Goal: Task Accomplishment & Management: Manage account settings

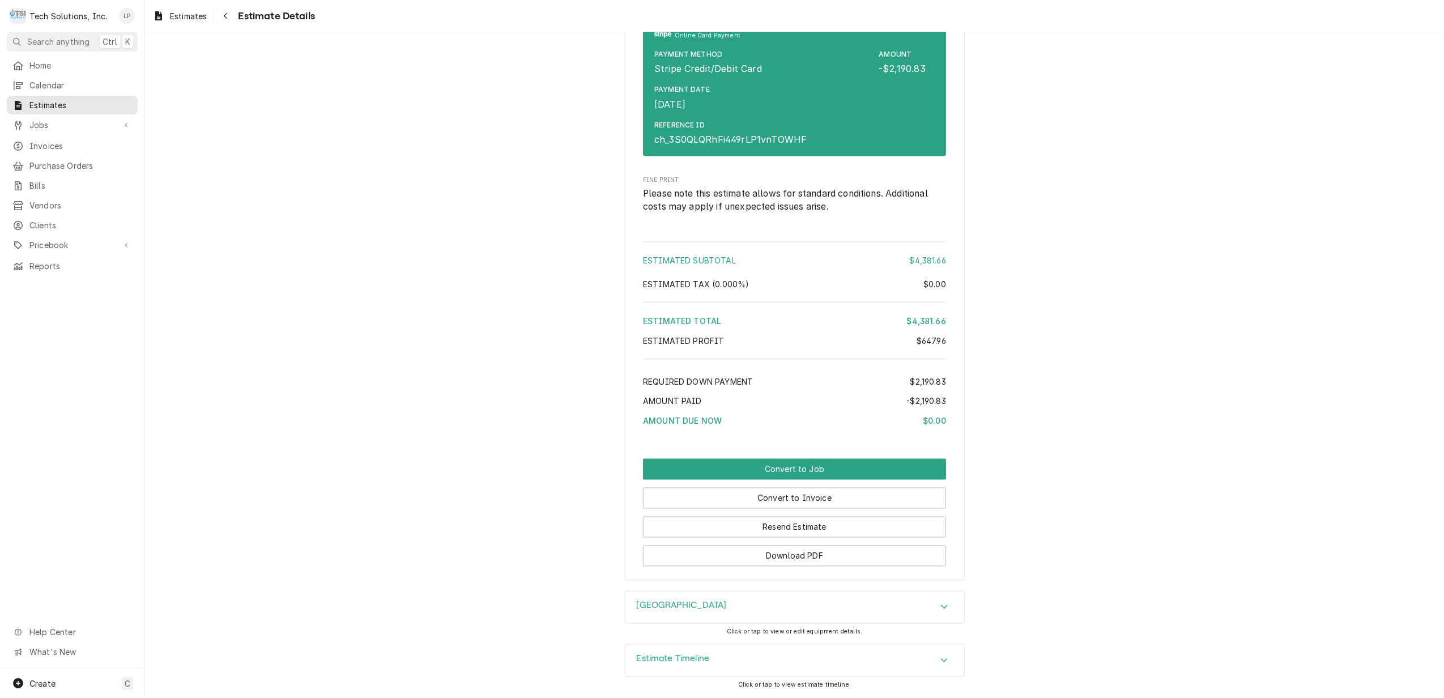
scroll to position [1849, 0]
click at [769, 465] on button "Convert to Job" at bounding box center [794, 469] width 303 height 21
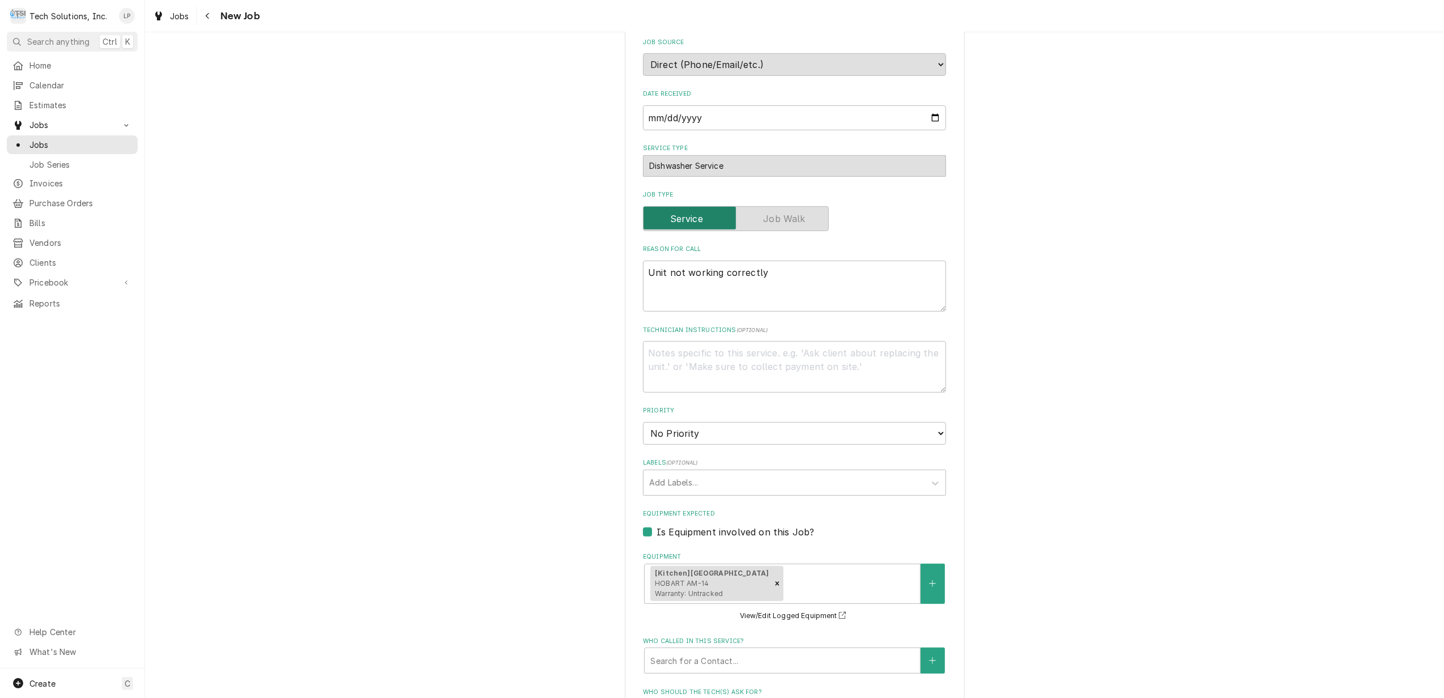
scroll to position [377, 0]
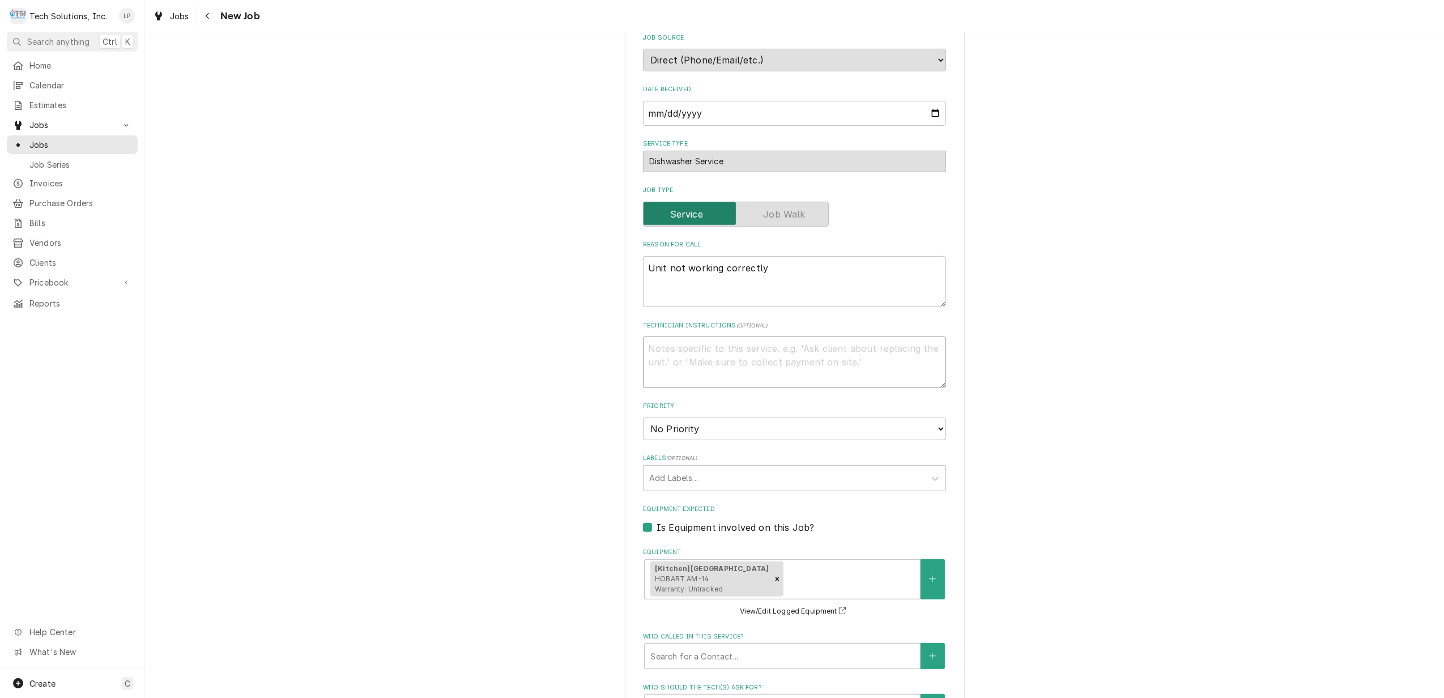
click at [764, 348] on textarea "Technician Instructions ( optional )" at bounding box center [794, 362] width 303 height 52
type textarea "x"
type textarea "P"
type textarea "x"
type textarea "Po"
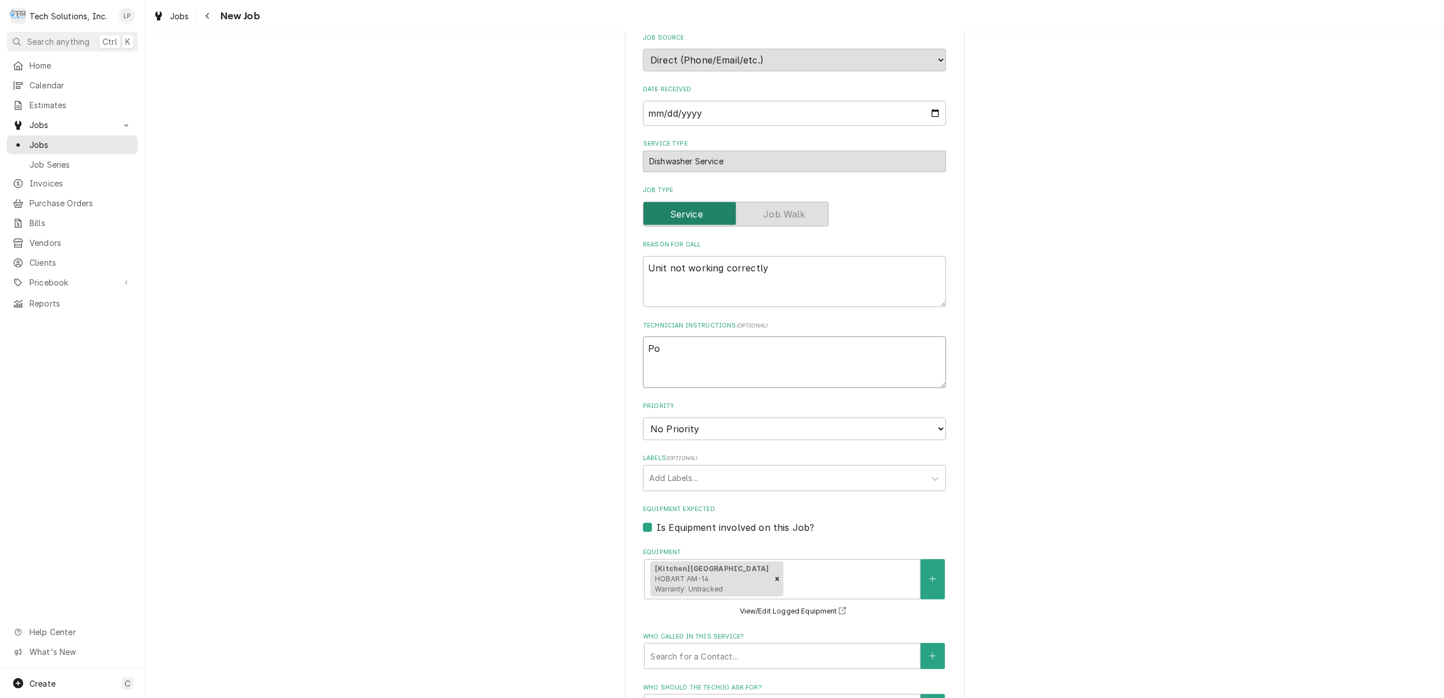
type textarea "x"
type textarea "P"
type textarea "x"
type textarea "H"
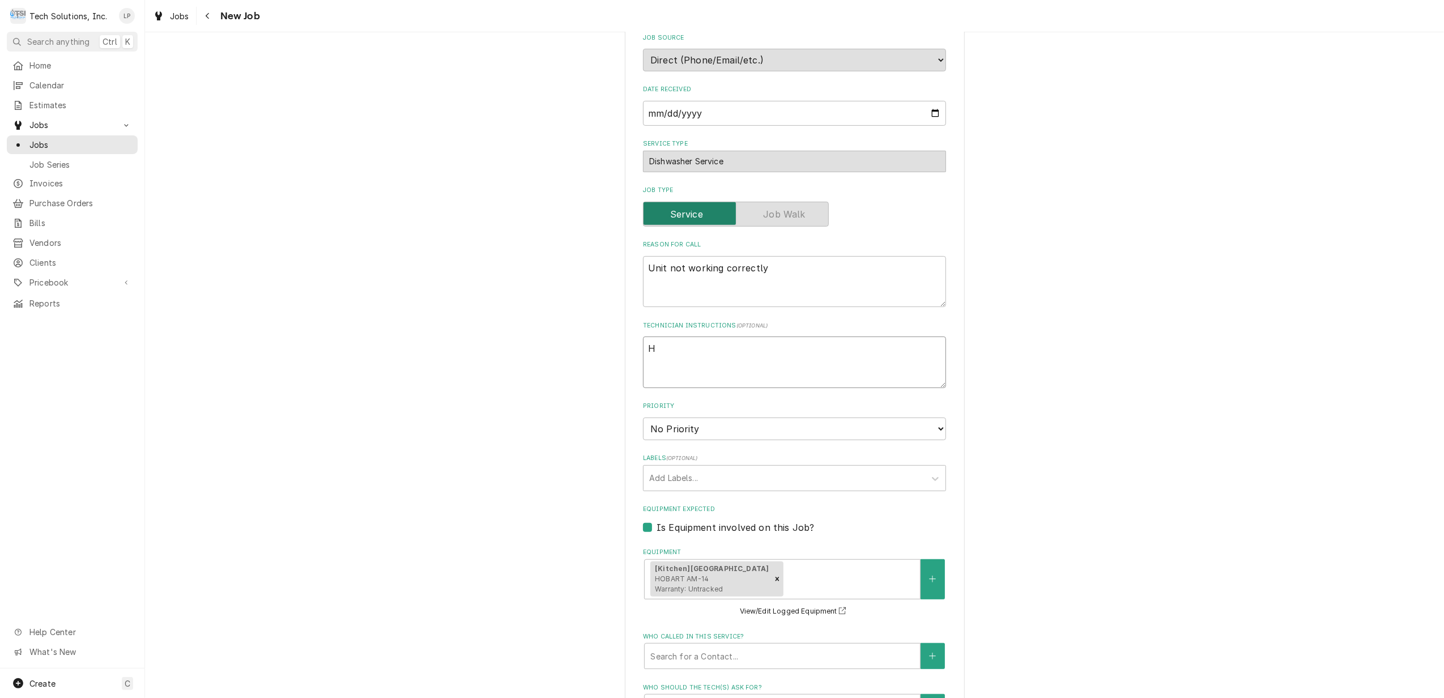
type textarea "x"
type textarea "He"
type textarea "x"
type textarea "Her"
type textarea "x"
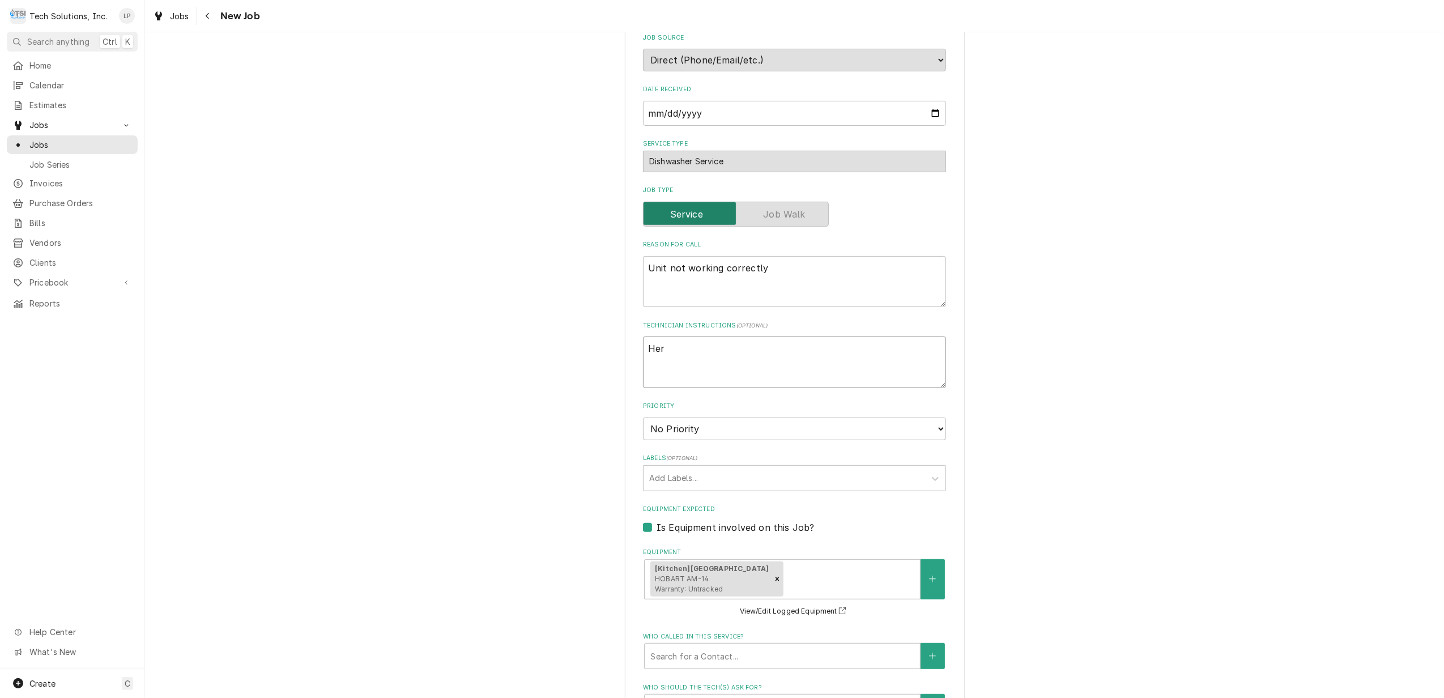
type textarea "Herb"
type textarea "x"
type textarea "Herb"
type textarea "x"
type textarea "Herb"
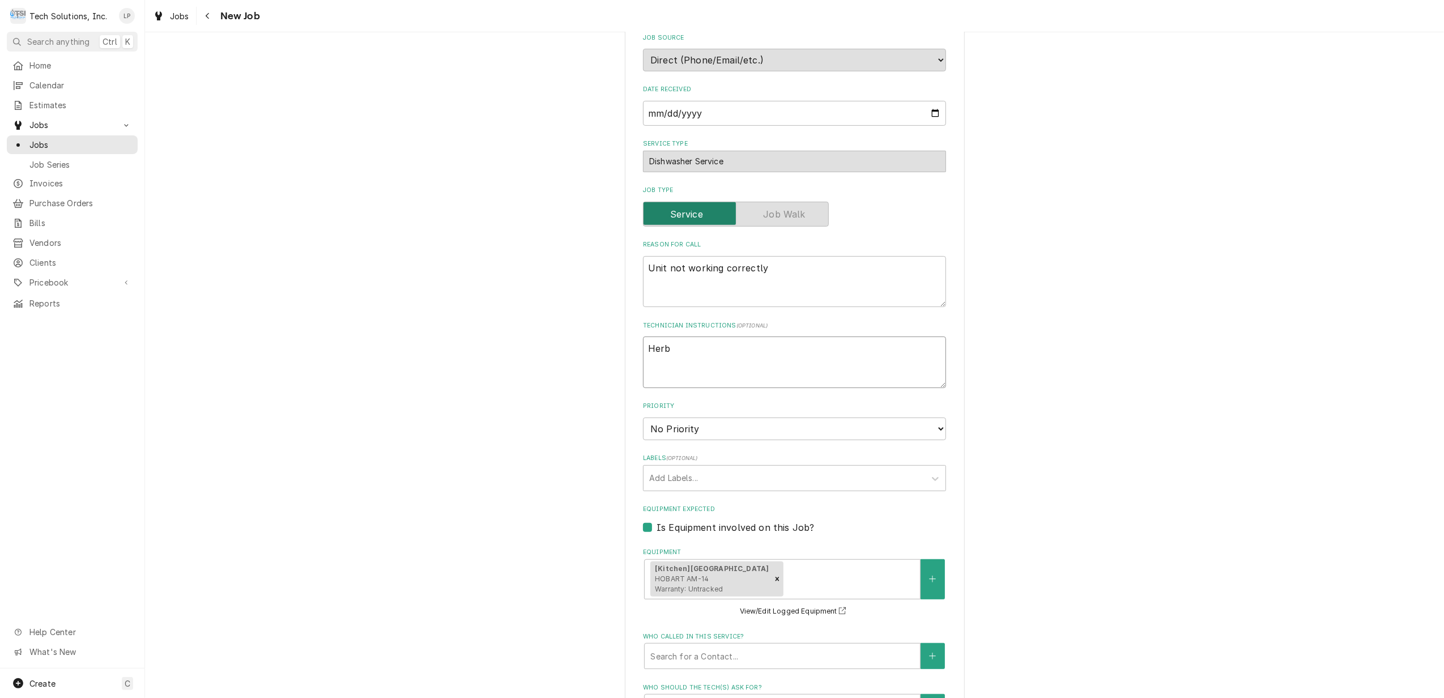
type textarea "x"
type textarea "Herb"
type textarea "x"
type textarea "Her"
type textarea "x"
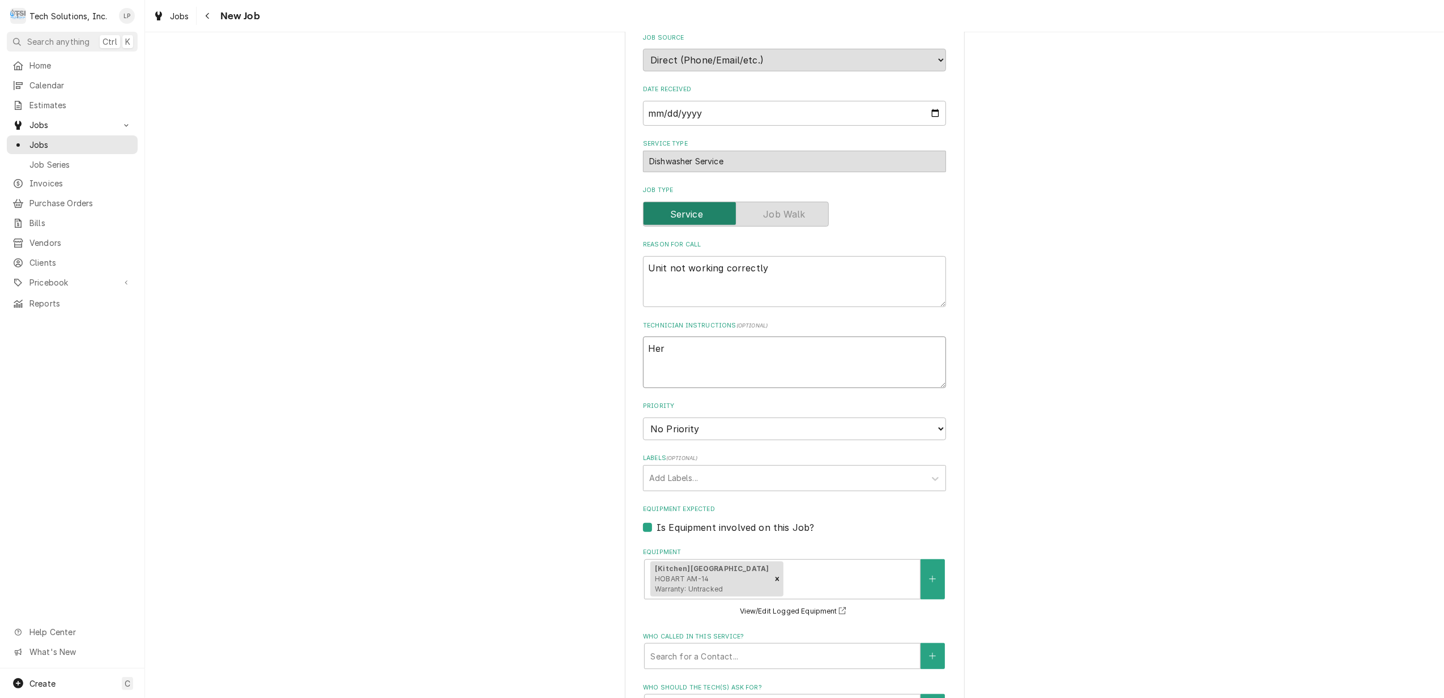
type textarea "He"
type textarea "x"
type textarea "H"
type textarea "x"
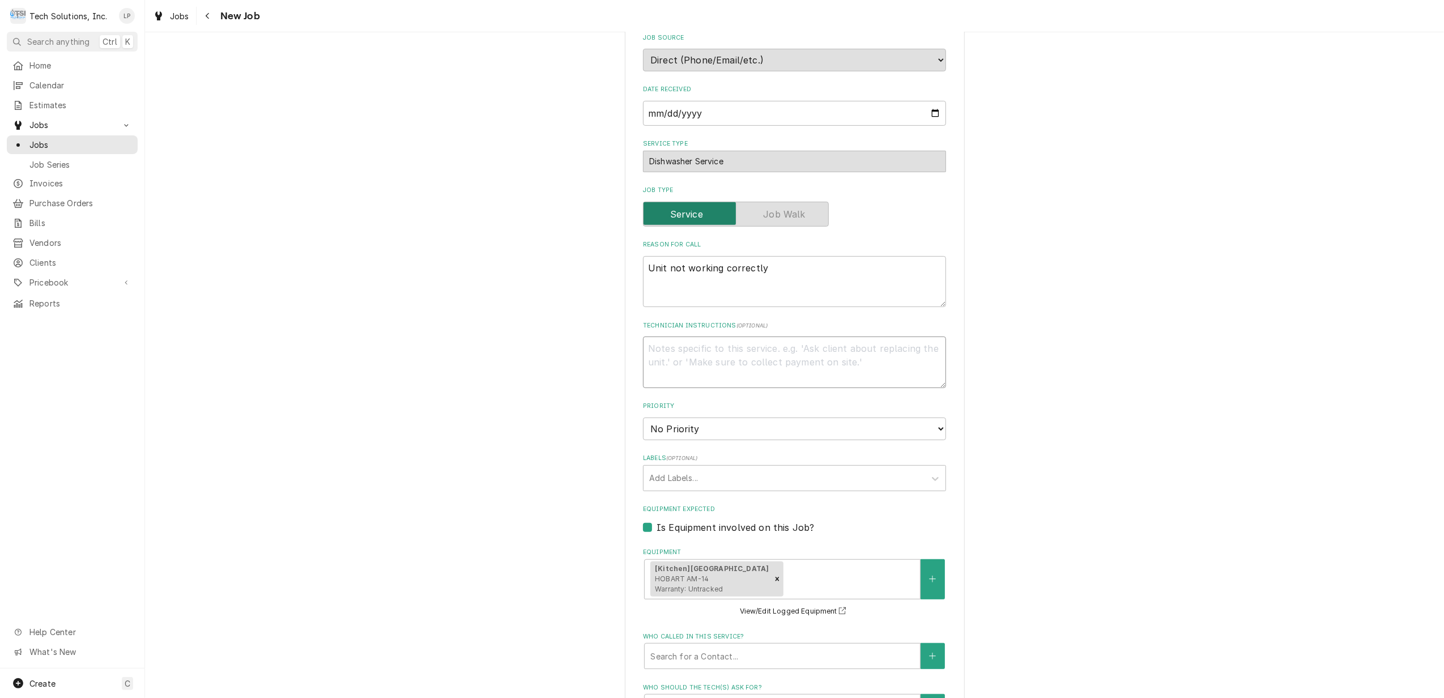
type textarea "P"
type textarea "x"
type textarea "Pi"
type textarea "x"
type textarea "Pic"
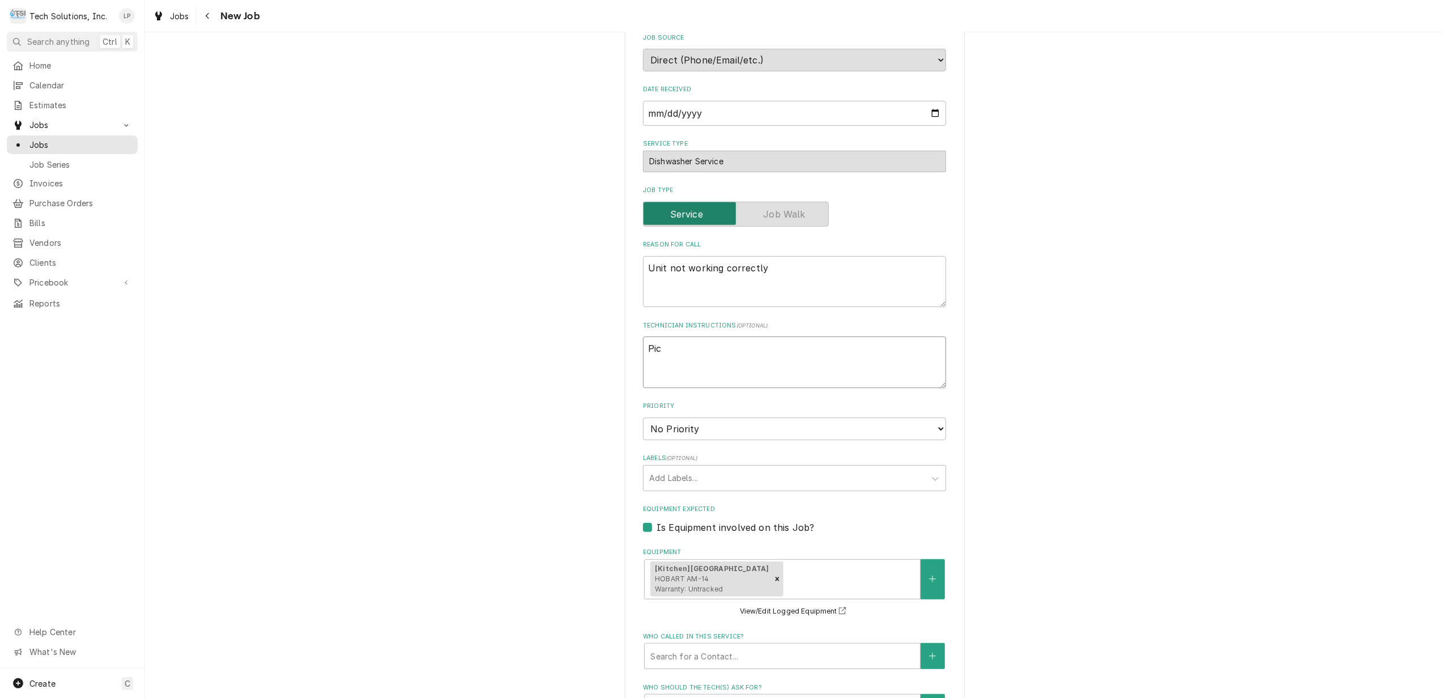
type textarea "x"
type textarea "Pick"
type textarea "x"
type textarea "Pic"
type textarea "x"
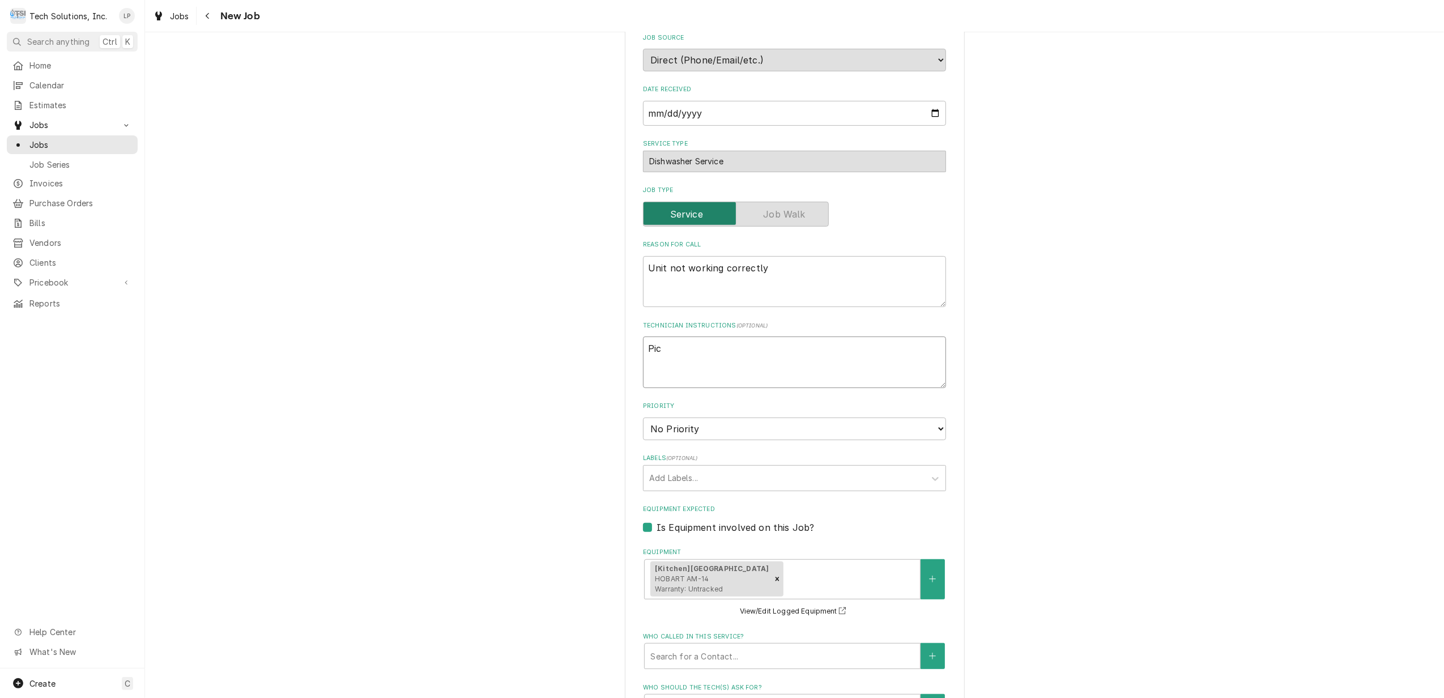
type textarea "Pi"
type textarea "x"
type textarea "P"
type textarea "x"
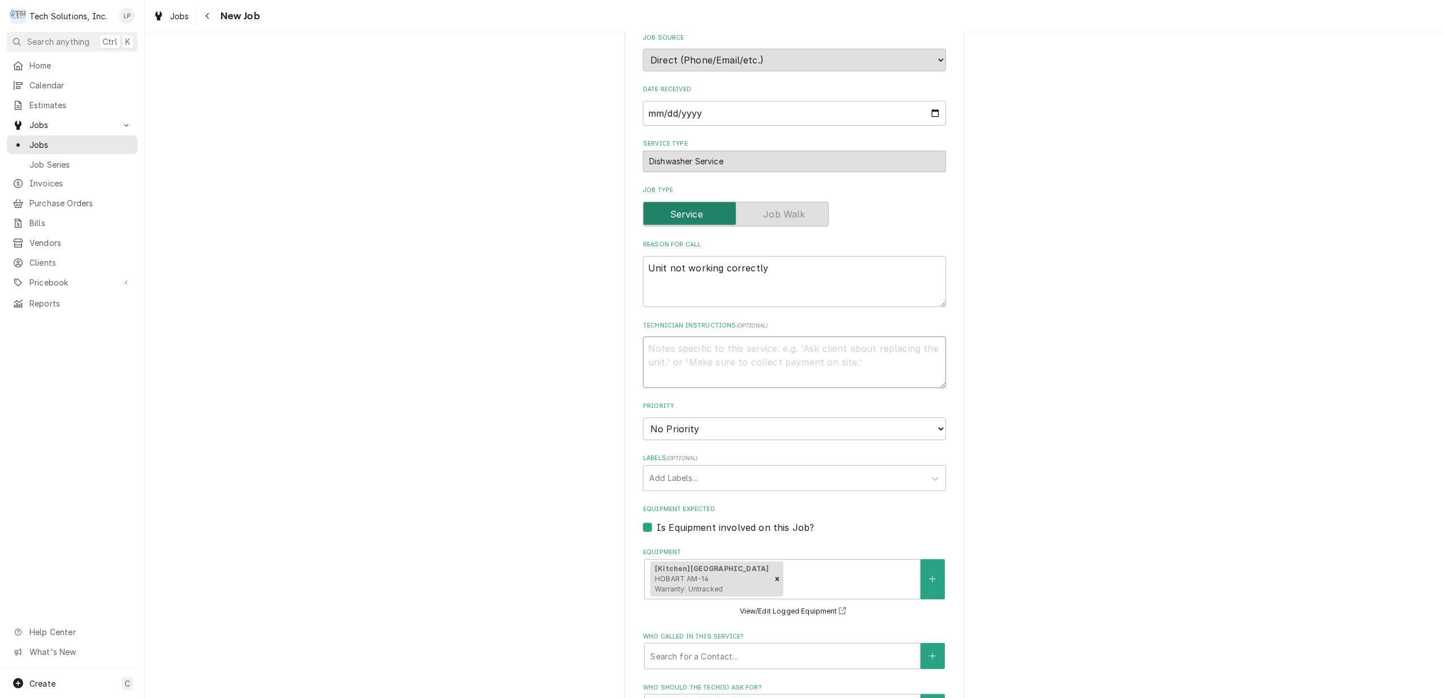
type textarea "J"
type textarea "x"
type textarea "Je"
type textarea "x"
type textarea "J"
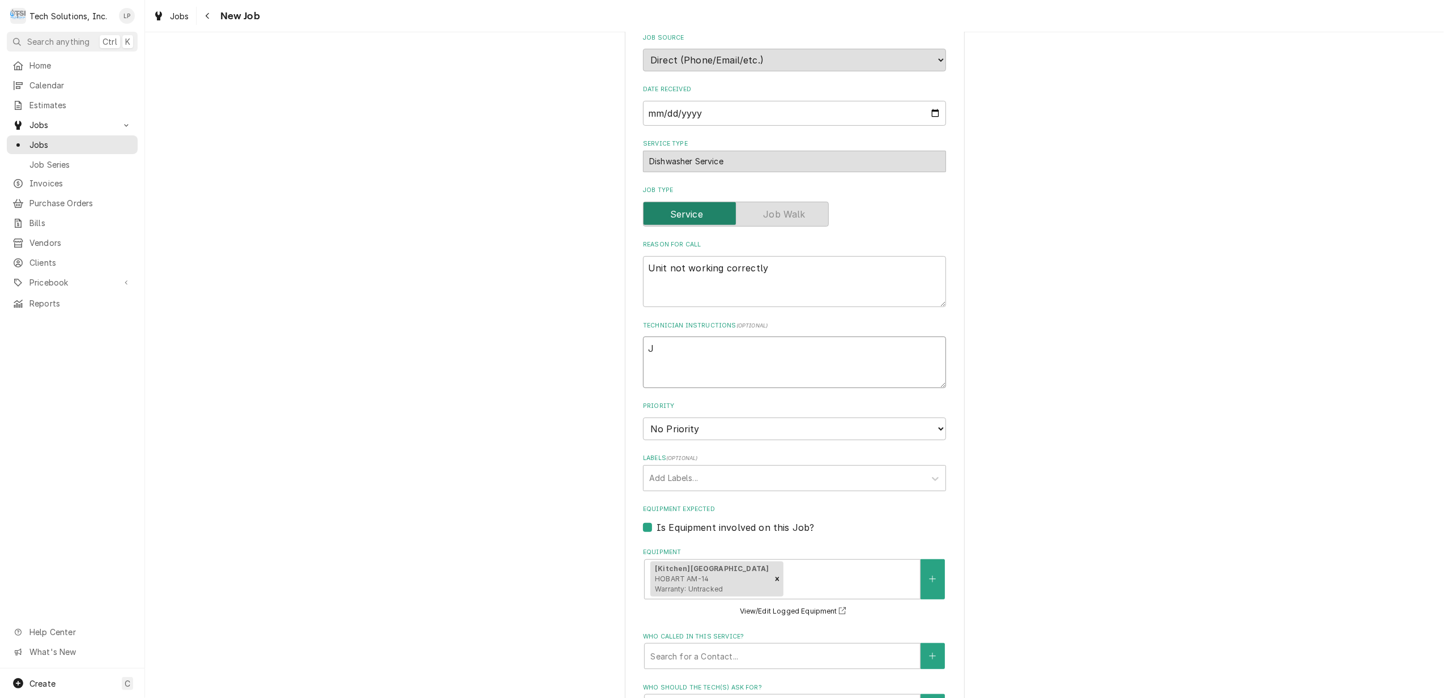
type textarea "x"
type textarea "H"
type textarea "x"
type textarea "He"
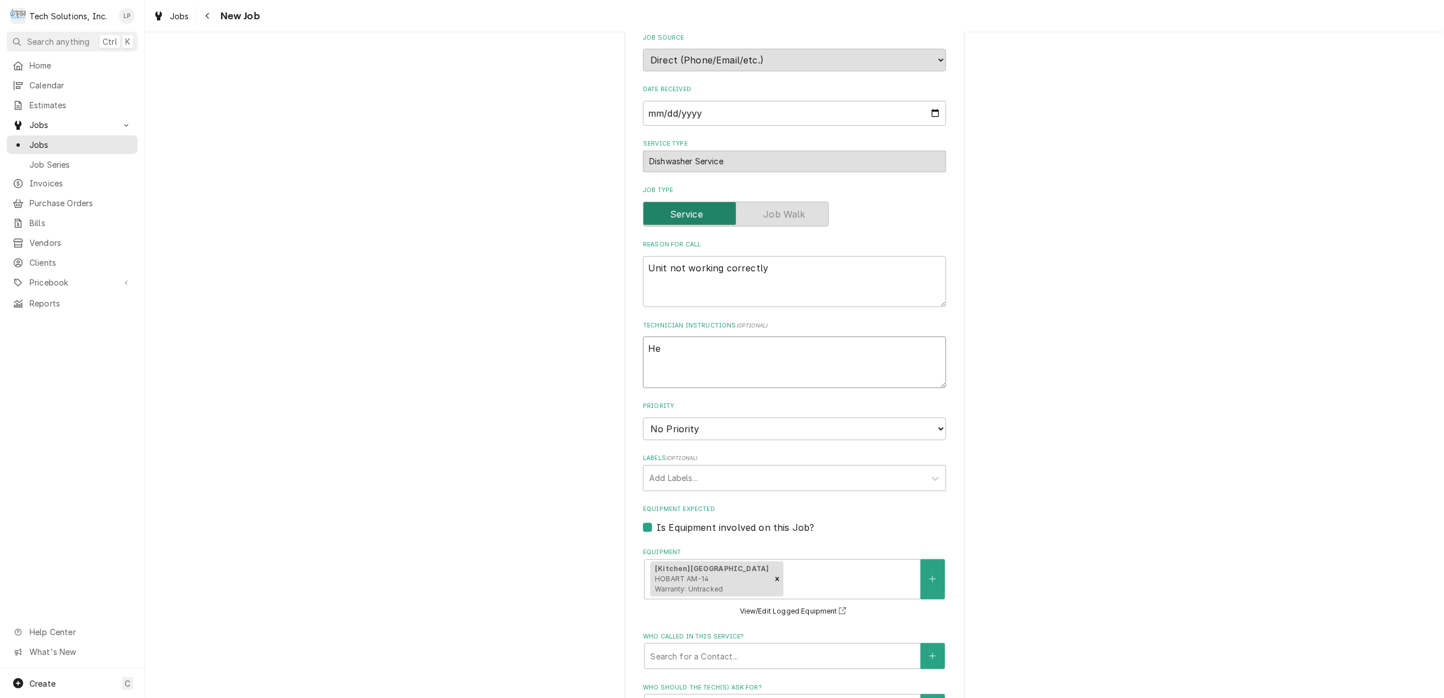
type textarea "x"
type textarea "Her"
type textarea "x"
type textarea "Herb"
type textarea "x"
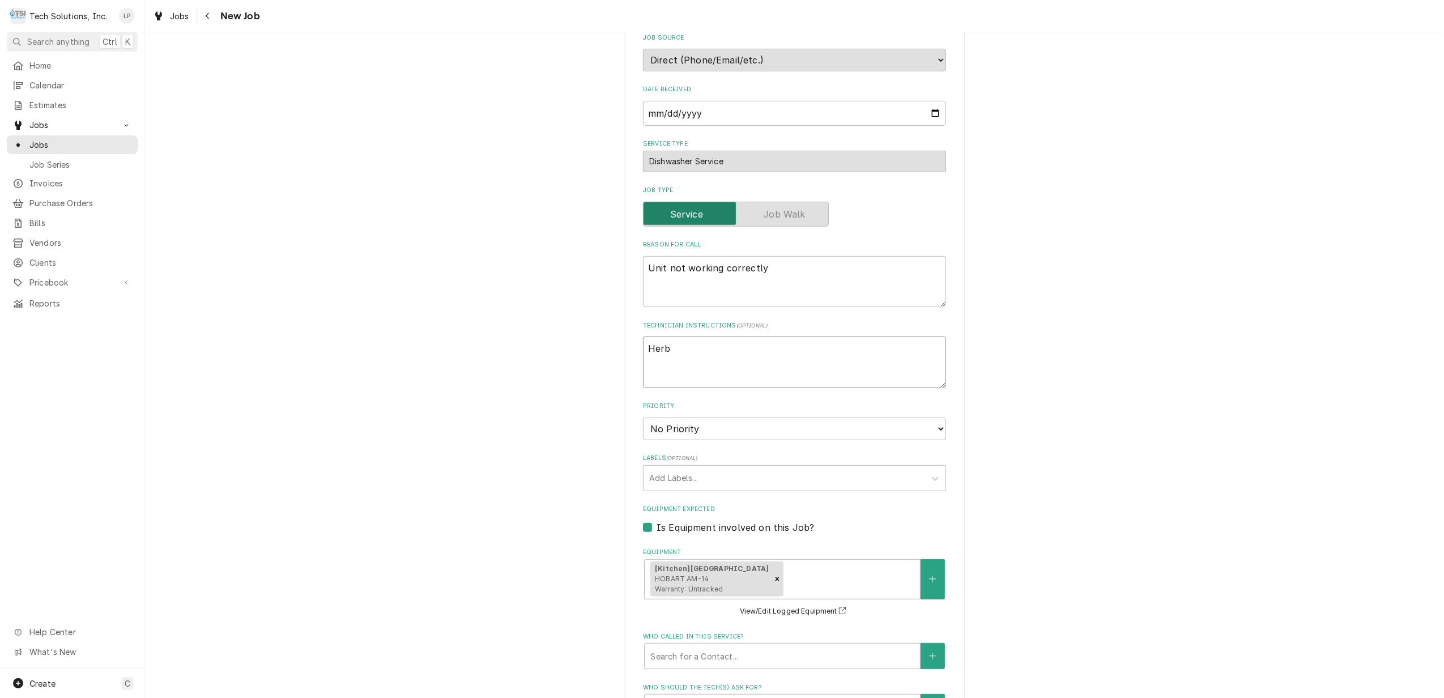
type textarea "Herb"
type textarea "x"
type textarea "Herb i"
type textarea "x"
type textarea "Herb is"
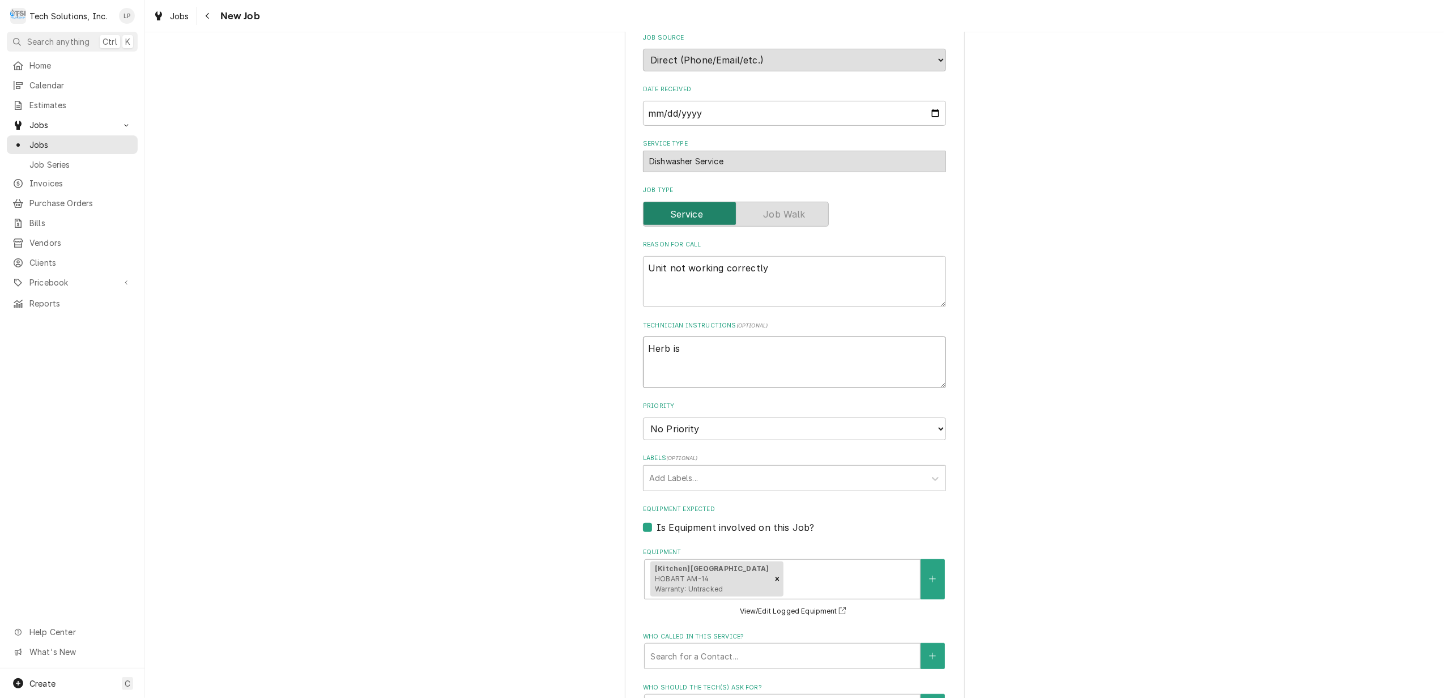
type textarea "x"
type textarea "Herb is"
type textarea "x"
type textarea "Herb is h"
type textarea "x"
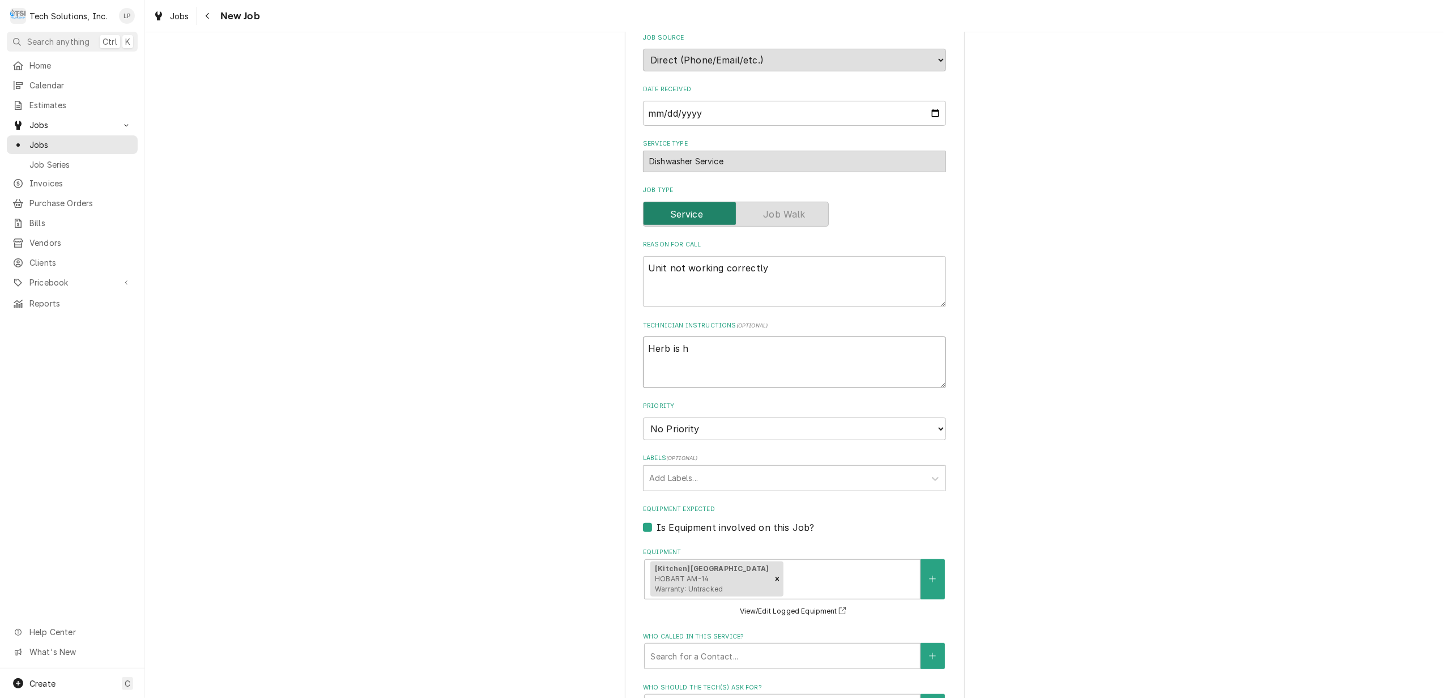
type textarea "Herb is ho"
type textarea "x"
type textarea "Herb is hol"
type textarea "x"
type textarea "Herb is hold"
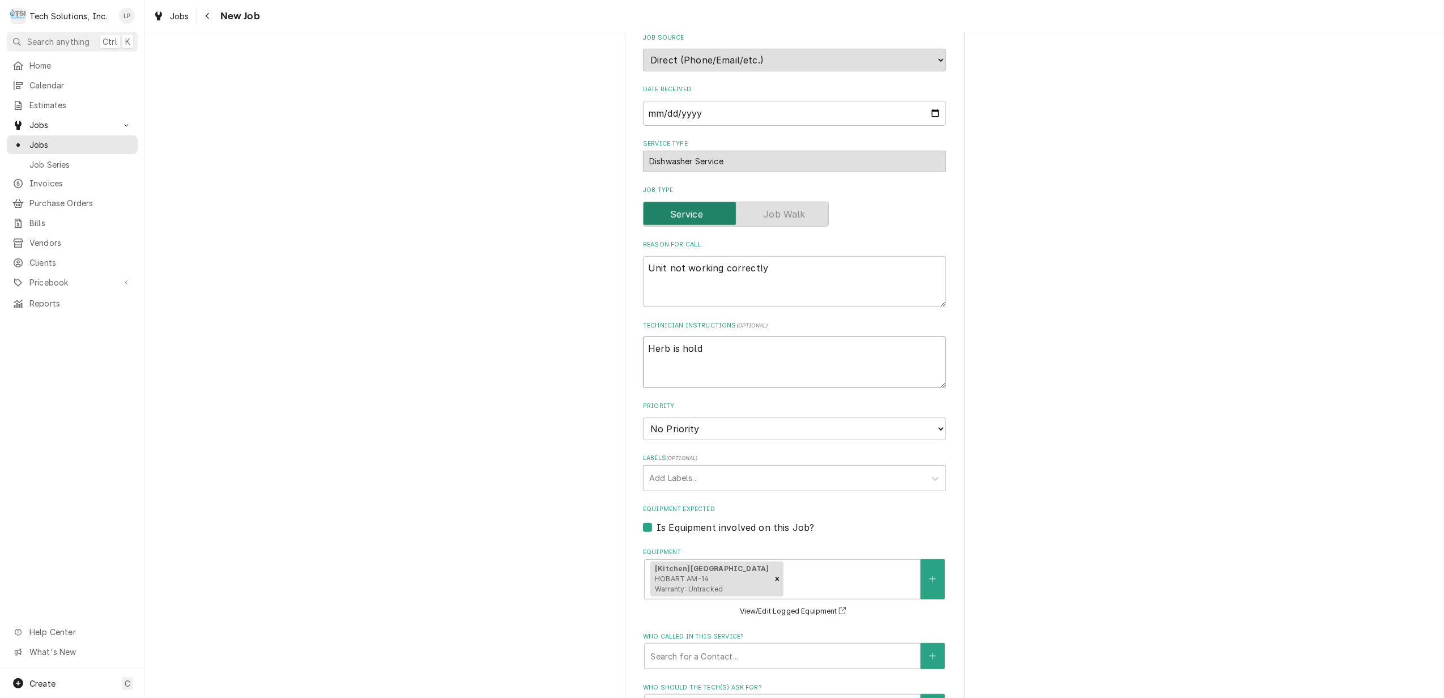
type textarea "x"
type textarea "Herb is holdi"
type textarea "x"
type textarea "Herb is holding"
type textarea "x"
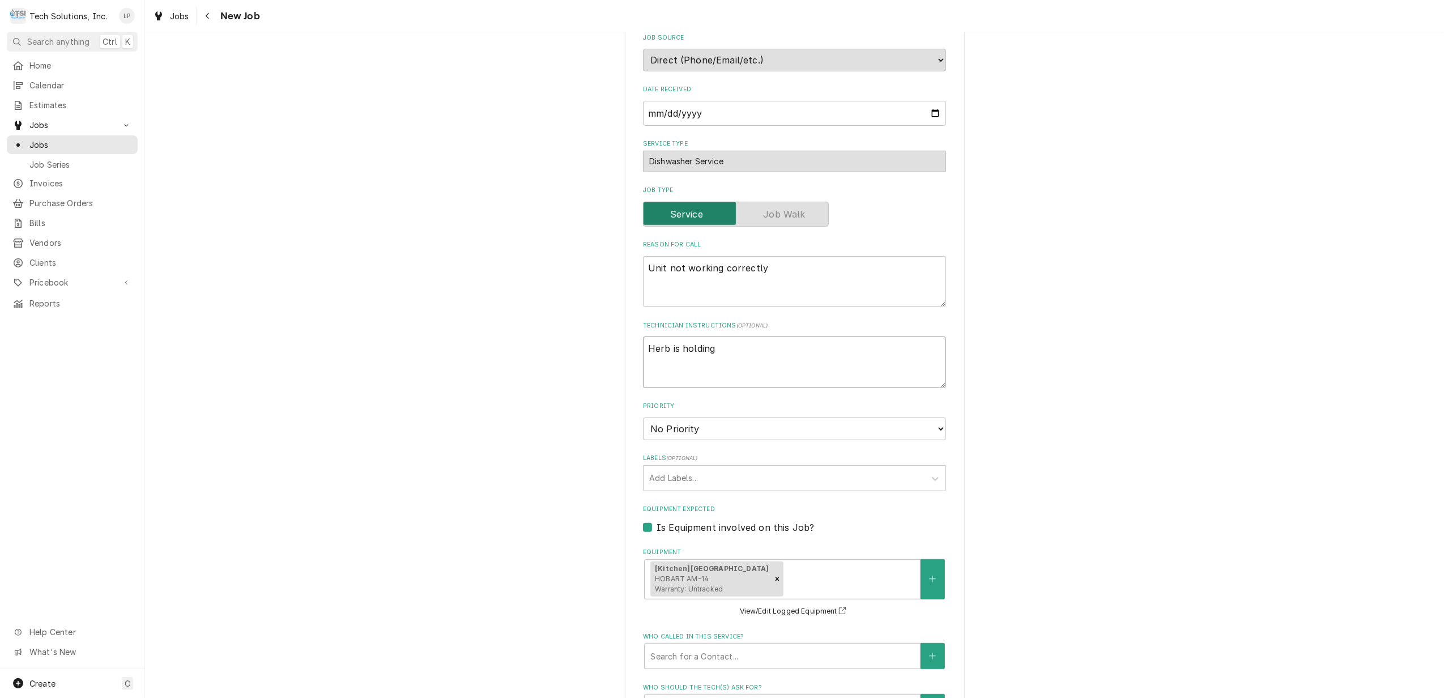
type textarea "Herb is holding"
type textarea "x"
type textarea "Herb is holding p"
type textarea "x"
type textarea "Herb is holding pa"
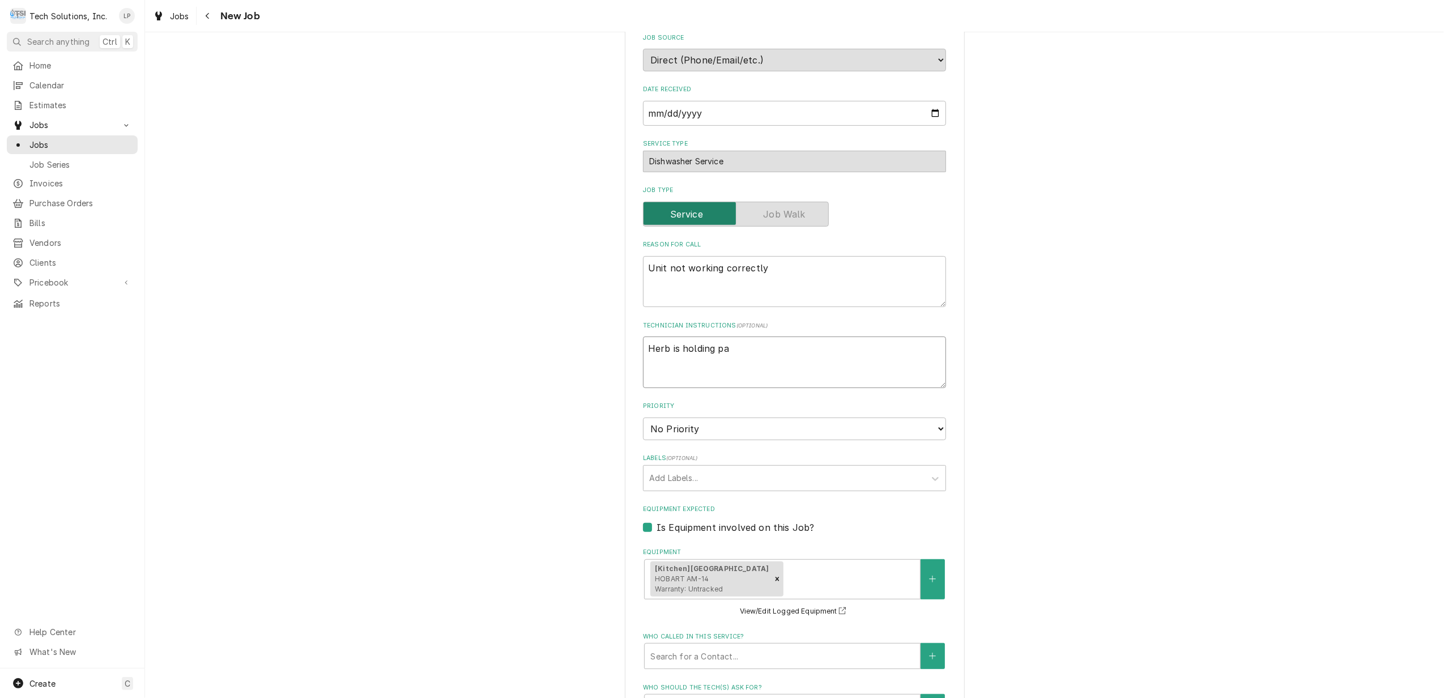
type textarea "x"
type textarea "Herb is holding par"
type textarea "x"
type textarea "Herb is holding part"
type textarea "x"
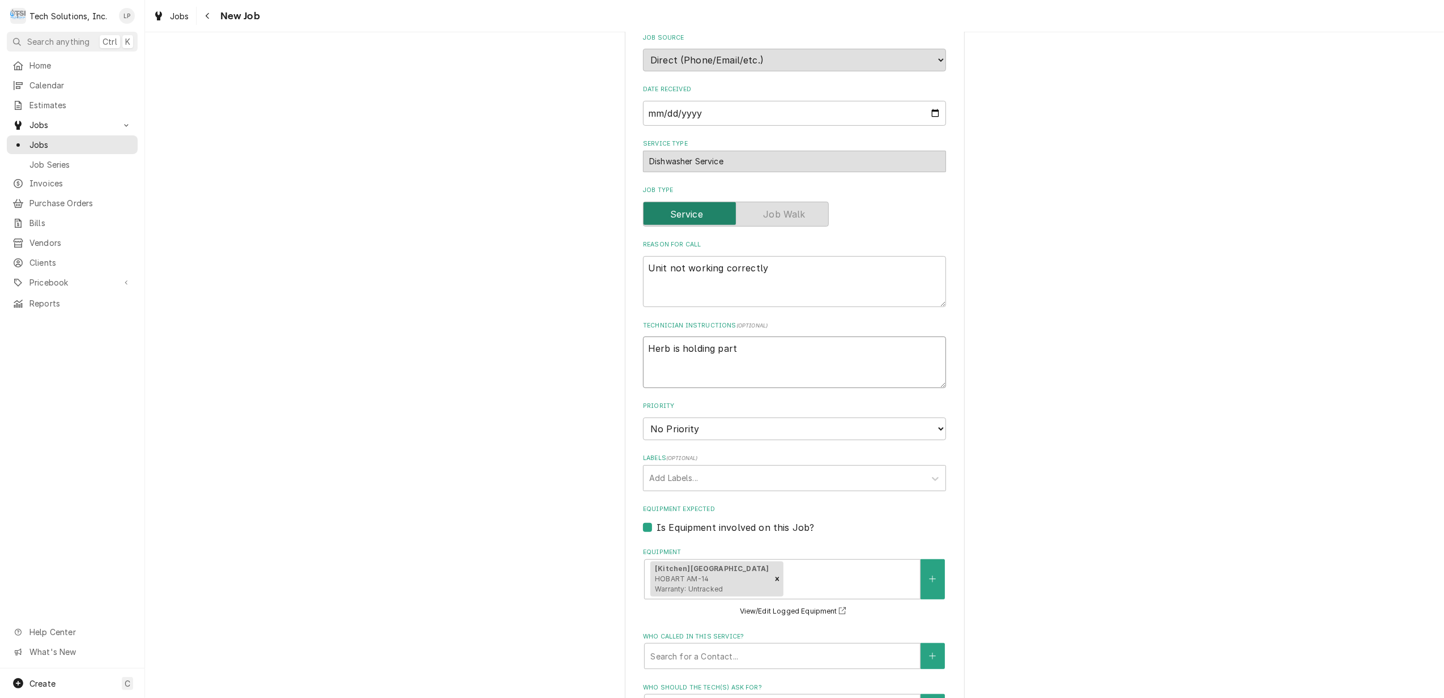
type textarea "Herb is holding part"
type textarea "x"
type textarea "Herb is holding part f"
type textarea "x"
type textarea "Herb is holding part fo"
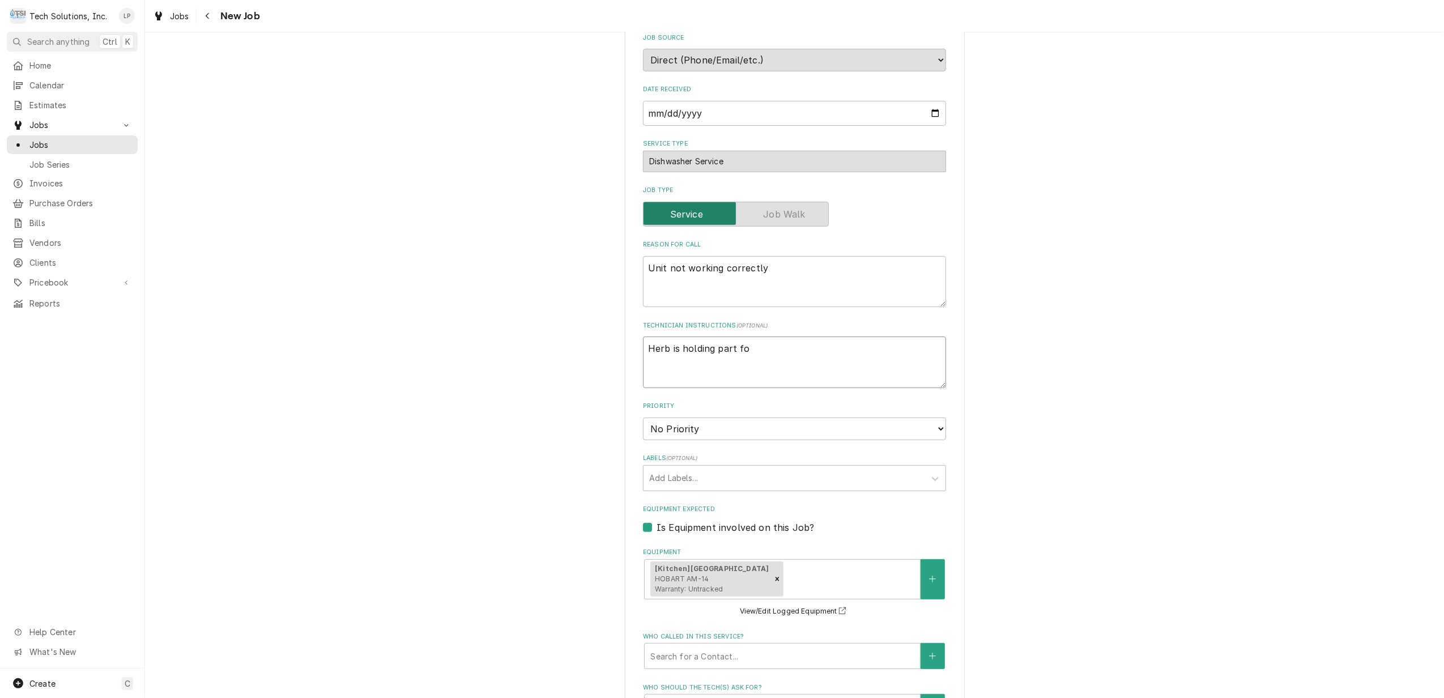
type textarea "x"
type textarea "Herb is holding part for"
type textarea "x"
type textarea "Herb is holding part for"
type textarea "x"
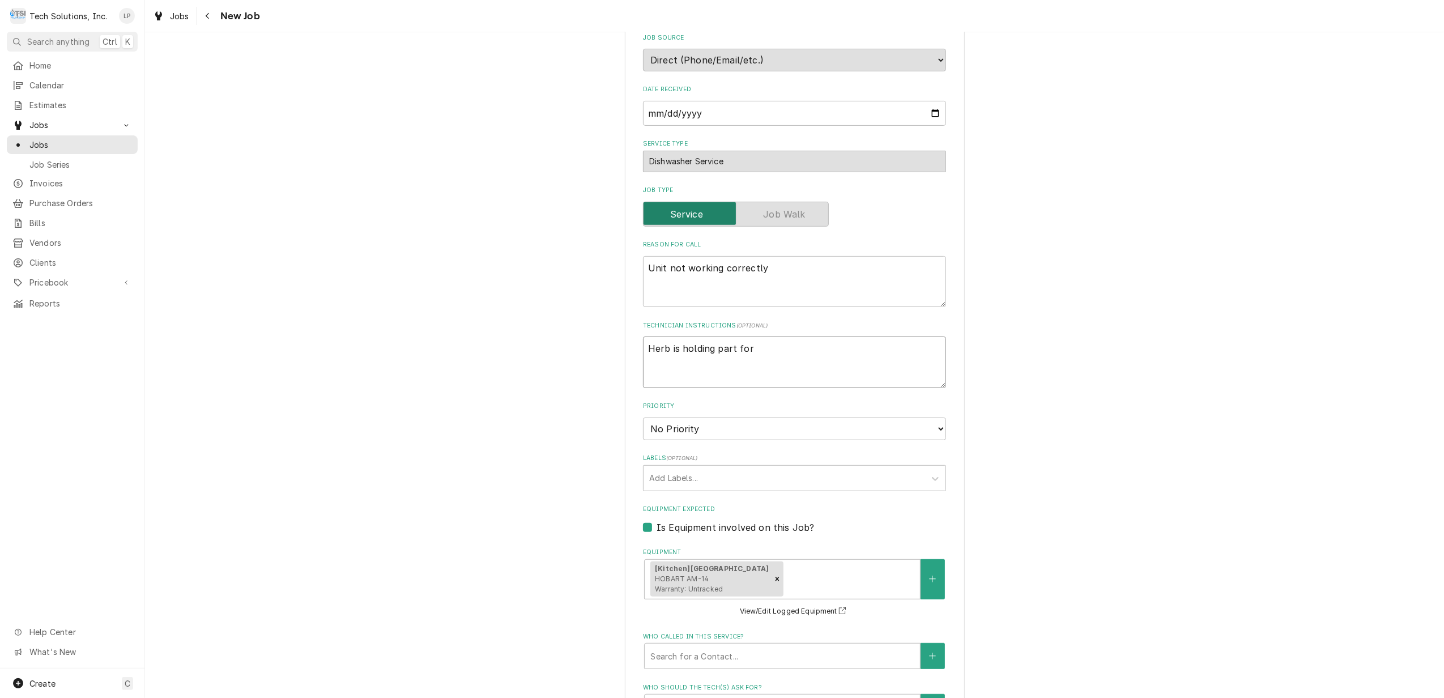
type textarea "Herb is holding part for O"
type textarea "x"
type textarea "Herb is holding part for Ot"
type textarea "x"
type textarea "Herb is holding part for Oti"
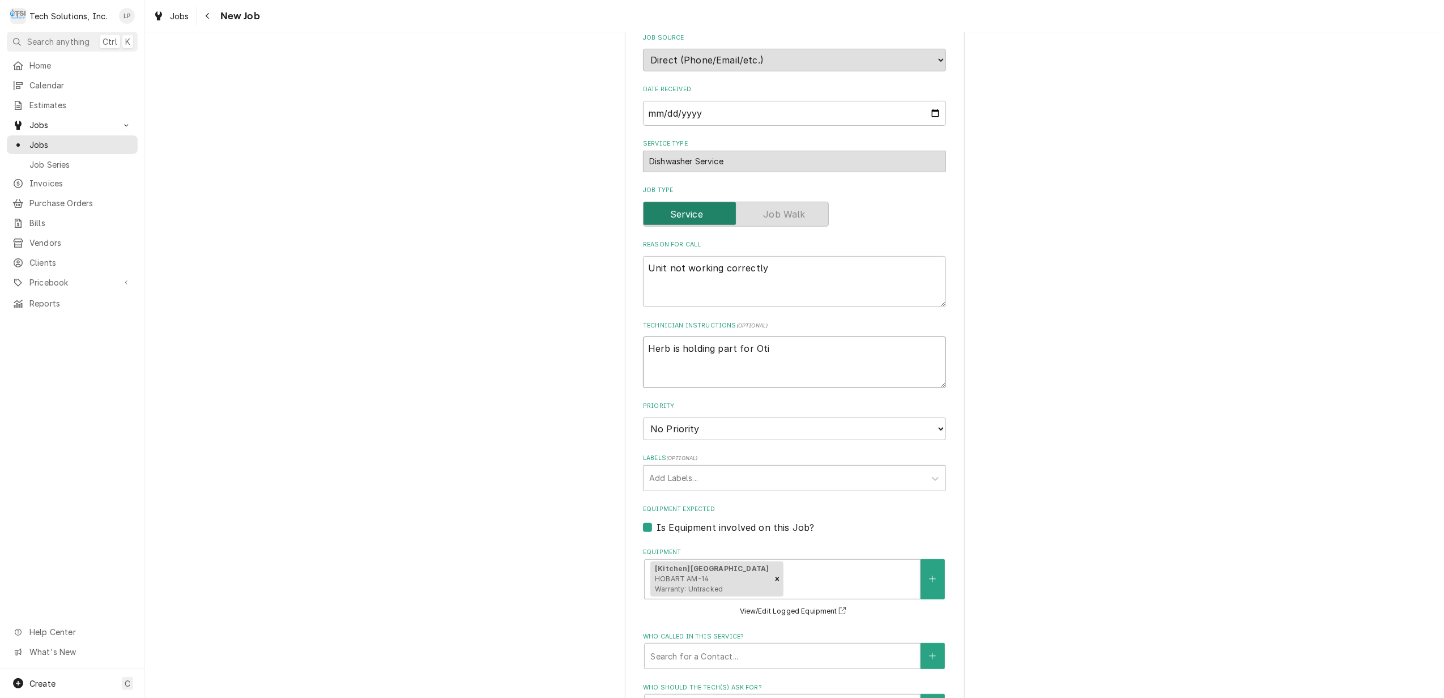
type textarea "x"
type textarea "Herb is holding part for Otis"
type textarea "x"
type textarea "Herb is holding part for Otis"
type textarea "x"
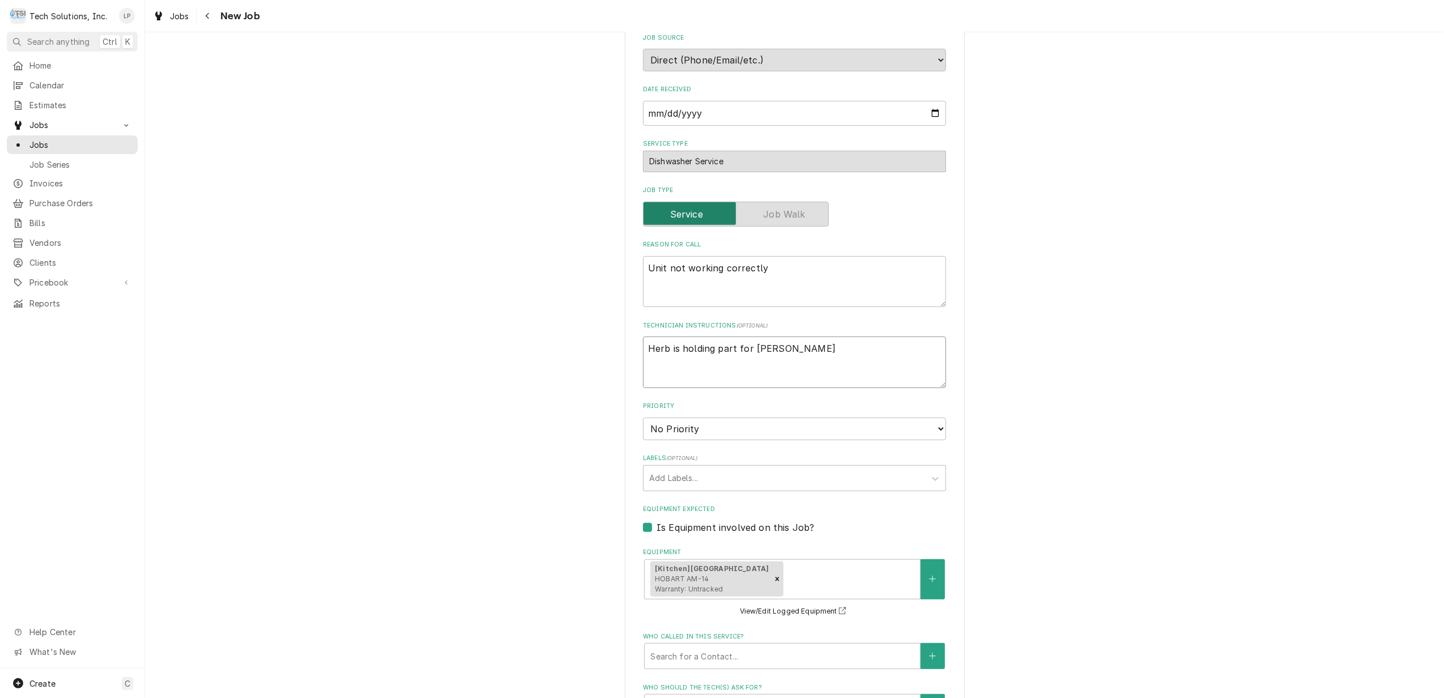
type textarea "Herb is holding part for Otis t"
type textarea "x"
type textarea "Herb is holding part for Otis to"
type textarea "x"
type textarea "Herb is holding part for Otis to"
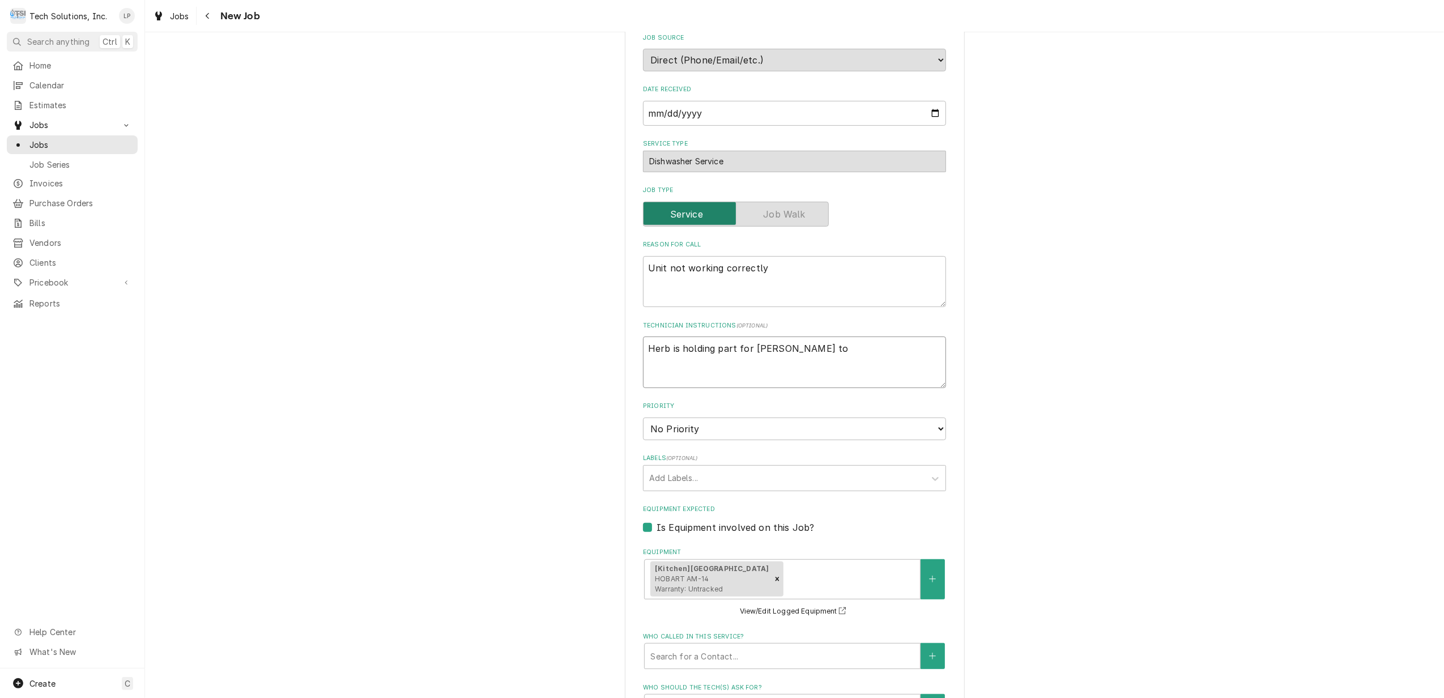
type textarea "x"
type textarea "Herb is holding part for Otis to p"
type textarea "x"
type textarea "Herb is holding part for Otis to pi"
type textarea "x"
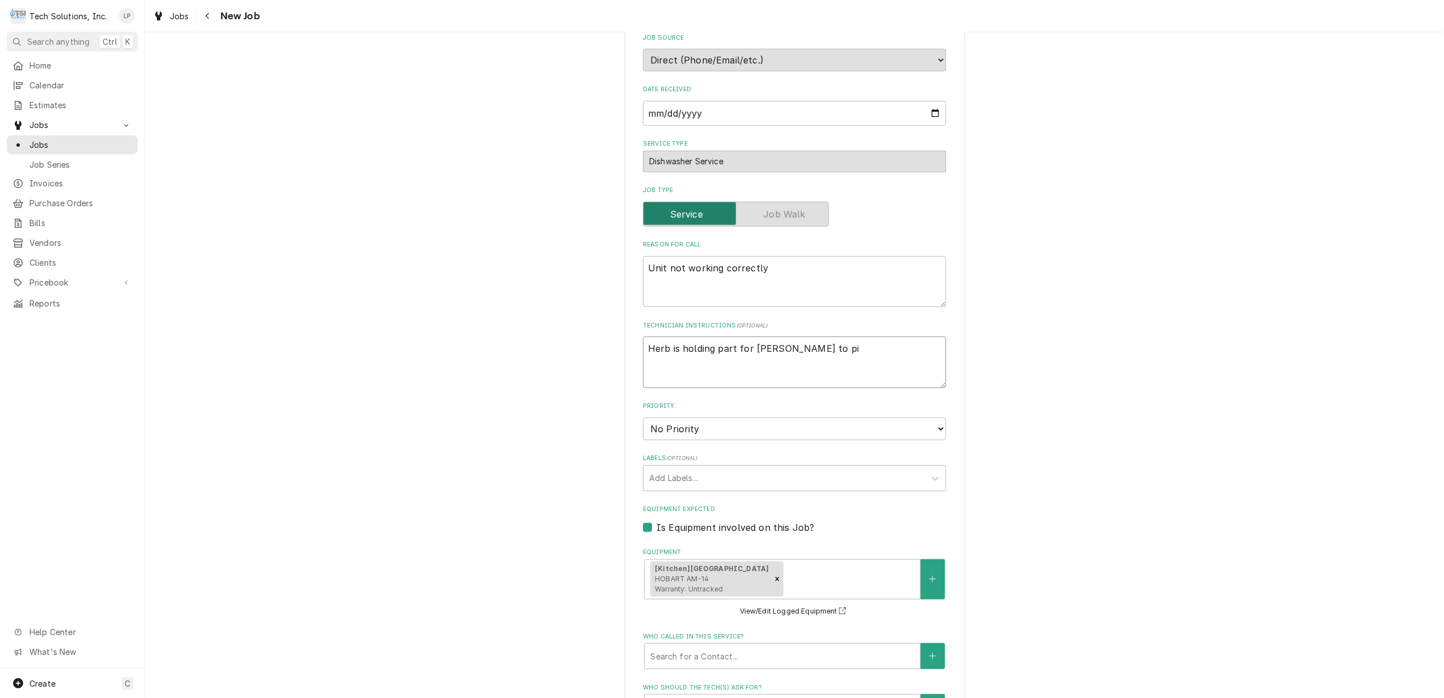
type textarea "Herb is holding part for Otis to pic"
type textarea "x"
type textarea "Herb is holding part for Otis to pick"
type textarea "x"
type textarea "Herb is holding part for Otis to pick"
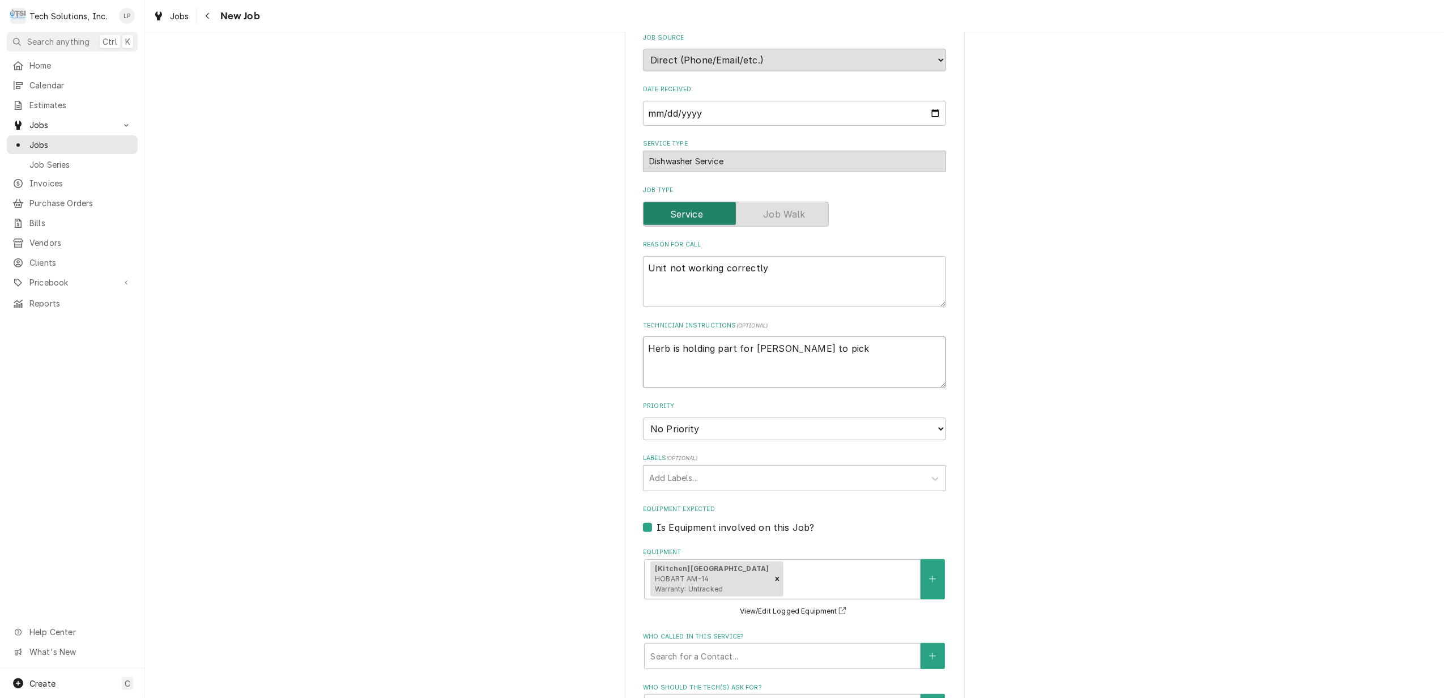
type textarea "x"
type textarea "Herb is holding part for Otis to pick u"
type textarea "x"
type textarea "Herb is holding part for Otis to pick up"
type textarea "x"
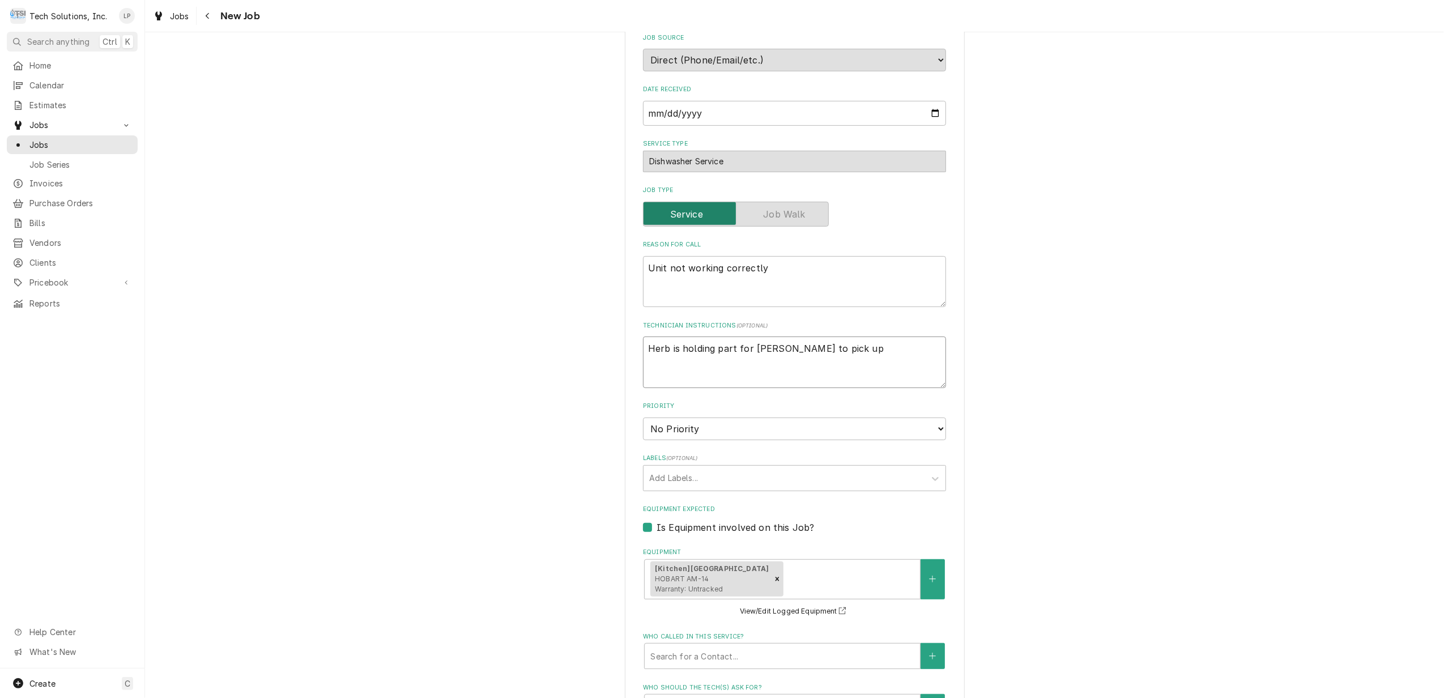
type textarea "Herb is holding part for Otis to pick up."
type textarea "x"
type textarea "Herb is holding part for Otis to pick up."
click at [930, 427] on select "No Priority Urgent High Medium Low" at bounding box center [794, 428] width 303 height 23
select select "2"
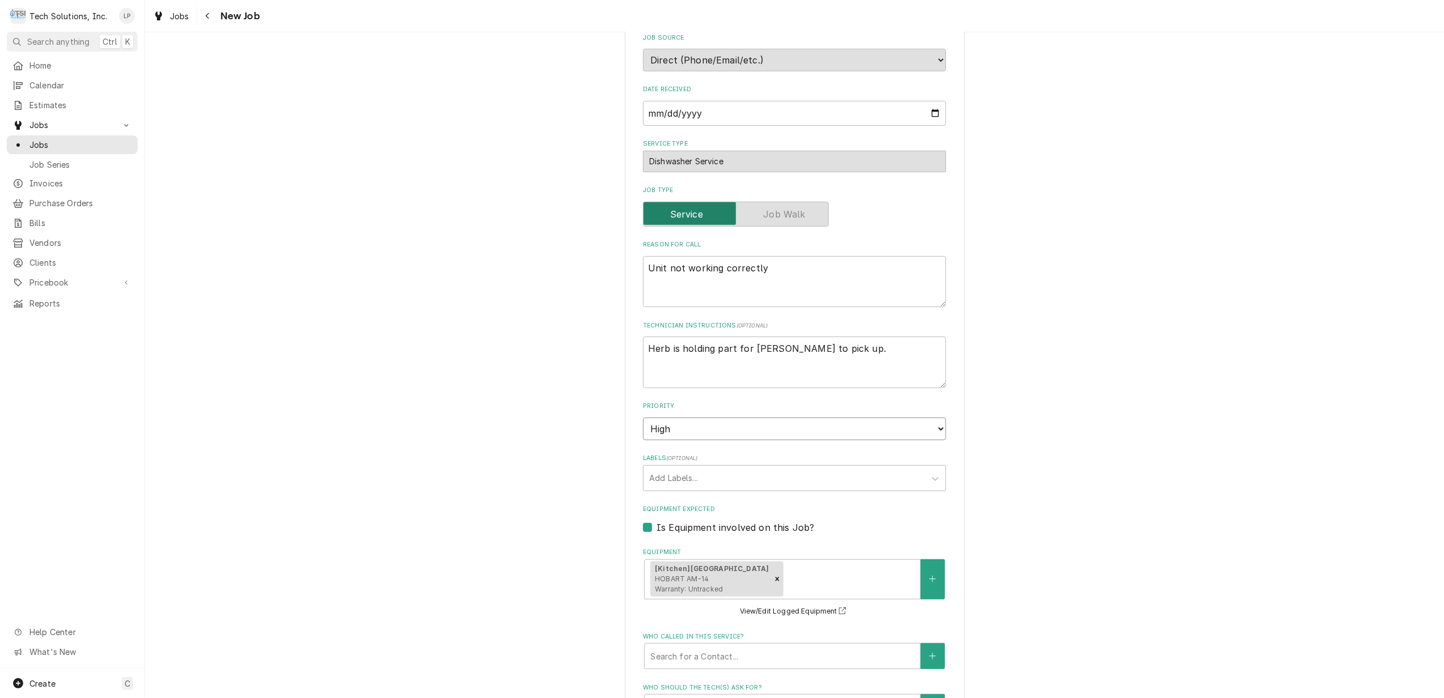
click at [643, 418] on select "No Priority Urgent High Medium Low" at bounding box center [794, 428] width 303 height 23
click at [1104, 467] on div "Please provide the following information to create a job: Client Details Client…" at bounding box center [794, 348] width 1299 height 1362
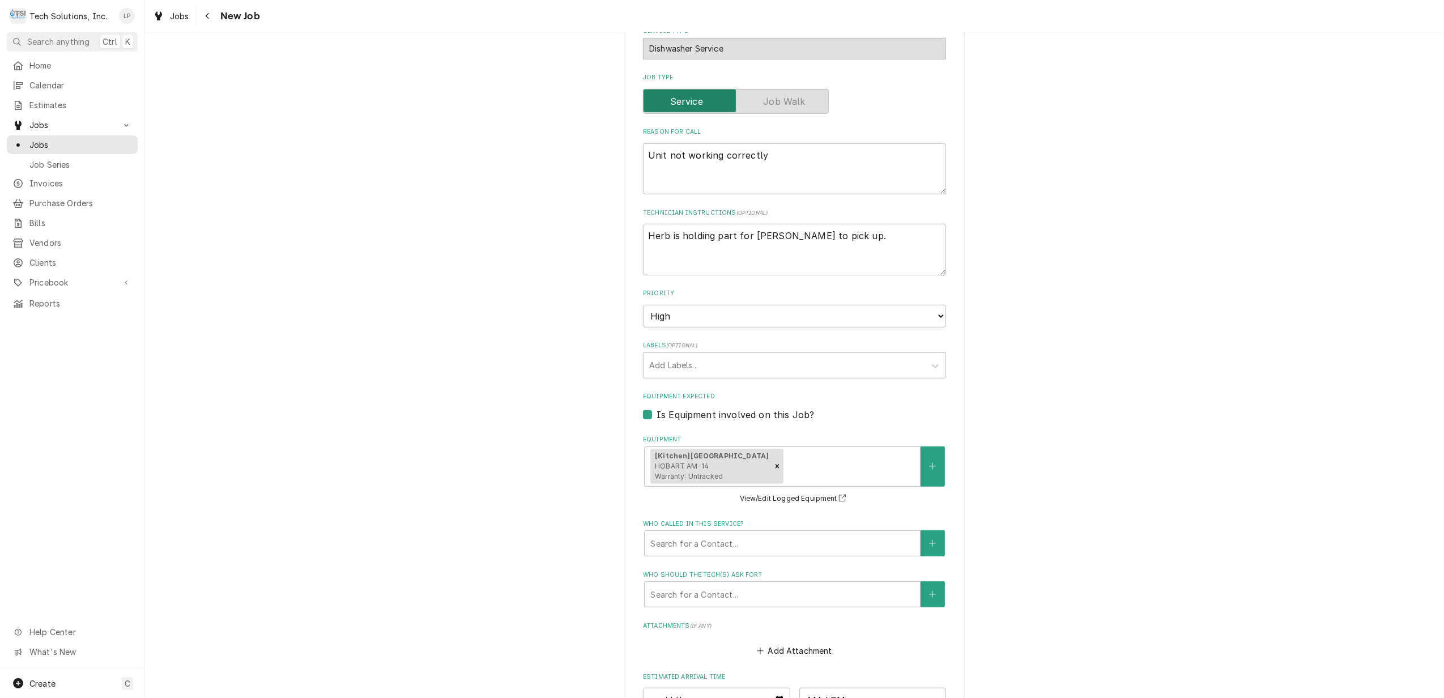
scroll to position [528, 0]
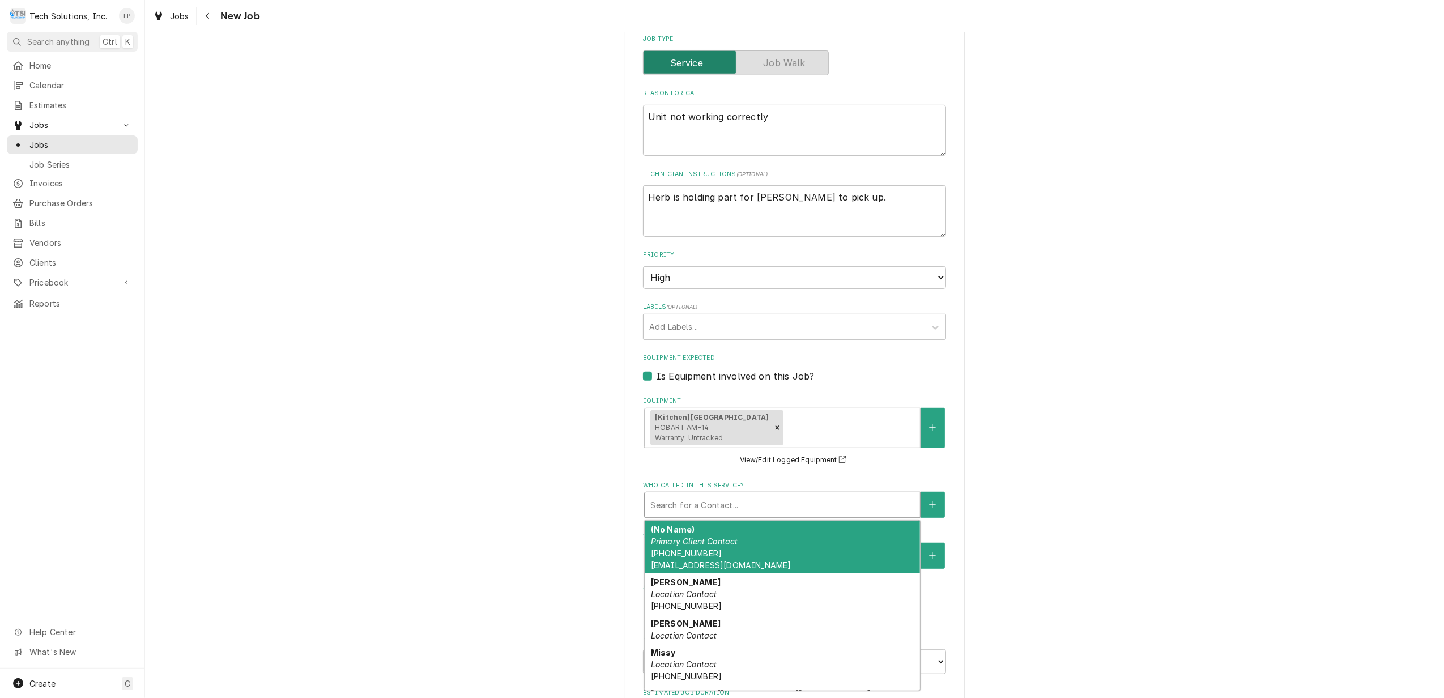
click at [845, 511] on div "Who called in this service?" at bounding box center [782, 504] width 264 height 20
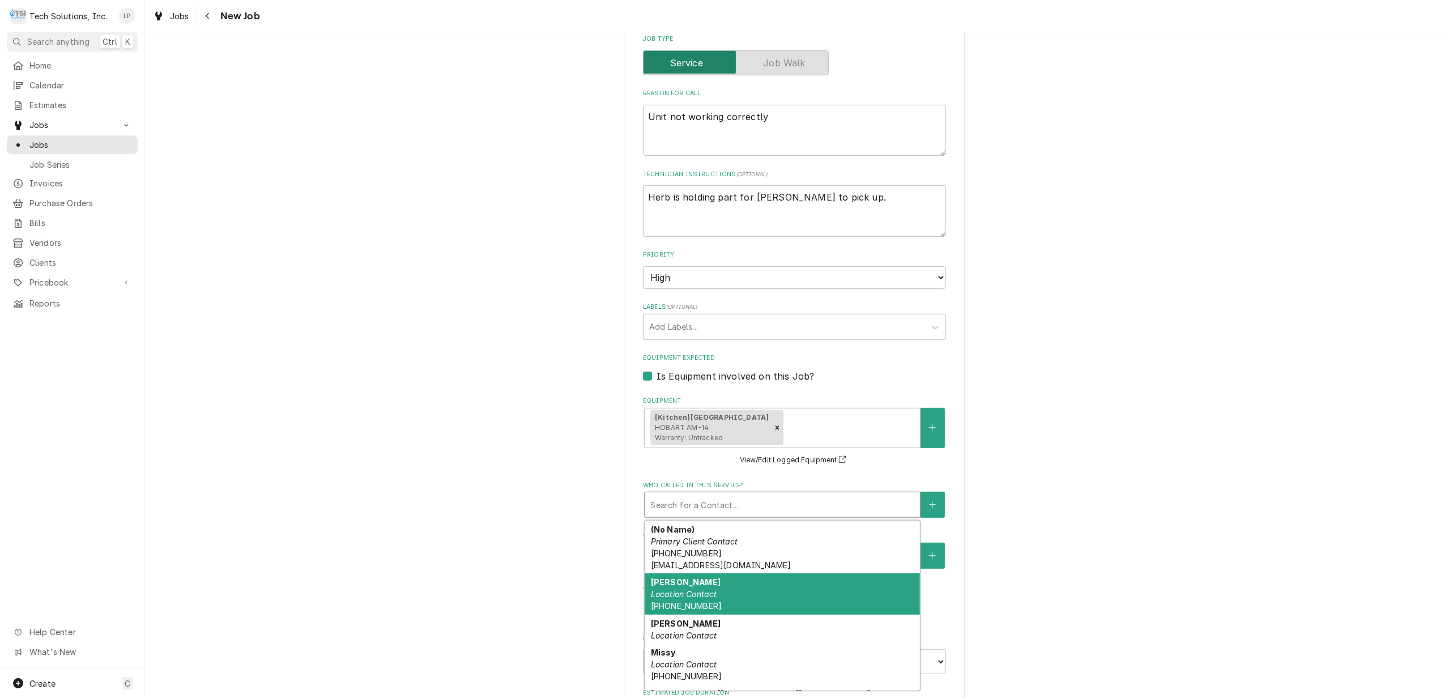
click at [848, 592] on div "Annie Location Contact (304) 872-1148" at bounding box center [782, 593] width 275 height 41
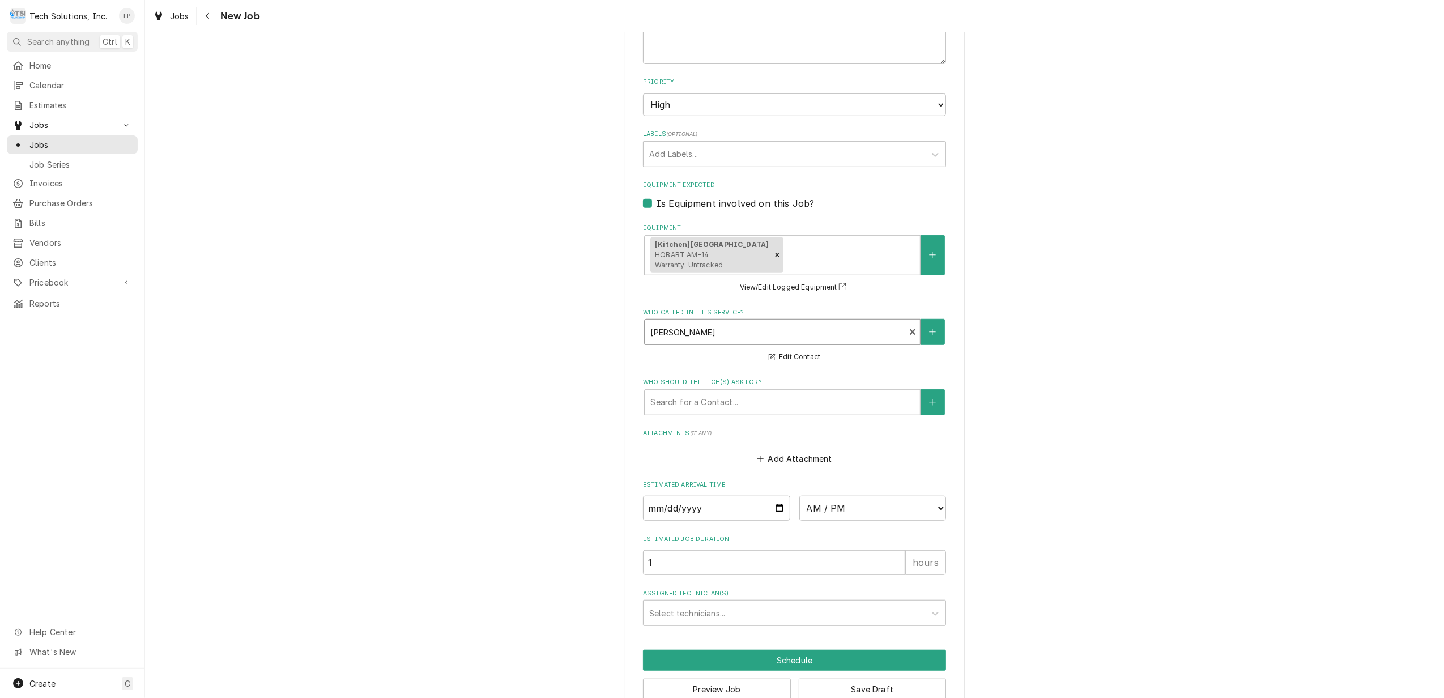
scroll to position [730, 0]
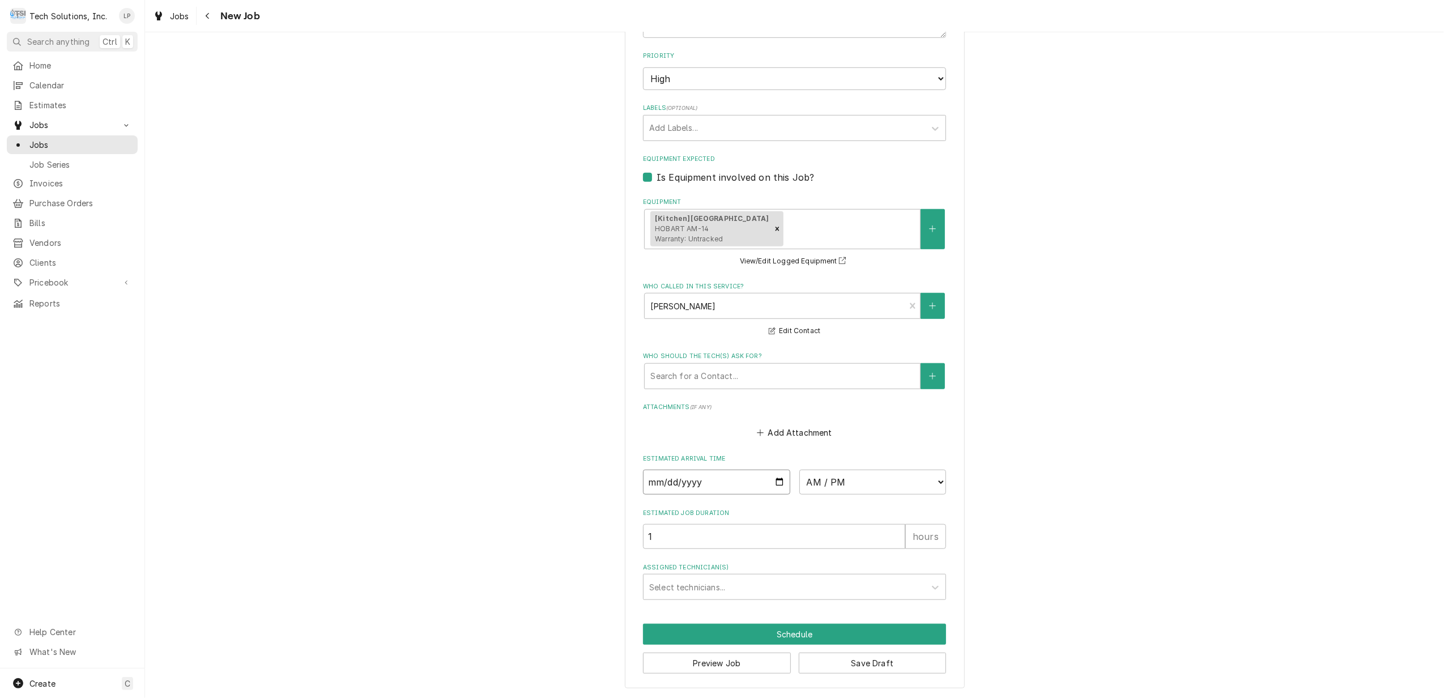
click at [773, 479] on input "Date" at bounding box center [716, 482] width 147 height 25
type textarea "x"
type input "2025-08-27"
type textarea "x"
click at [932, 480] on select "AM / PM 6:00 AM 6:15 AM 6:30 AM 6:45 AM 7:00 AM 7:15 AM 7:30 AM 7:45 AM 8:00 AM…" at bounding box center [872, 482] width 147 height 25
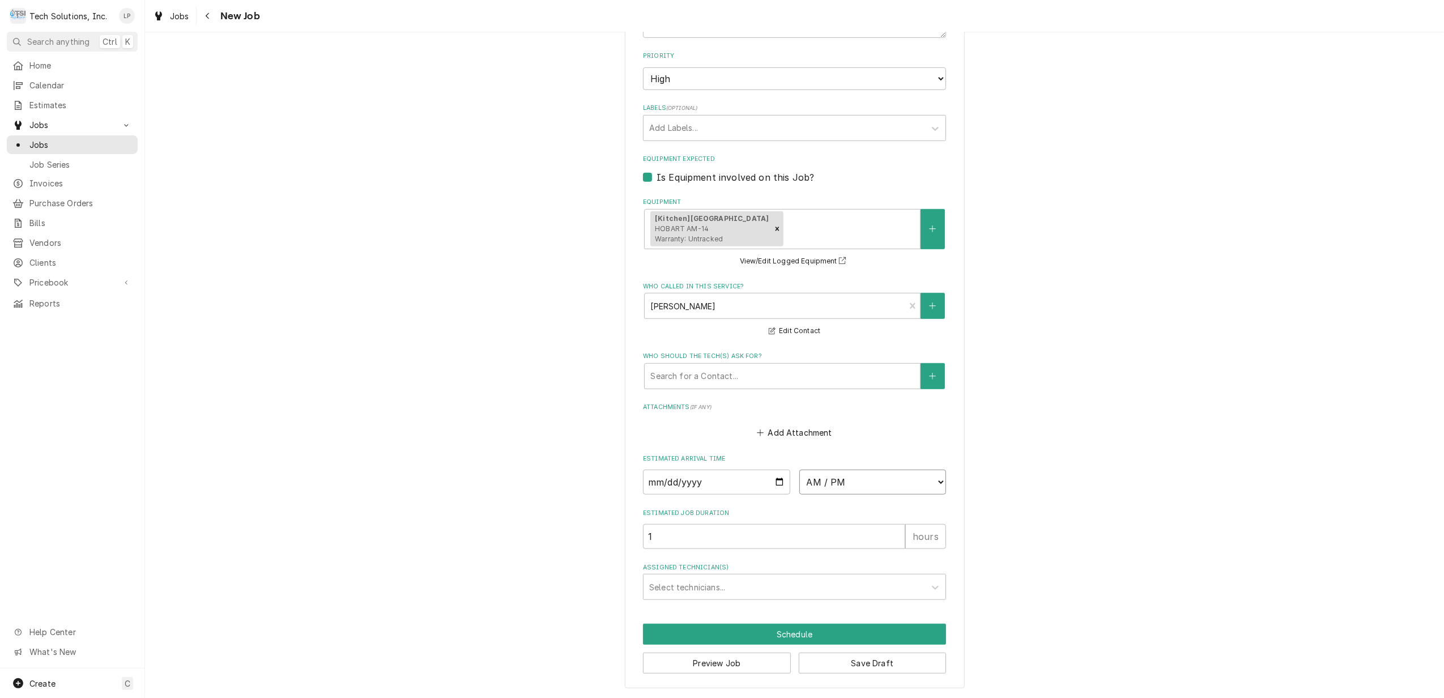
select select "10:00:00"
click at [799, 470] on select "AM / PM 6:00 AM 6:15 AM 6:30 AM 6:45 AM 7:00 AM 7:15 AM 7:30 AM 7:45 AM 8:00 AM…" at bounding box center [872, 482] width 147 height 25
click at [1086, 547] on div "Please provide the following information to create a job: Client Details Client…" at bounding box center [794, 7] width 1299 height 1381
click at [929, 583] on icon "Assigned Technician(s)" at bounding box center [934, 587] width 11 height 11
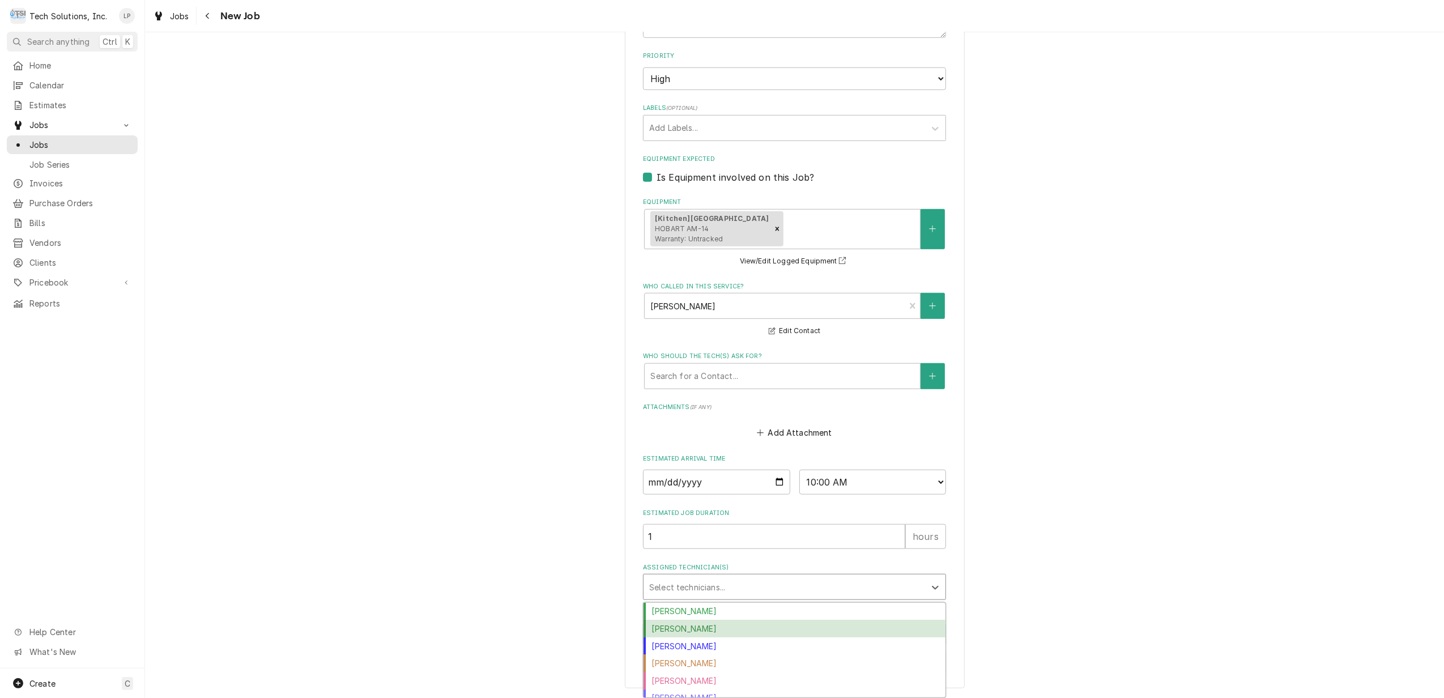
scroll to position [44, 0]
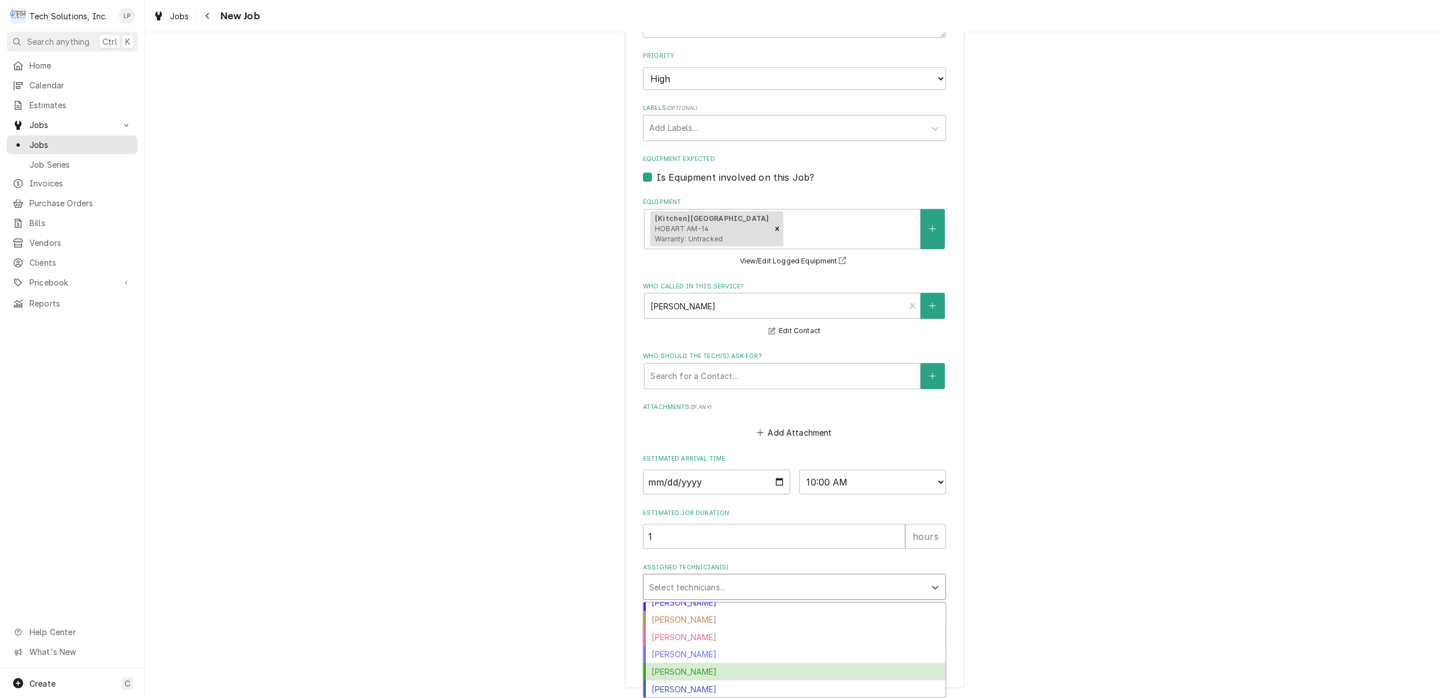
click at [887, 669] on div "Otis Tooley" at bounding box center [794, 672] width 302 height 18
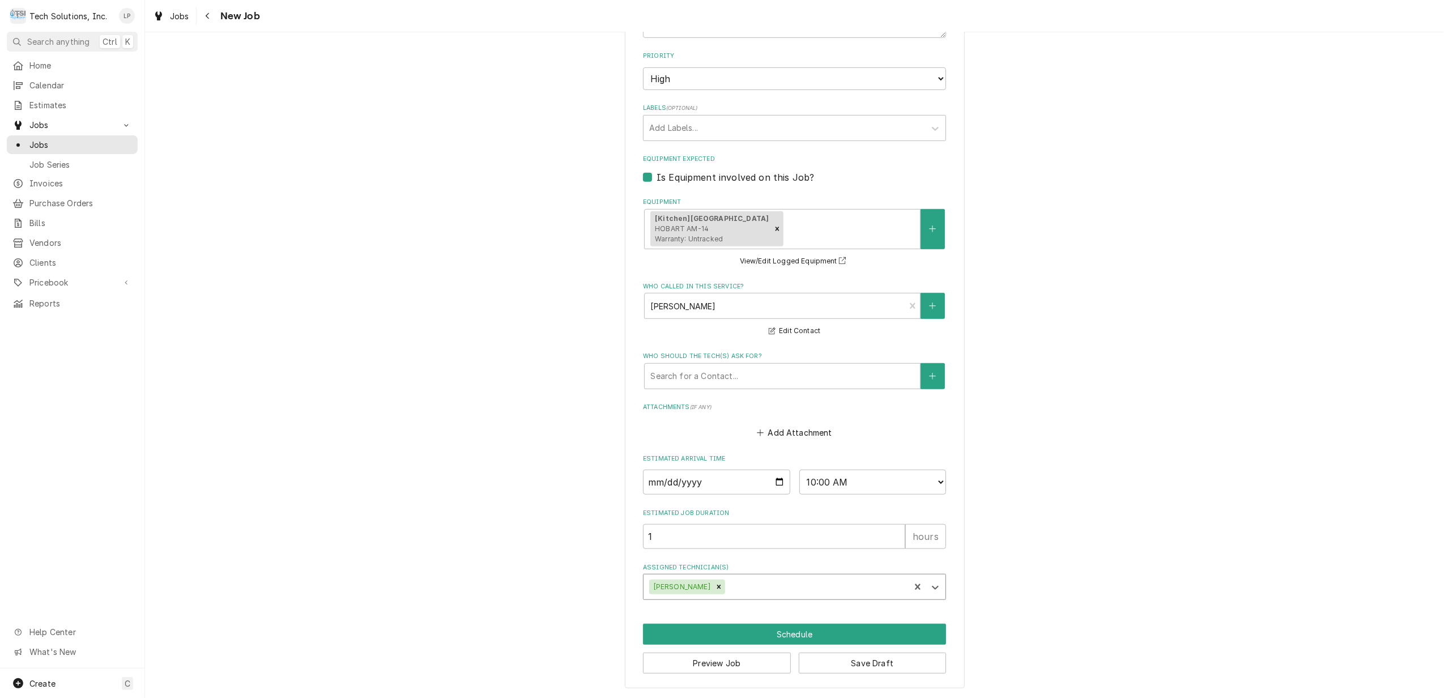
click at [1107, 605] on div "Please provide the following information to create a job: Client Details Client…" at bounding box center [794, 7] width 1299 height 1381
click at [768, 634] on button "Schedule" at bounding box center [794, 634] width 303 height 21
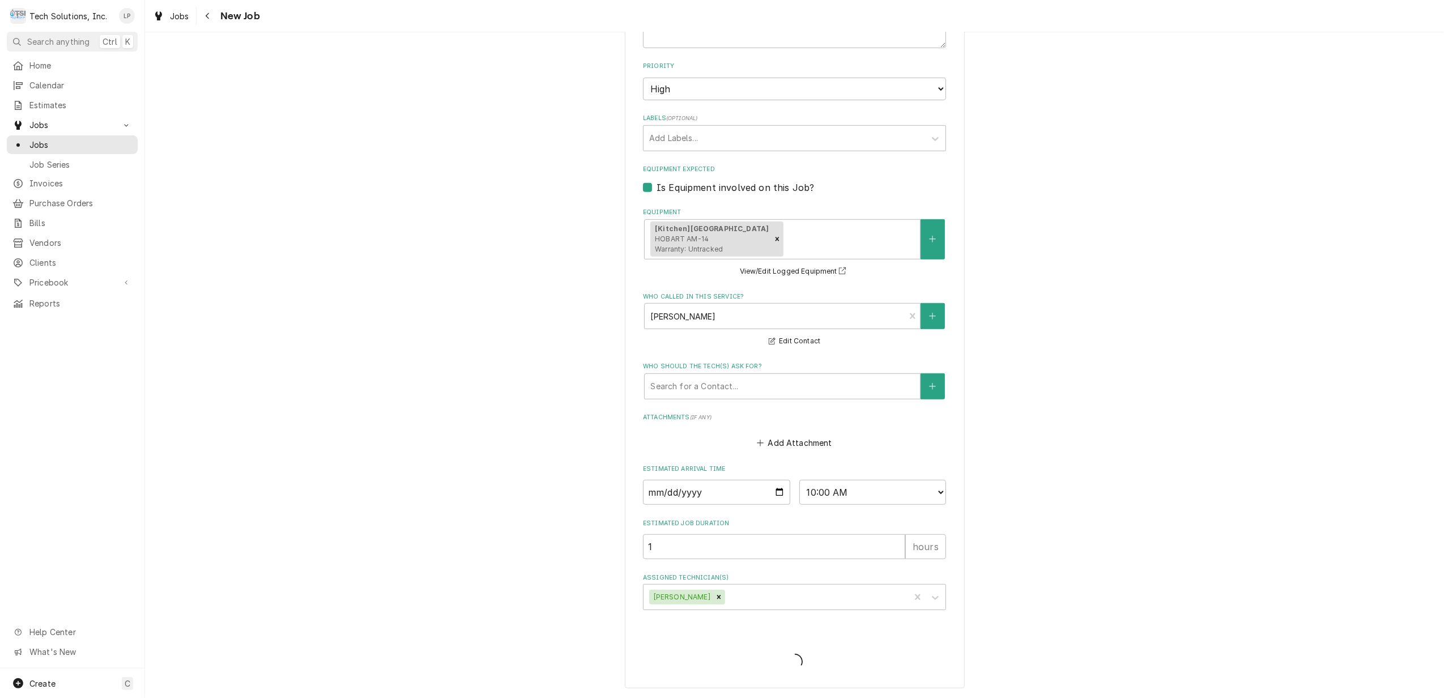
scroll to position [719, 0]
type textarea "x"
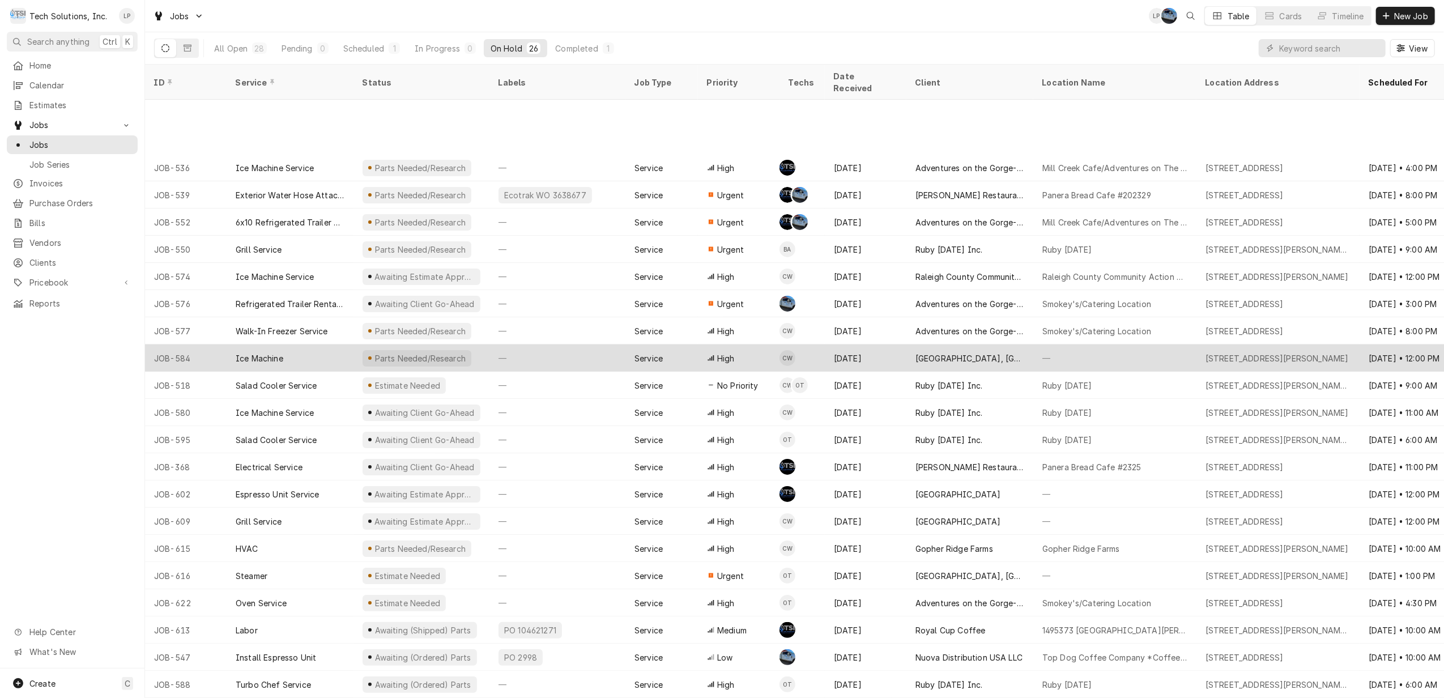
scroll to position [107, 0]
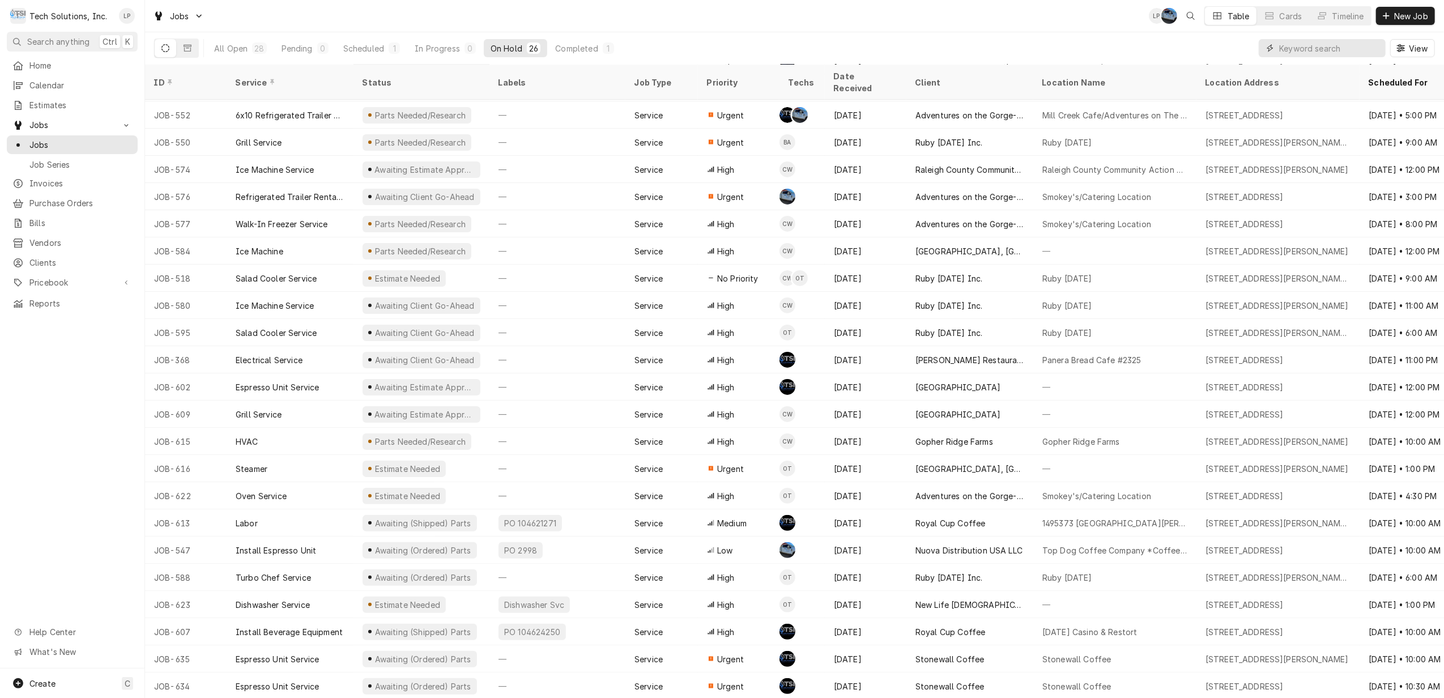
click at [1304, 41] on input "Dynamic Content Wrapper" at bounding box center [1329, 48] width 101 height 18
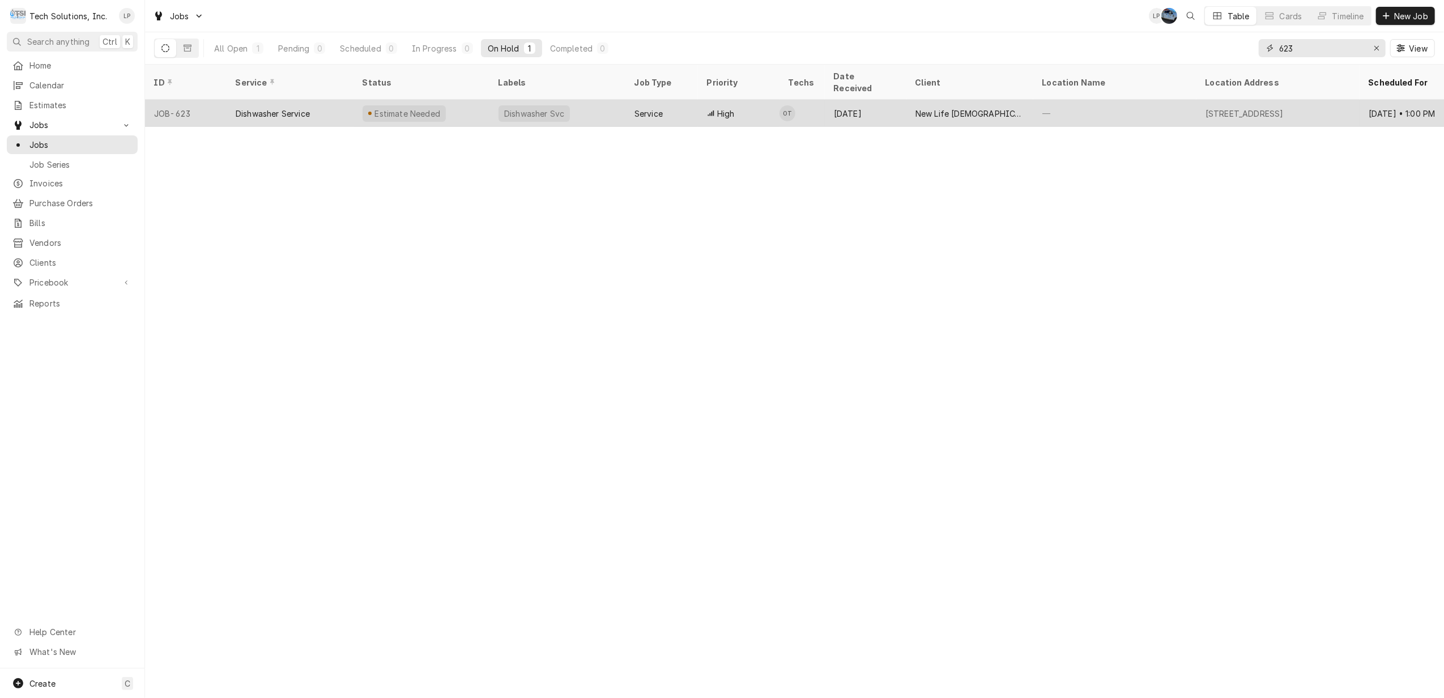
type input "623"
click at [675, 101] on div "Service" at bounding box center [661, 113] width 72 height 27
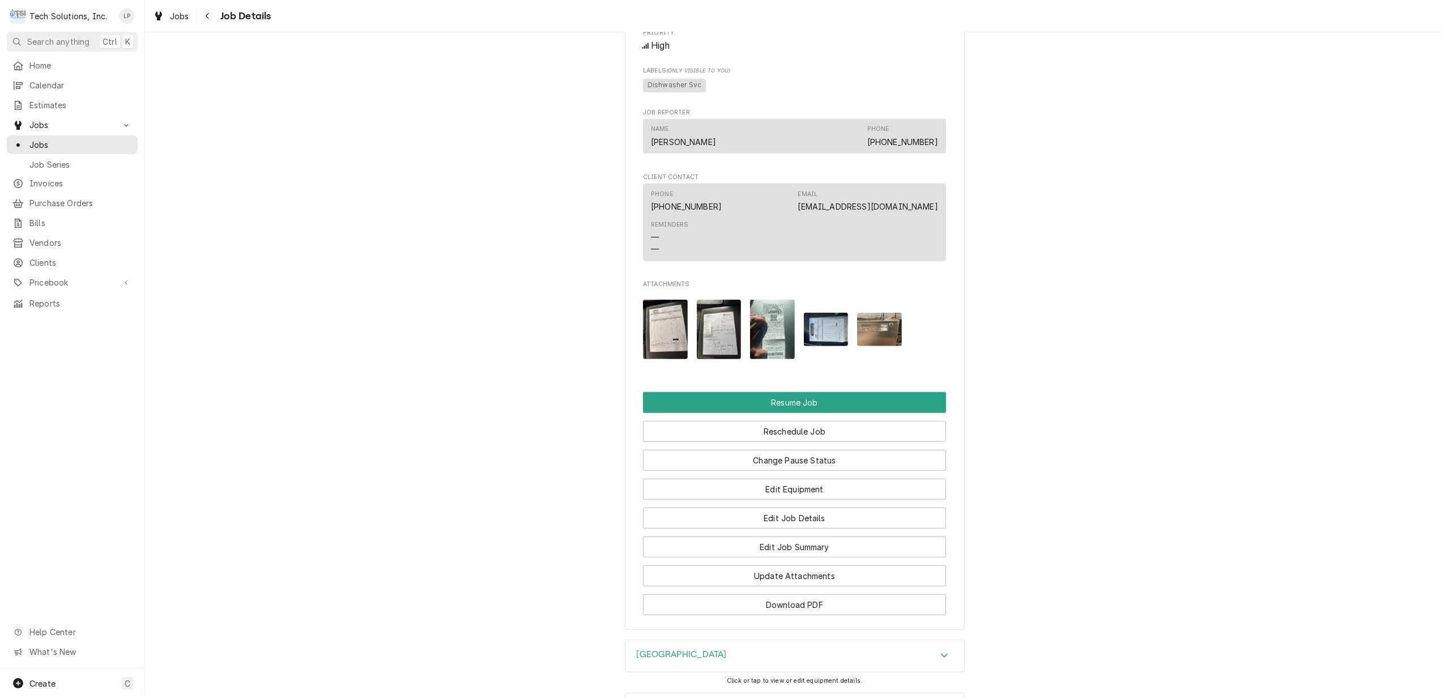
scroll to position [982, 0]
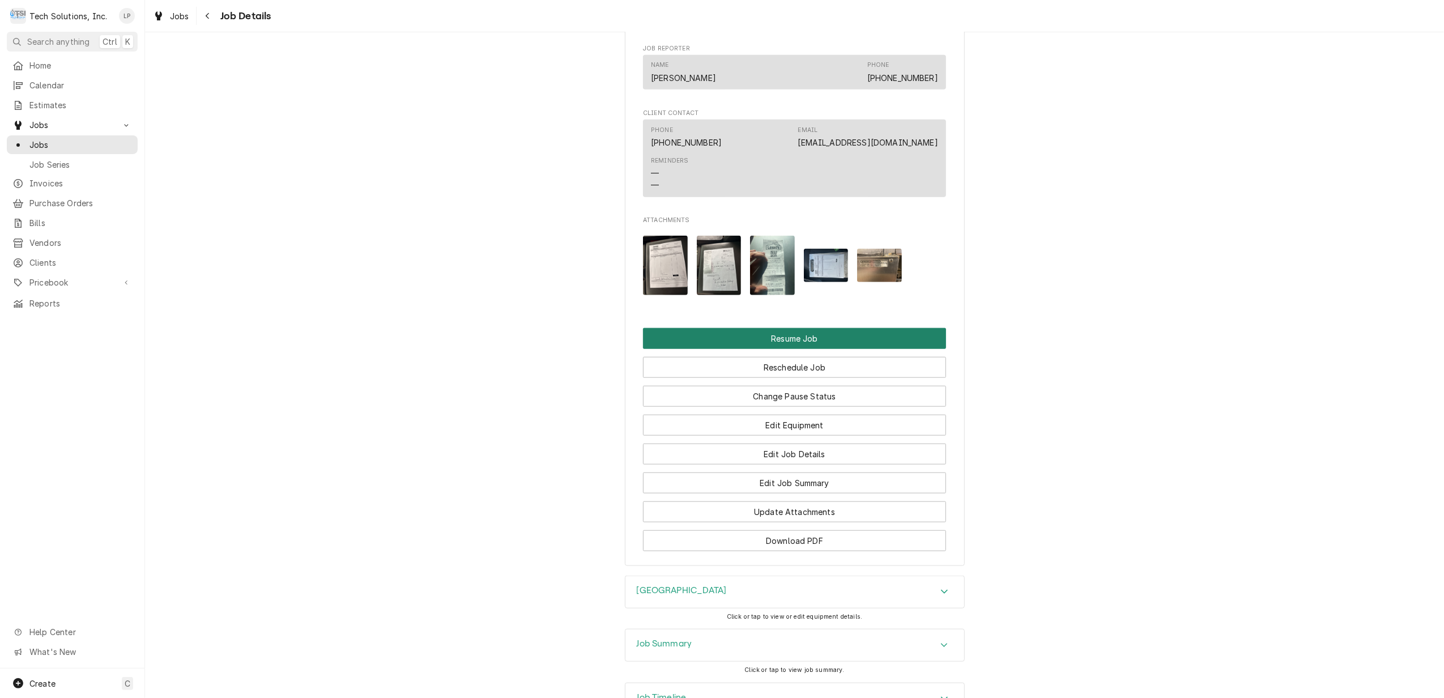
click at [816, 328] on button "Resume Job" at bounding box center [794, 338] width 303 height 21
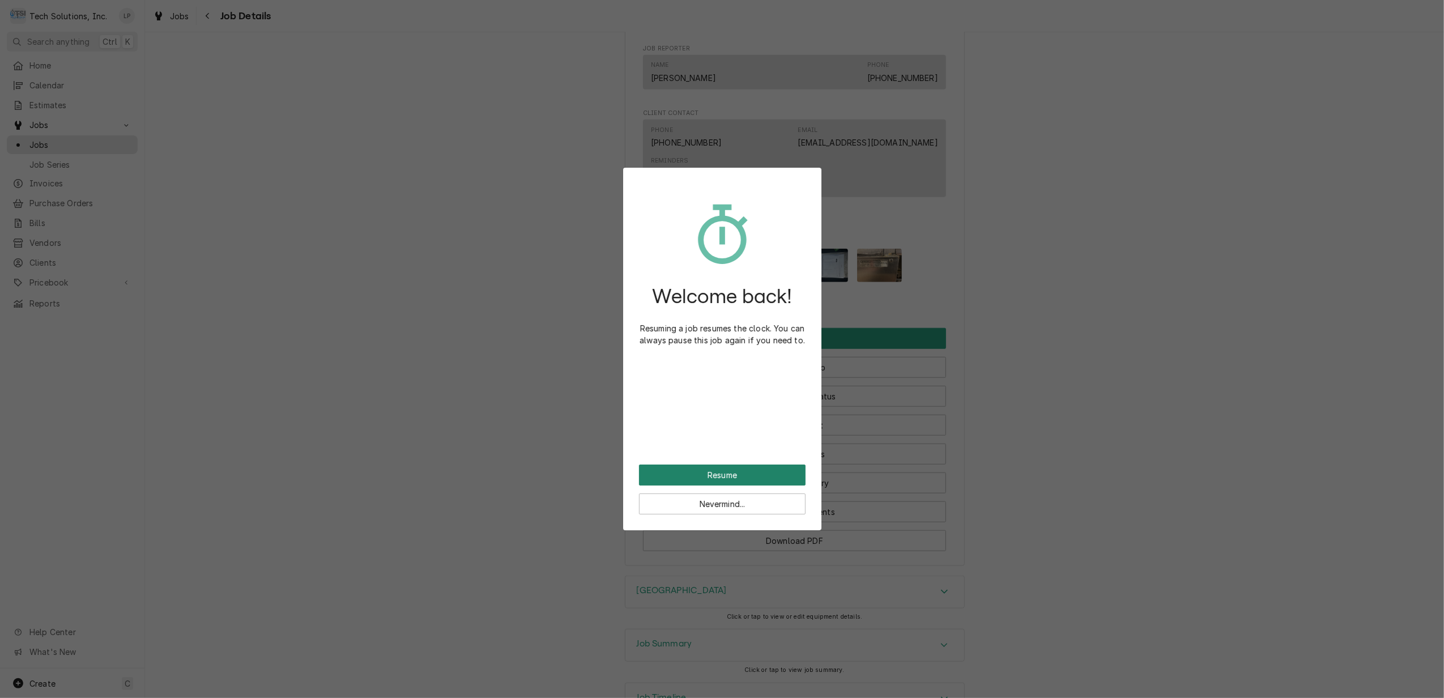
click at [745, 471] on button "Resume" at bounding box center [722, 474] width 167 height 21
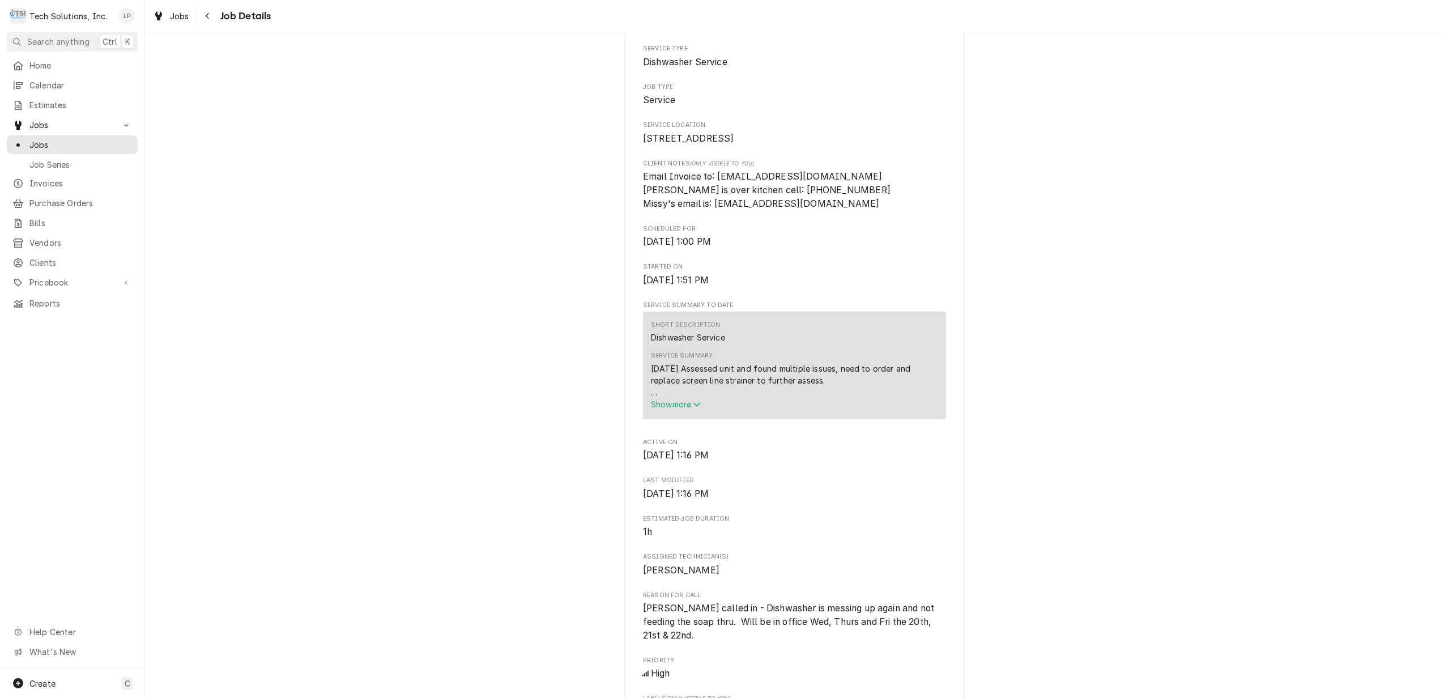
scroll to position [944, 0]
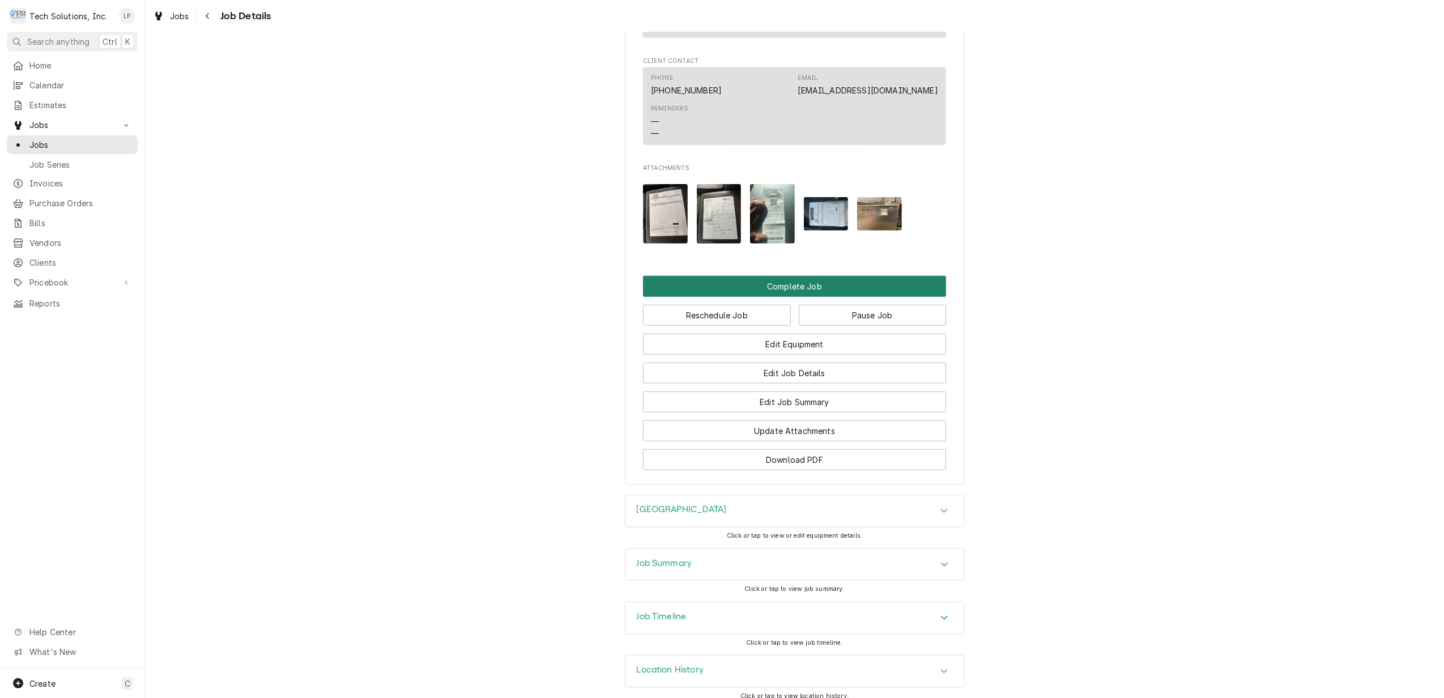
click at [775, 276] on button "Complete Job" at bounding box center [794, 286] width 303 height 21
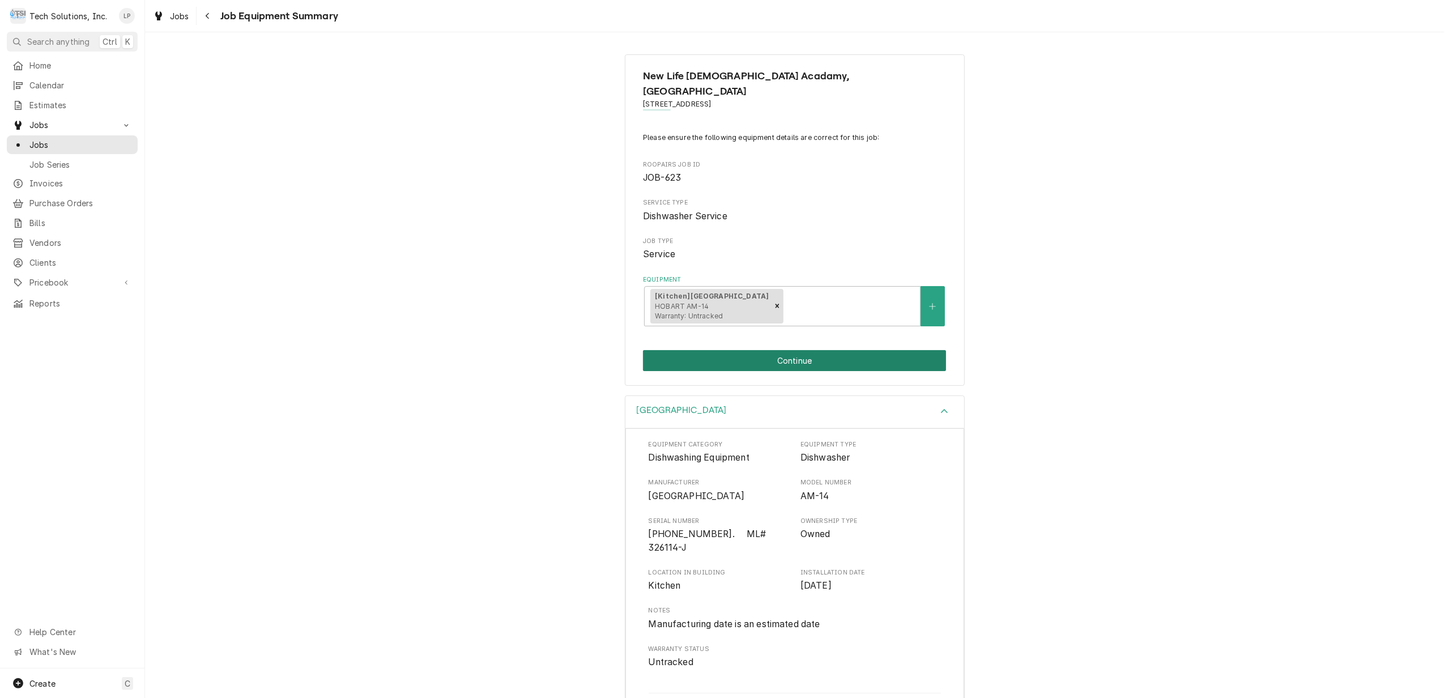
click at [773, 350] on button "Continue" at bounding box center [794, 360] width 303 height 21
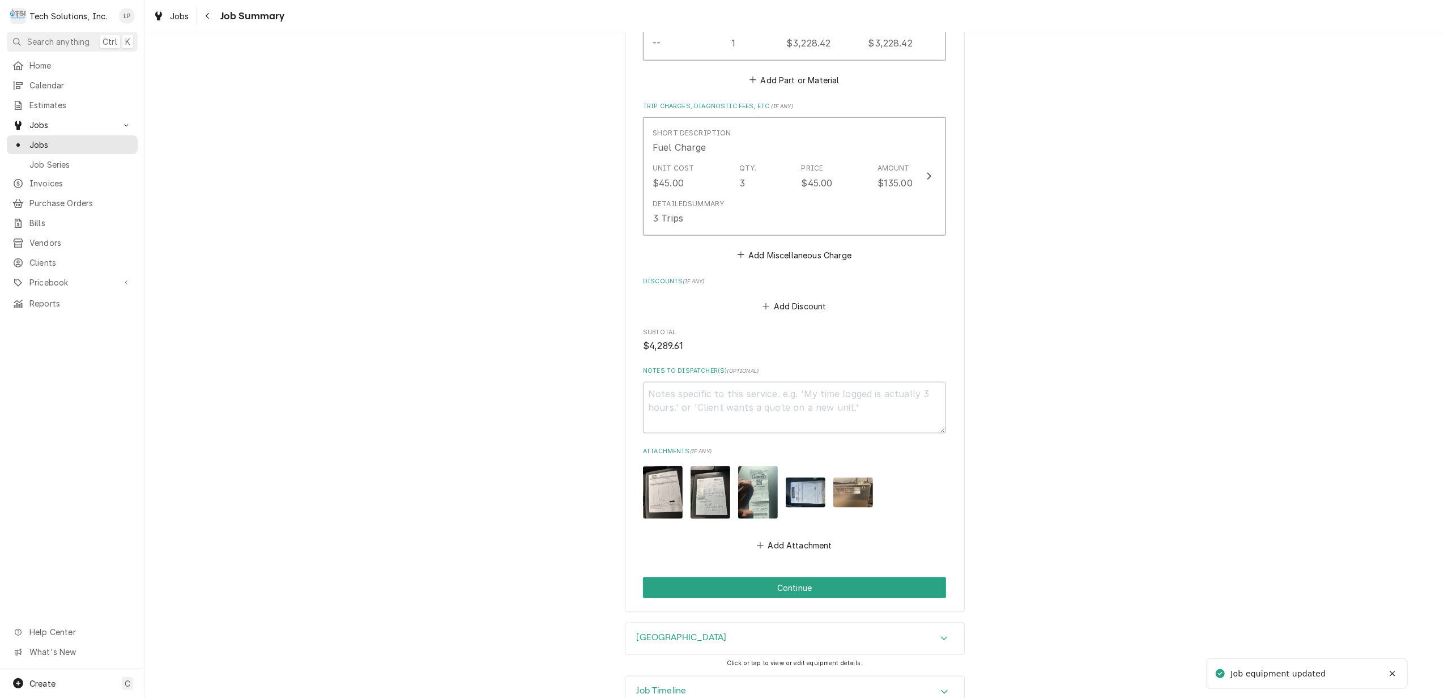
scroll to position [1273, 0]
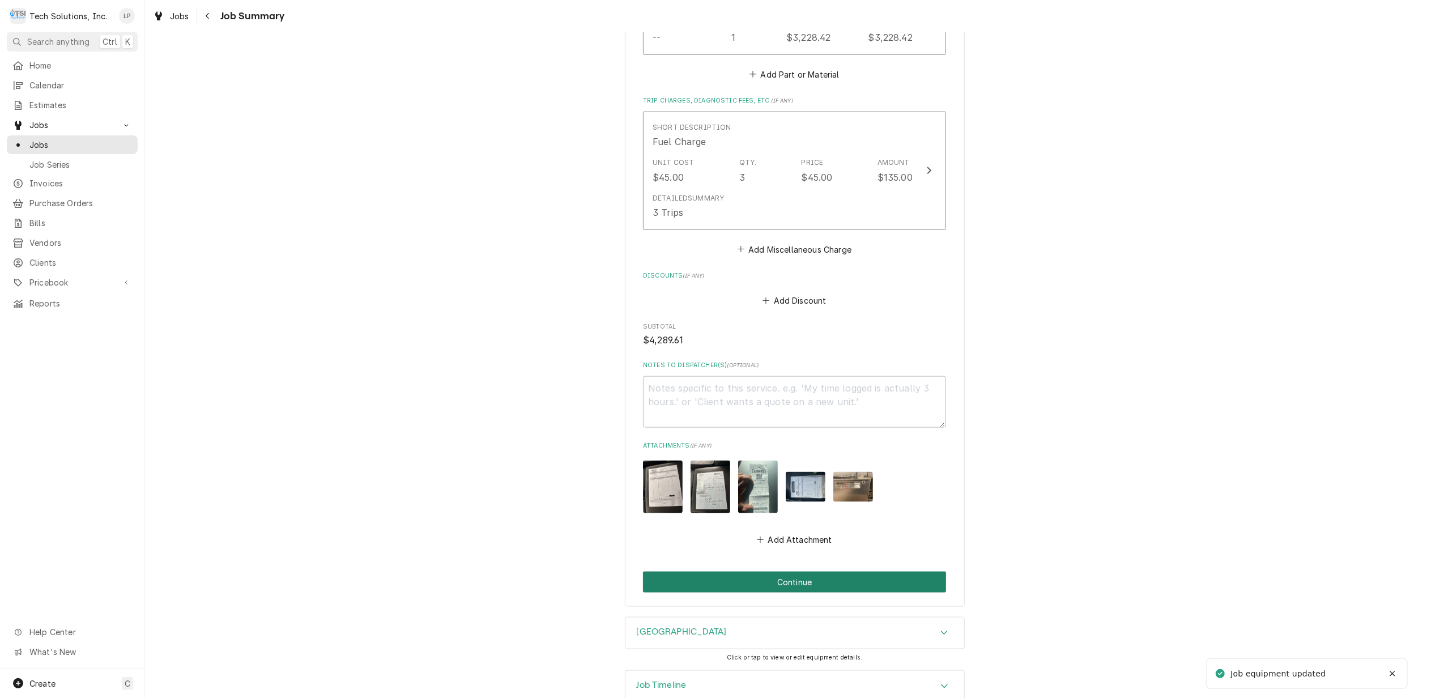
click at [803, 571] on button "Continue" at bounding box center [794, 581] width 303 height 21
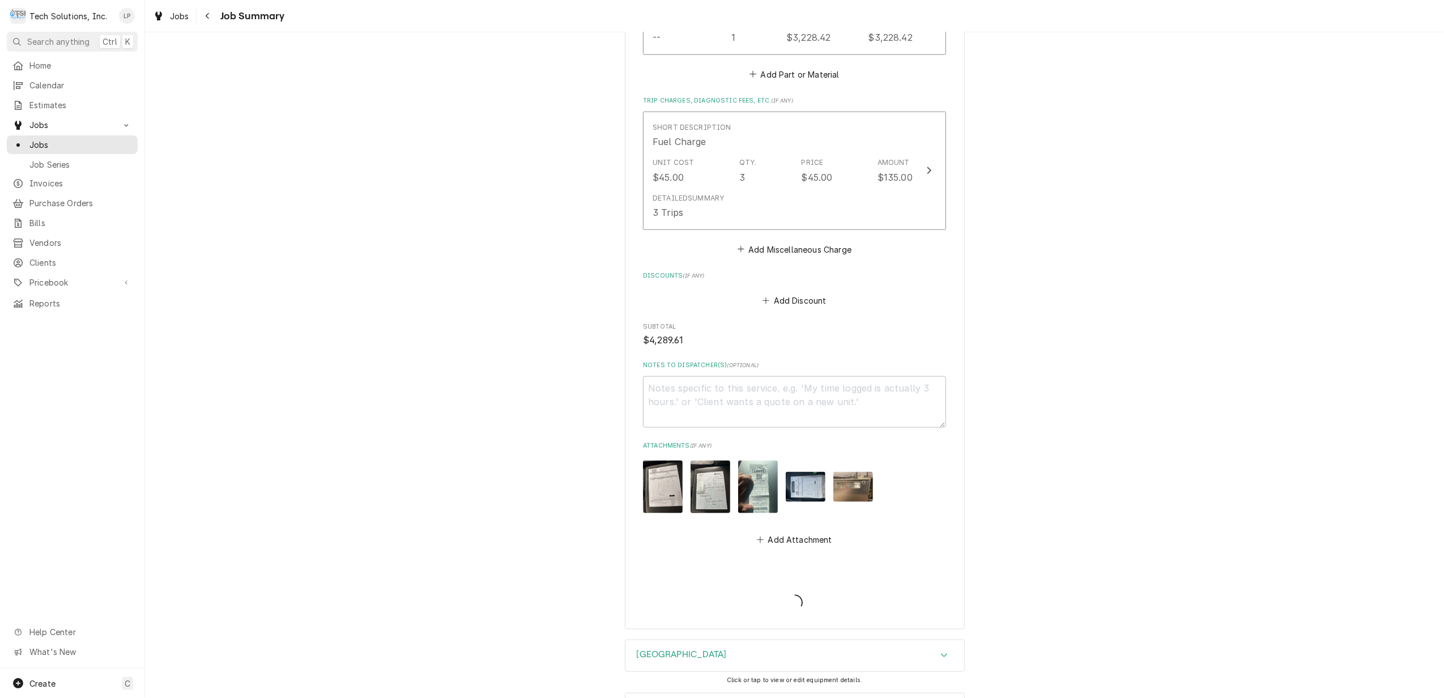
type textarea "x"
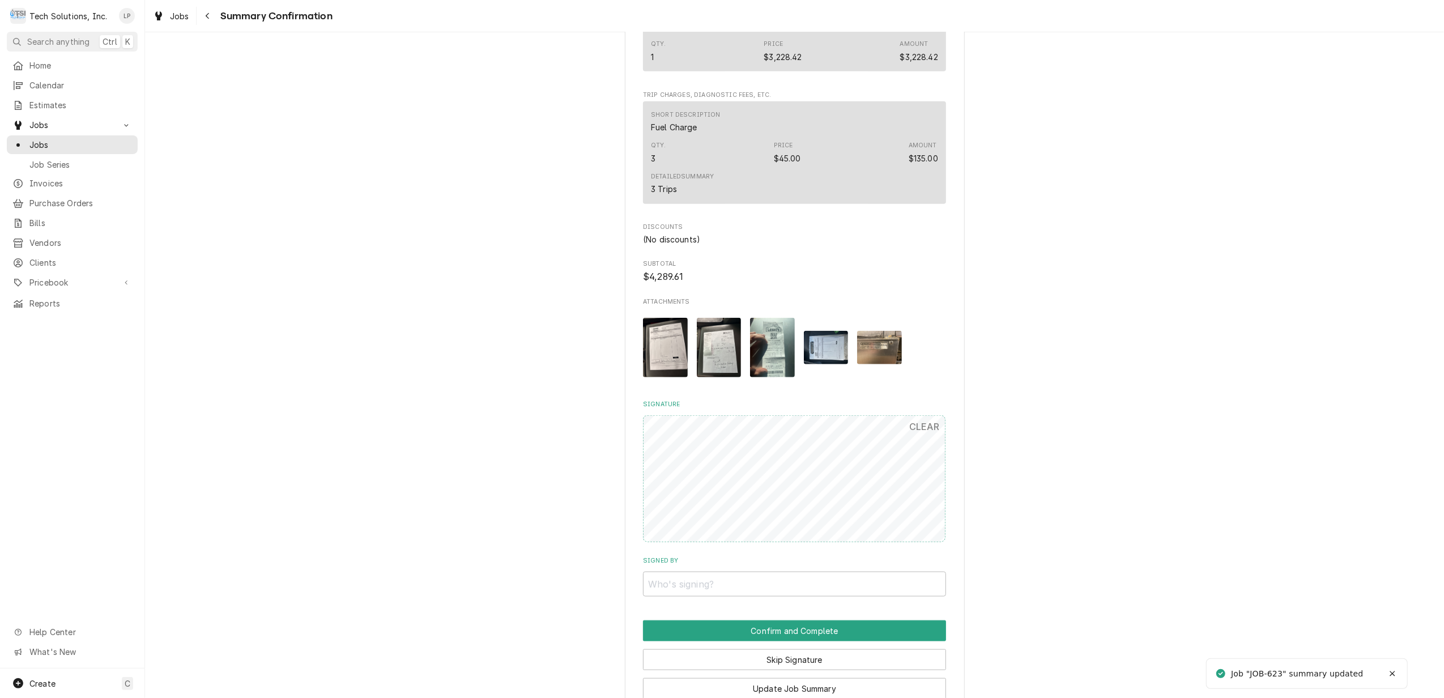
scroll to position [1057, 0]
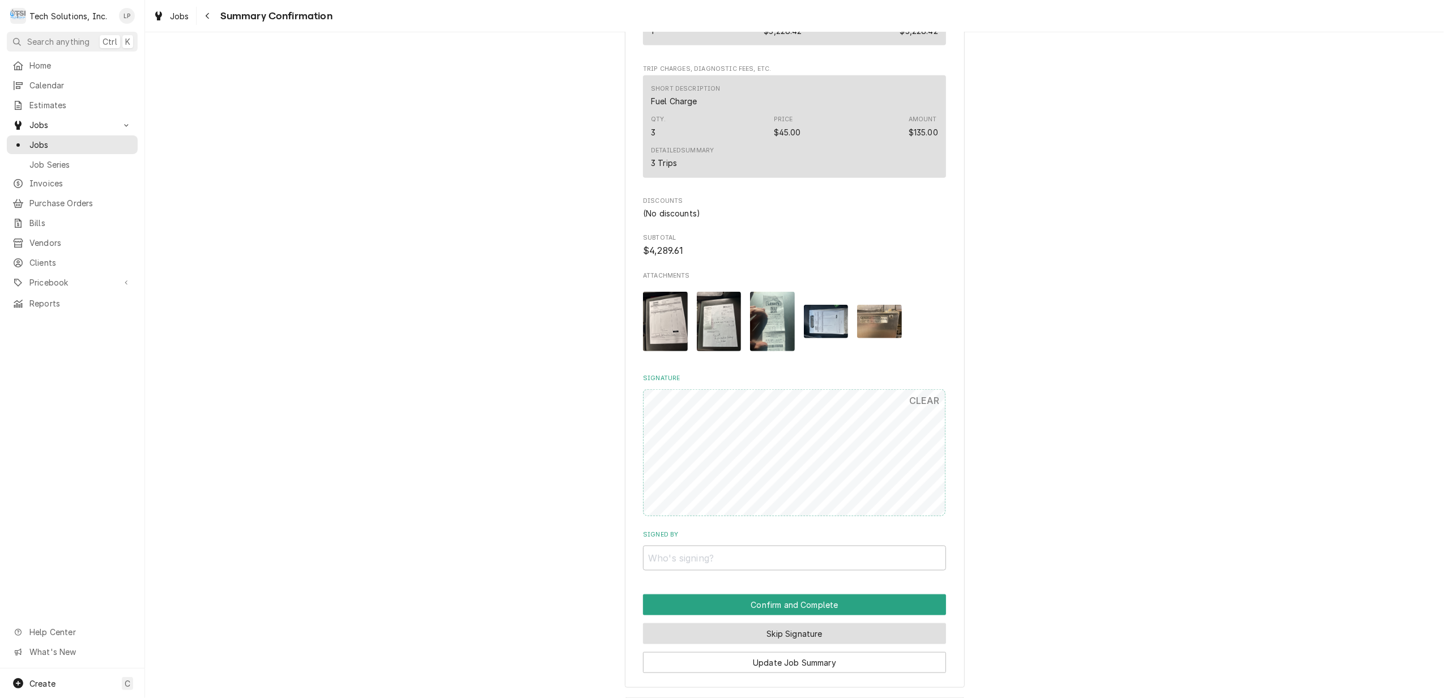
click at [861, 623] on button "Skip Signature" at bounding box center [794, 633] width 303 height 21
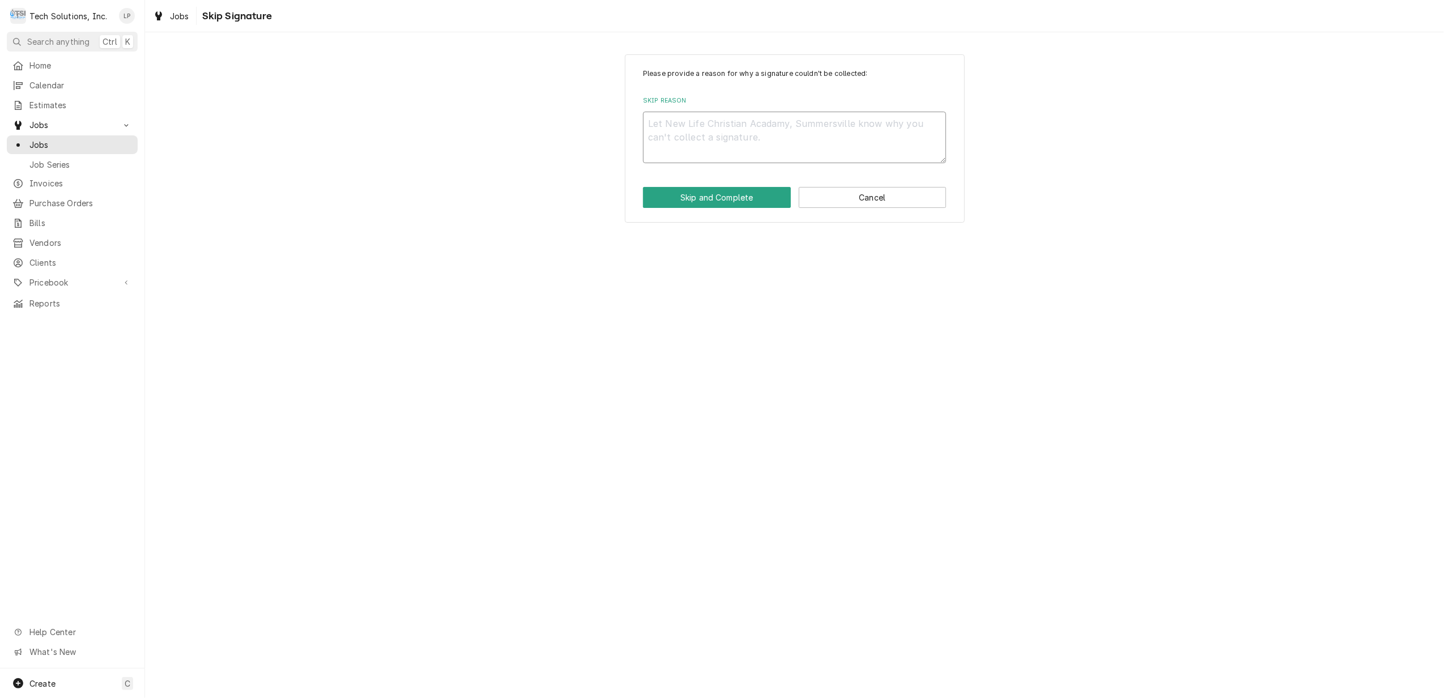
click at [683, 126] on textarea "Skip Reason" at bounding box center [794, 138] width 303 height 52
type textarea "x"
type textarea "C"
type textarea "x"
type textarea "Cr"
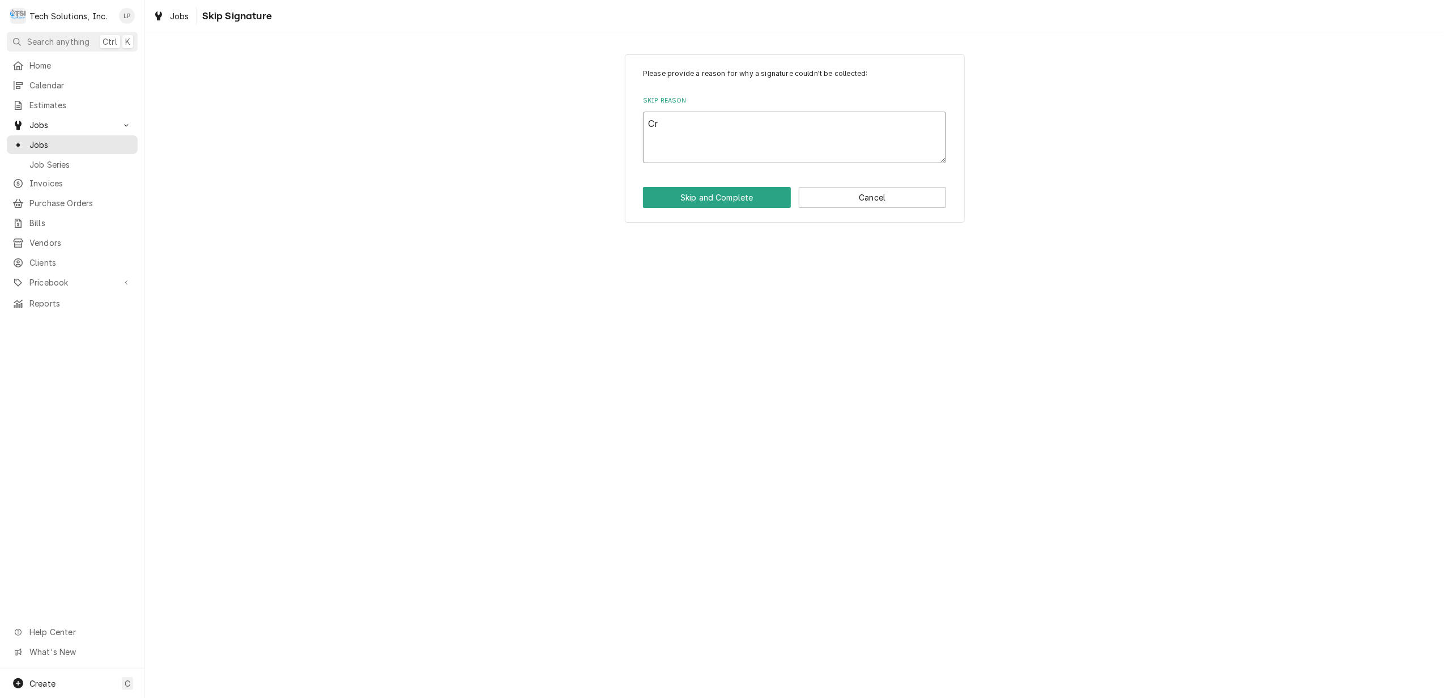
type textarea "x"
type textarea "Cre"
type textarea "x"
type textarea "Crea"
type textarea "x"
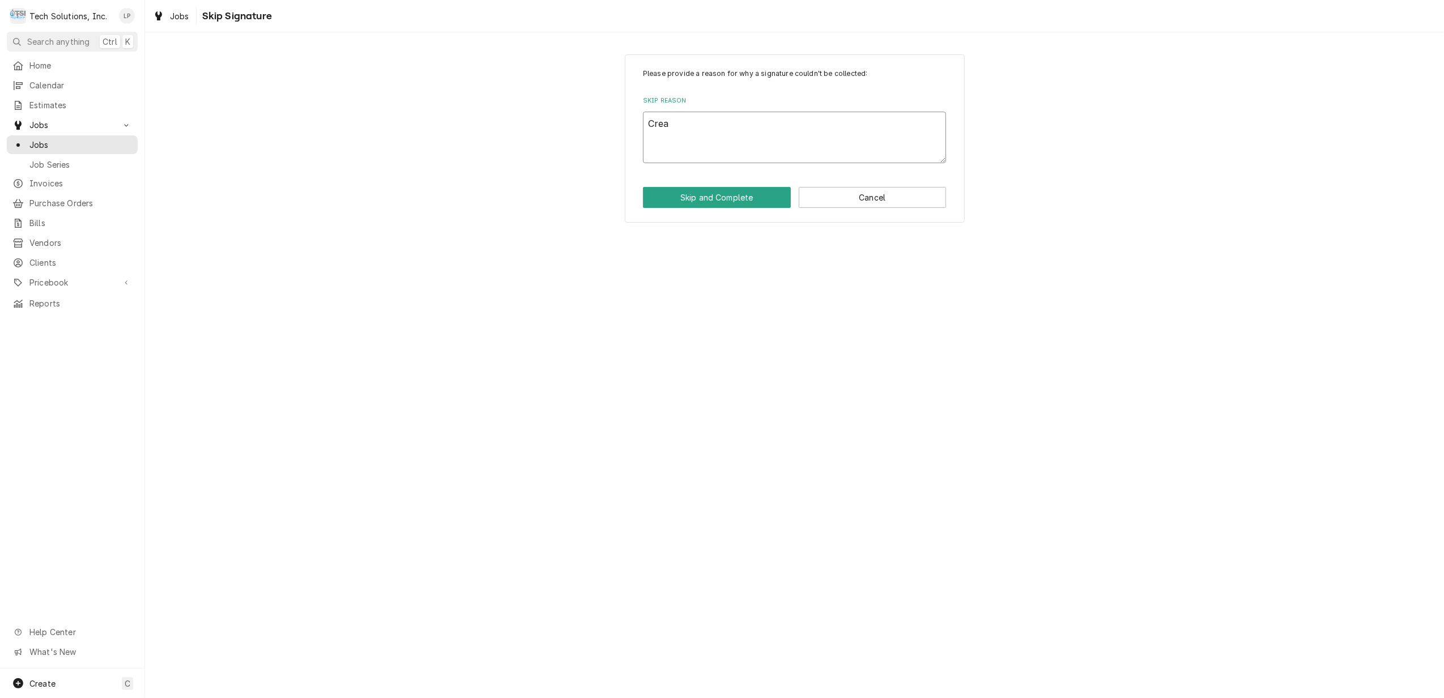
type textarea "Creat"
type textarea "x"
type textarea "Create"
type textarea "x"
type textarea "Created"
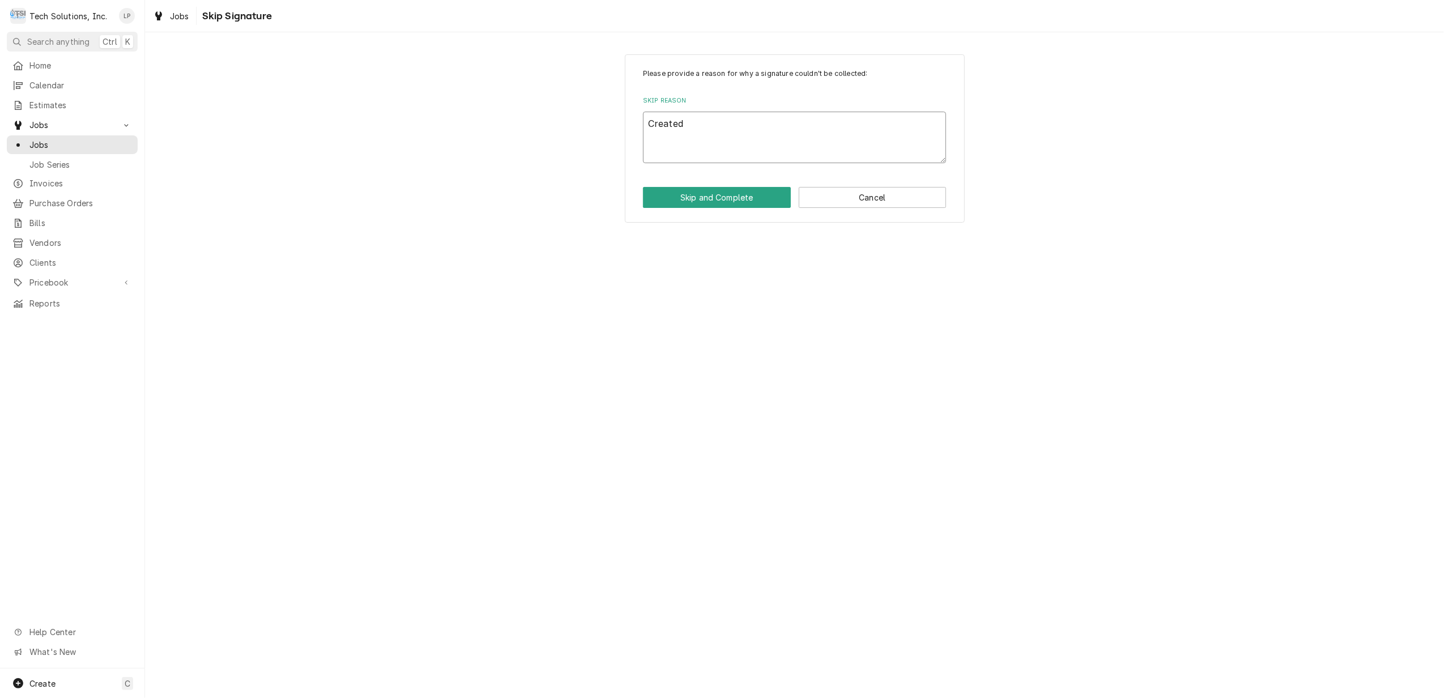
type textarea "x"
type textarea "Created"
type textarea "x"
type textarea "Created e"
type textarea "x"
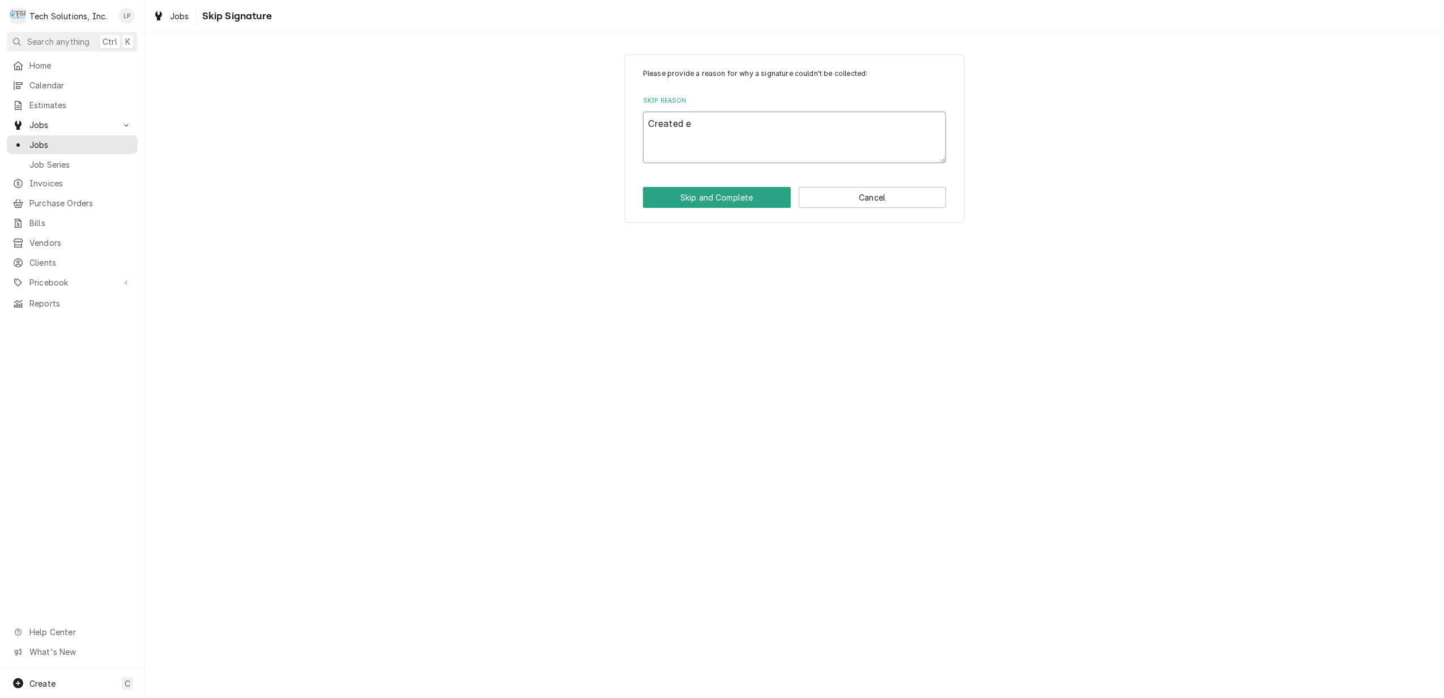
type textarea "Created es"
type textarea "x"
type textarea "Created est"
type textarea "x"
type textarea "Created esti"
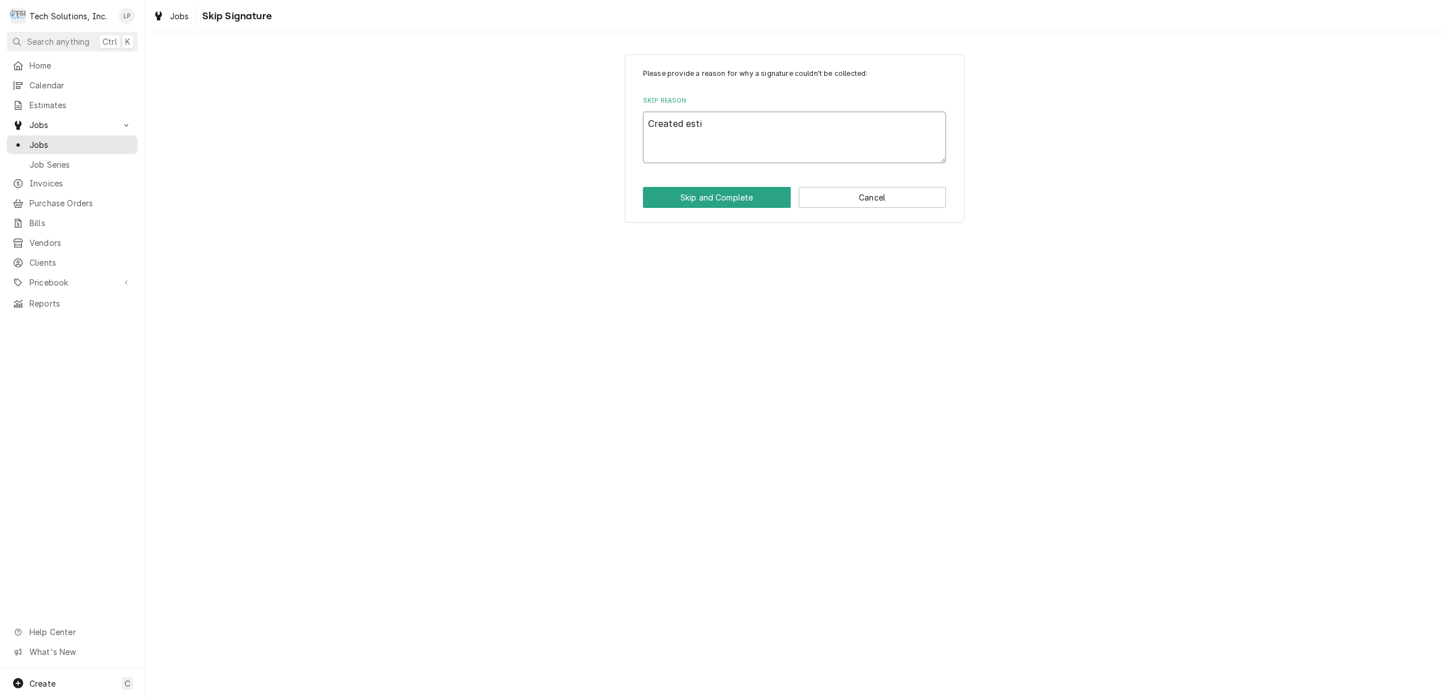
type textarea "x"
type textarea "Created estim"
type textarea "x"
type textarea "Created estima"
type textarea "x"
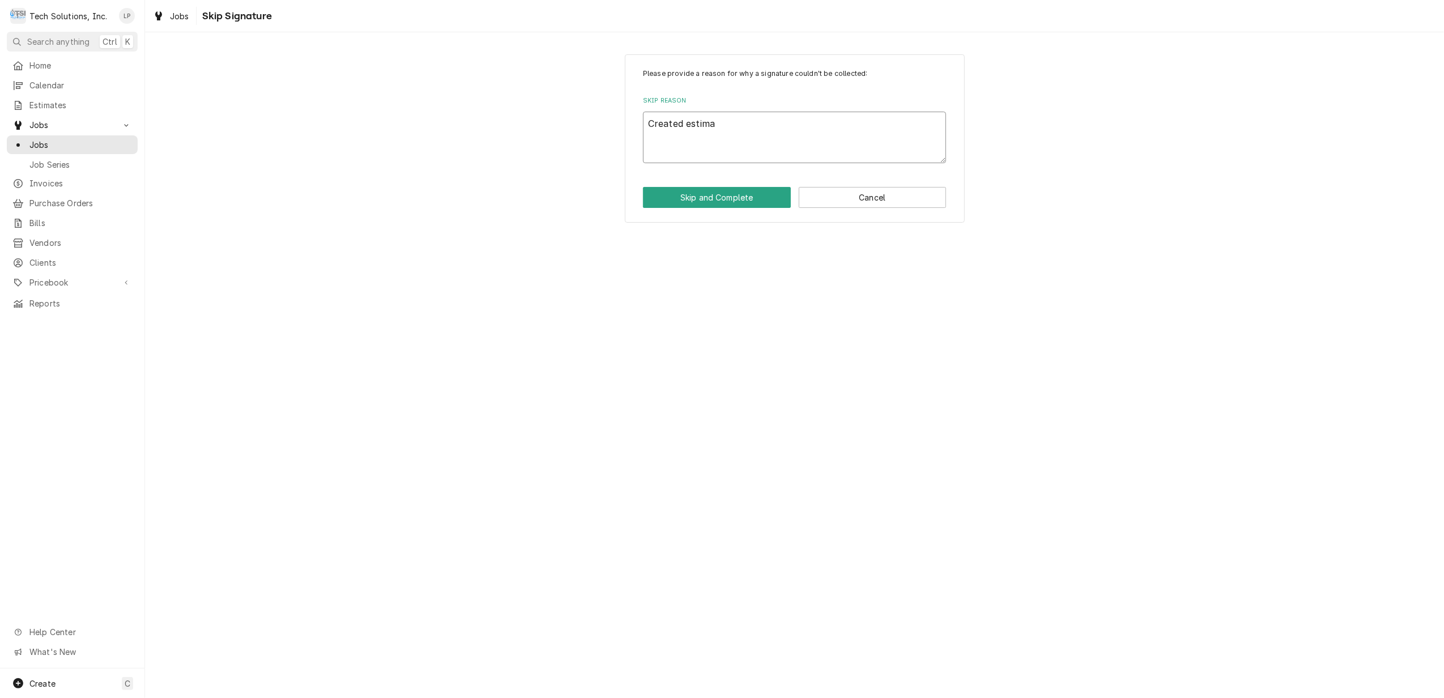
type textarea "Created estimat"
type textarea "x"
type textarea "Created estimate"
type textarea "x"
type textarea "Created estimate"
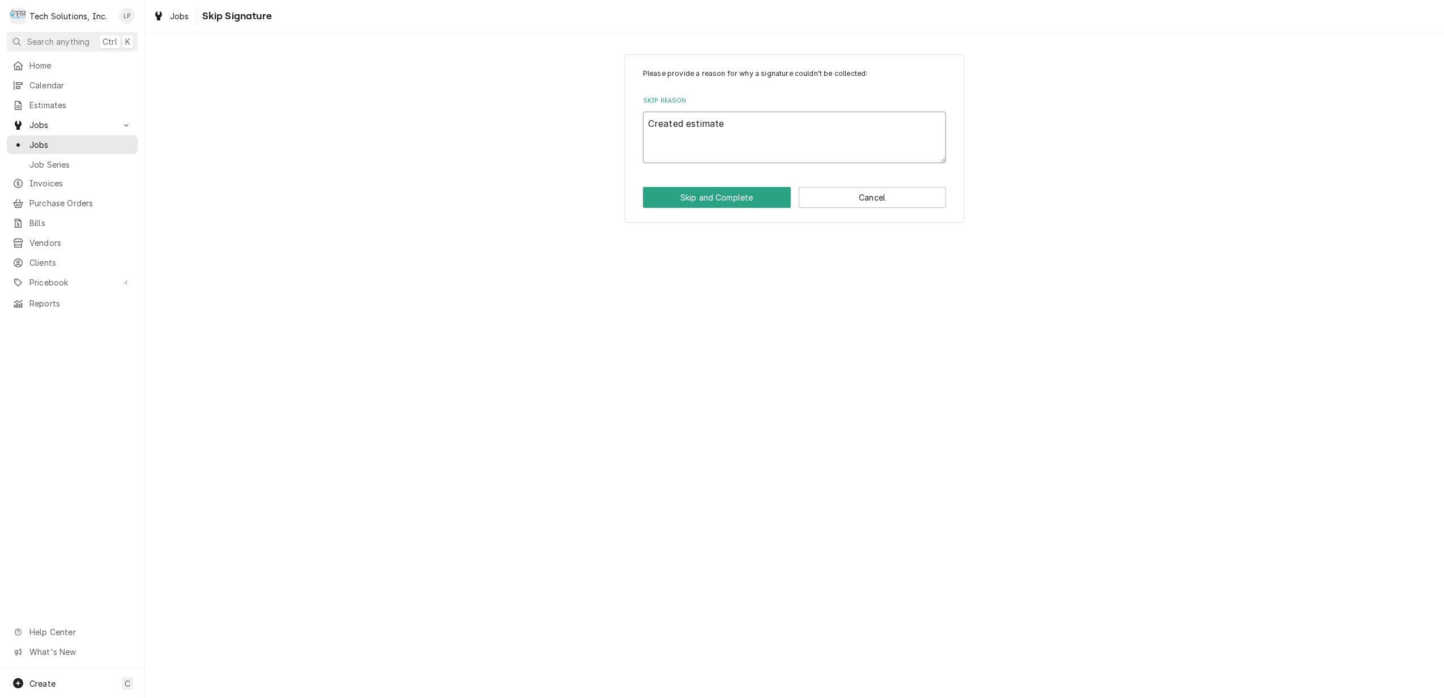
type textarea "x"
type textarea "Created estimate f"
type textarea "x"
type textarea "Created estimate fo"
type textarea "x"
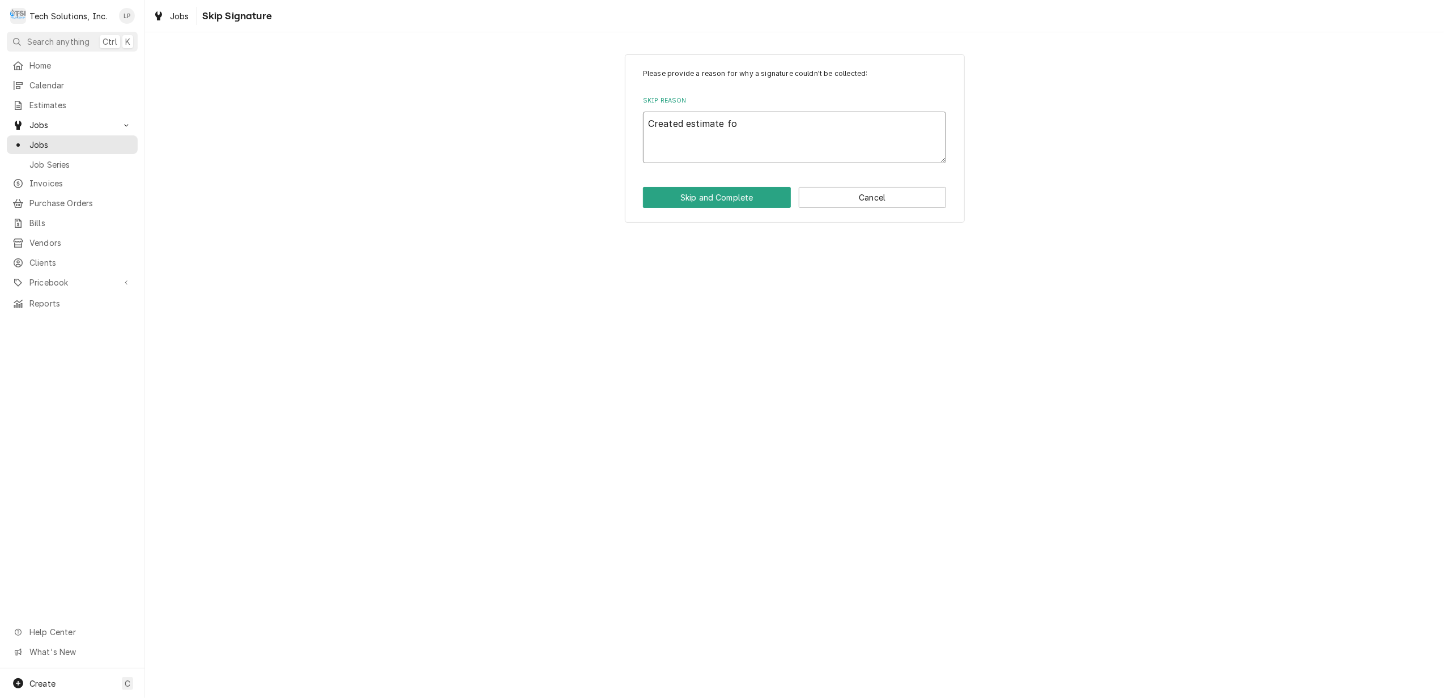
type textarea "Created estimate for"
type textarea "x"
type textarea "Created estimate for"
type textarea "x"
type textarea "Created estimate for a"
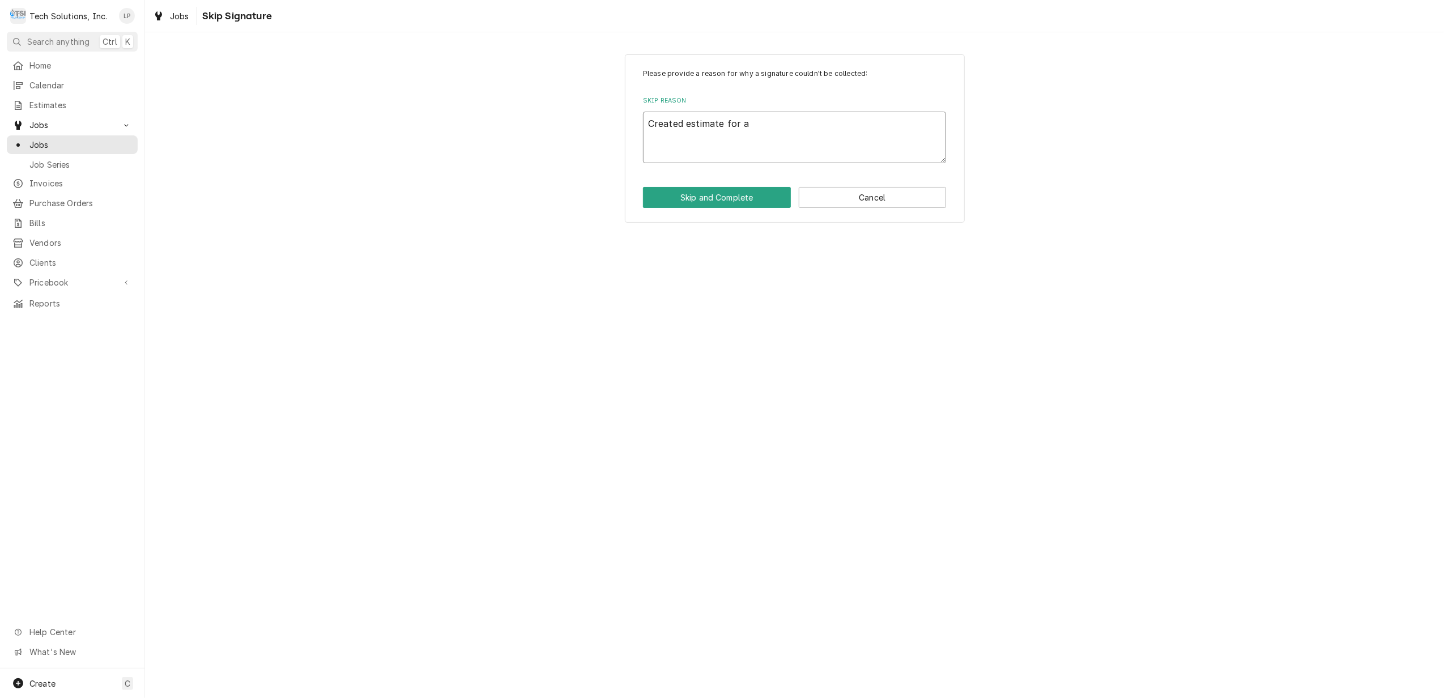
type textarea "x"
type textarea "Created estimate for al"
type textarea "x"
type textarea "Created estimate for all"
type textarea "x"
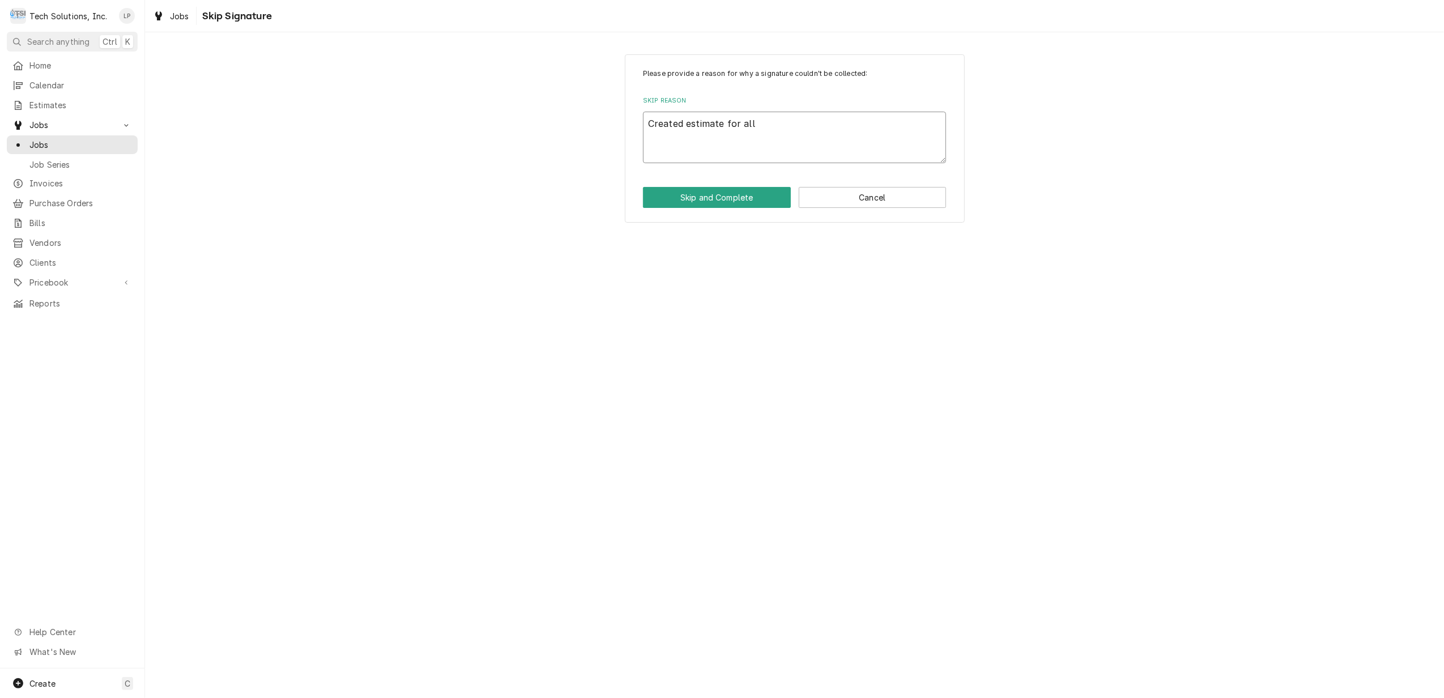
type textarea "Created estimate for all"
type textarea "x"
type textarea "Created estimate for all t"
type textarea "x"
type textarea "Created estimate for all tr"
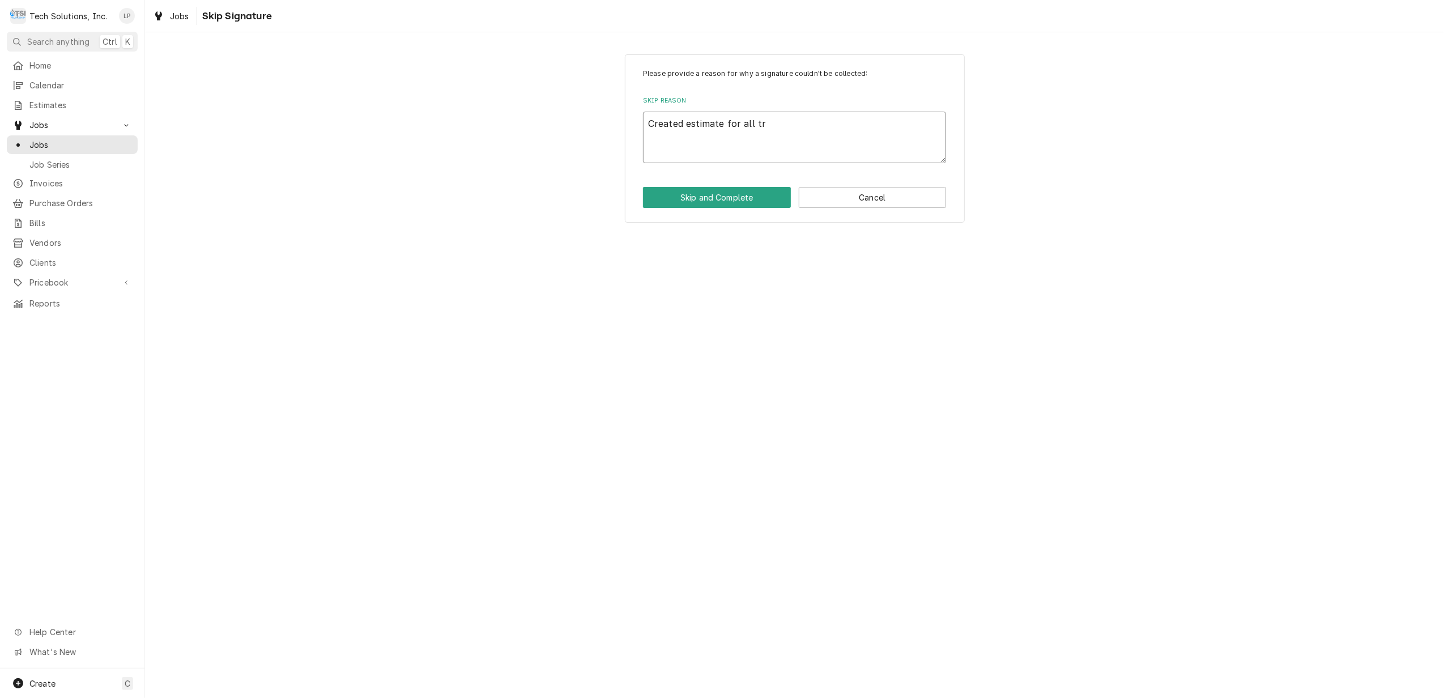
type textarea "x"
type textarea "Created estimate for all tri"
type textarea "x"
type textarea "Created estimate for all trip"
type textarea "x"
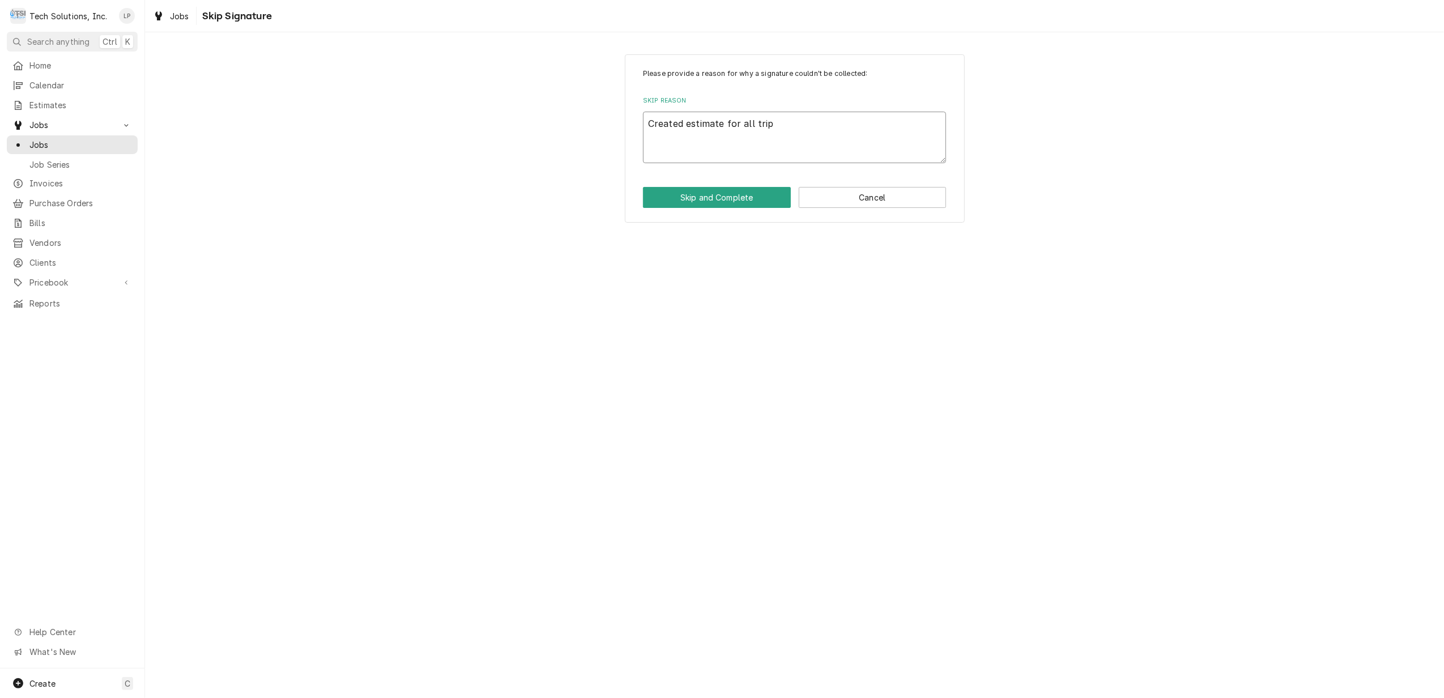
type textarea "Created estimate for all trips"
type textarea "x"
type textarea "Created estimate for all trips"
type textarea "x"
type textarea "Created estimate for all trips a"
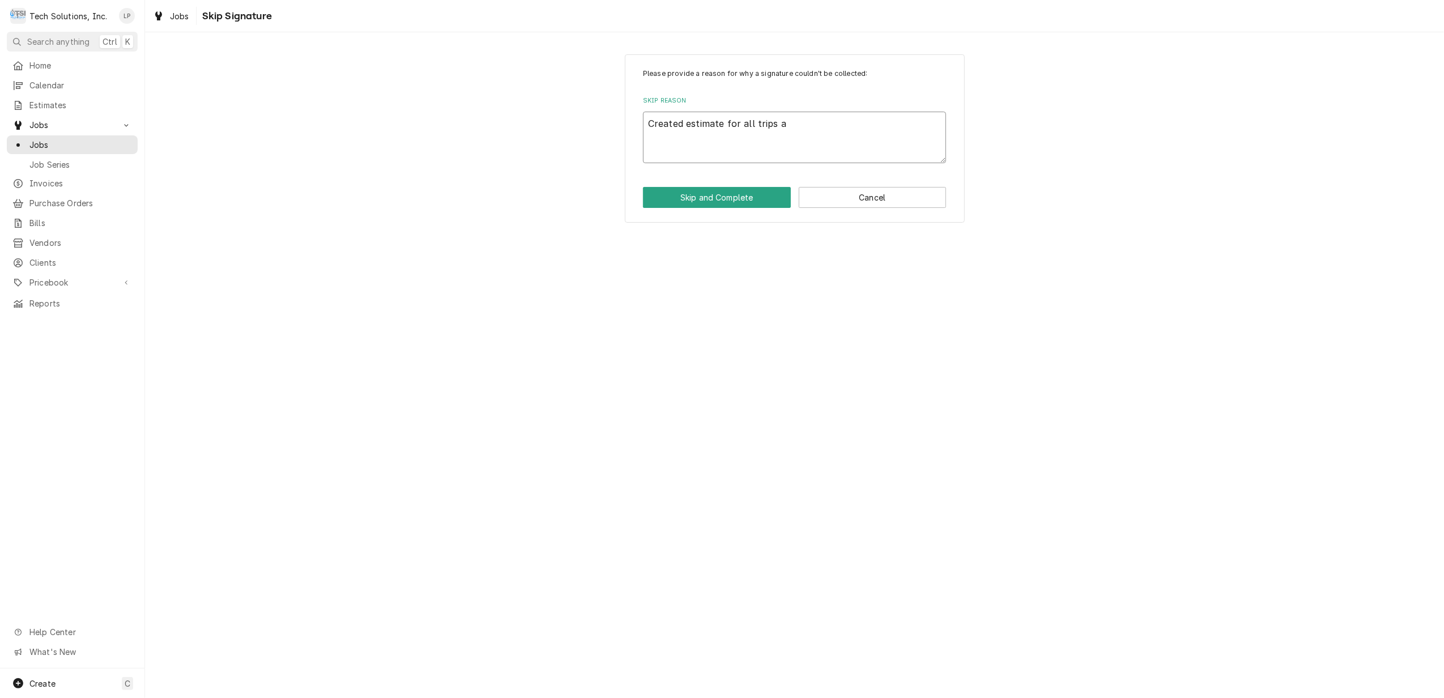
type textarea "x"
type textarea "Created estimate for all trips an"
type textarea "x"
type textarea "Created estimate for all trips and"
type textarea "x"
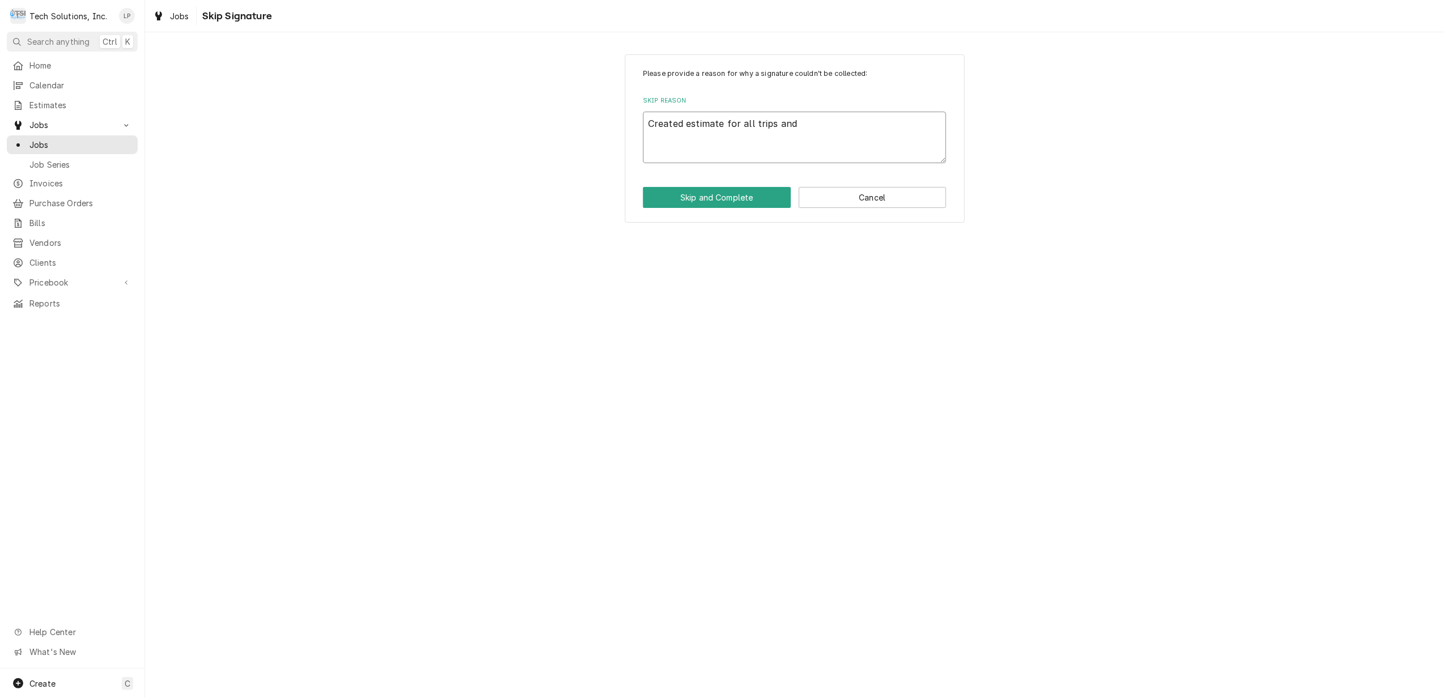
type textarea "Created estimate for all trips and"
type textarea "x"
type textarea "Created estimate for all trips and c"
type textarea "x"
type textarea "Created estimate for all trips and co"
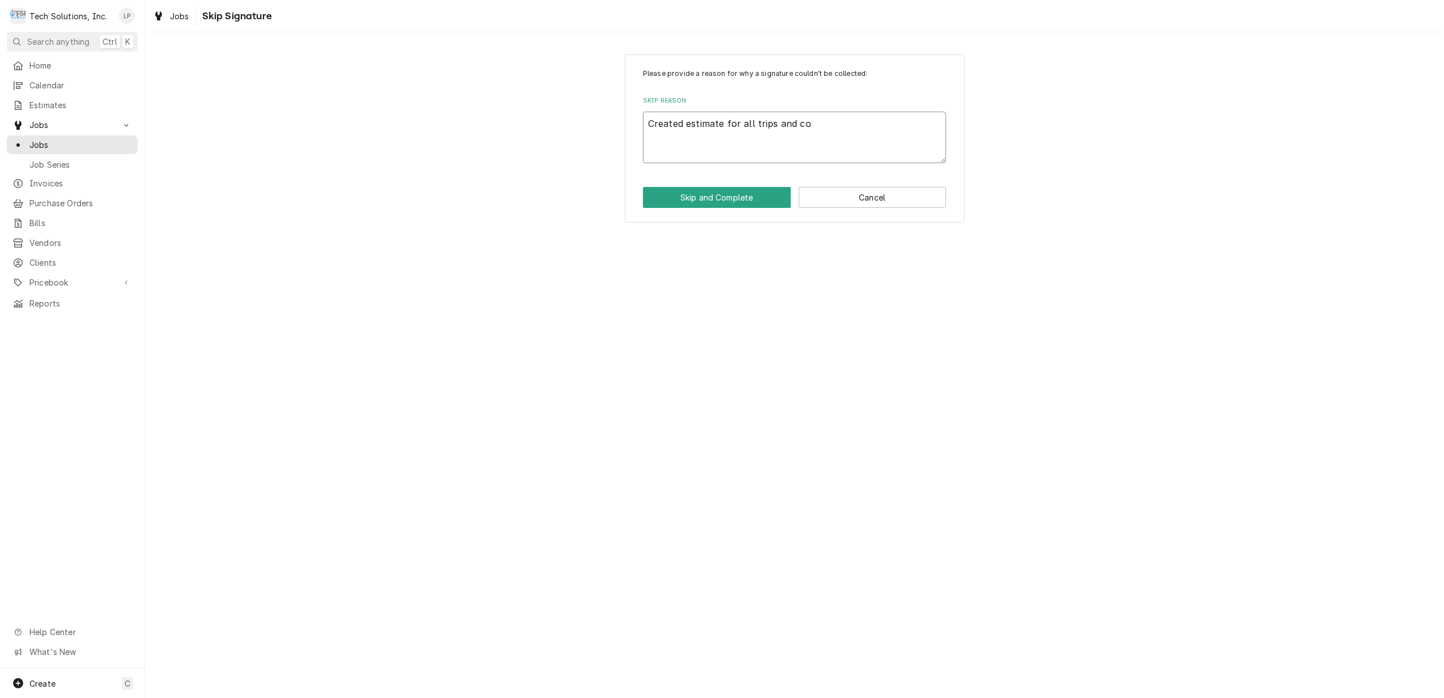
type textarea "x"
type textarea "Created estimate for all trips and con"
type textarea "x"
type textarea "Created estimate for all trips and cont"
type textarea "x"
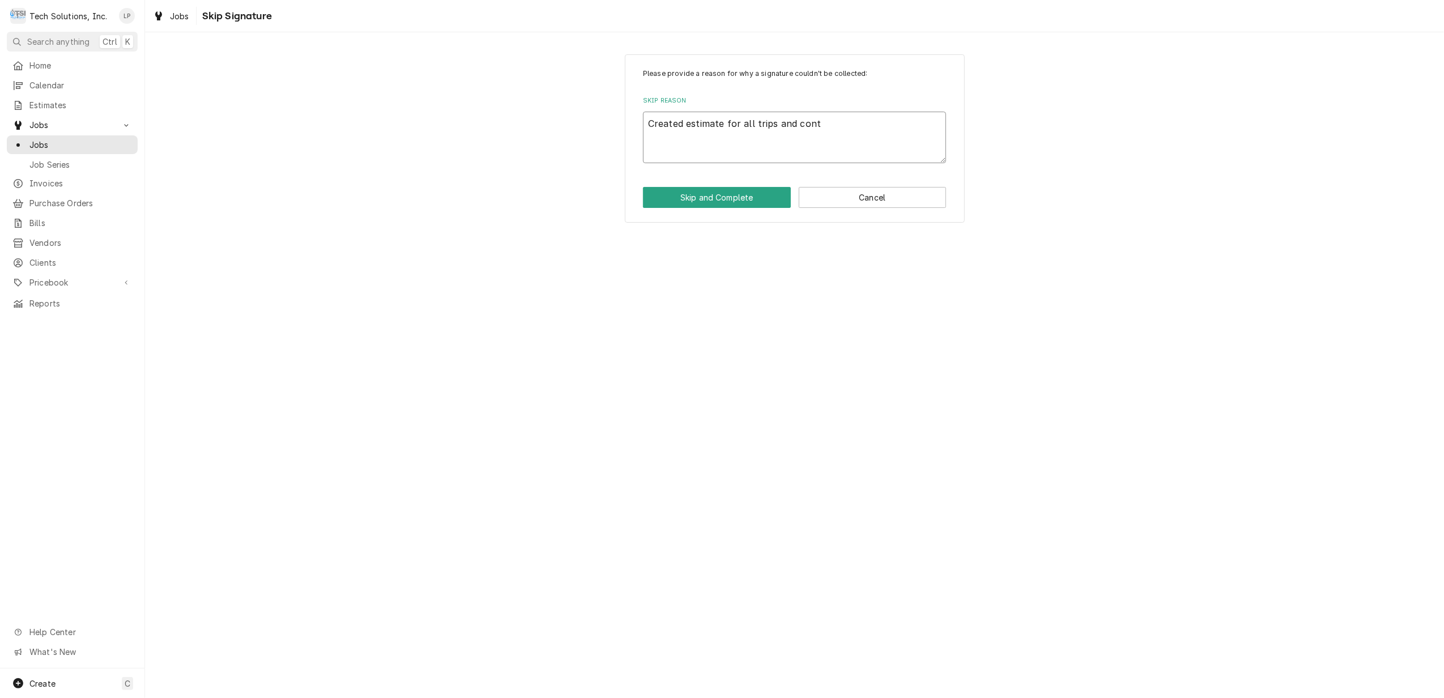
type textarea "Created estimate for all trips and contr"
type textarea "x"
type textarea "Created estimate for all trips and contro"
type textarea "x"
type textarea "Created estimate for all trips and control"
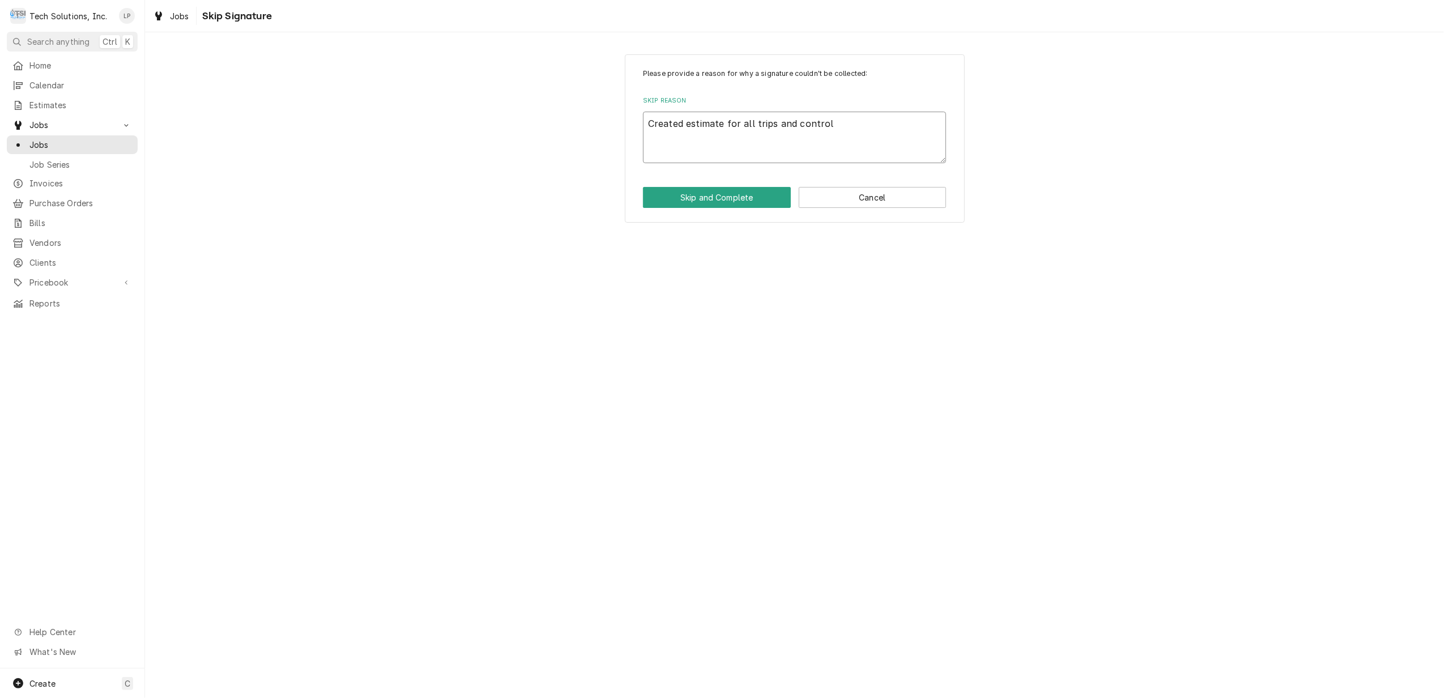
type textarea "x"
type textarea "Created estimate for all trips and control"
type textarea "x"
type textarea "Created estimate for all trips and control b"
type textarea "x"
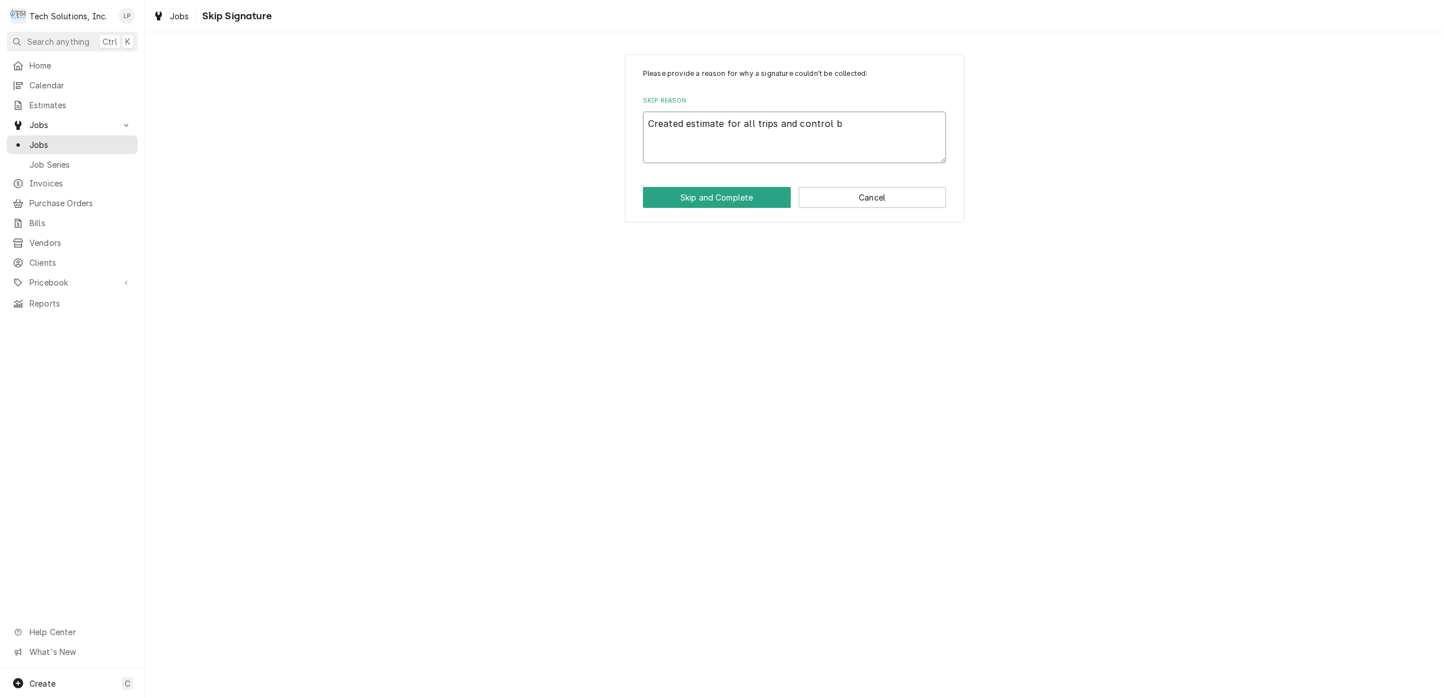
type textarea "Created estimate for all trips and control bo"
type textarea "x"
type textarea "Created estimate for all trips and control boa"
type textarea "x"
type textarea "Created estimate for all trips and control boar"
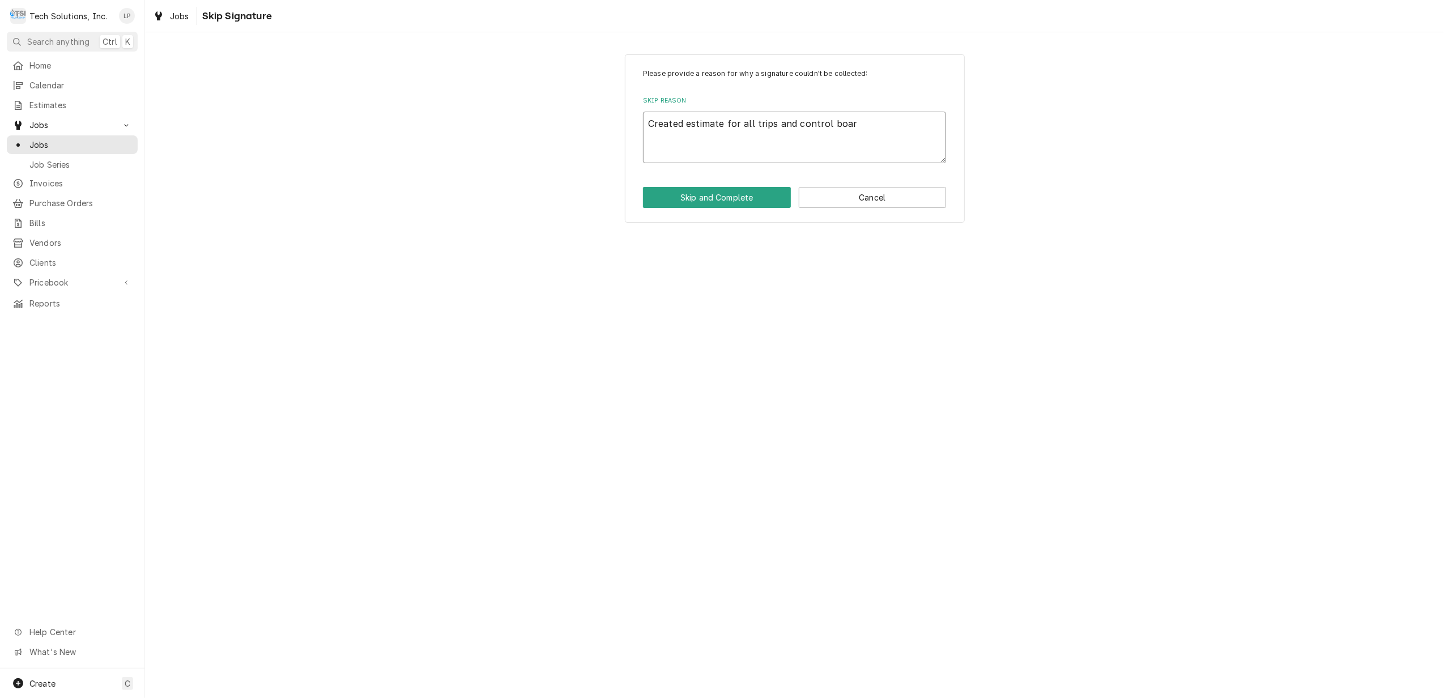
type textarea "x"
type textarea "Created estimate for all trips and control board"
click at [725, 123] on textarea "Created estimate for all trips and control board" at bounding box center [794, 138] width 303 height 52
type textarea "x"
type textarea "Created estimate for all trips and control board"
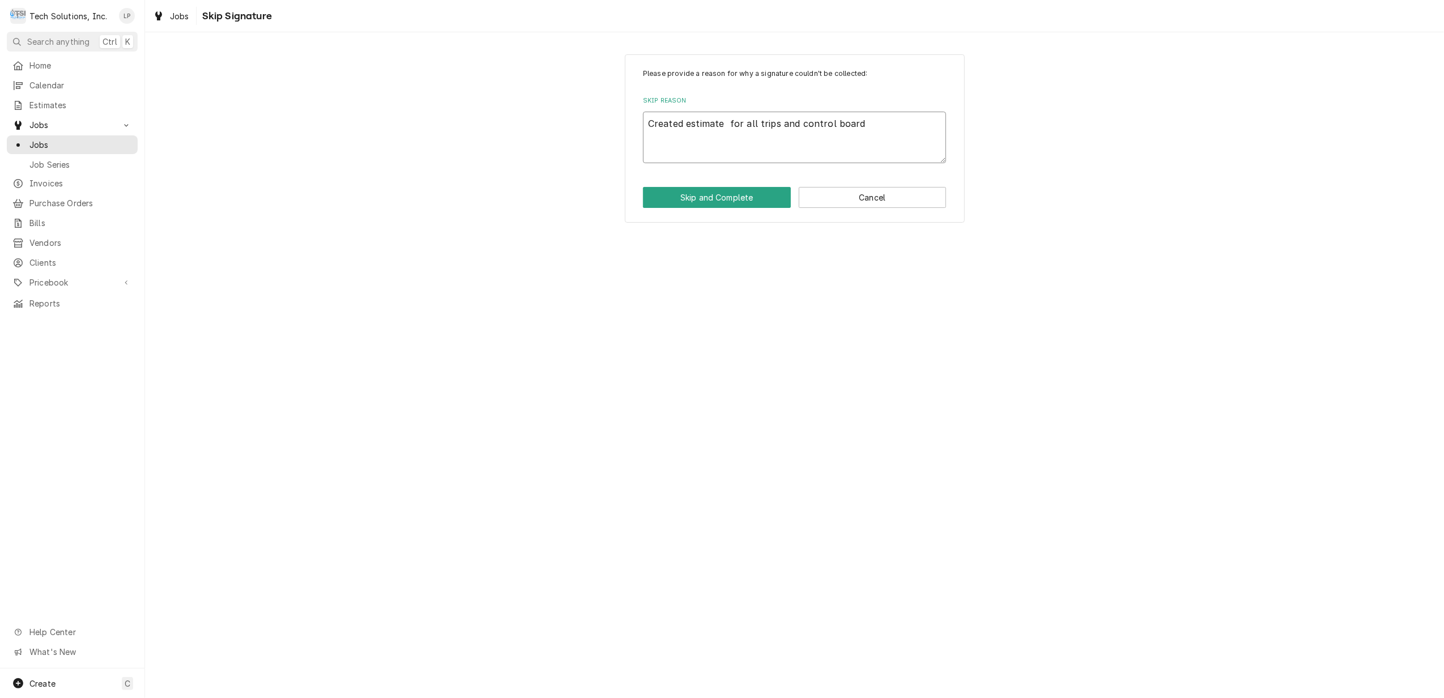
type textarea "x"
type textarea "Created estimate 1 for all trips and control board"
type textarea "x"
type textarea "Created estimate 10 for all trips and control board"
type textarea "x"
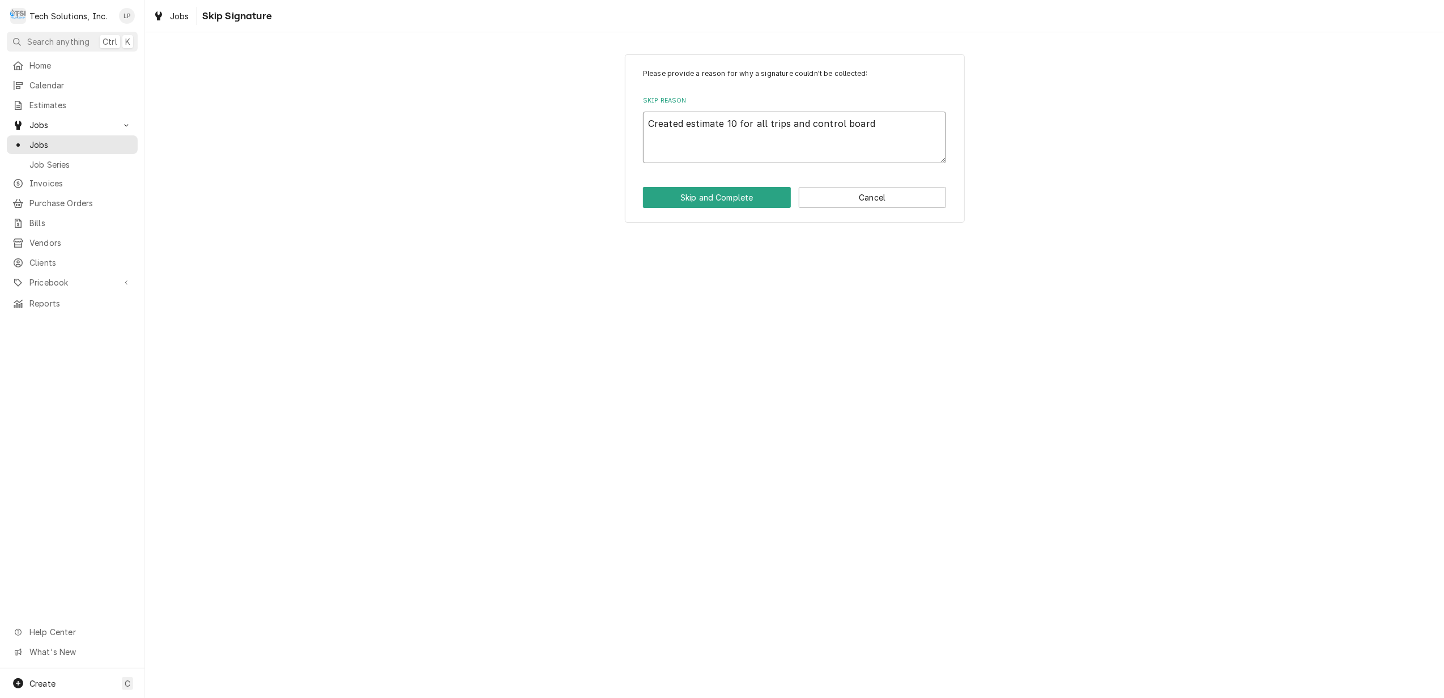
type textarea "Created estimate 102 for all trips and control board"
type textarea "x"
type textarea "Created estimate 102 for all trips and control board"
type textarea "x"
type textarea "Created estimate 102 t for all trips and control board"
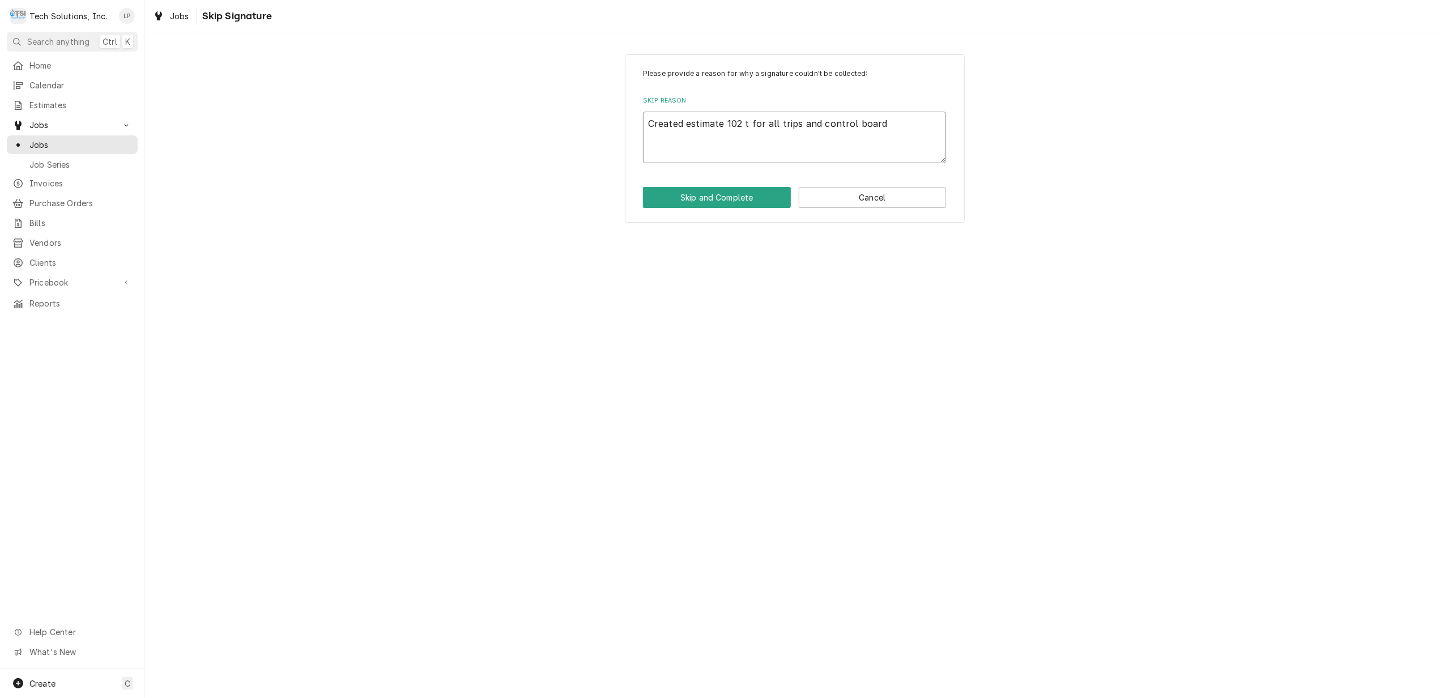
type textarea "x"
type textarea "Created estimate 102 th for all trips and control board"
type textarea "x"
type textarea "Created estimate 102 tha for all trips and control board"
type textarea "x"
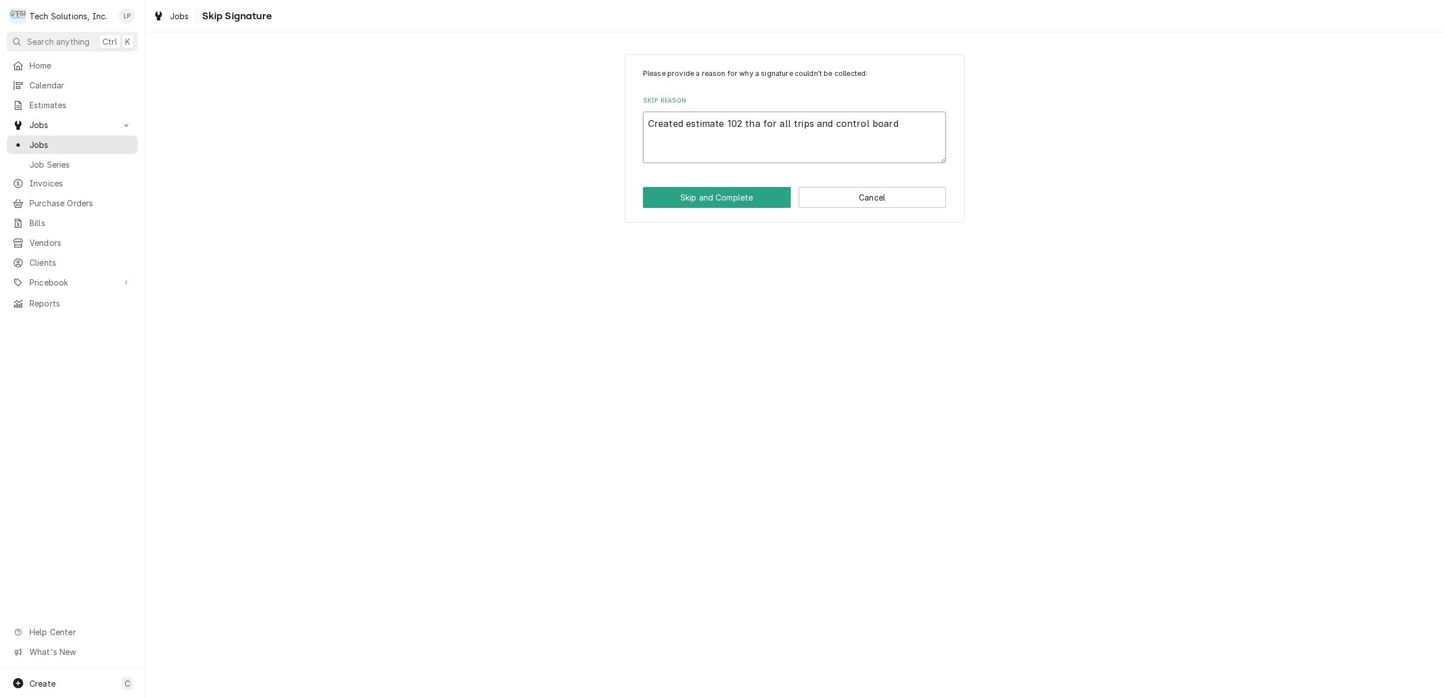
type textarea "Created estimate 102 that for all trips and control board"
type textarea "x"
type textarea "Created estimate 102 that for all trips and control board"
type textarea "x"
type textarea "Created estimate 102 that w for all trips and control board"
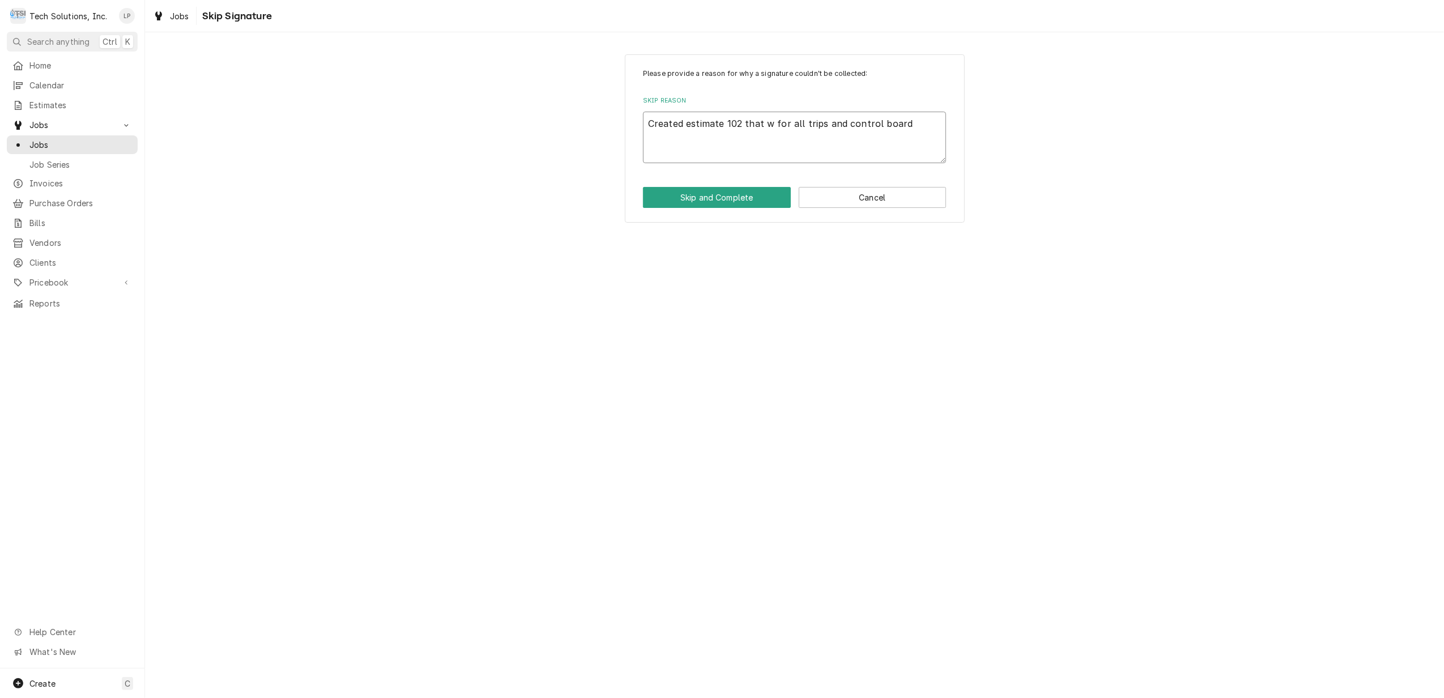
type textarea "x"
type textarea "Created estimate 102 that wa for all trips and control board"
type textarea "x"
type textarea "Created estimate 102 that was for all trips and control board"
type textarea "x"
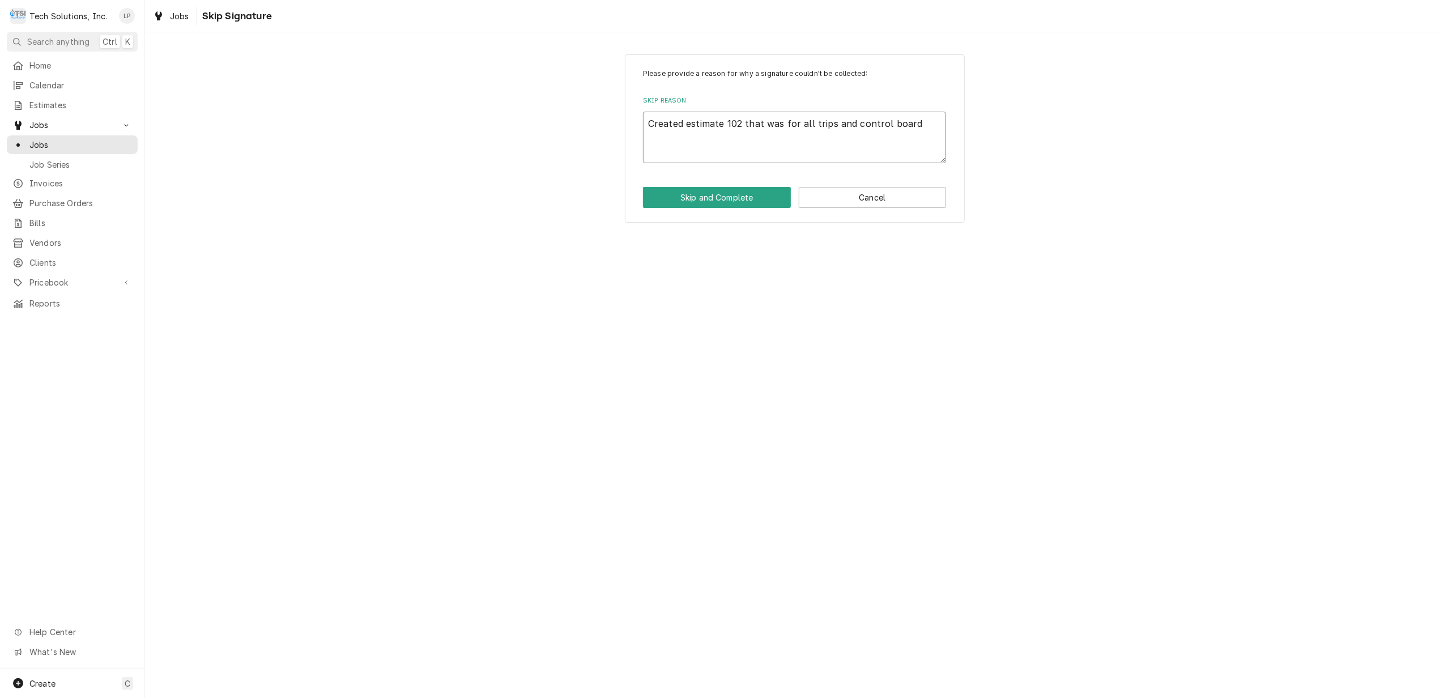
type textarea "Created estimate 102 that was for all trips and control board"
type textarea "x"
type textarea "Created estimate 102 that was a for all trips and control board"
type textarea "x"
type textarea "Created estimate 102 that was ap for all trips and control board"
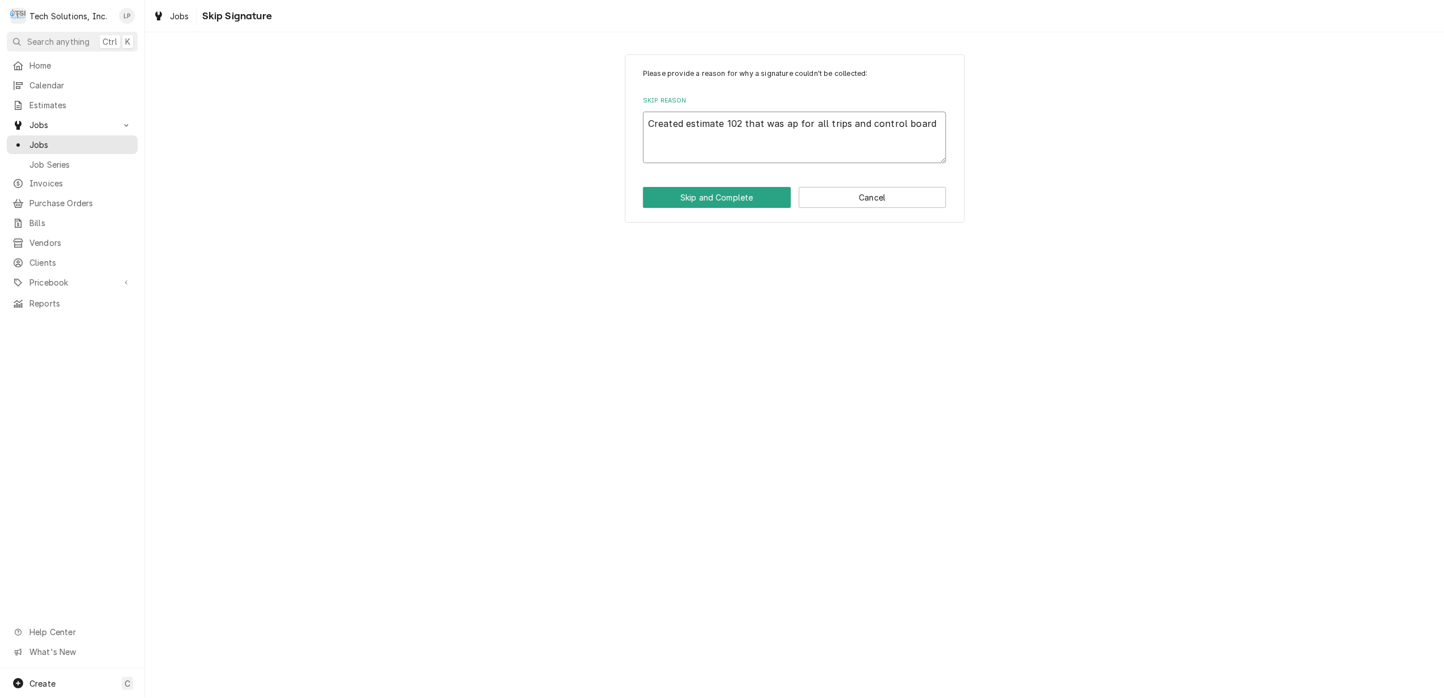
type textarea "x"
type textarea "Created estimate 102 that was app for all trips and control board"
type textarea "x"
type textarea "Created estimate 102 that was appr for all trips and control board"
type textarea "x"
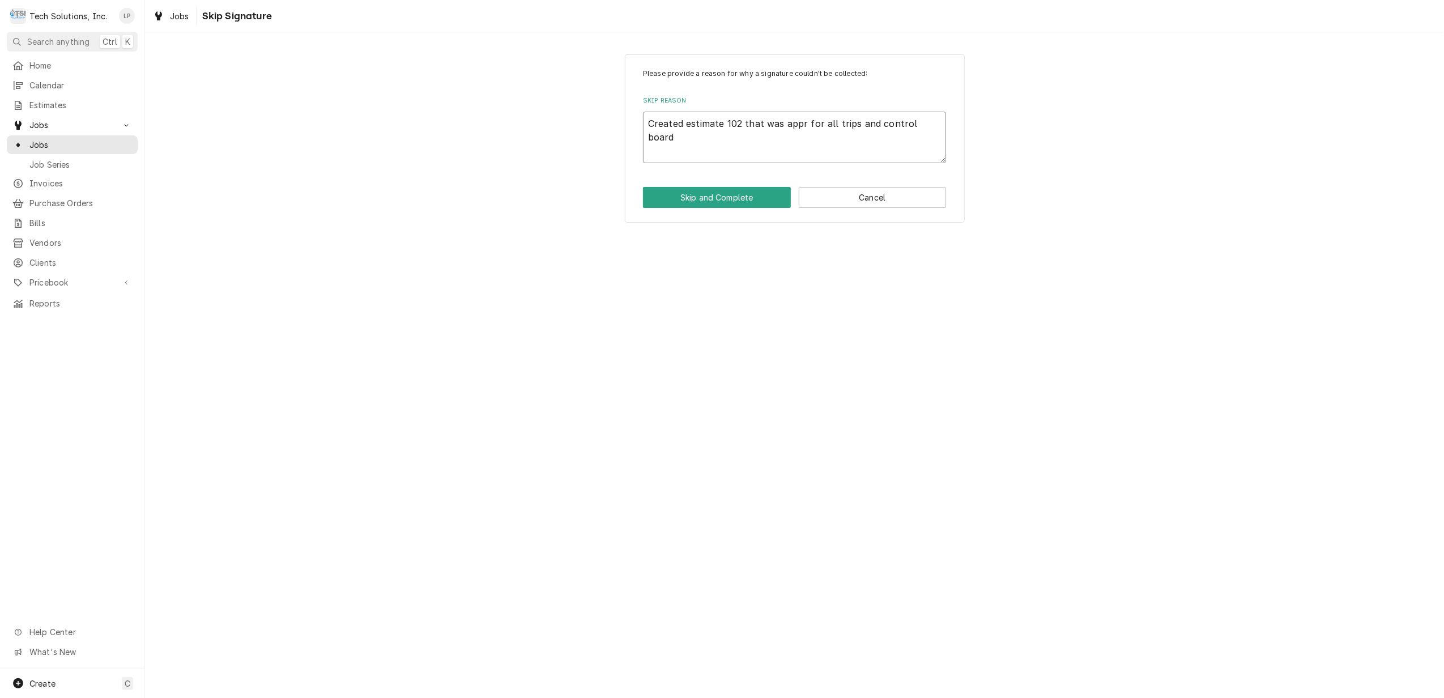
type textarea "Created estimate 102 that was appro for all trips and control board"
type textarea "x"
type textarea "Created estimate 102 that was approv for all trips and control board"
type textarea "x"
type textarea "Created estimate 102 that was approve for all trips and control board"
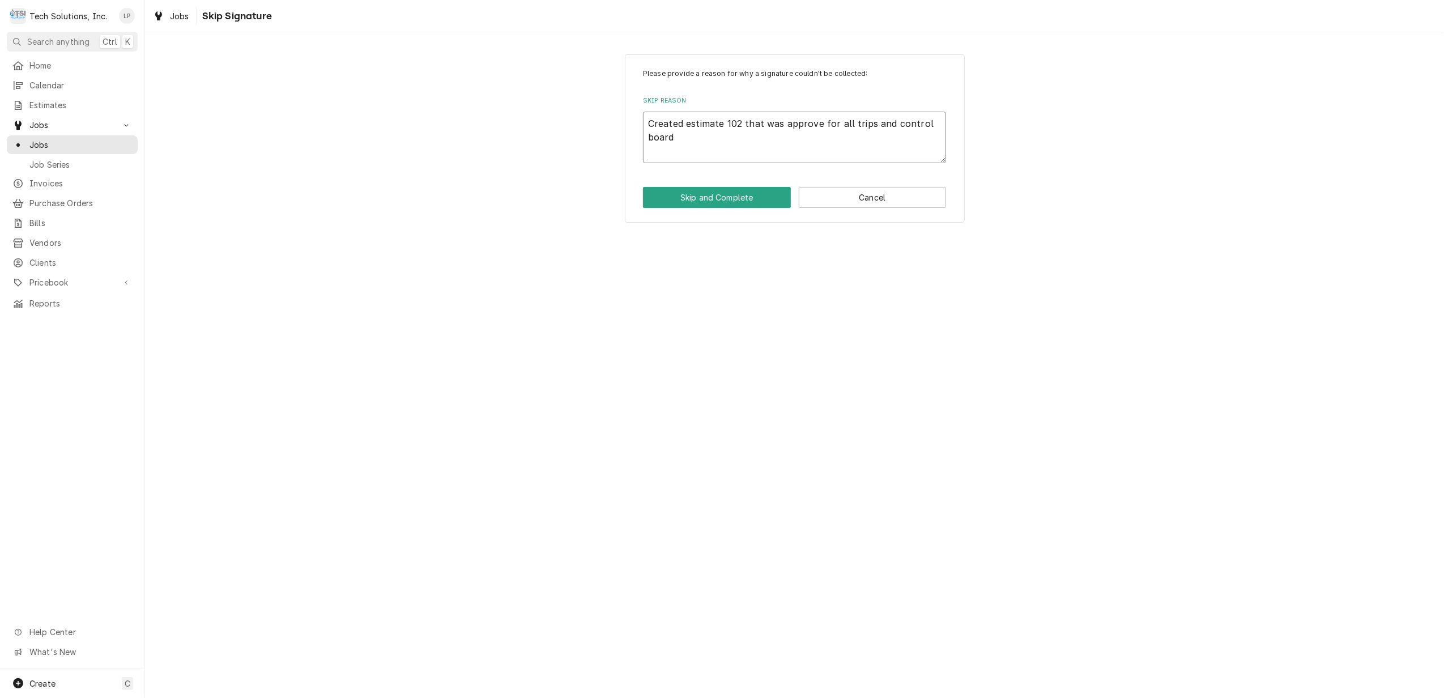
type textarea "x"
type textarea "Created estimate 102 that was approved for all trips and control board"
type textarea "x"
type textarea "Created estimate 102 that was approved. for all trips and control board"
click at [648, 120] on textarea "Created estimate 102 that was approved. for all trips and control board" at bounding box center [794, 138] width 303 height 52
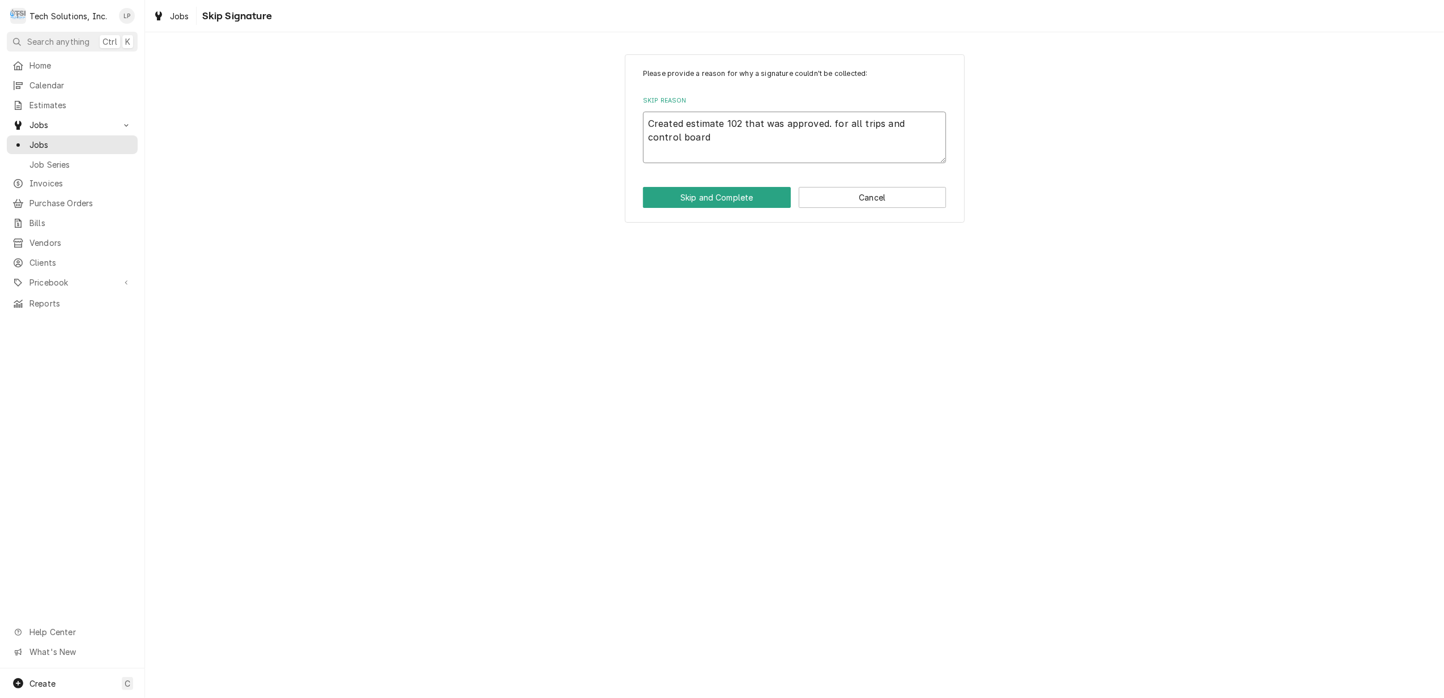
type textarea "x"
type textarea "LCreated estimate 102 that was approved. for all trips and control board"
type textarea "x"
type textarea "LiCreated estimate 102 that was approved. for all trips and control board"
type textarea "x"
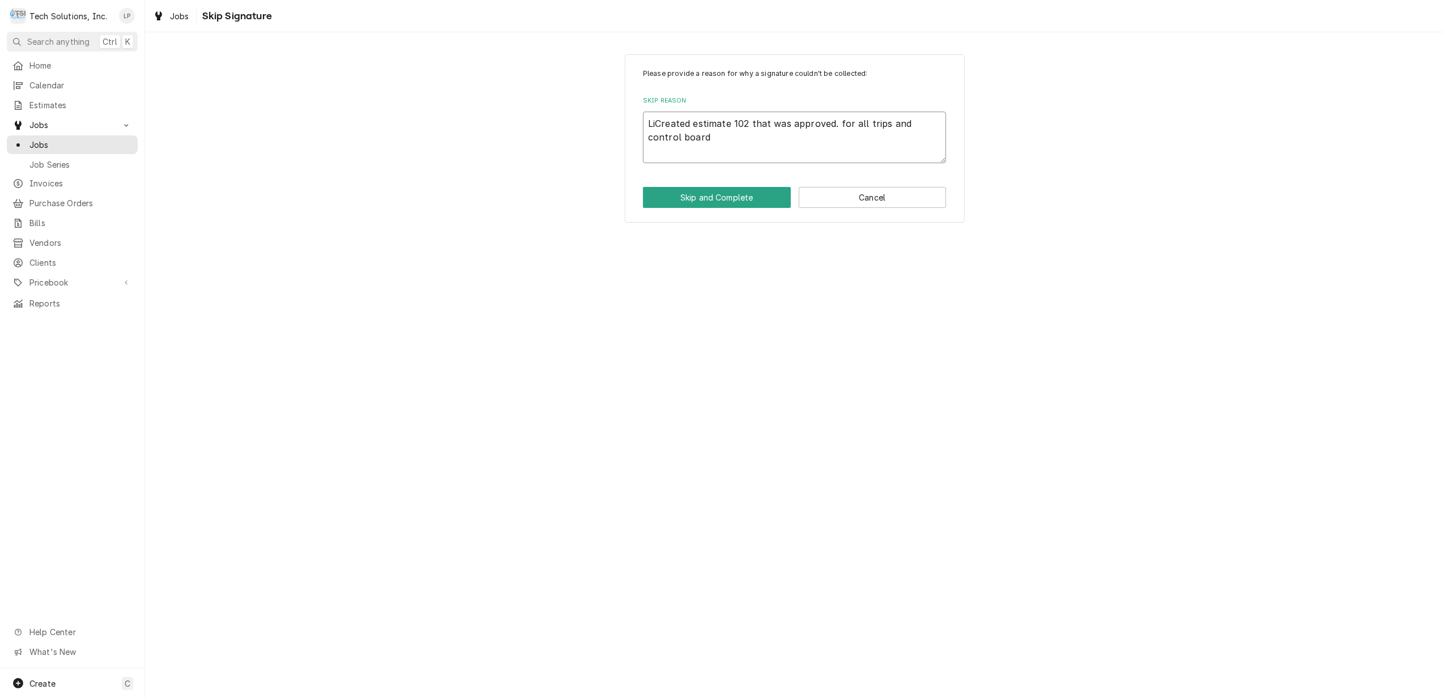
type textarea "LisCreated estimate 102 that was approved. for all trips and control board"
type textarea "x"
type textarea "LisaCreated estimate 102 that was approved. for all trips and control board"
type textarea "x"
type textarea "Lisa Created estimate 102 that was approved. for all trips and control board"
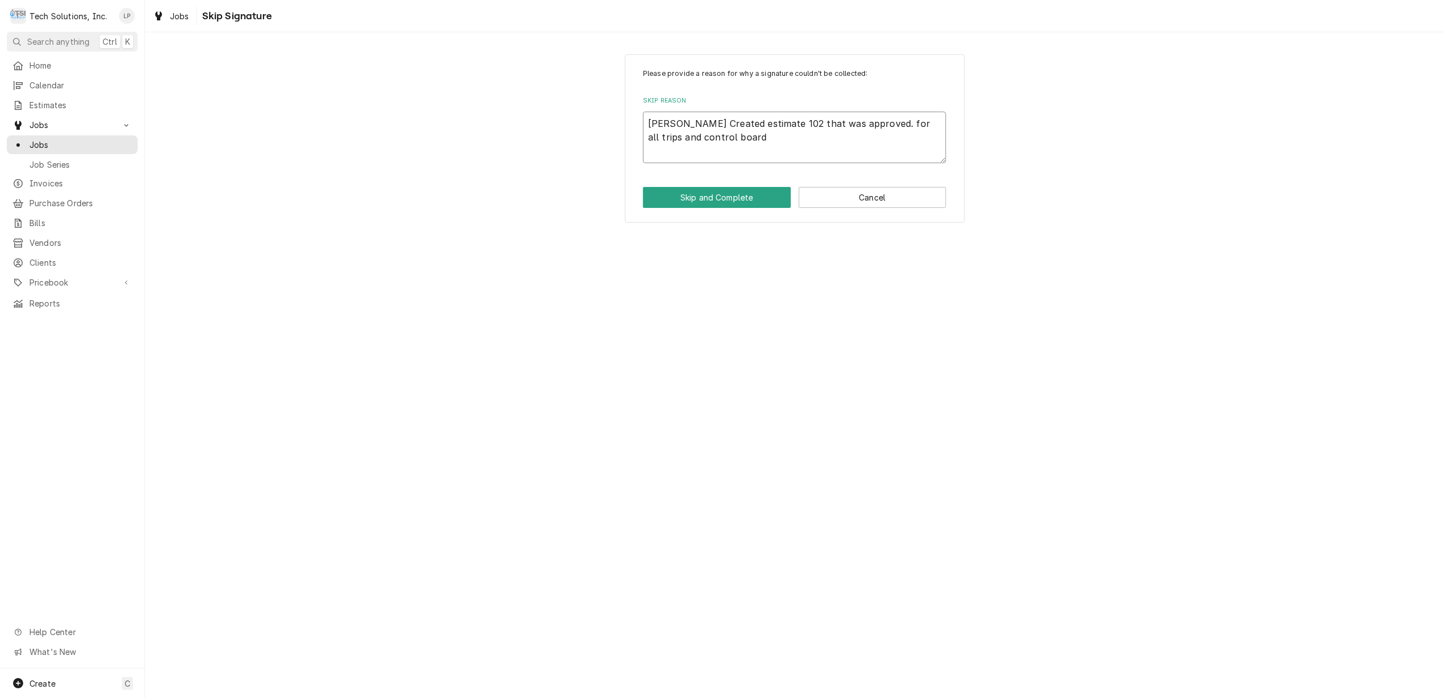
click at [847, 123] on textarea "Lisa Created estimate 102 that was approved. for all trips and control board" at bounding box center [794, 138] width 303 height 52
type textarea "x"
type textarea "Lisa Created estimate 102 that was approved for all trips and control board"
type textarea "x"
type textarea "Lisa Created estimate 102 that was approved for all trips and control board"
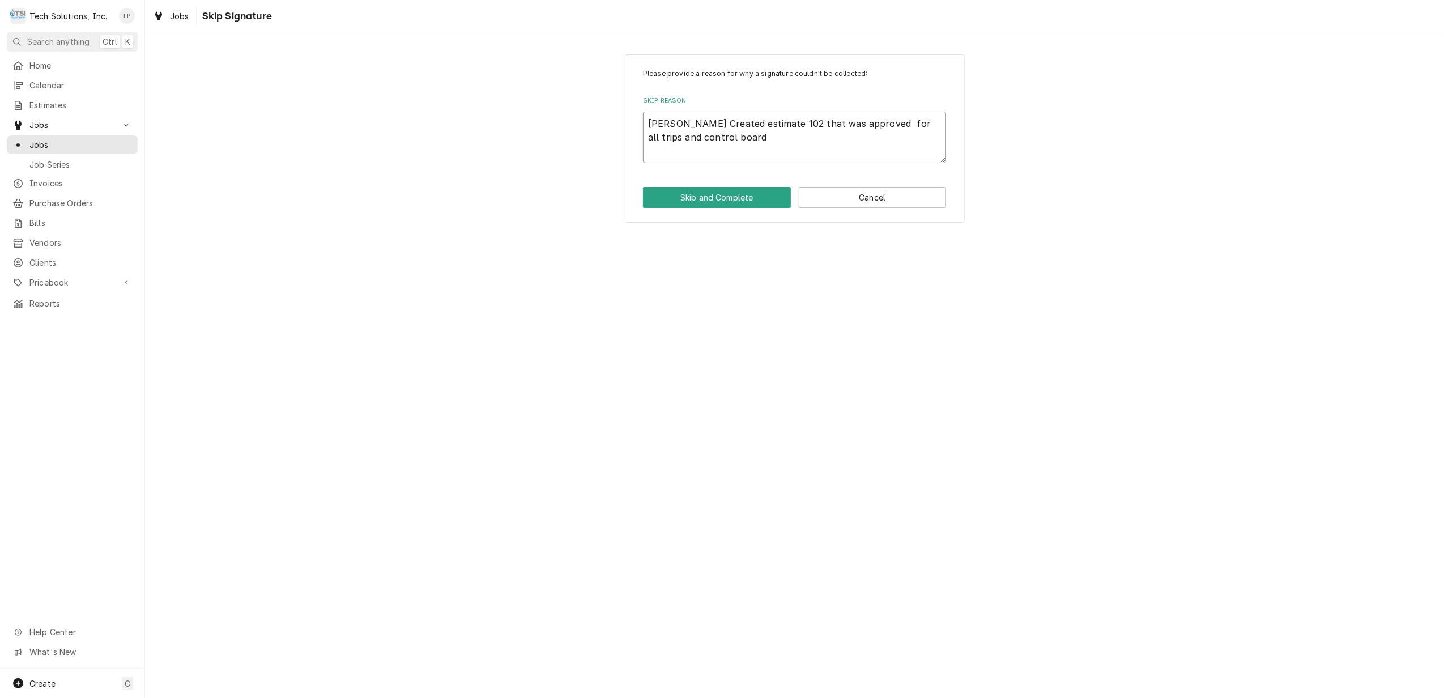
type textarea "x"
type textarea "Lisa Created estimate 102 that was approved b for all trips and control board"
type textarea "x"
type textarea "Lisa Created estimate 102 that was approved by for all trips and control board"
type textarea "x"
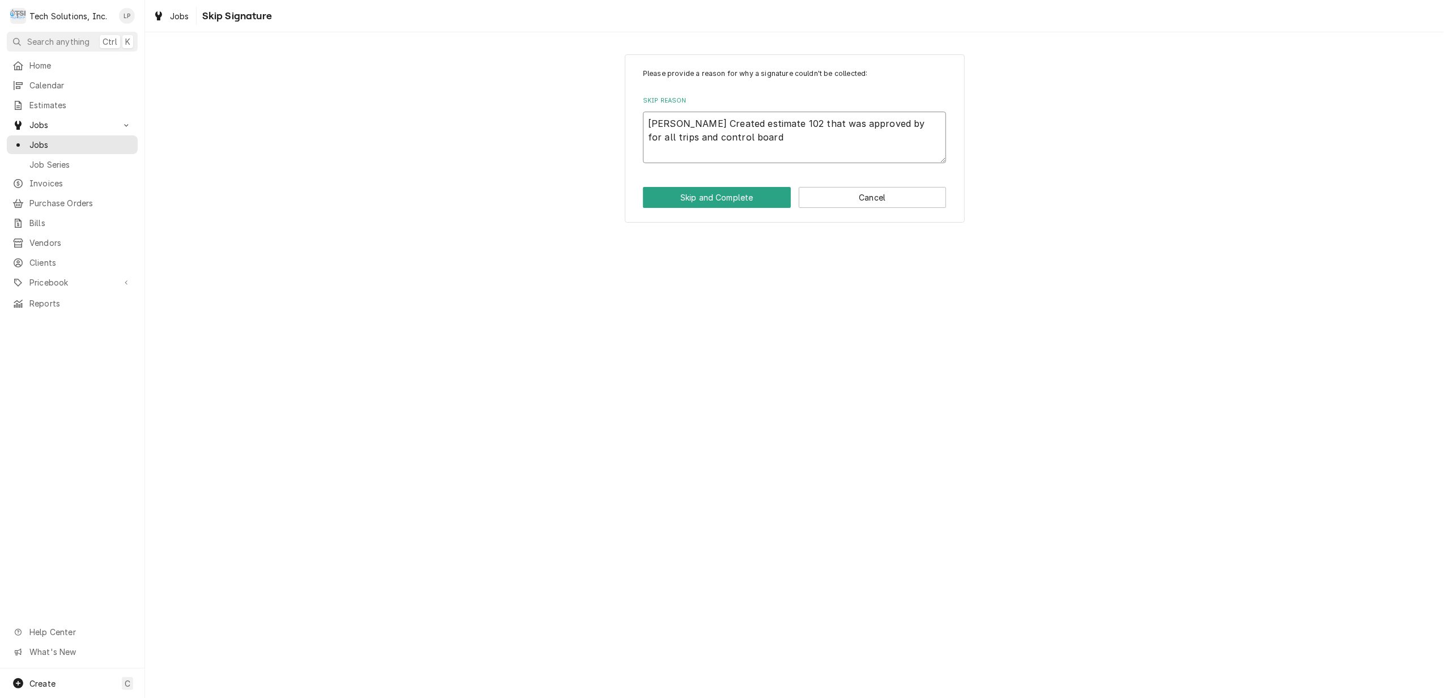
type textarea "Lisa Created estimate 102 that was approved by for all trips and control board"
type textarea "x"
type textarea "Lisa Created estimate 102 that was approved by A for all trips and control board"
type textarea "x"
type textarea "Lisa Created estimate 102 that was approved by An for all trips and control boa…"
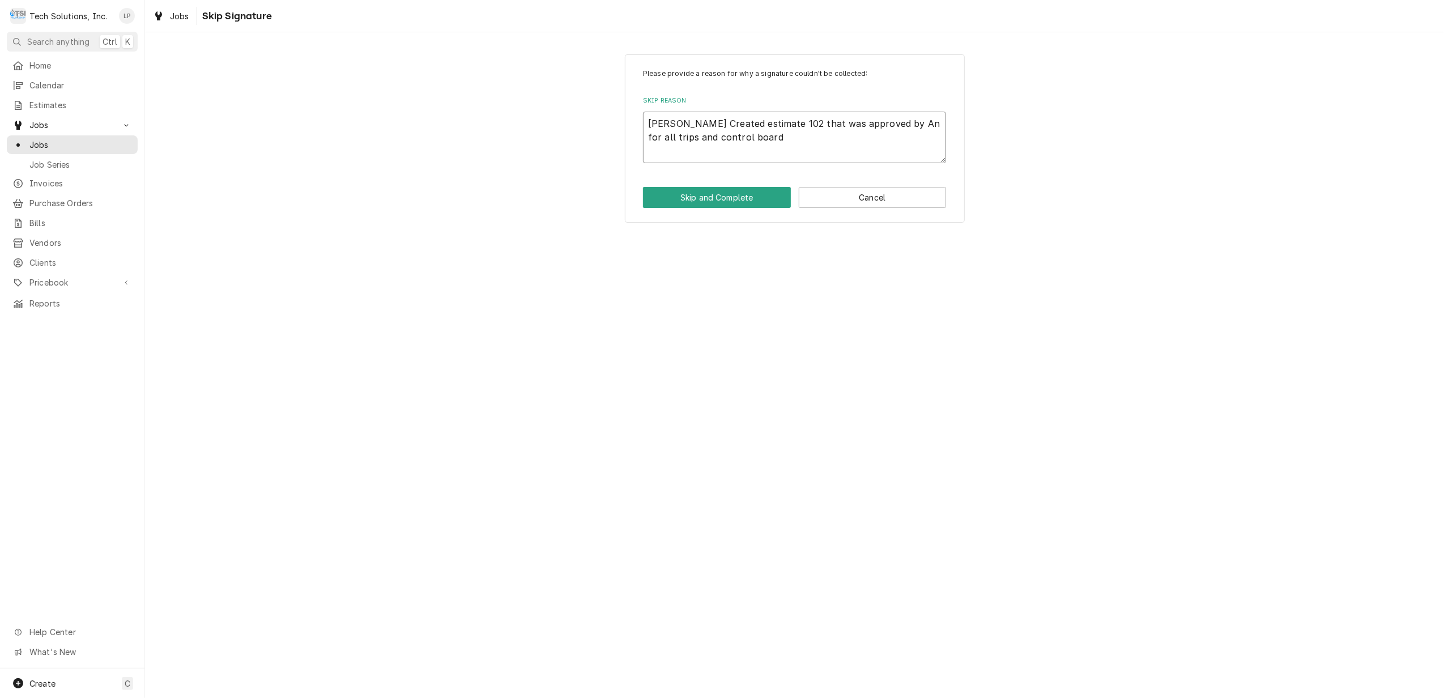
type textarea "x"
type textarea "Lisa Created estimate 102 that was approved by Ann for all trips and control bo…"
type textarea "x"
type textarea "Lisa Created estimate 102 that was approved by Anni for all trips and control b…"
type textarea "x"
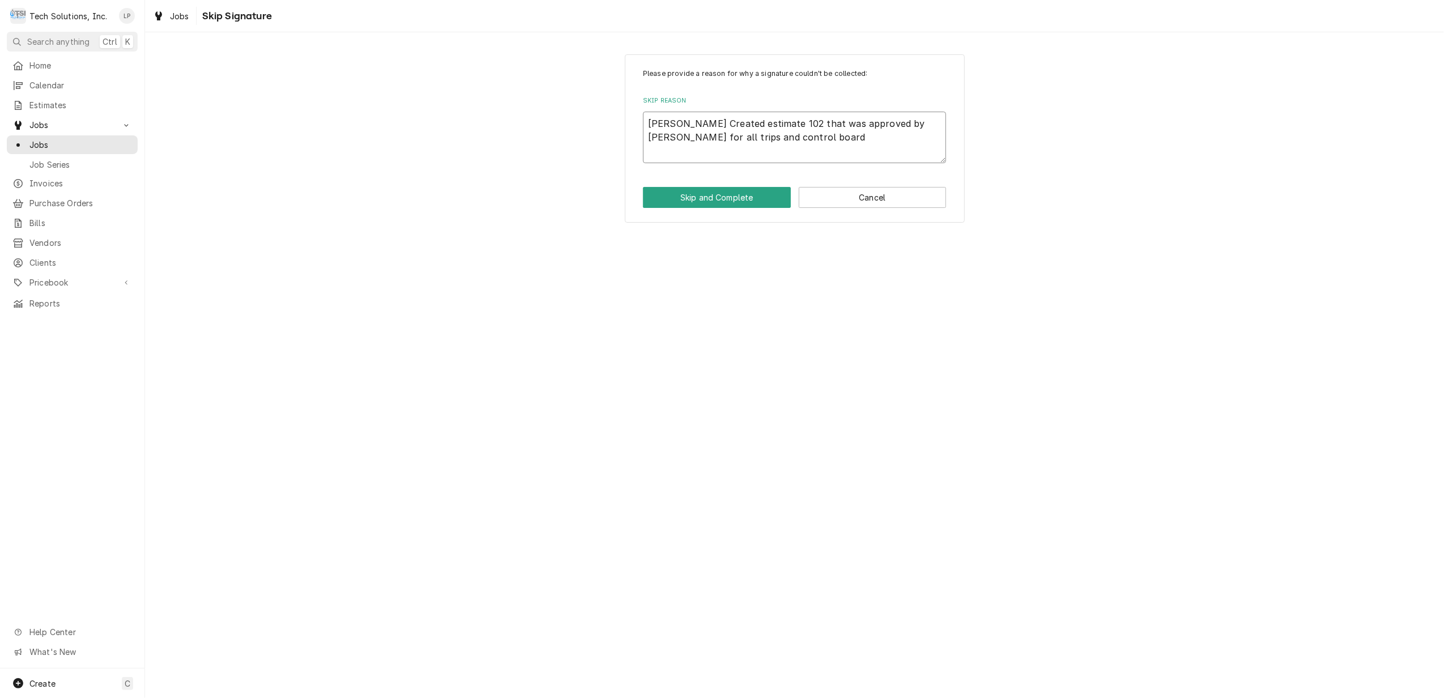
type textarea "Lisa Created estimate 102 that was approved by Annie for all trips and control …"
type textarea "x"
type textarea "Lisa Created estimate 102 that was approved by Annie for all trips and control …"
type textarea "x"
type textarea "Lisa Created estimate 102 that was approved by Annie 8 for all trips and contro…"
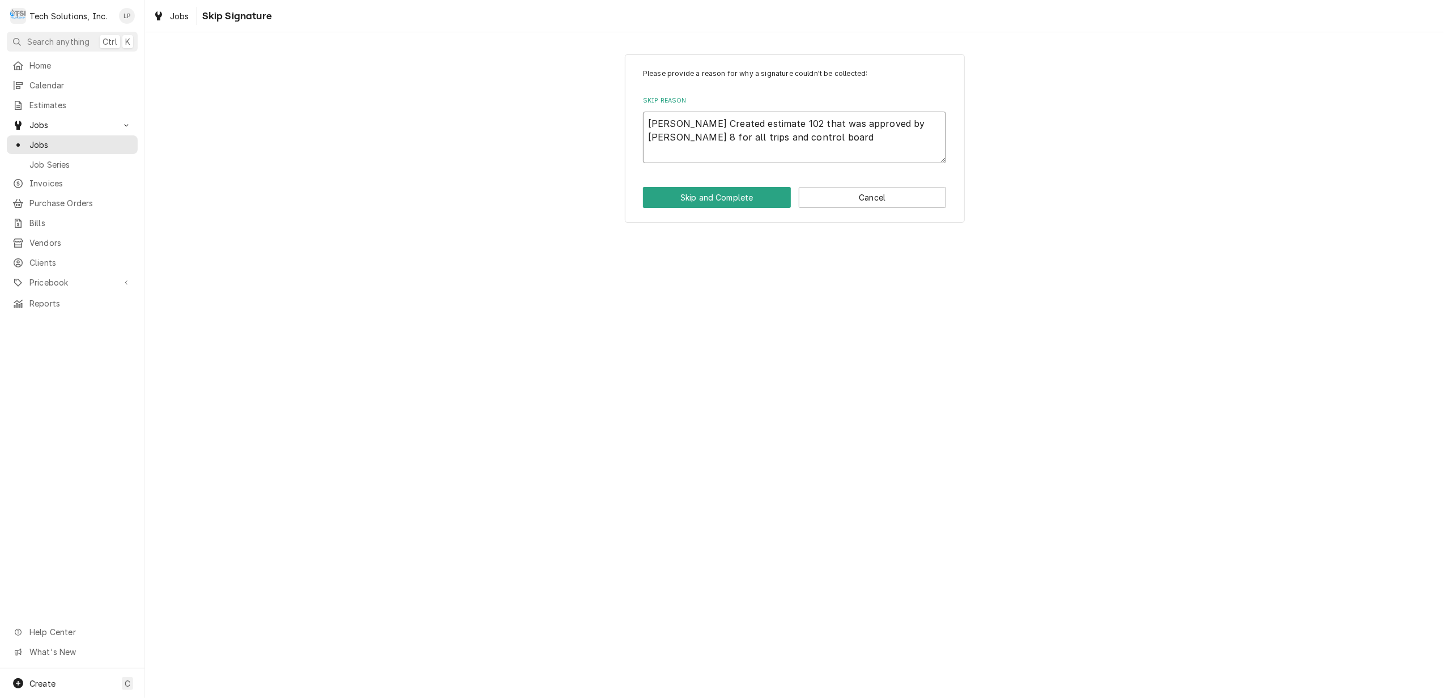
type textarea "x"
type textarea "Lisa Created estimate 102 that was approved by Annie 8/ for all trips and contr…"
type textarea "x"
type textarea "Lisa Created estimate 102 that was approved by Annie 8/2 for all trips and cont…"
type textarea "x"
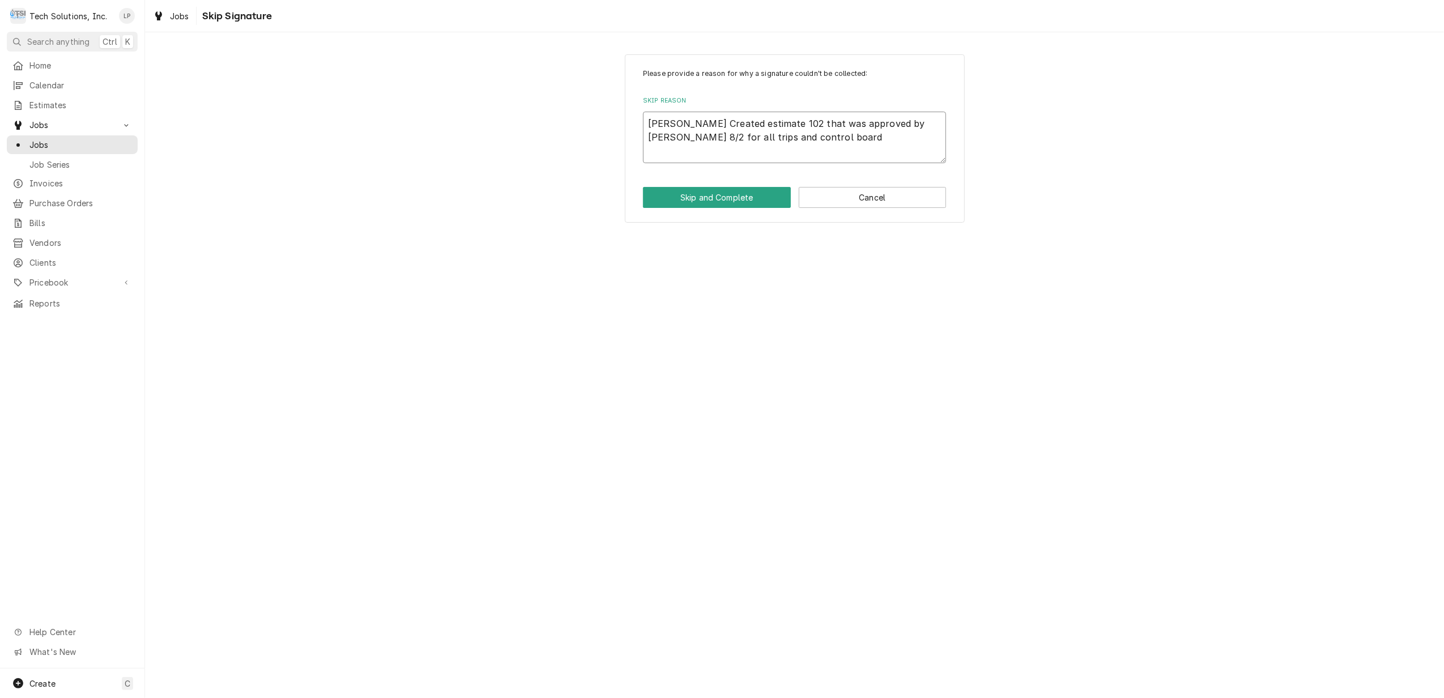
type textarea "Lisa Created estimate 102 that was approved by Annie 8/26 for all trips and con…"
type textarea "x"
type textarea "Lisa Created estimate 102 that was approved by Annie 8/26/ for all trips and co…"
type textarea "x"
type textarea "Lisa Created estimate 102 that was approved by Annie 8/26/2 for all trips and c…"
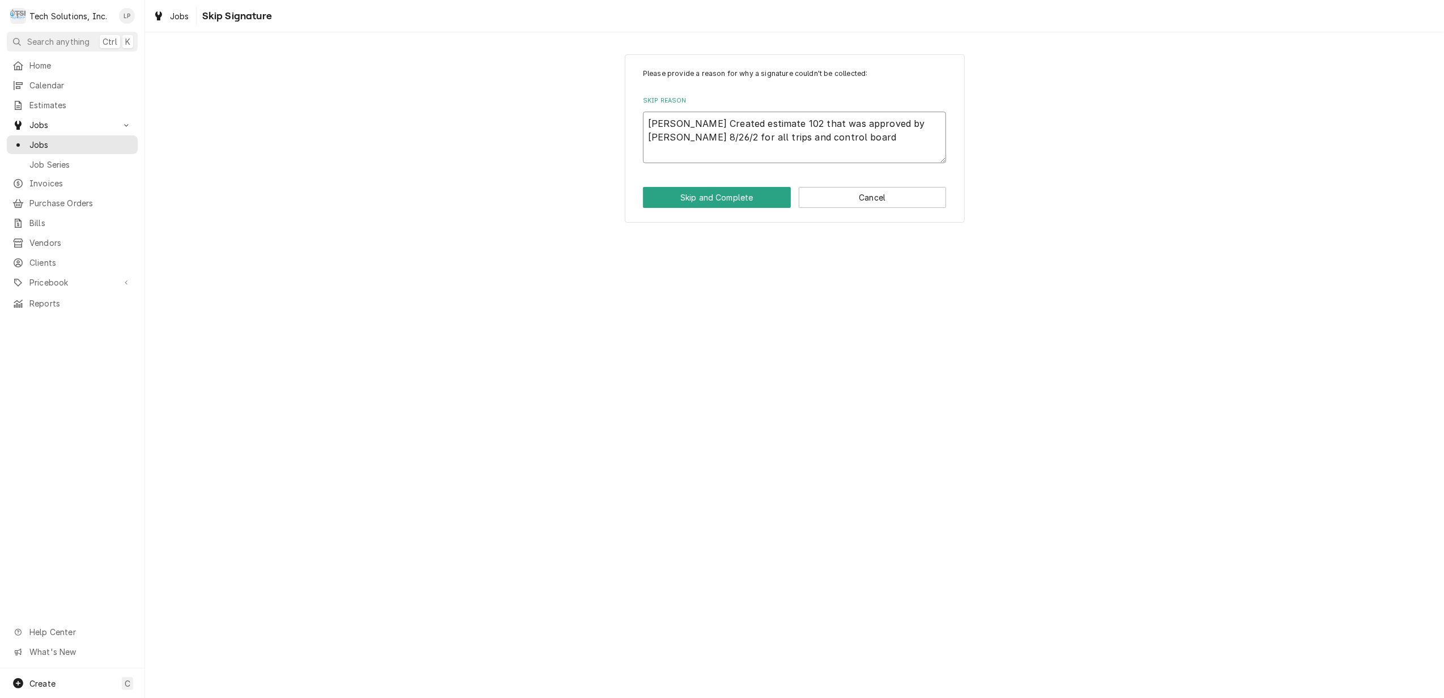
type textarea "x"
type textarea "Lisa Created estimate 102 that was approved by Annie 8/26/25 for all trips and …"
click at [769, 193] on button "Skip and Complete" at bounding box center [717, 197] width 148 height 21
type textarea "x"
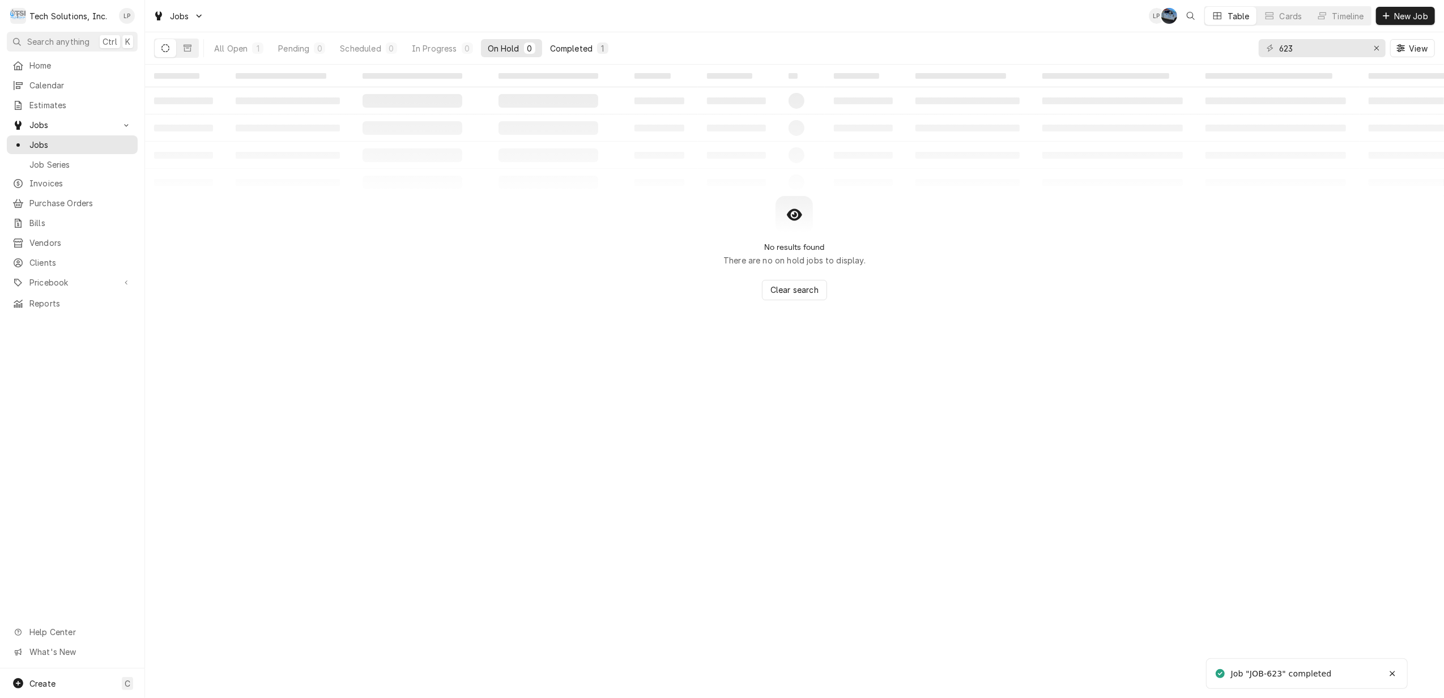
click at [573, 48] on div "Completed" at bounding box center [571, 48] width 42 height 12
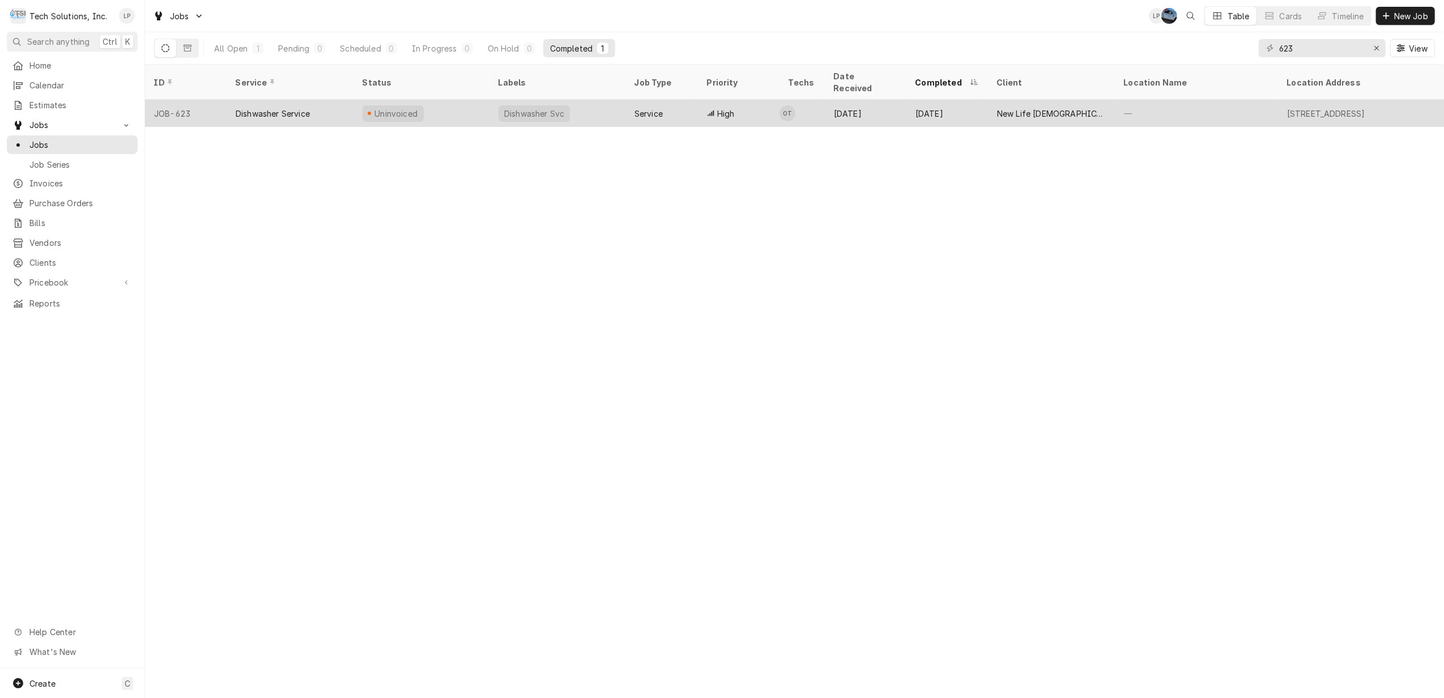
click at [596, 100] on div "Dishwasher Svc" at bounding box center [557, 113] width 136 height 27
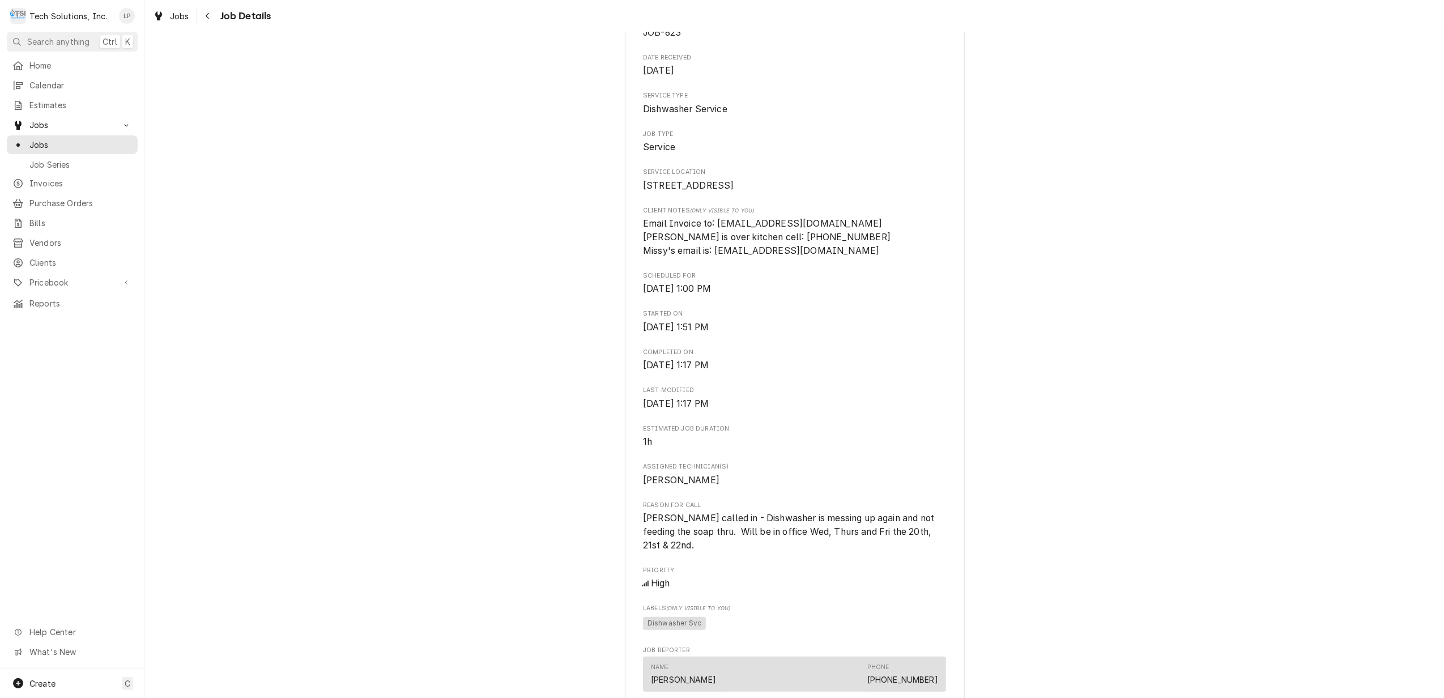
scroll to position [836, 0]
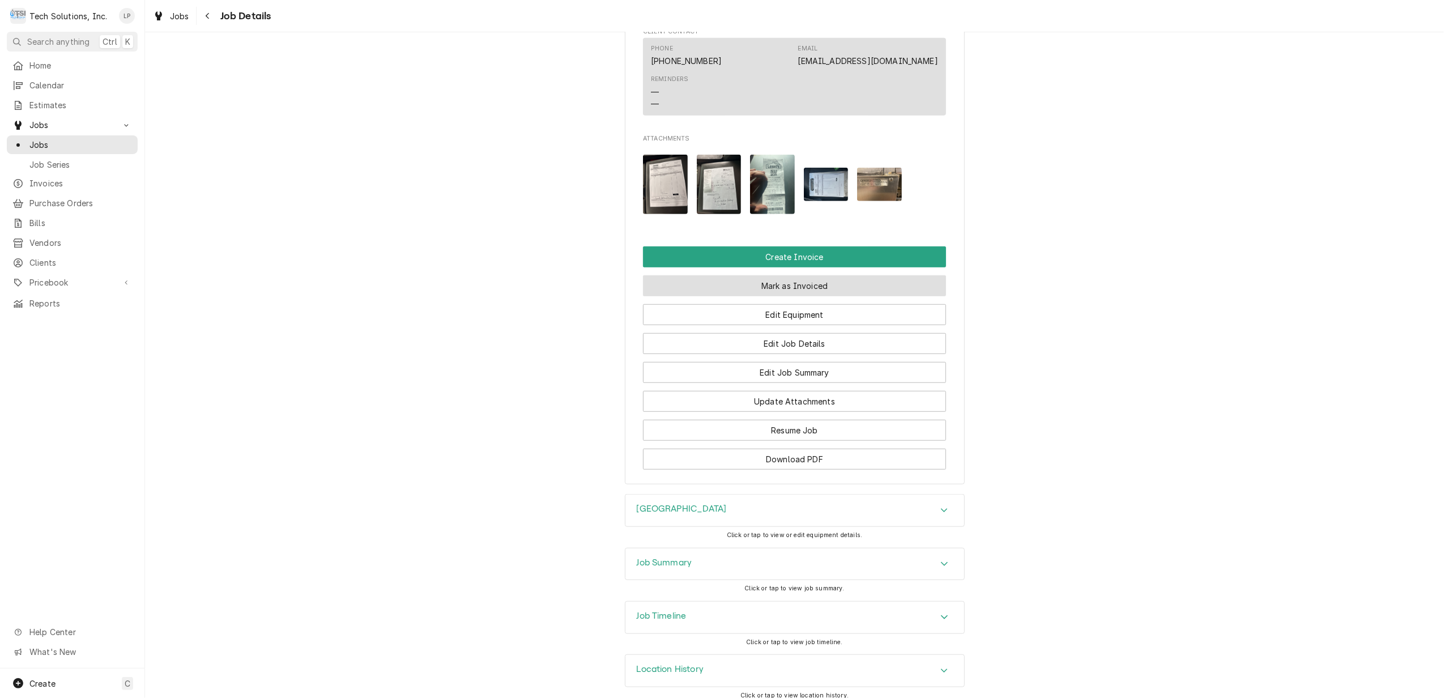
click at [807, 275] on button "Mark as Invoiced" at bounding box center [794, 285] width 303 height 21
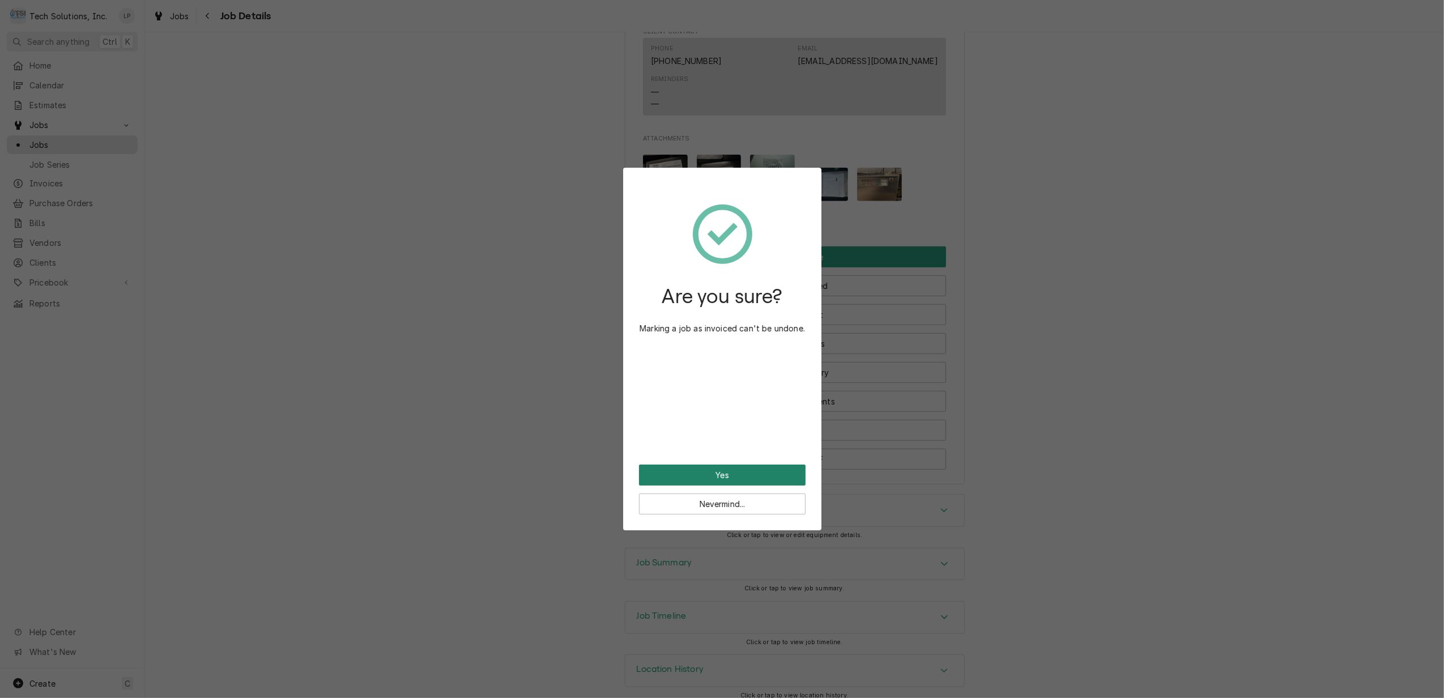
click at [710, 472] on button "Yes" at bounding box center [722, 474] width 167 height 21
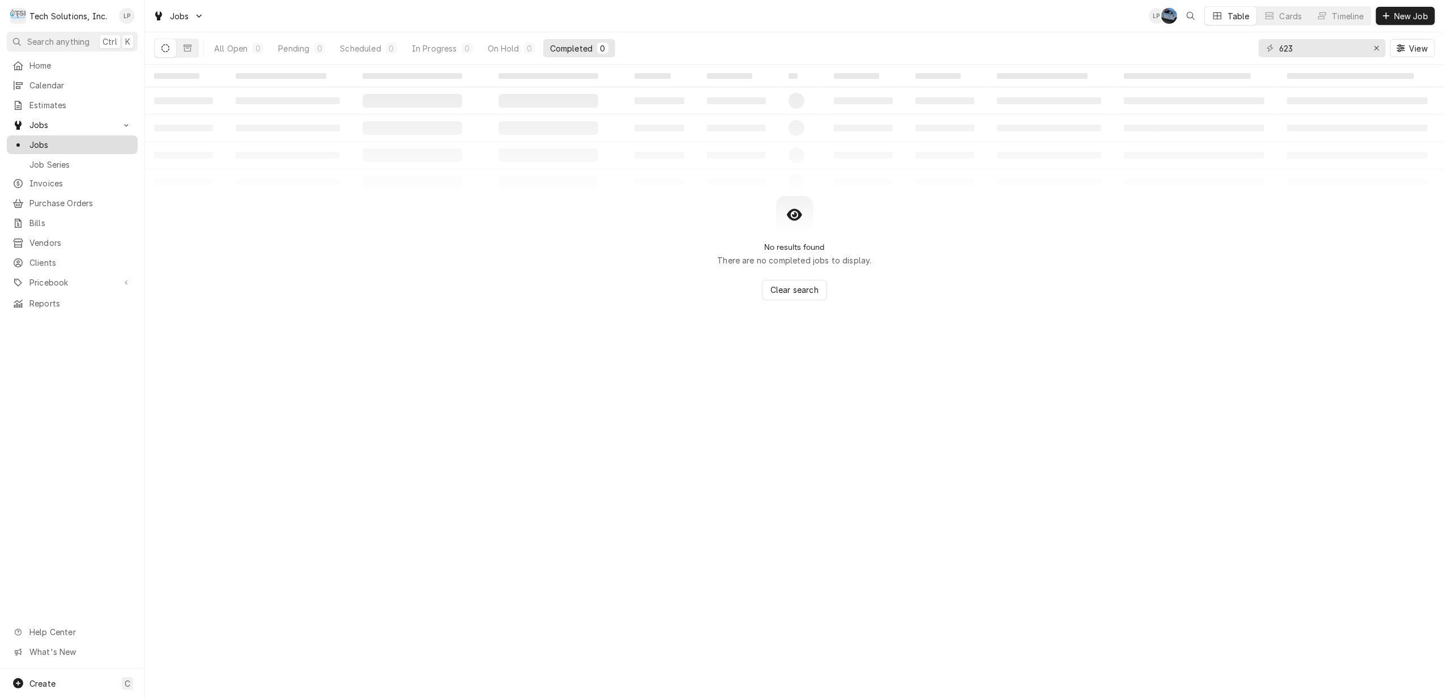
click at [44, 142] on span "Jobs" at bounding box center [80, 145] width 103 height 12
click at [1371, 48] on div "Erase input" at bounding box center [1376, 47] width 11 height 11
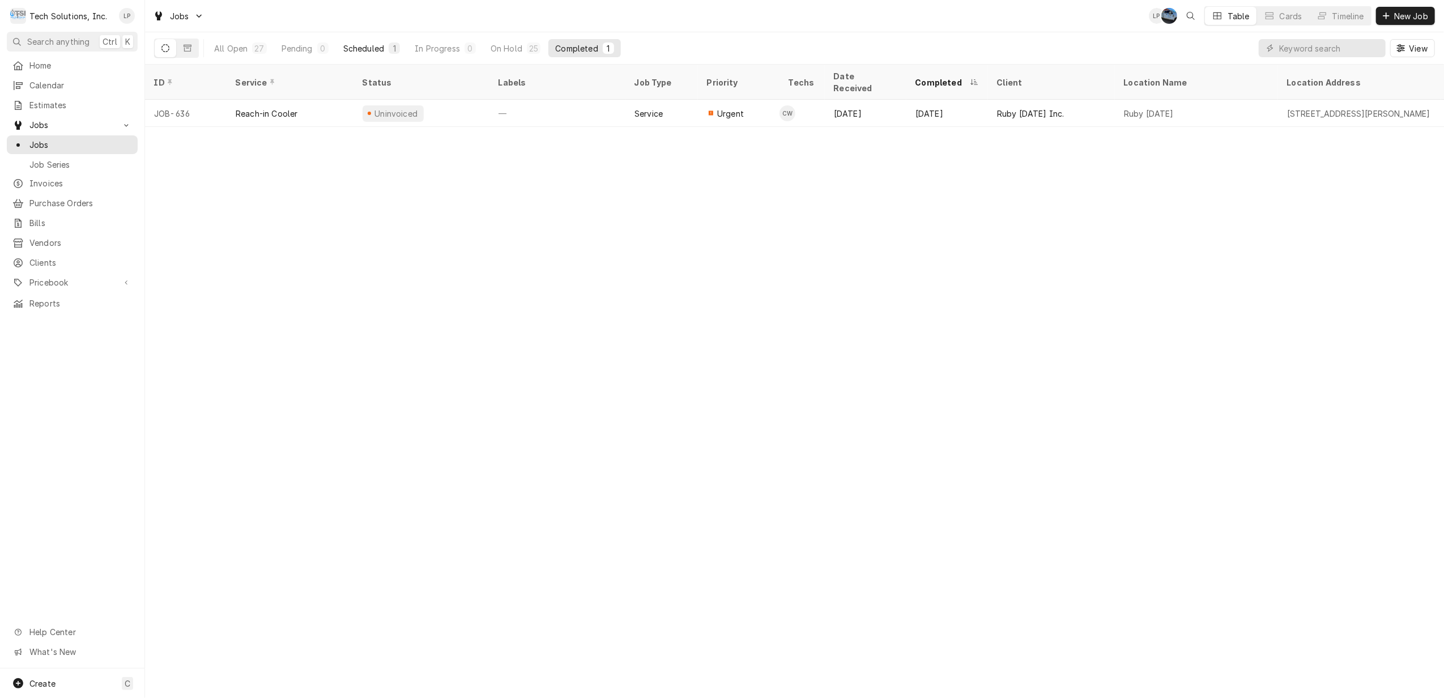
click at [357, 45] on div "Scheduled" at bounding box center [363, 48] width 41 height 12
click at [497, 178] on div "ID Service Status Labels Job Type Priority Techs Date Received Client Location …" at bounding box center [794, 381] width 1299 height 633
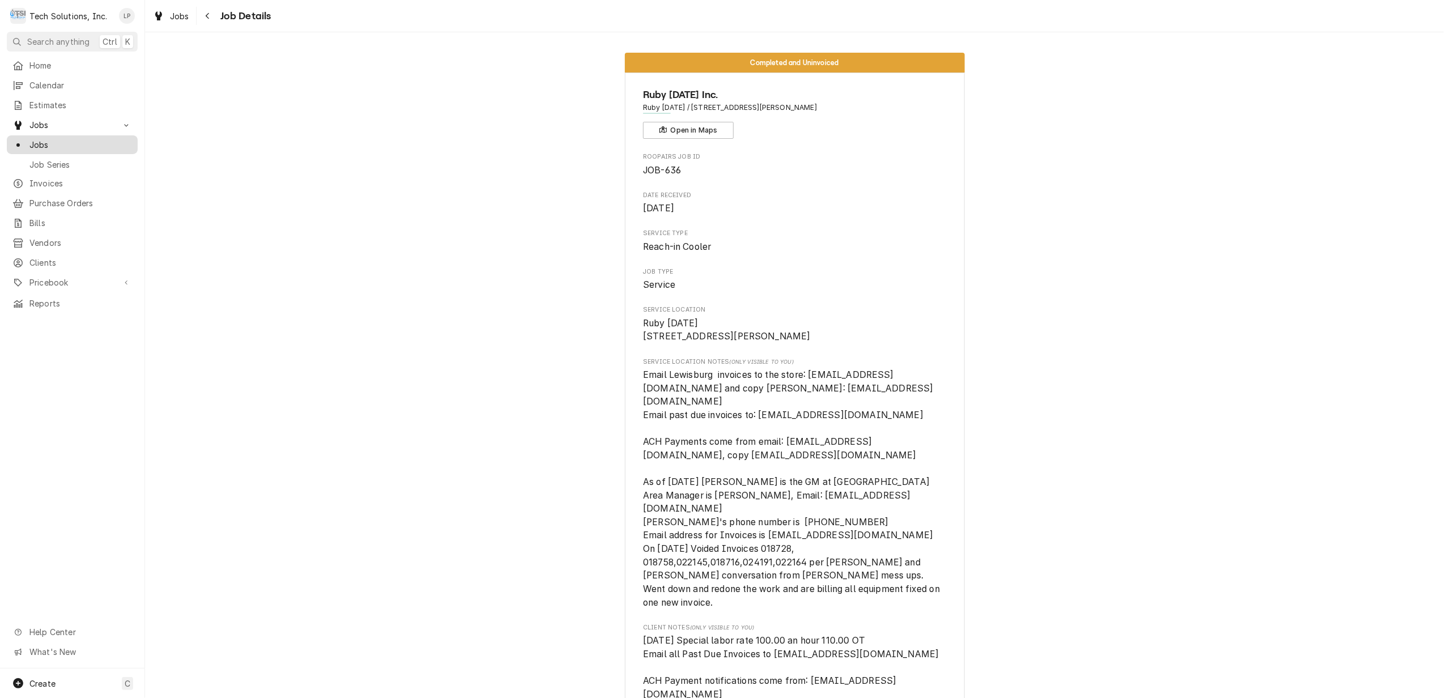
click at [71, 143] on span "Jobs" at bounding box center [80, 145] width 103 height 12
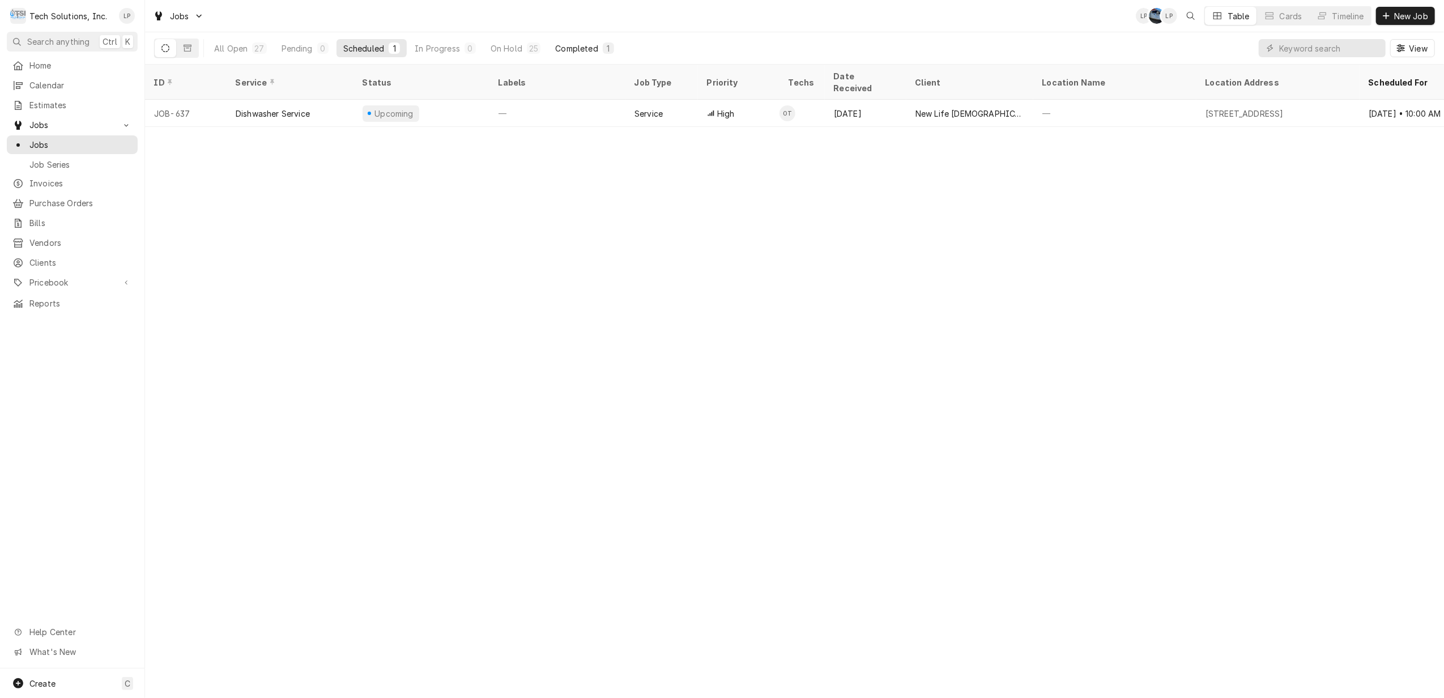
click at [562, 48] on div "Completed" at bounding box center [576, 48] width 42 height 12
click at [1305, 55] on input "Dynamic Content Wrapper" at bounding box center [1329, 48] width 101 height 18
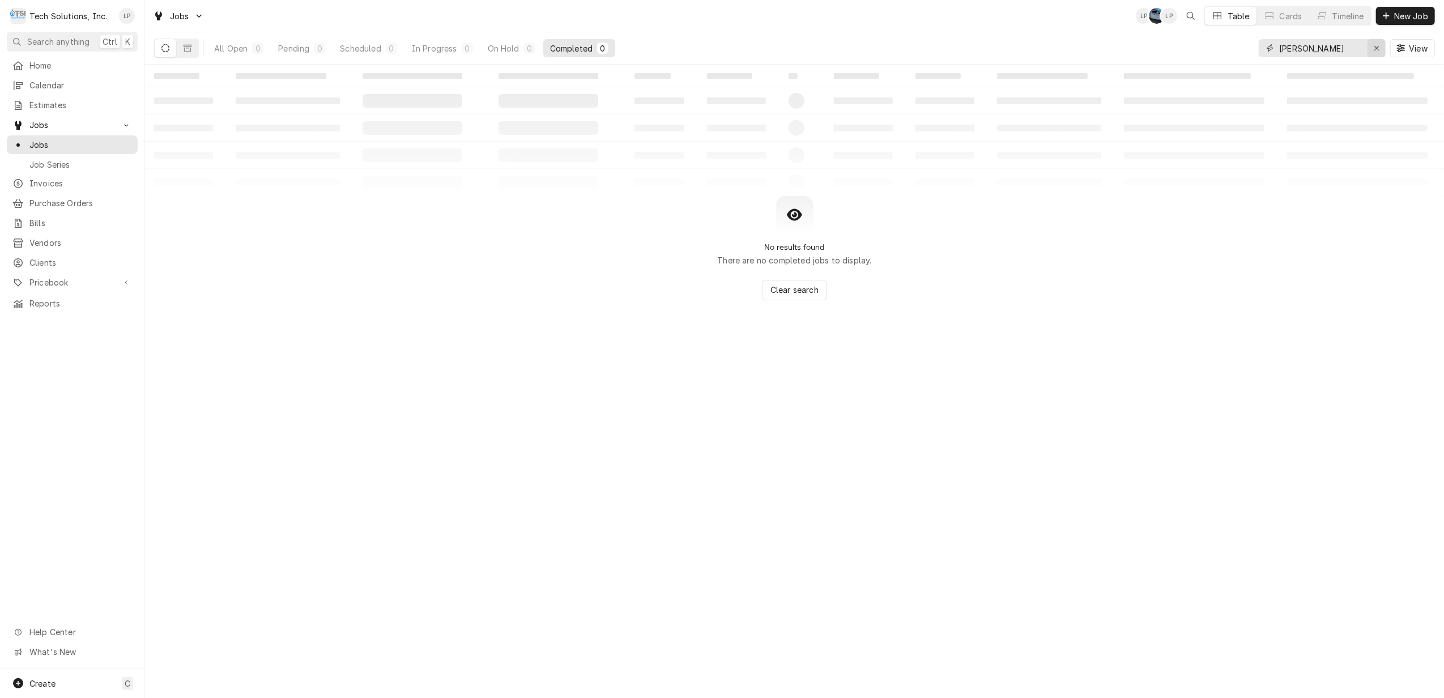
type input "Estes"
click at [1374, 48] on icon "Erase input" at bounding box center [1377, 48] width 6 height 8
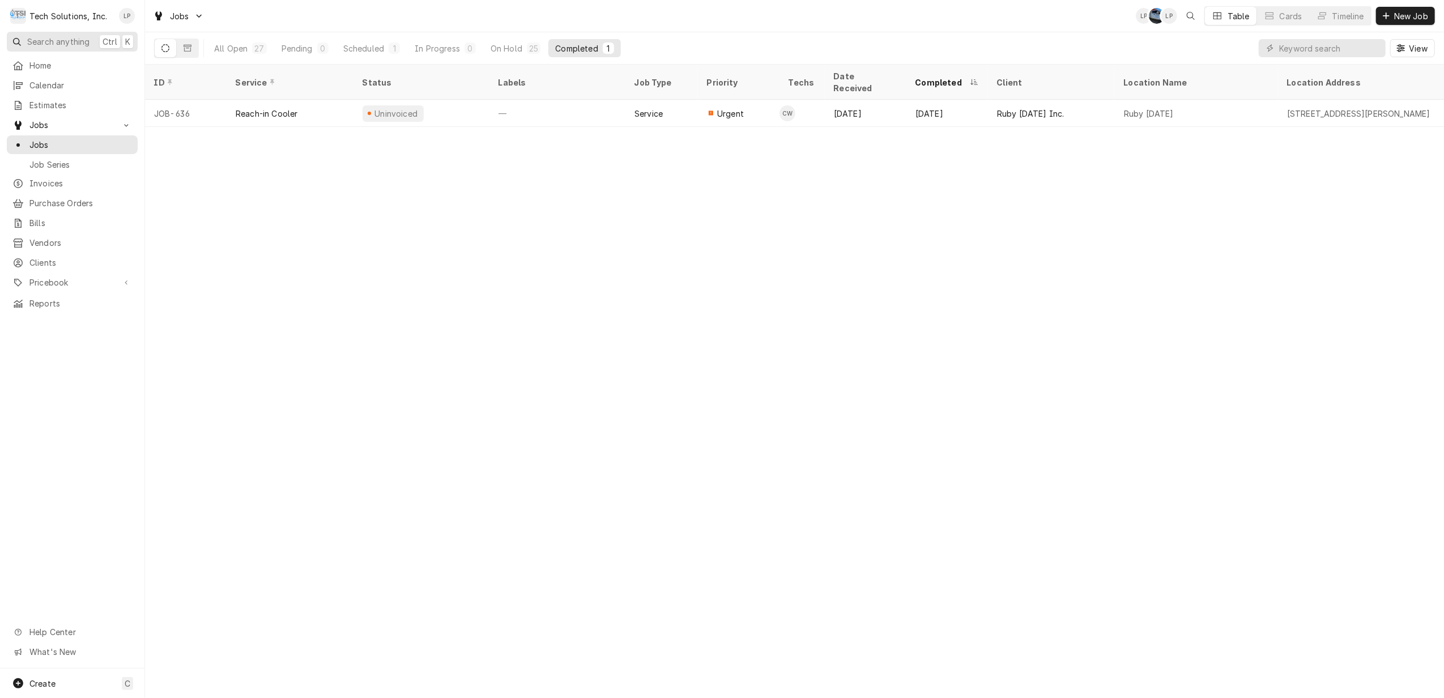
click at [70, 40] on span "Search anything" at bounding box center [58, 42] width 62 height 12
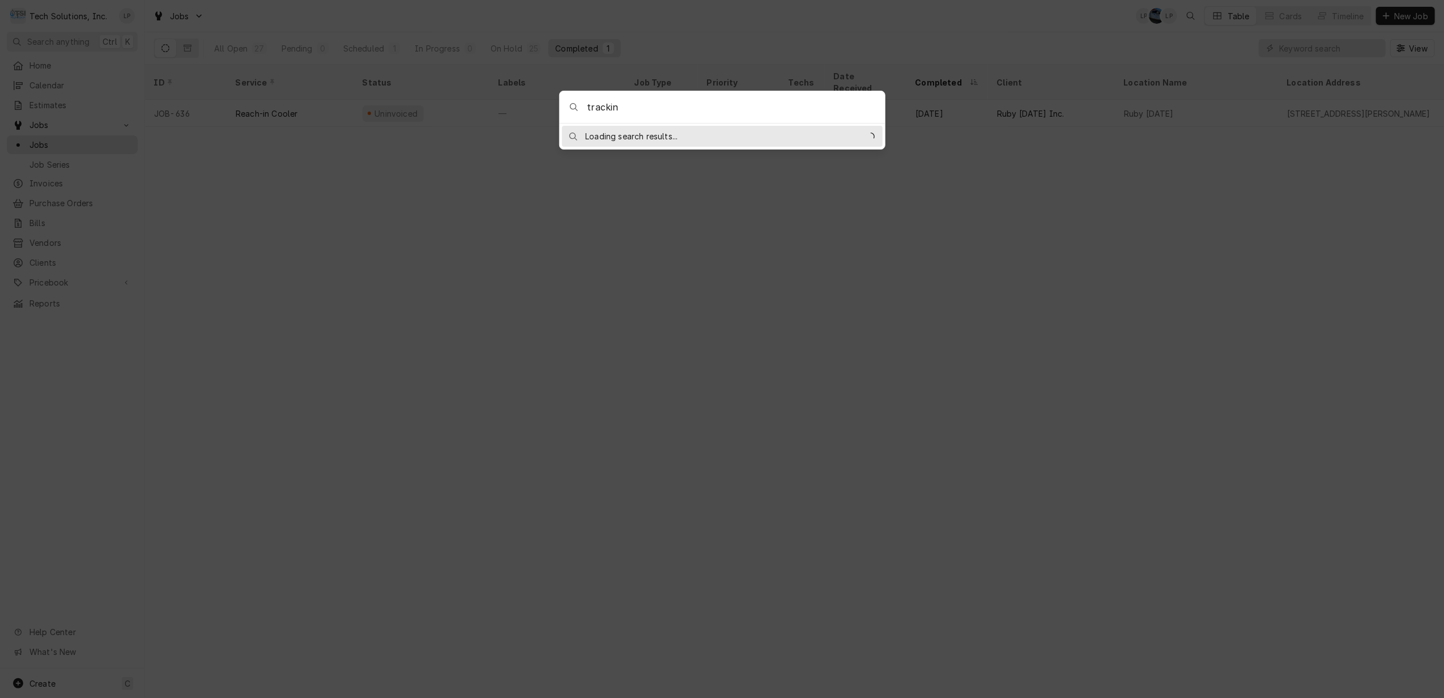
type input "tracking"
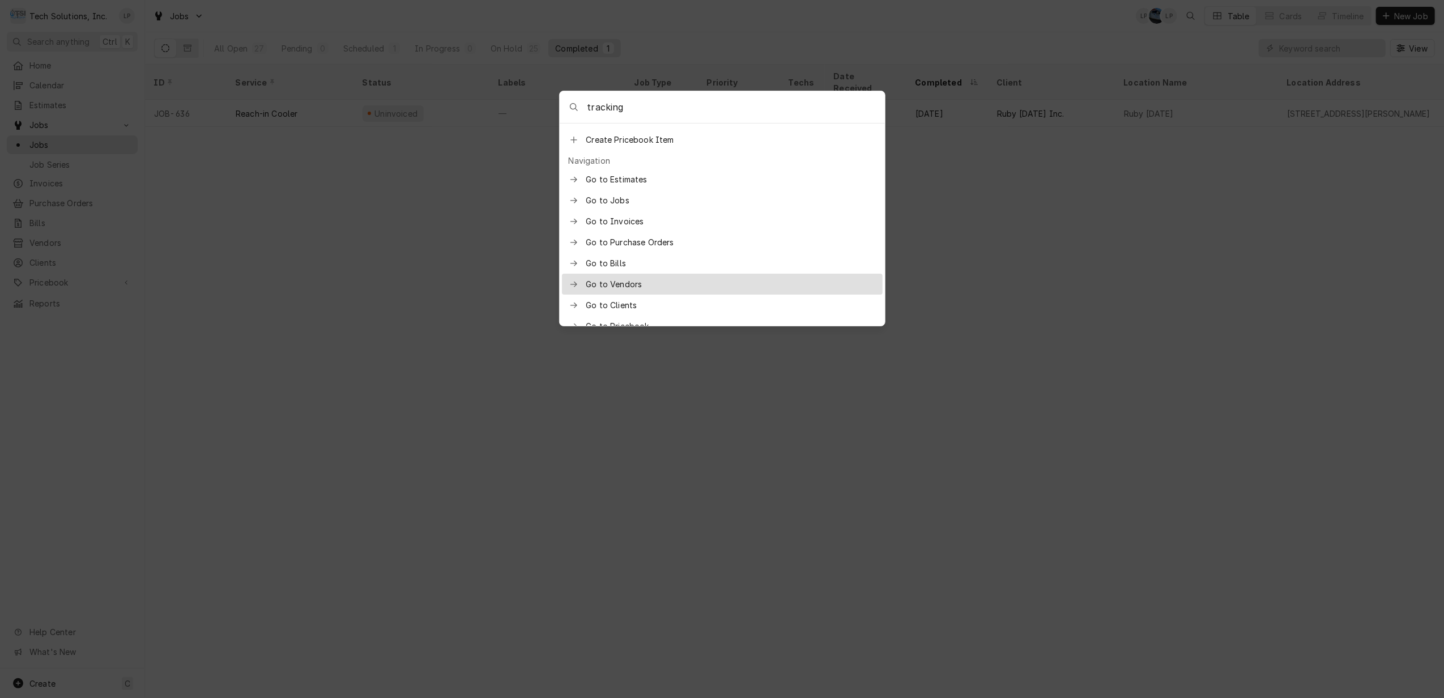
scroll to position [207, 0]
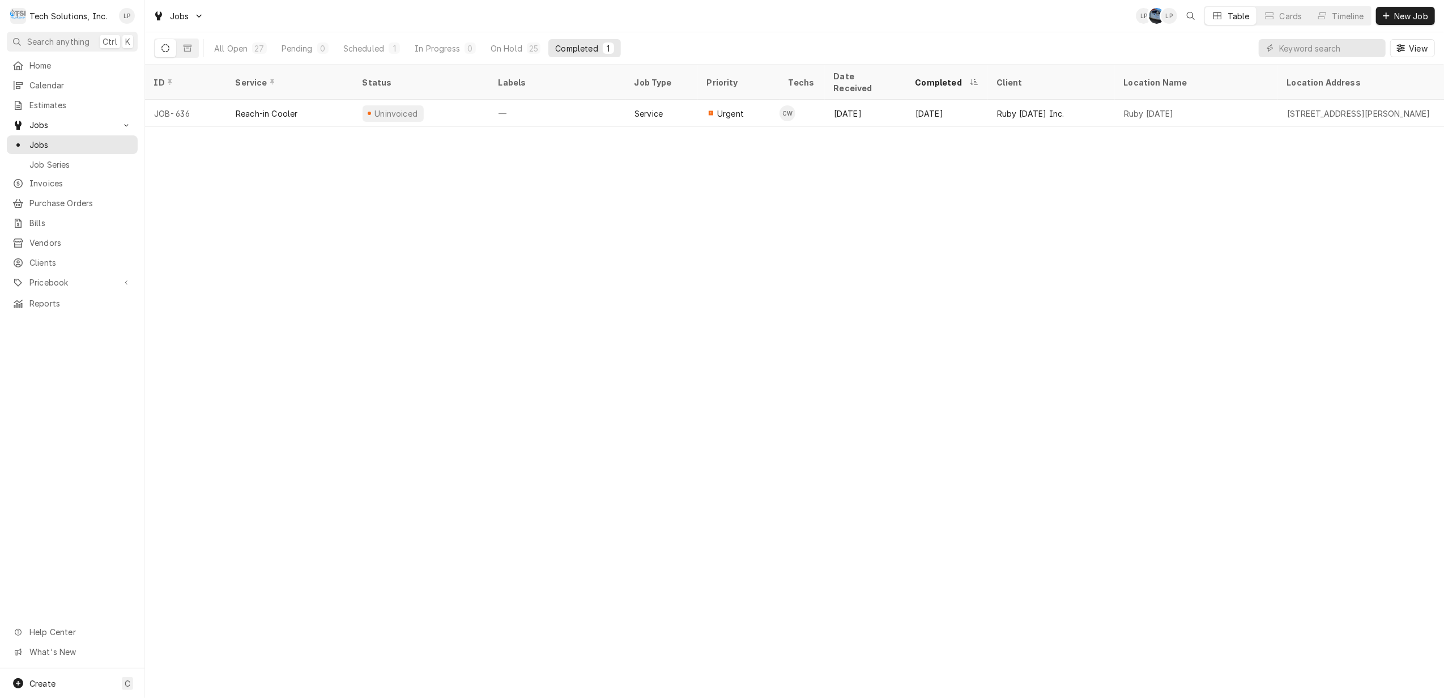
click at [1069, 264] on body "T Tech Solutions, Inc. LP Search anything Ctrl K Home Calendar Estimates Jobs J…" at bounding box center [722, 349] width 1444 height 698
click at [34, 143] on span "Jobs" at bounding box center [80, 145] width 103 height 12
click at [496, 46] on div "On Hold" at bounding box center [507, 48] width 32 height 12
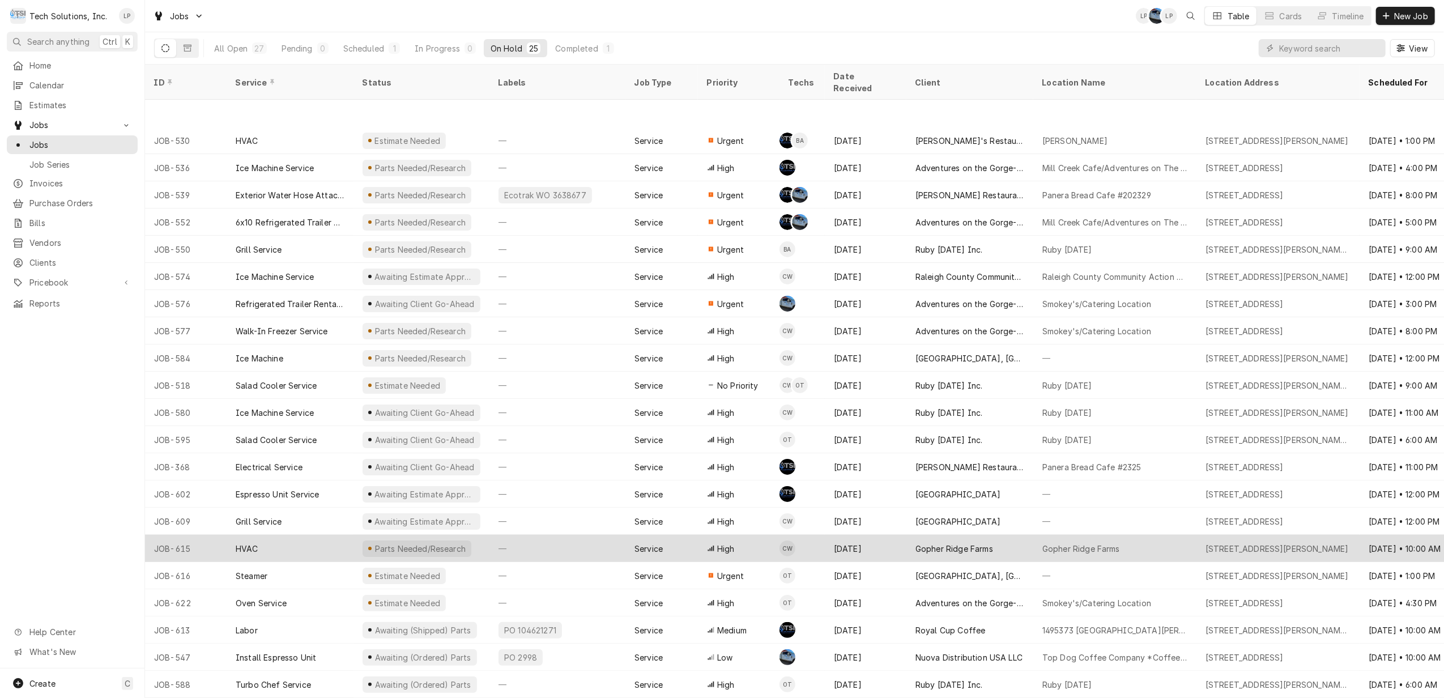
scroll to position [80, 0]
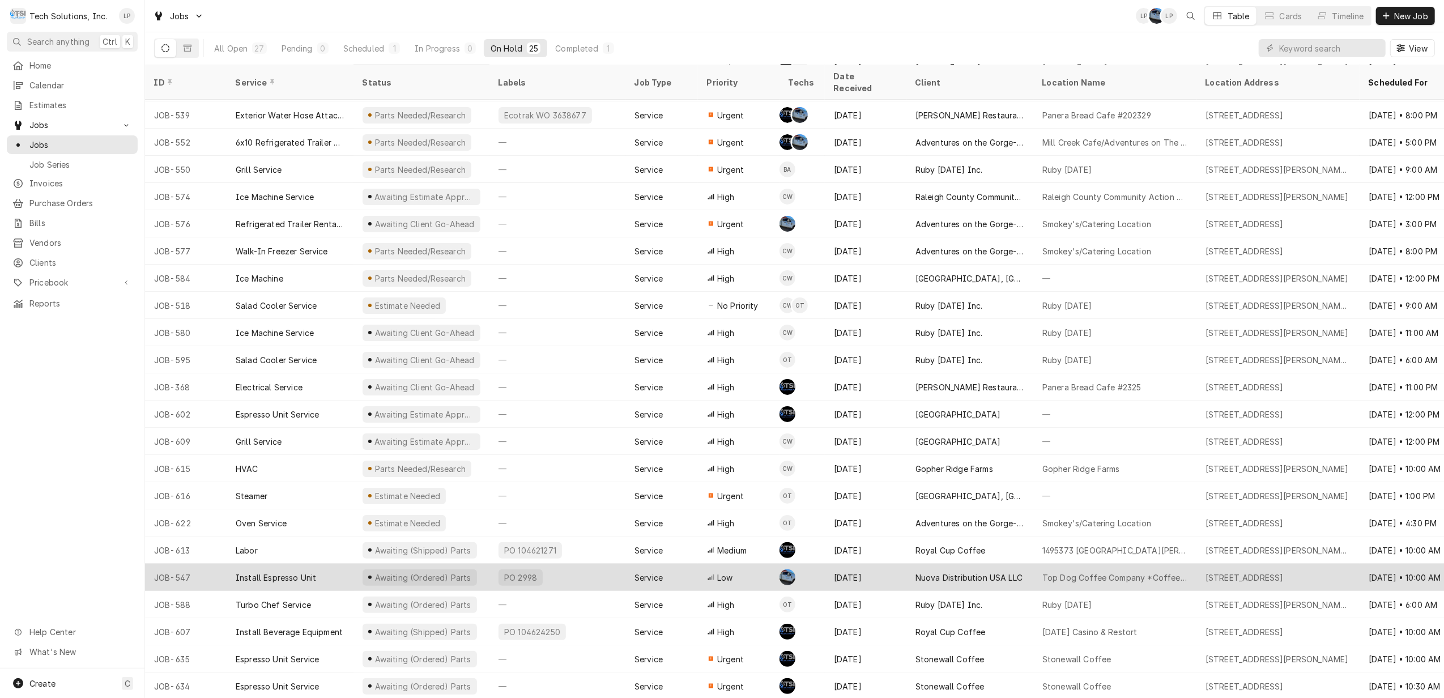
click at [592, 571] on div "PO 2998" at bounding box center [557, 577] width 136 height 27
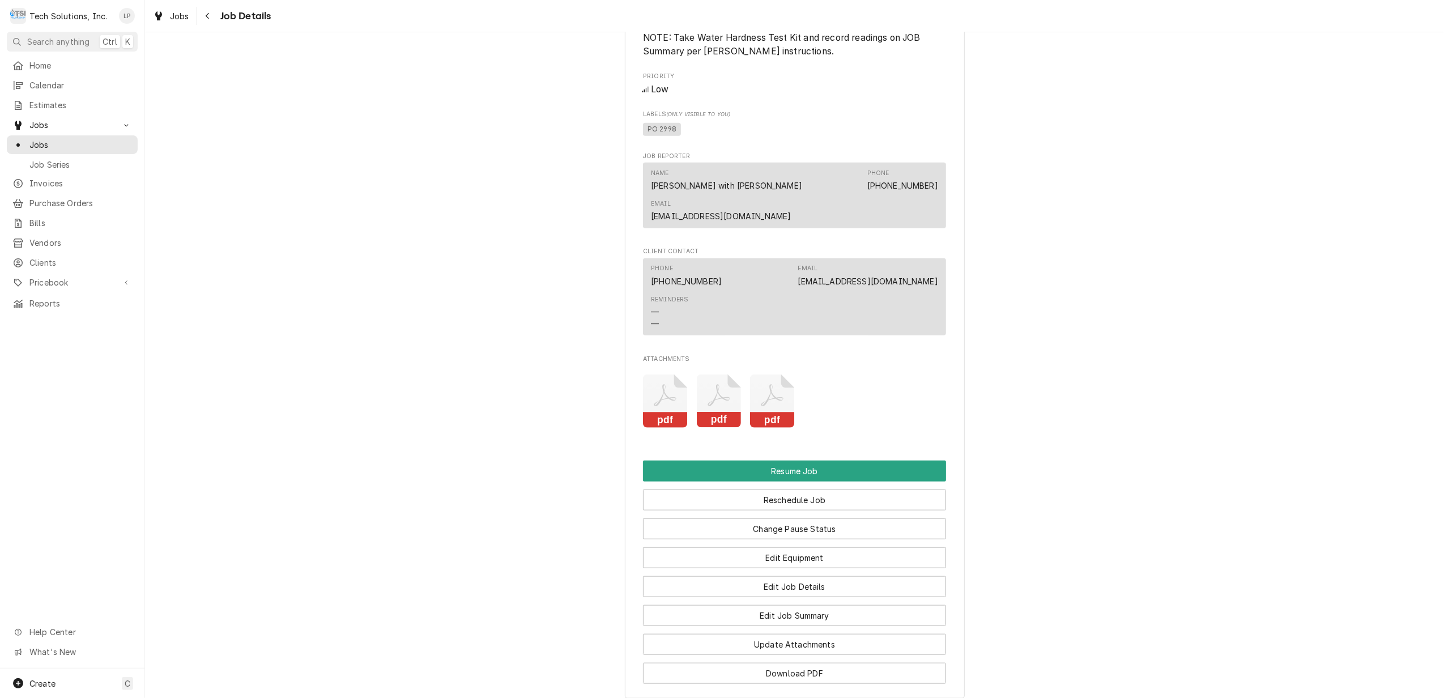
scroll to position [1133, 0]
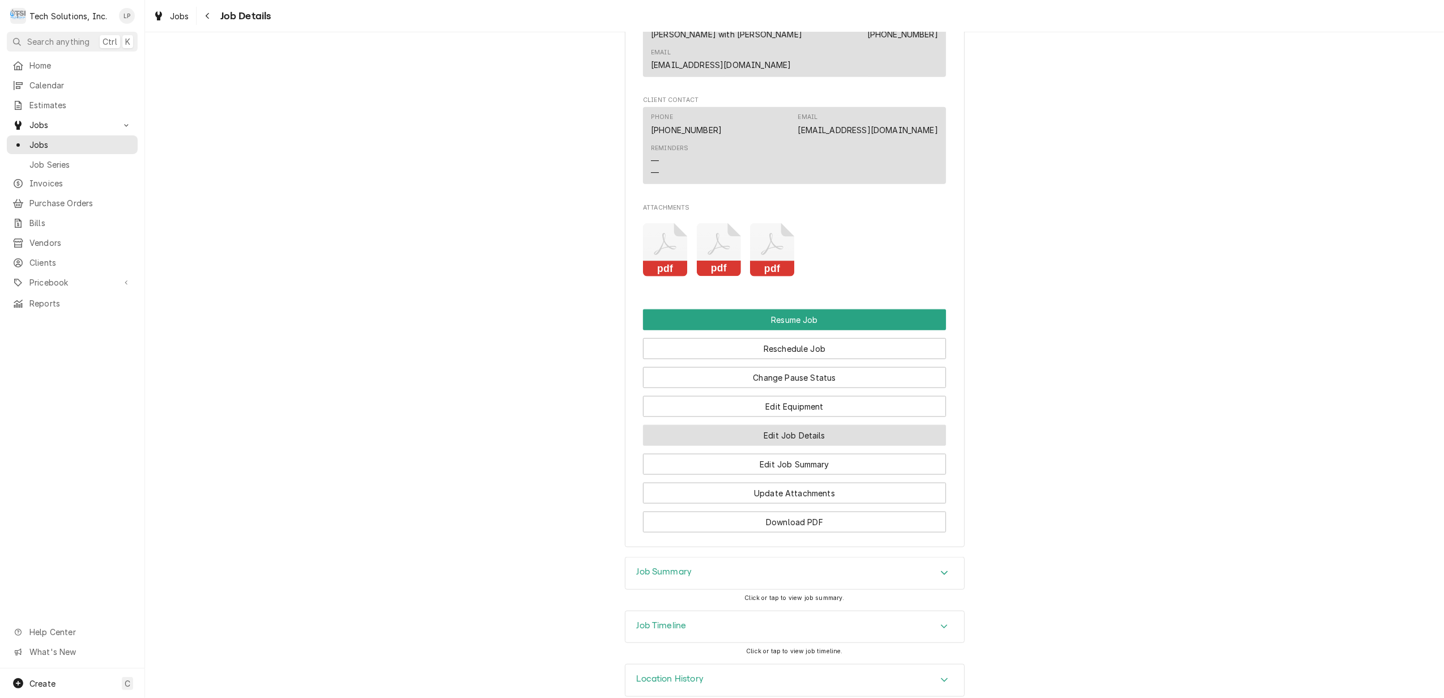
click at [825, 425] on button "Edit Job Details" at bounding box center [794, 435] width 303 height 21
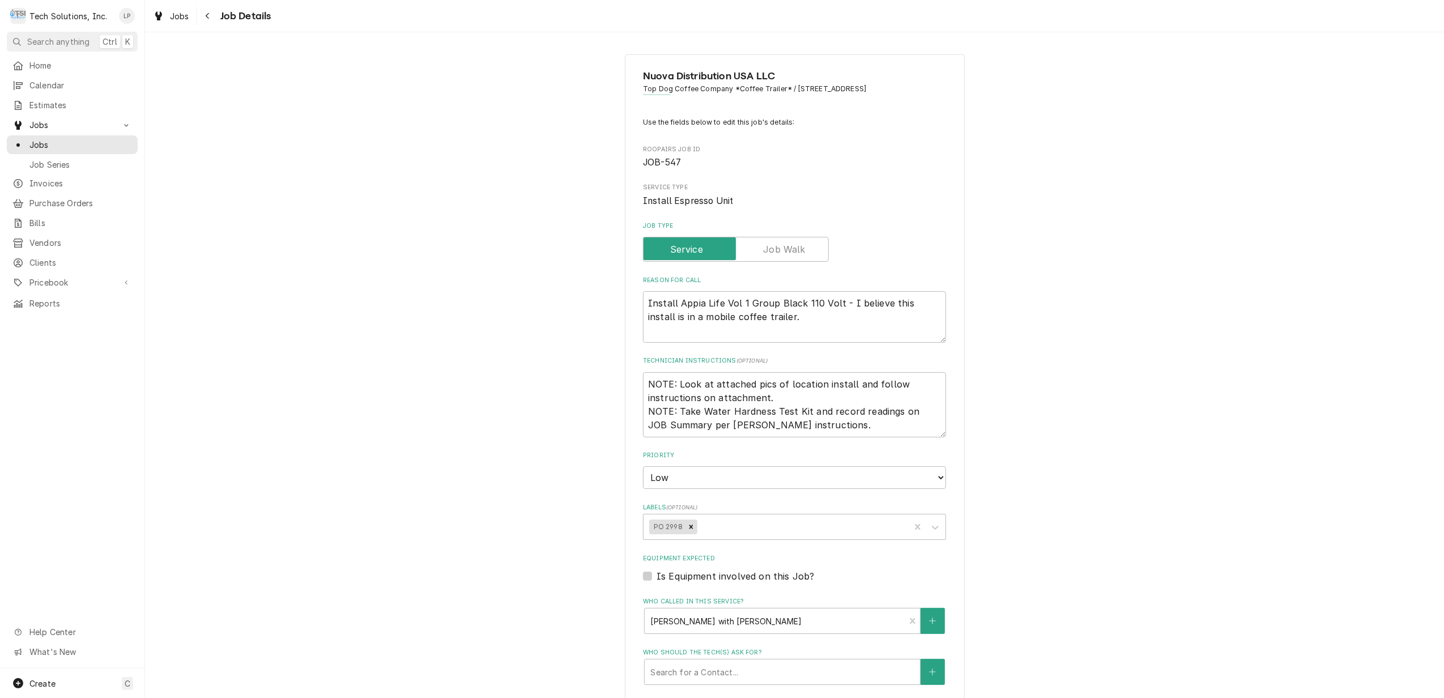
type textarea "x"
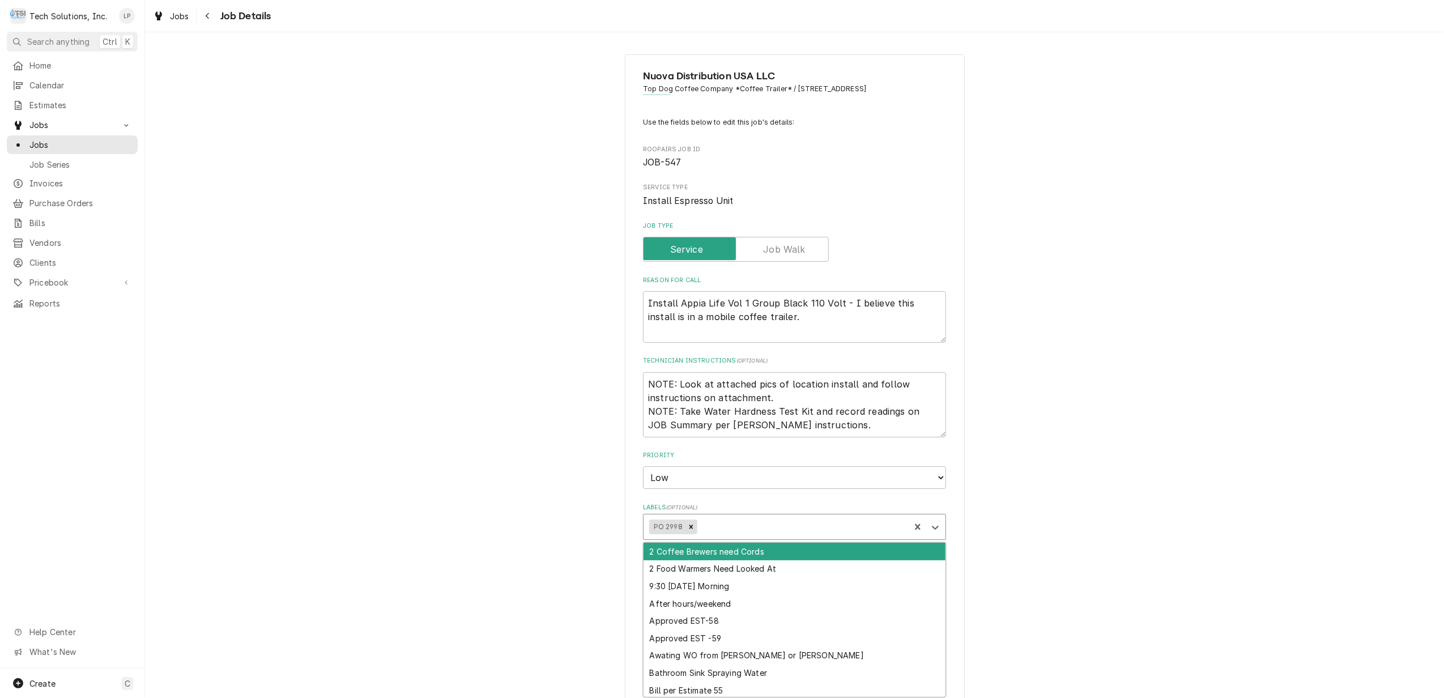
click at [803, 526] on div "Labels" at bounding box center [802, 527] width 204 height 20
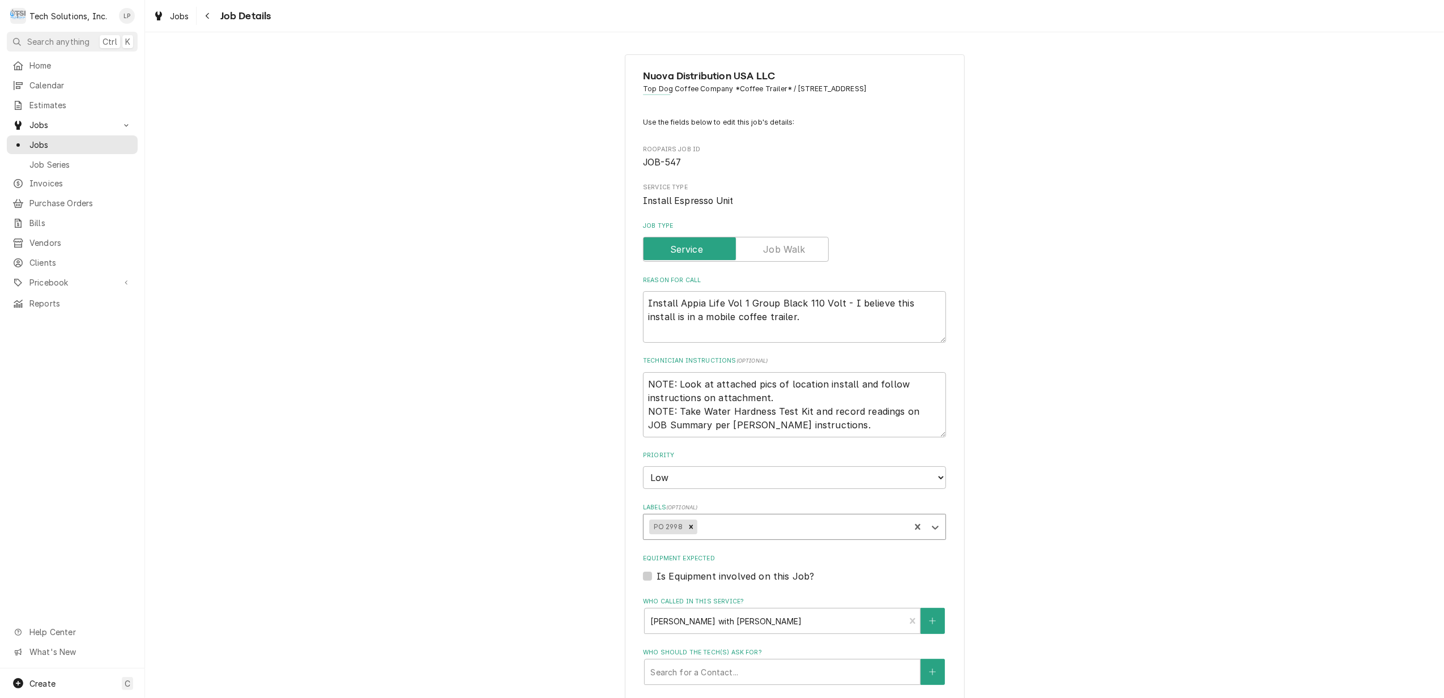
drag, startPoint x: 803, startPoint y: 526, endPoint x: 758, endPoint y: 524, distance: 44.8
click at [758, 524] on div "Labels" at bounding box center [802, 527] width 204 height 20
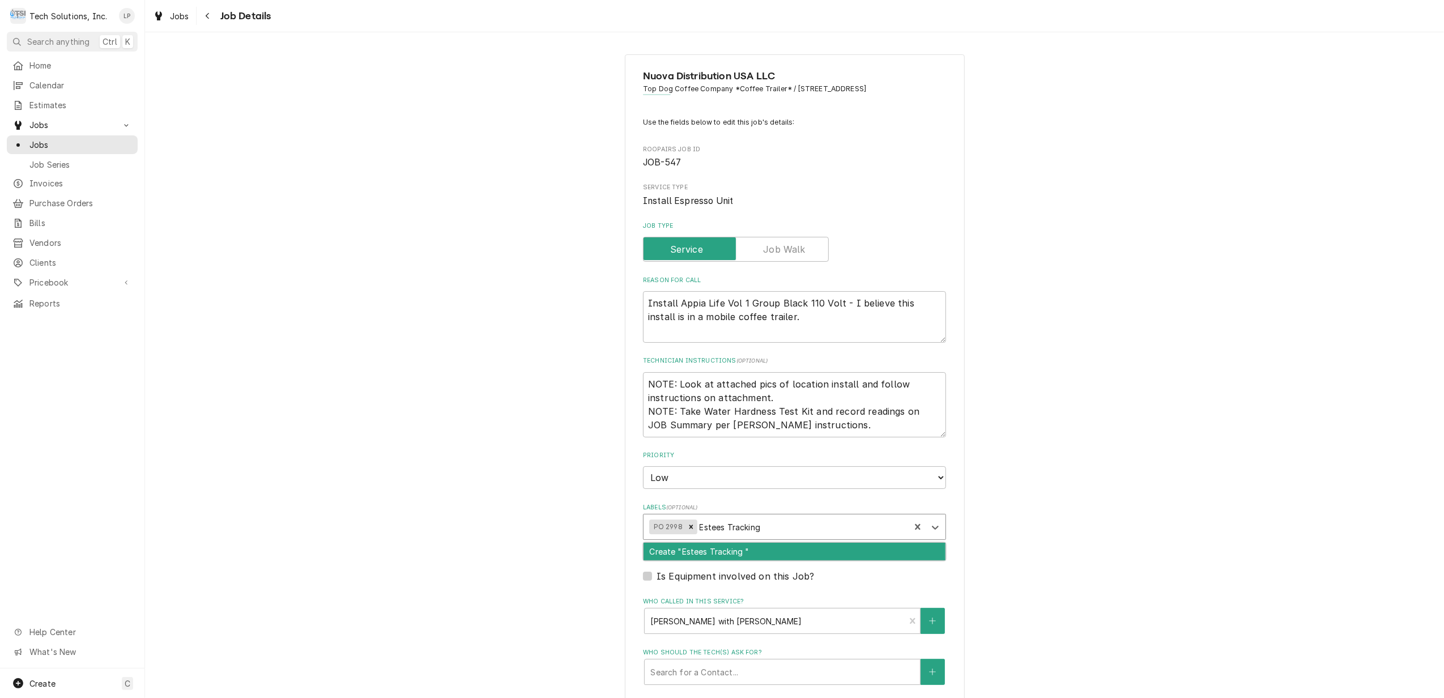
type input "Estees Tracking"
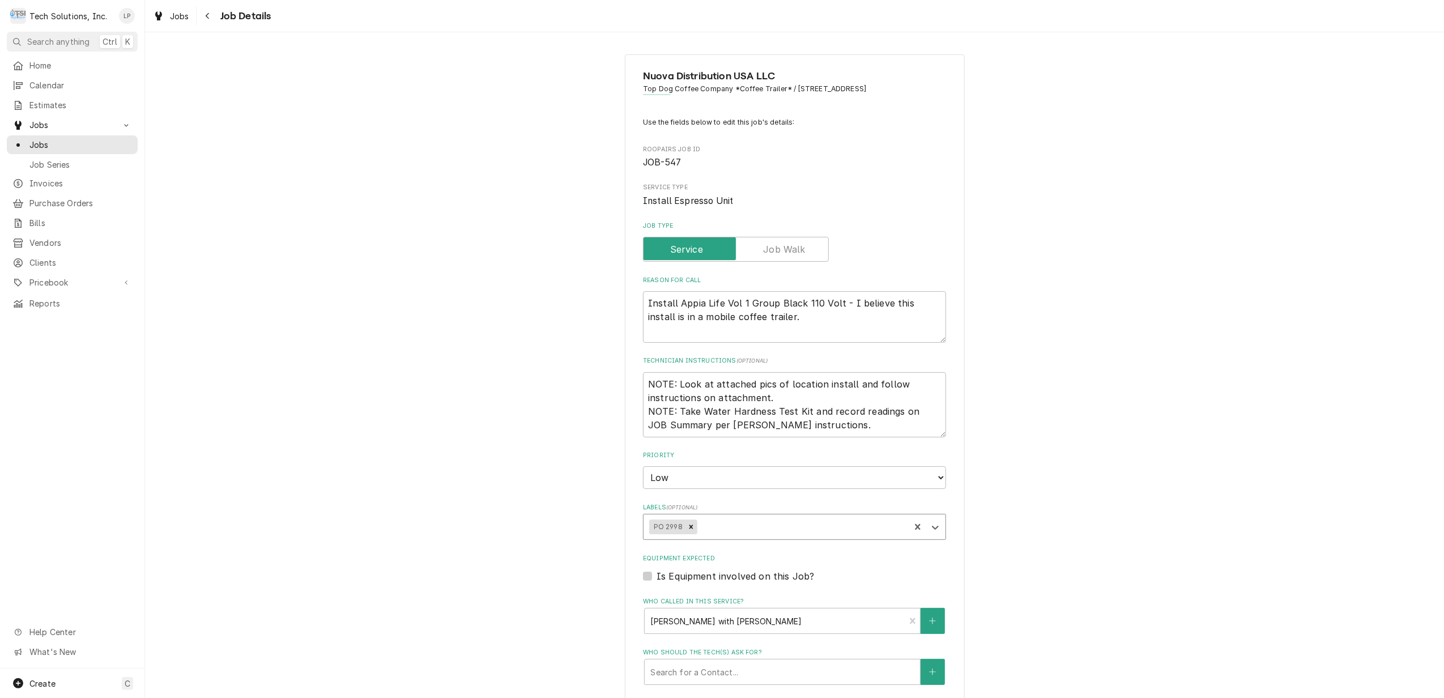
click at [762, 524] on div "Labels" at bounding box center [802, 527] width 204 height 20
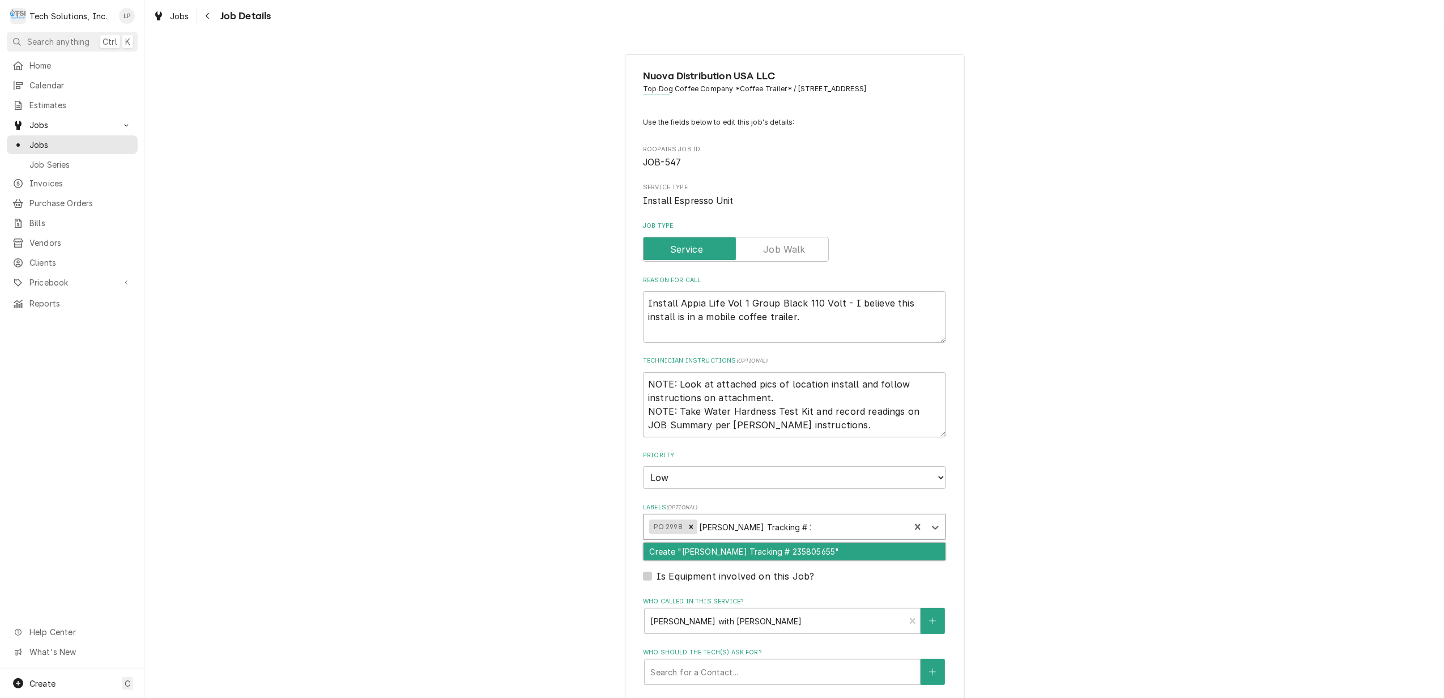
type input "[PERSON_NAME] Tracking # 2358056552"
click at [791, 555] on div "Create "Estes Tracking # 2358056552"" at bounding box center [794, 552] width 302 height 18
type textarea "x"
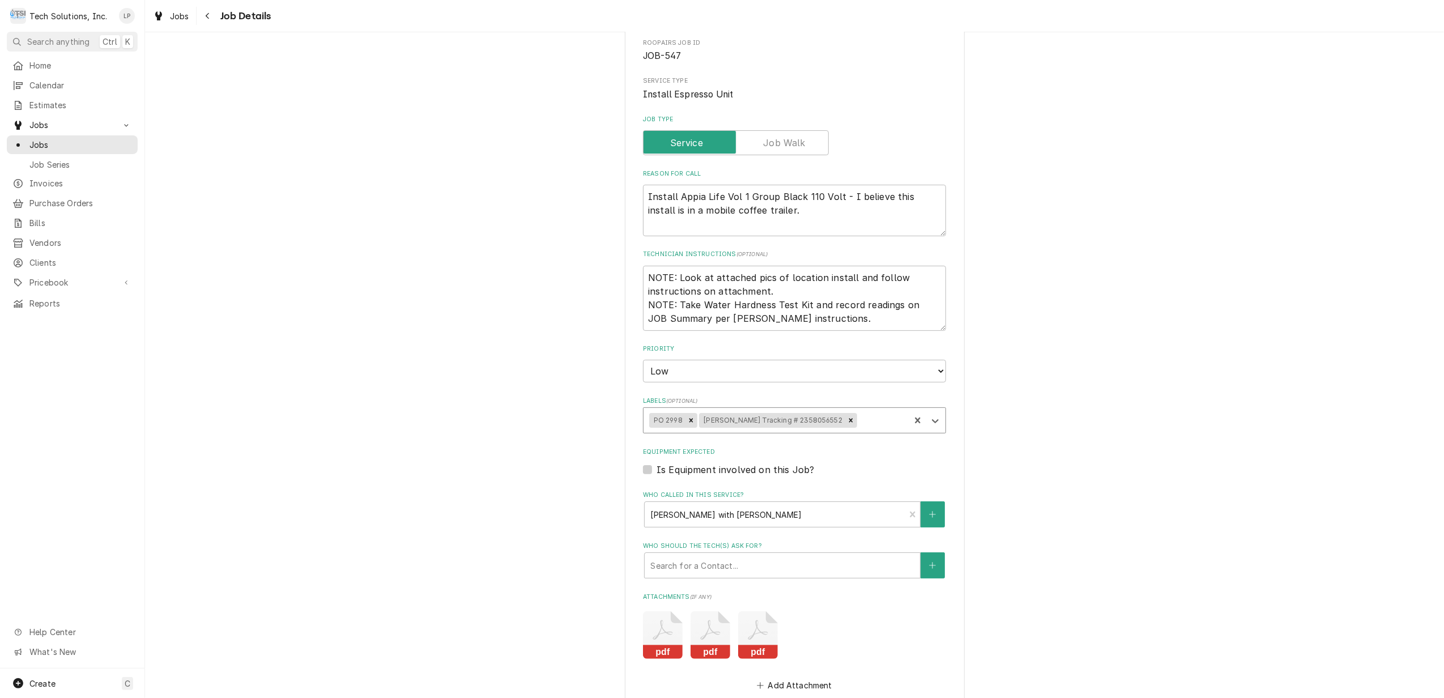
scroll to position [332, 0]
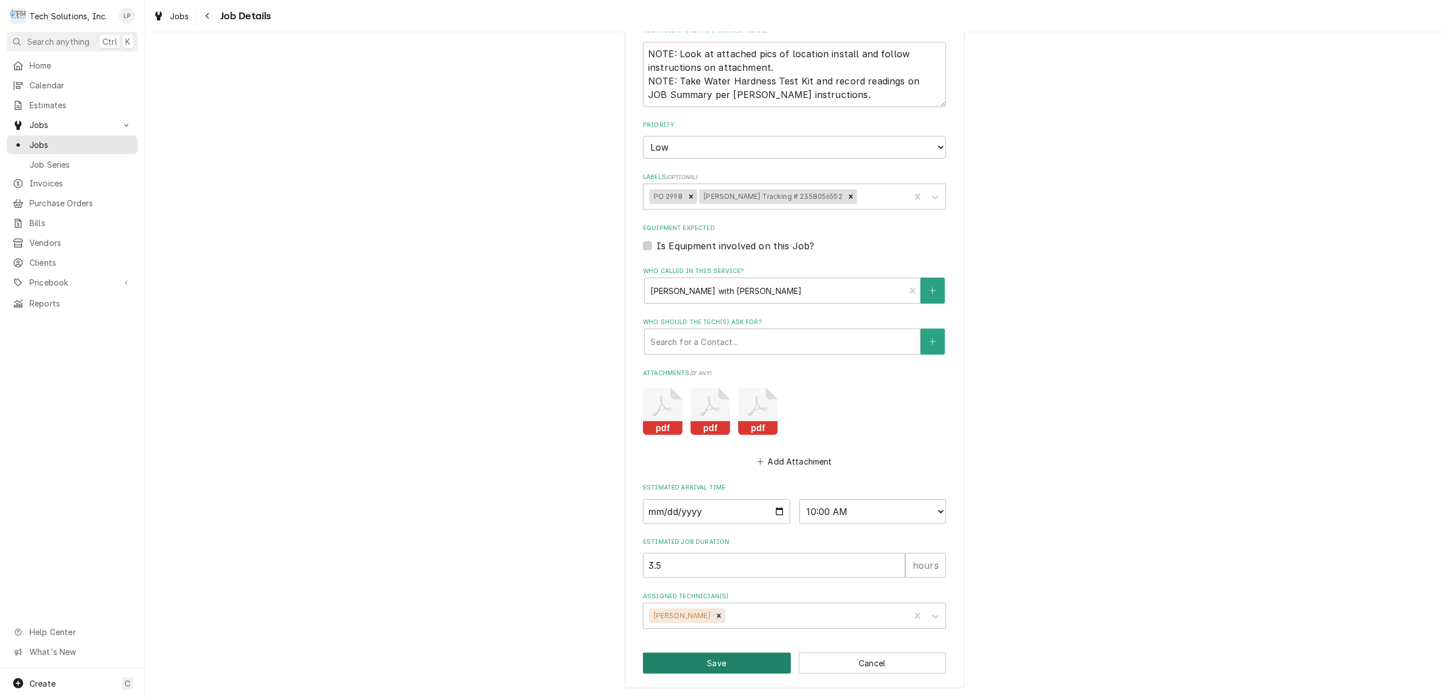
click at [726, 660] on button "Save" at bounding box center [717, 662] width 148 height 21
type textarea "x"
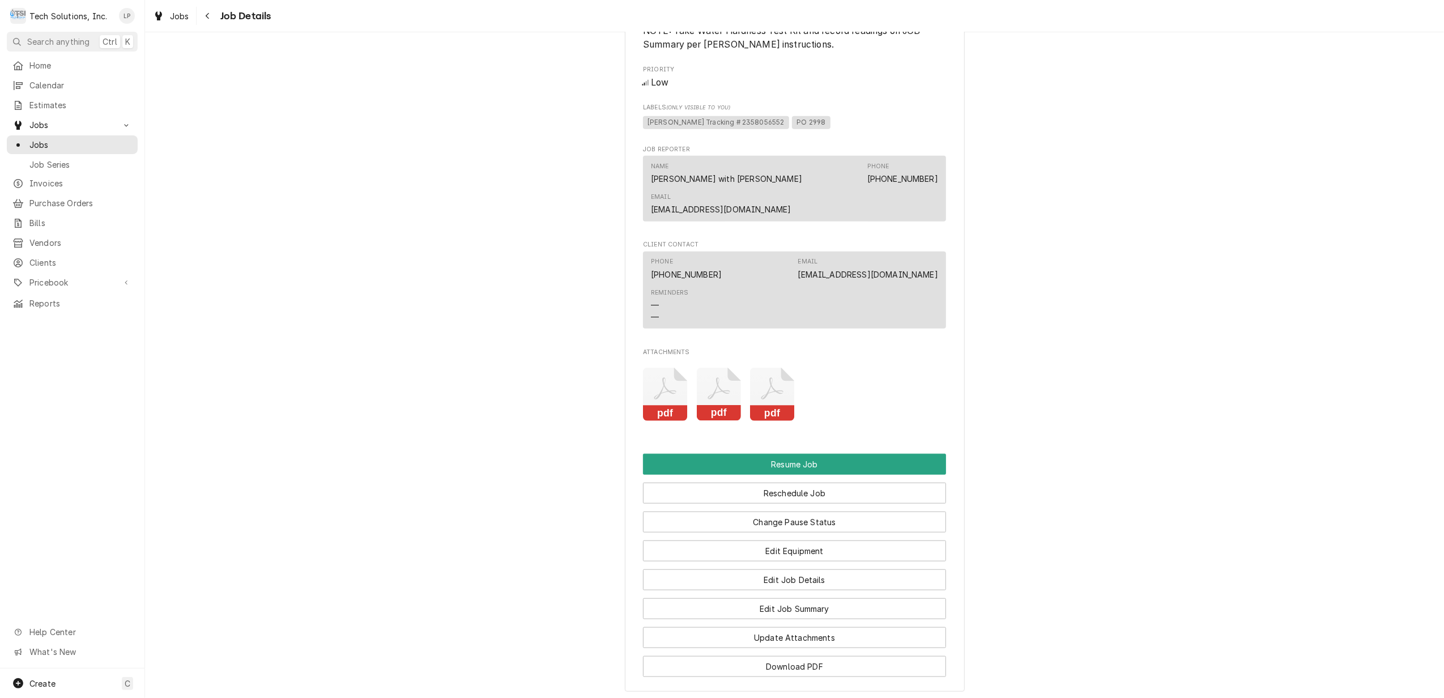
scroll to position [913, 0]
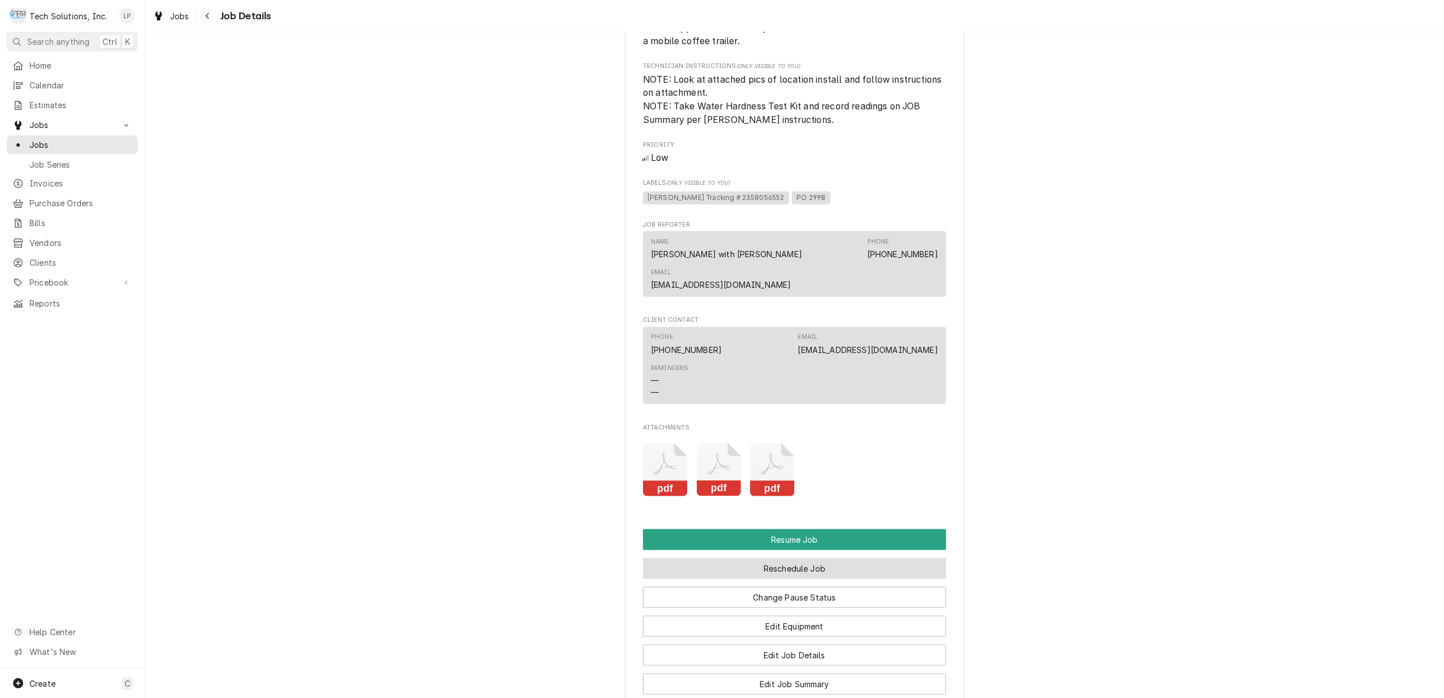
click at [893, 558] on button "Reschedule Job" at bounding box center [794, 568] width 303 height 21
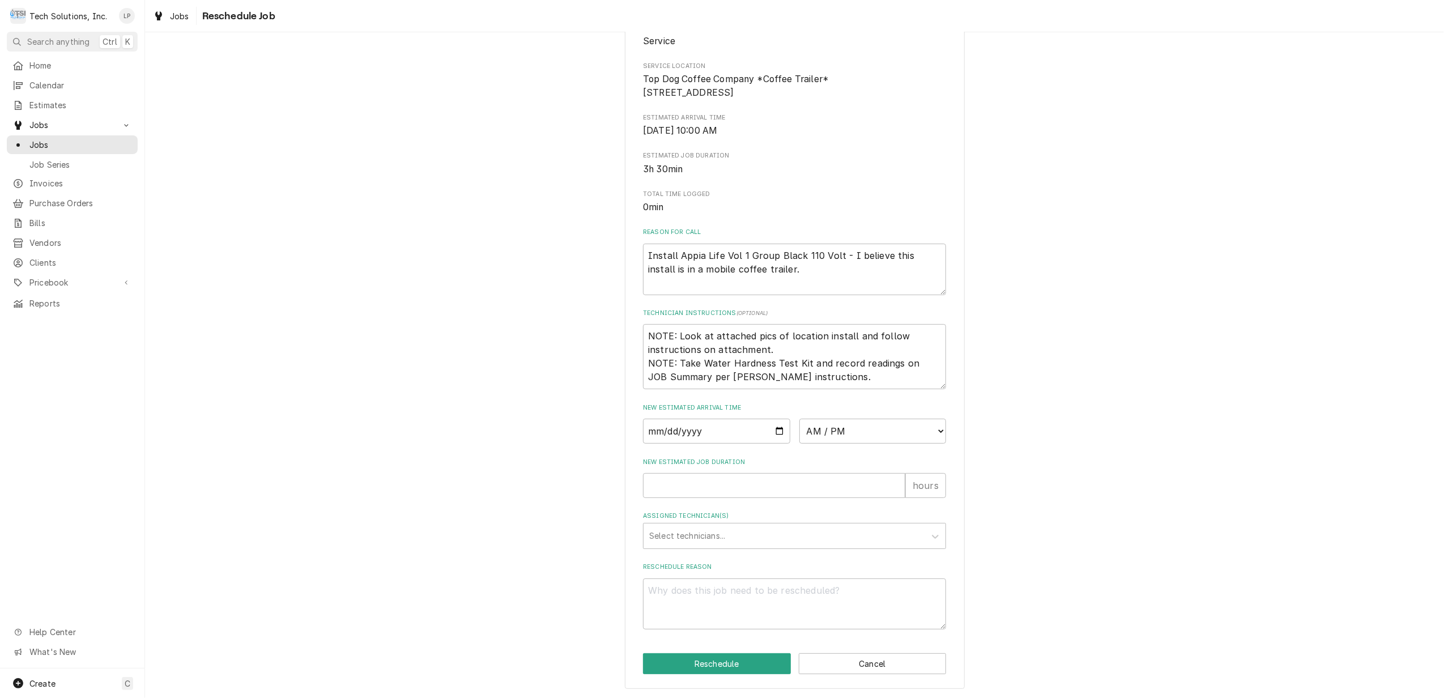
scroll to position [151, 0]
click at [773, 443] on input "Date" at bounding box center [716, 430] width 147 height 25
type textarea "x"
type input "[DATE]"
click at [936, 443] on select "AM / PM 6:00 AM 6:15 AM 6:30 AM 6:45 AM 7:00 AM 7:15 AM 7:30 AM 7:45 AM 8:00 AM…" at bounding box center [872, 430] width 147 height 25
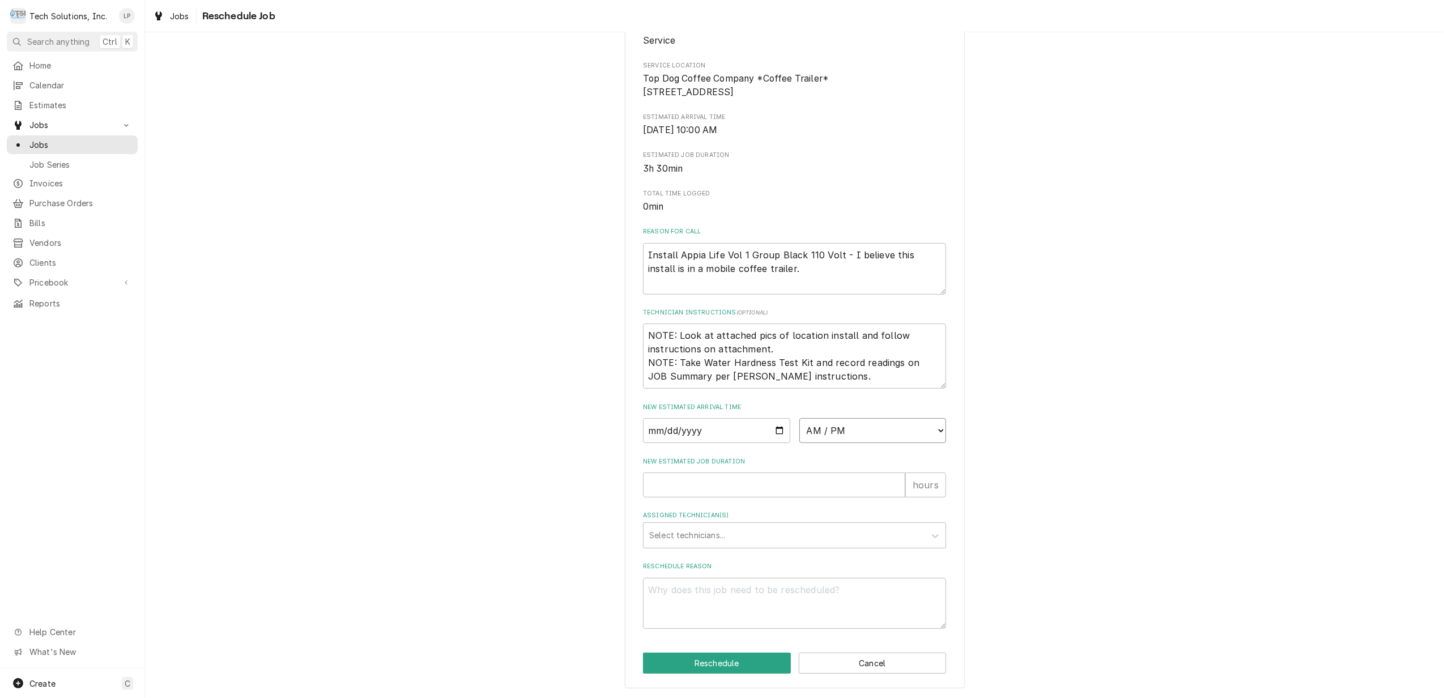
select select "14:00:00"
click at [799, 430] on select "AM / PM 6:00 AM 6:15 AM 6:30 AM 6:45 AM 7:00 AM 7:15 AM 7:30 AM 7:45 AM 8:00 AM…" at bounding box center [872, 430] width 147 height 25
click at [1099, 277] on div "Please provide some additional details to reschedule this job. Roopairs Job ID …" at bounding box center [794, 296] width 1299 height 804
type textarea "x"
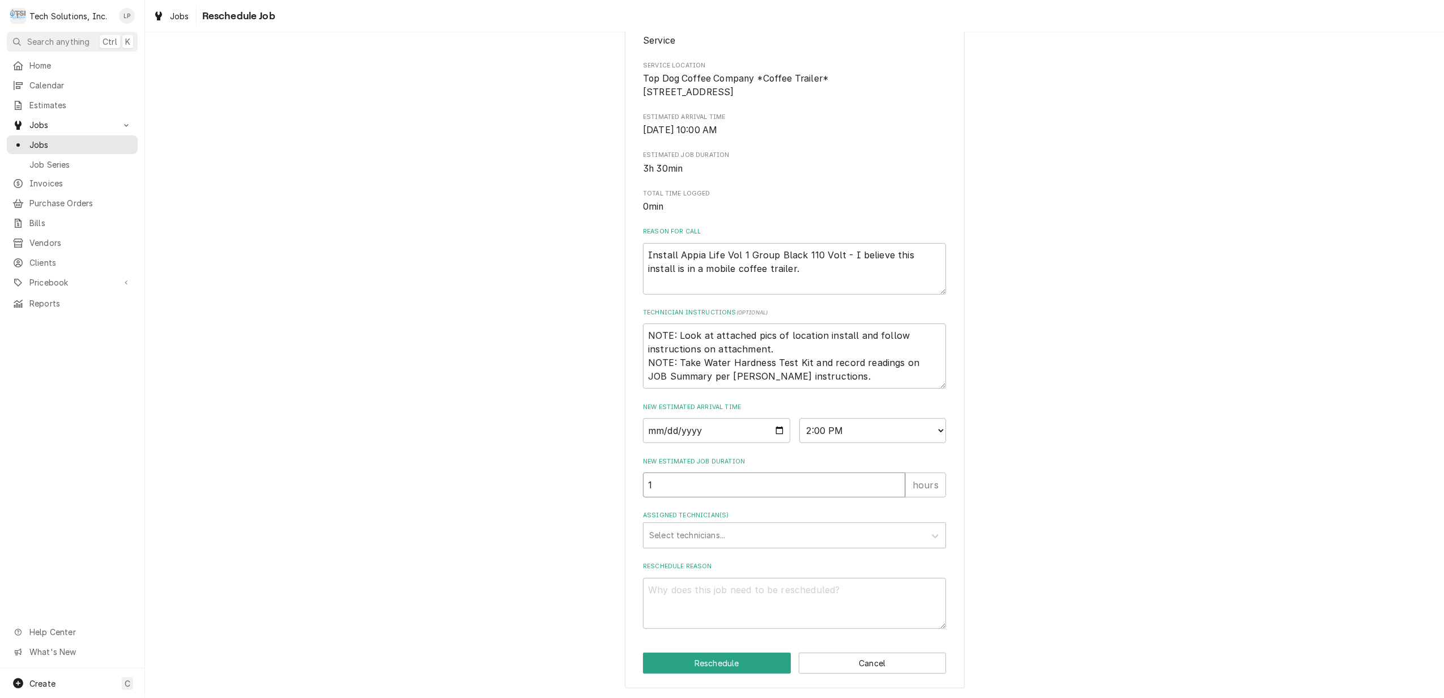
type input "1"
click at [891, 479] on input "1" at bounding box center [774, 484] width 262 height 25
type textarea "x"
type input "2"
click at [891, 479] on input "2" at bounding box center [774, 484] width 262 height 25
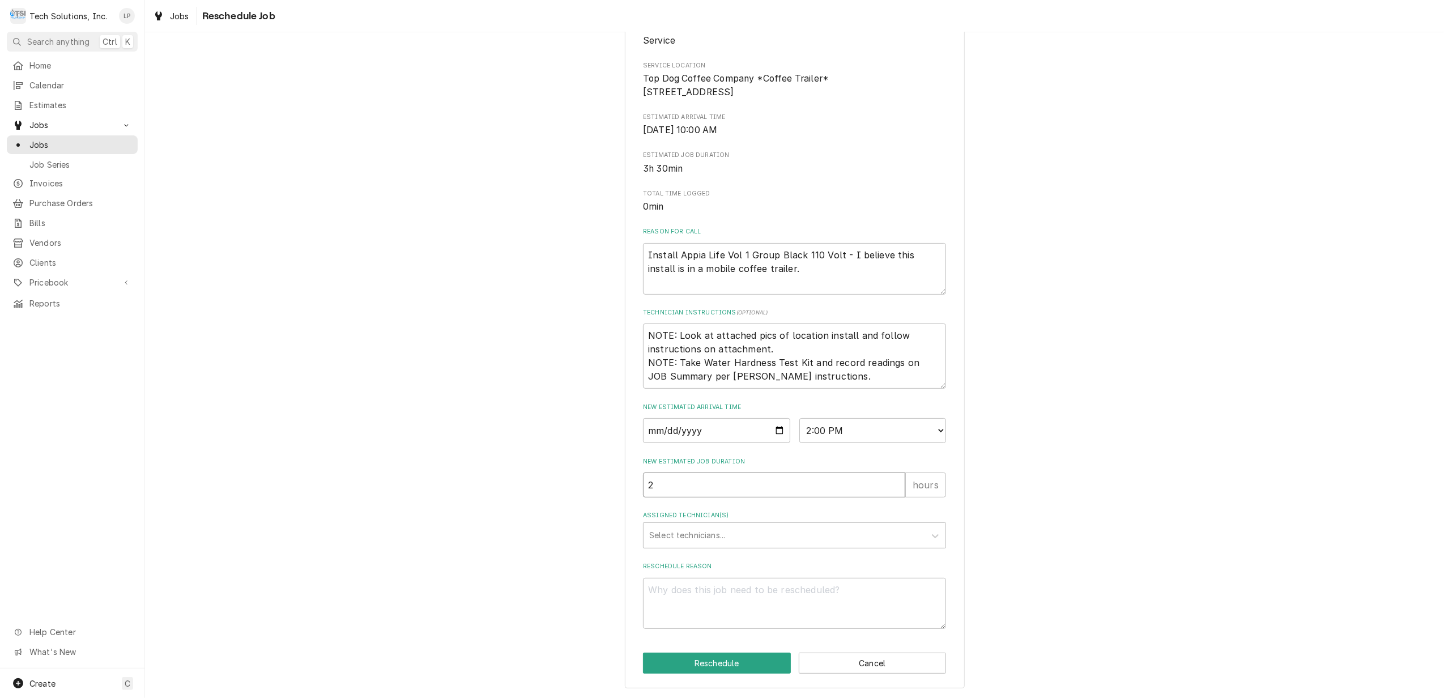
type textarea "x"
type input "3"
click at [891, 479] on input "3" at bounding box center [774, 484] width 262 height 25
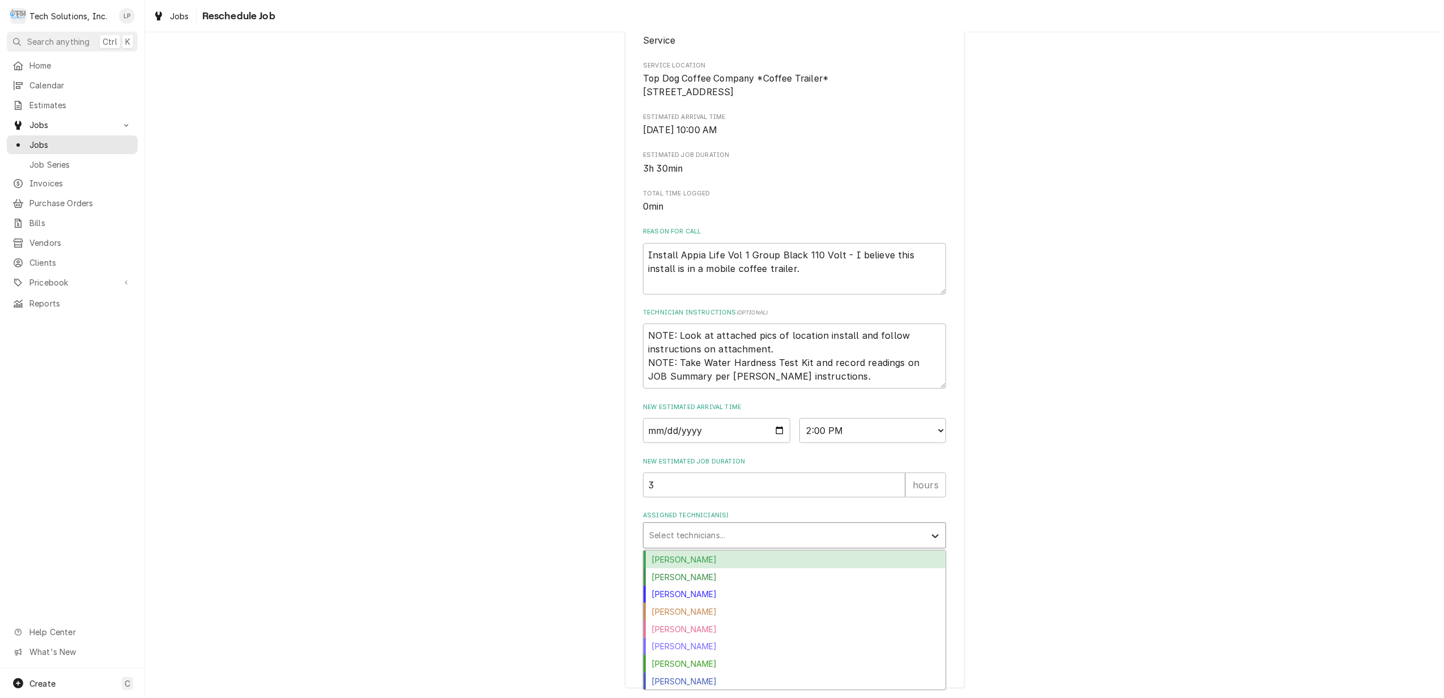
click at [929, 531] on icon "Assigned Technician(s)" at bounding box center [934, 535] width 11 height 11
click at [911, 558] on div "Austin Fox" at bounding box center [794, 560] width 302 height 18
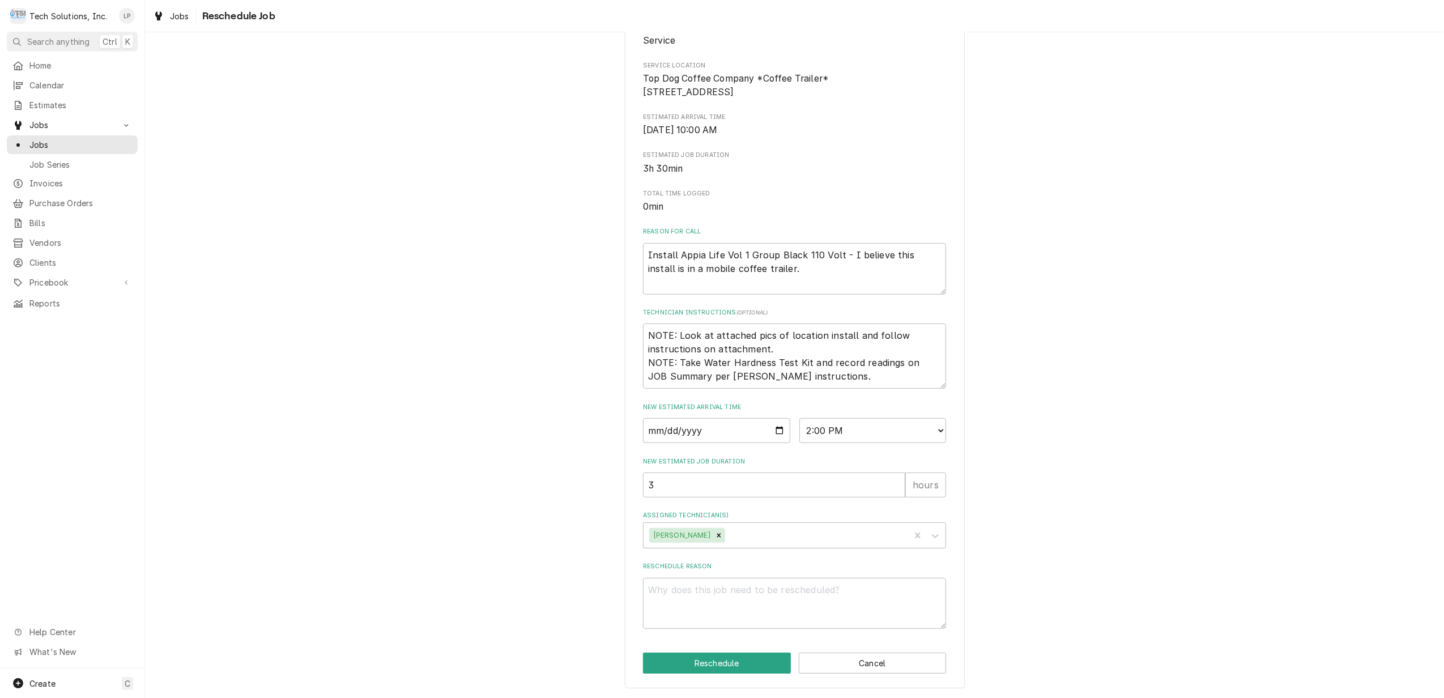
click at [1093, 596] on div "Please provide some additional details to reschedule this job. Roopairs Job ID …" at bounding box center [794, 296] width 1299 height 804
click at [845, 585] on textarea "Reschedule Reason" at bounding box center [794, 604] width 303 height 52
click at [720, 664] on button "Reschedule" at bounding box center [717, 662] width 148 height 21
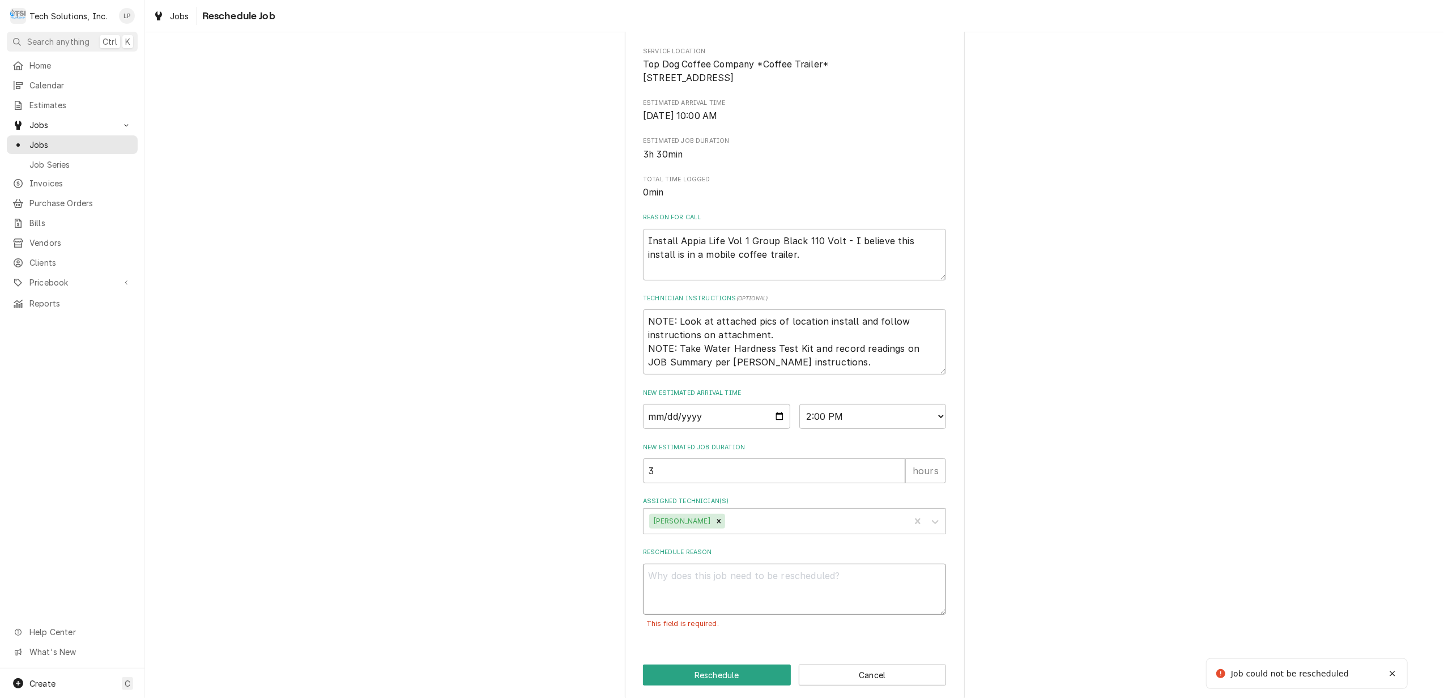
click at [756, 586] on textarea "Reschedule Reason" at bounding box center [794, 590] width 303 height 52
type textarea "x"
type textarea "E"
type textarea "x"
type textarea "Es"
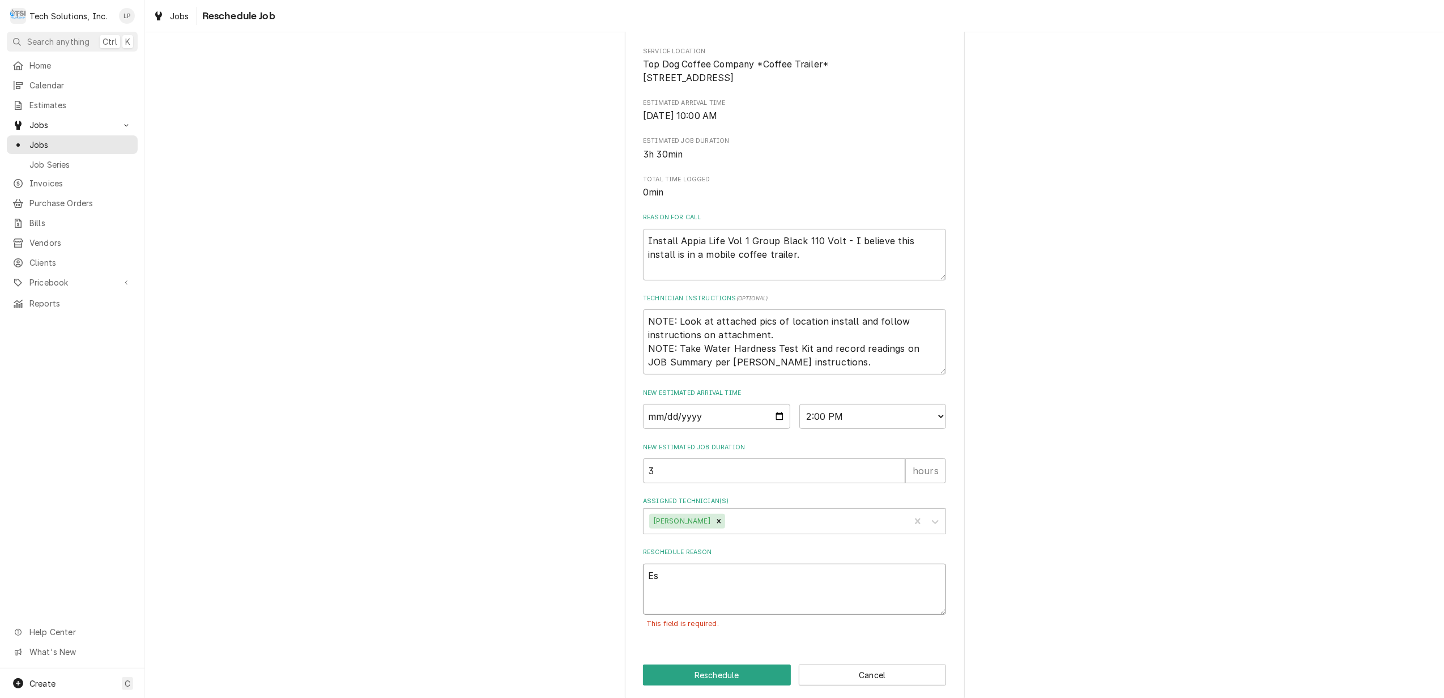
type textarea "x"
type textarea "Est"
type textarea "x"
type textarea "Este"
type textarea "x"
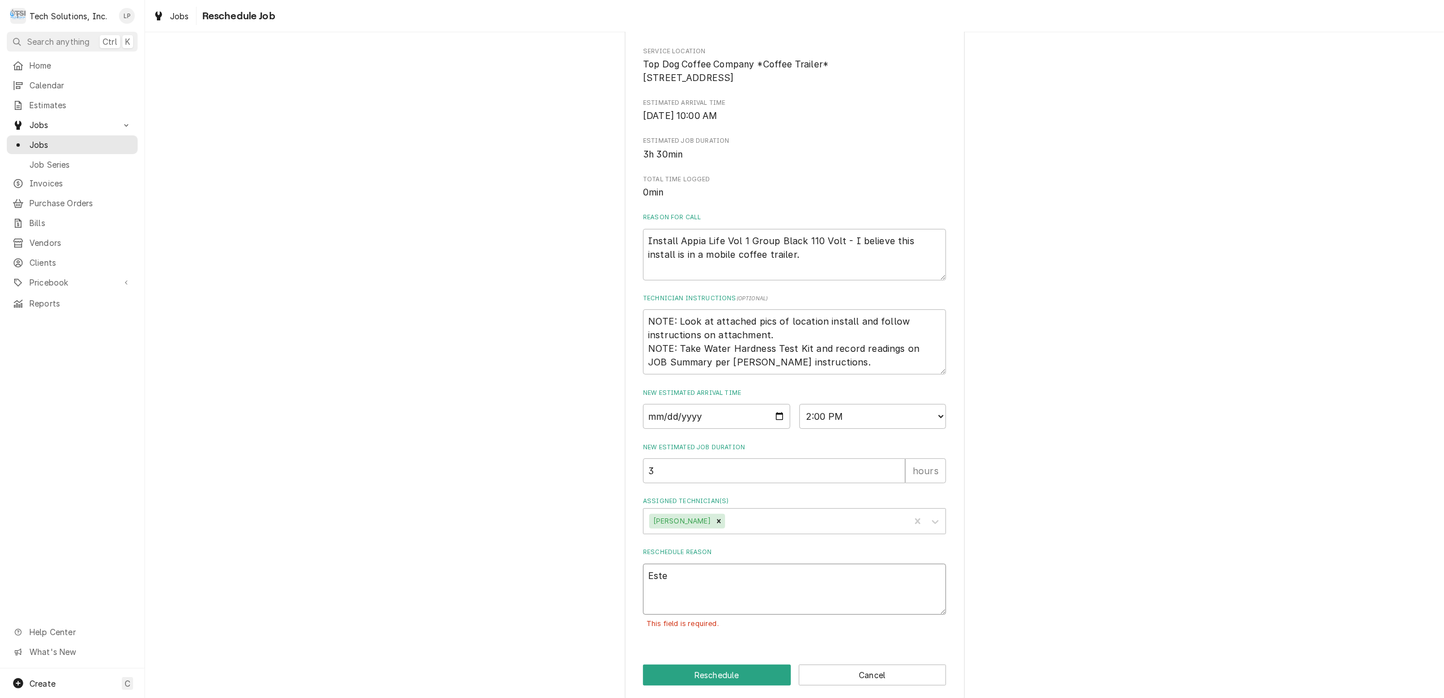
type textarea "Ested"
type textarea "x"
type textarea "Este"
type textarea "x"
type textarea "Estes"
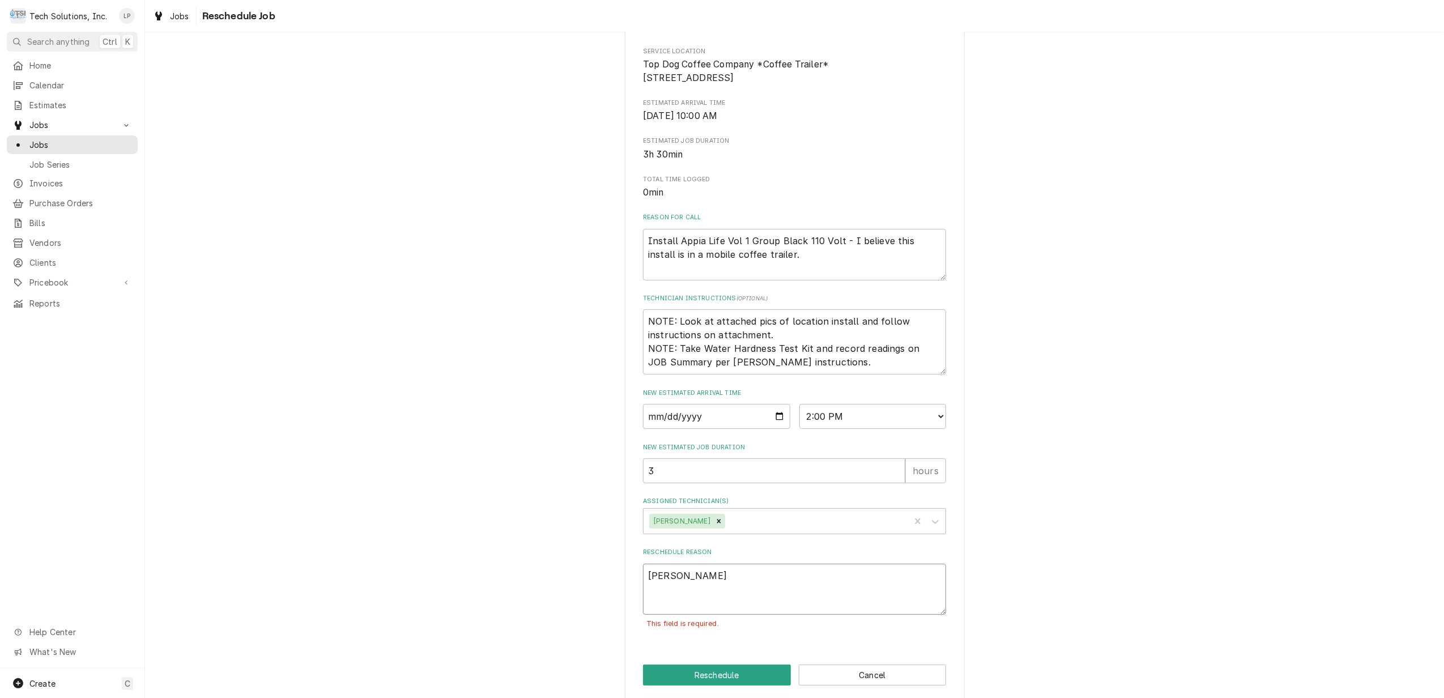
type textarea "x"
type textarea "Estes"
type textarea "x"
type textarea "Estes d"
type textarea "x"
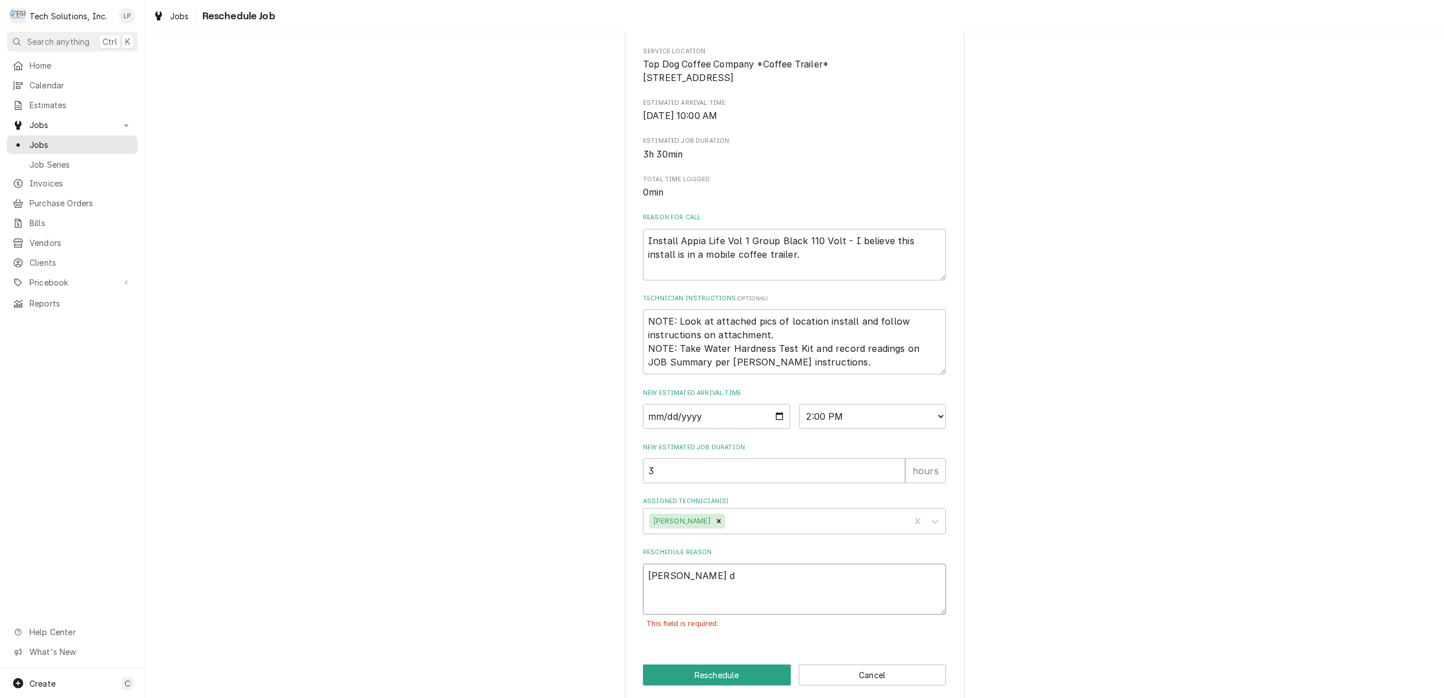
type textarea "Estes de"
type textarea "x"
type textarea "Estes del"
type textarea "x"
type textarea "Estes deli"
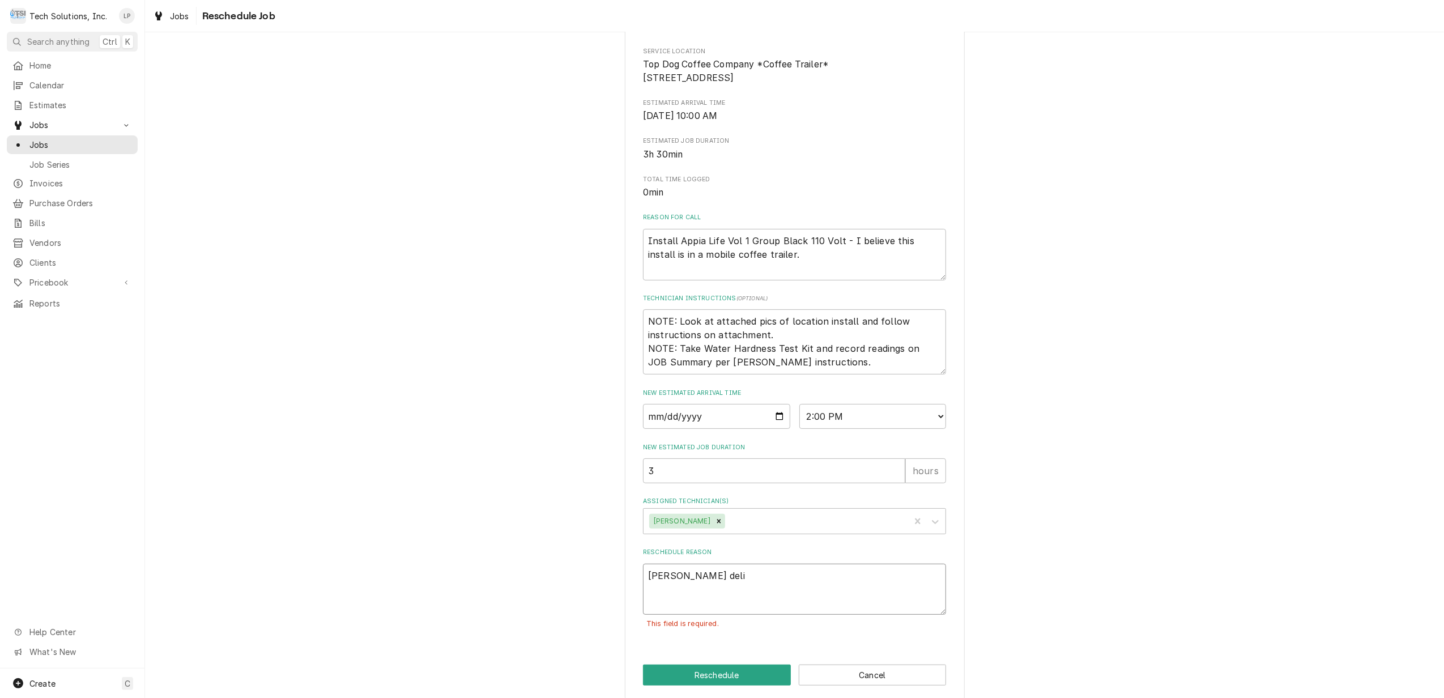
type textarea "x"
type textarea "Estes deliv"
type textarea "x"
type textarea "Estes delive"
type textarea "x"
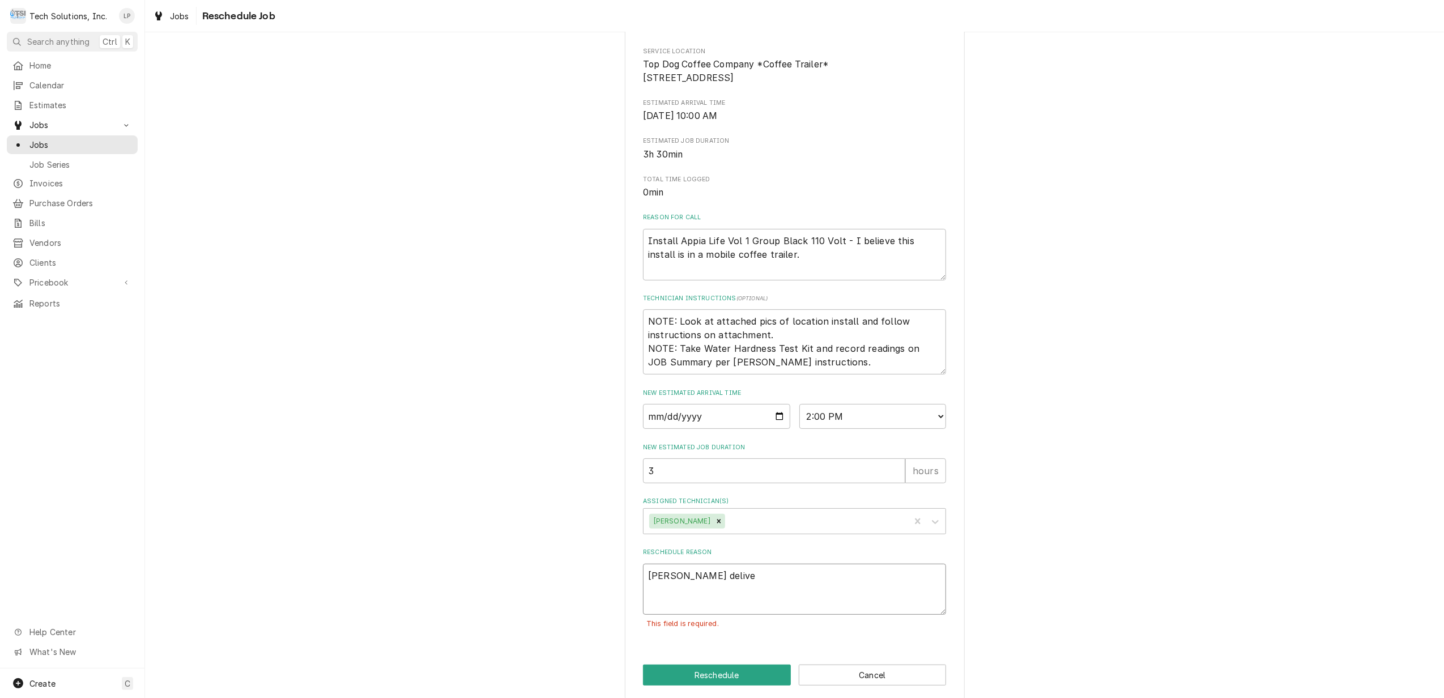
type textarea "Estes deliver"
type textarea "x"
type textarea "Estes deliveri"
type textarea "x"
type textarea "Estes deliverin"
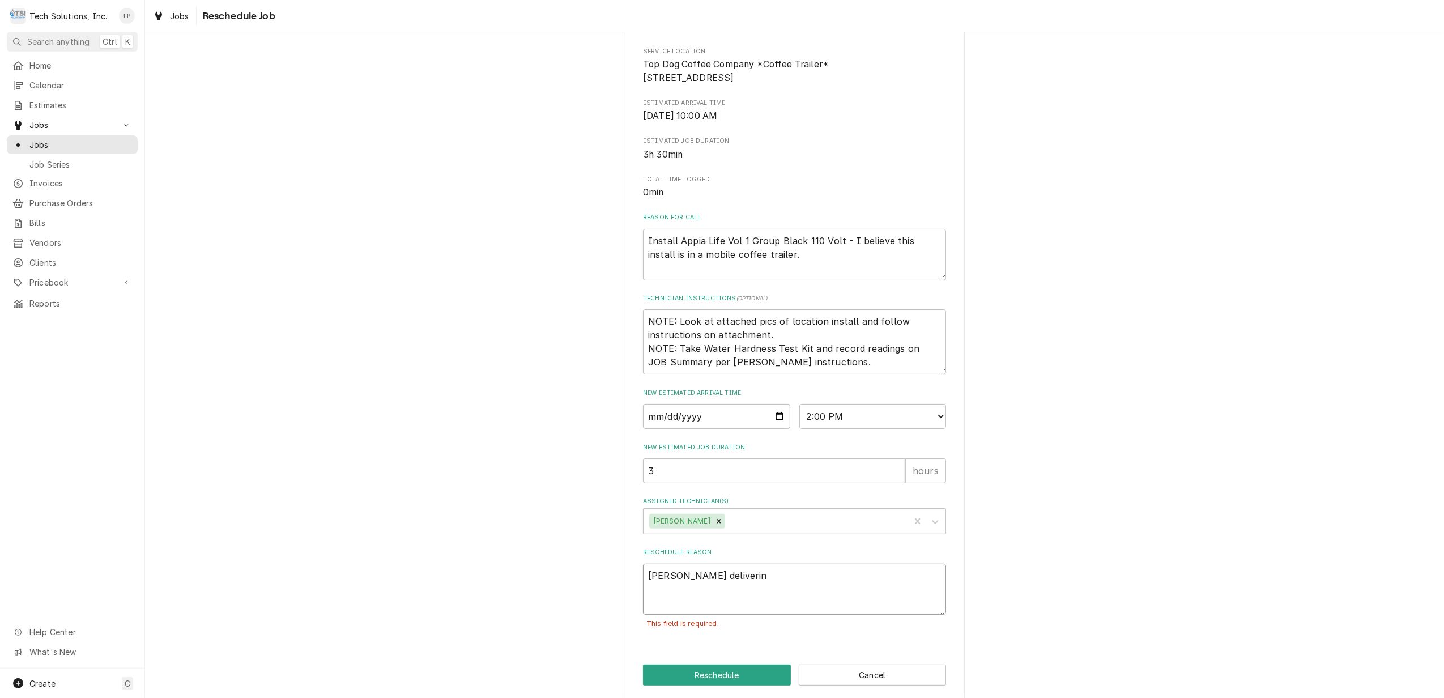
type textarea "x"
type textarea "Estes delivering"
type textarea "x"
type textarea "Estes delivering"
type textarea "x"
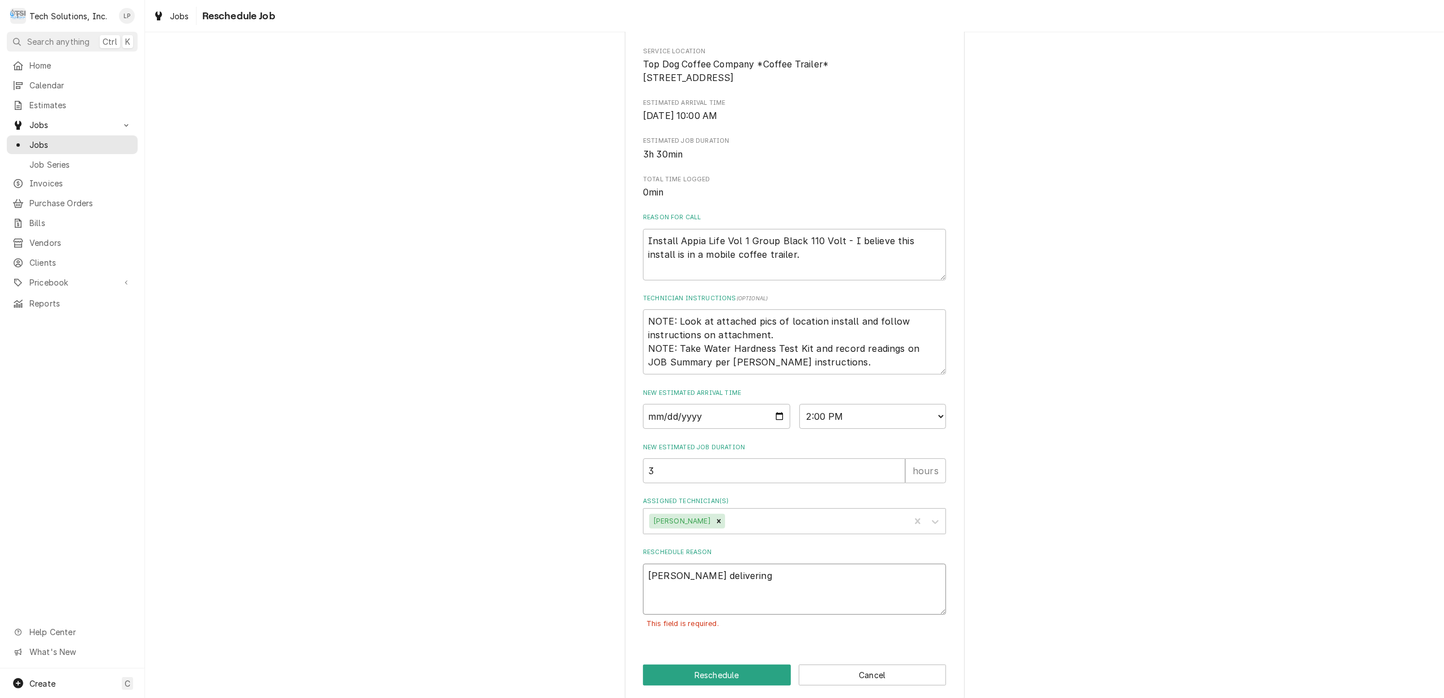
type textarea "Estes delivering e"
type textarea "x"
type textarea "Estes delivering eq"
type textarea "x"
type textarea "Estes delivering equ"
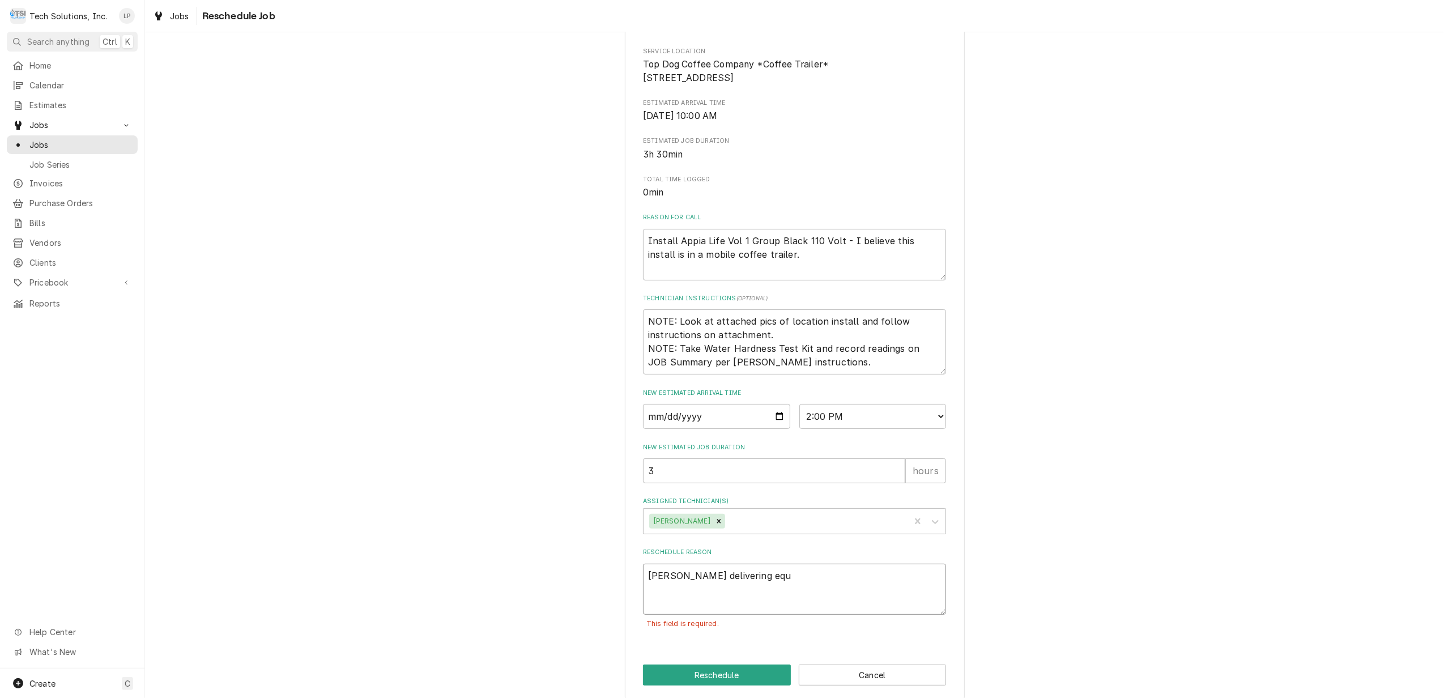
type textarea "x"
type textarea "Estes delivering equi"
type textarea "x"
type textarea "Estes delivering equip"
type textarea "x"
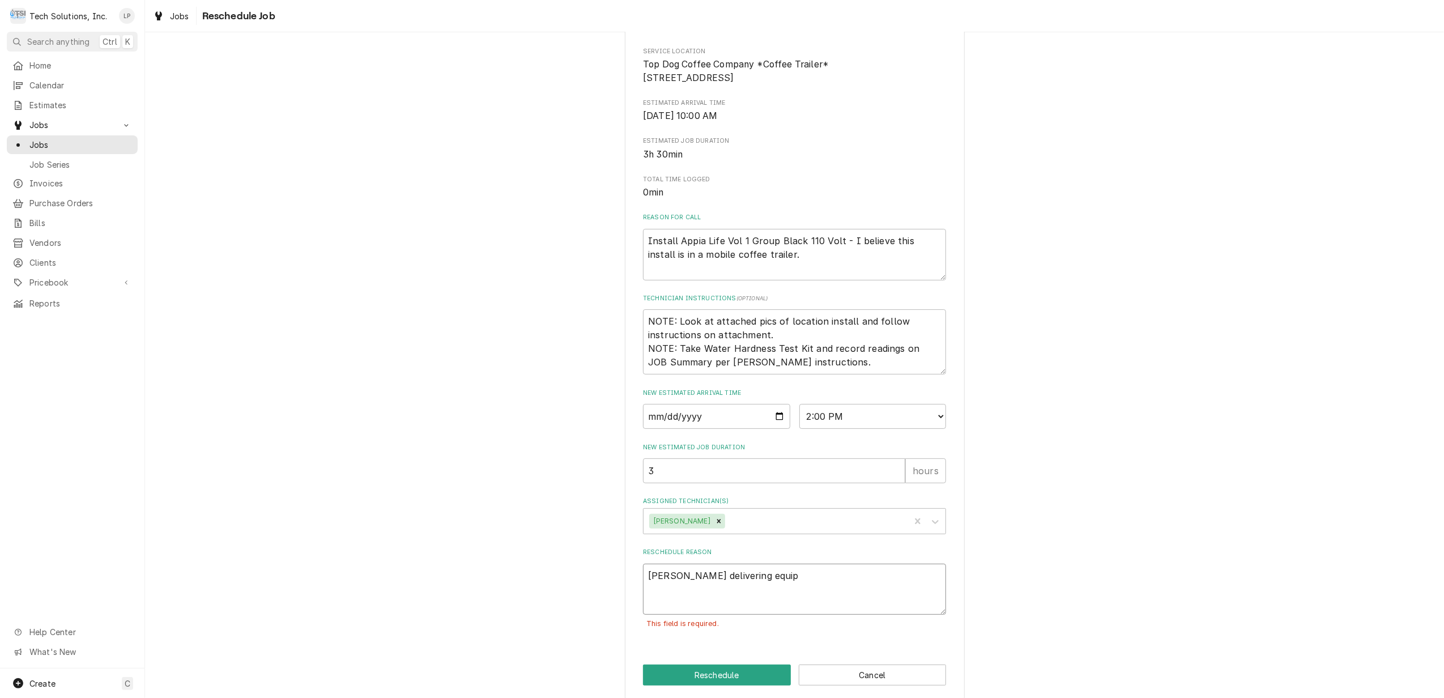
type textarea "Estes delivering equip"
type textarea "x"
type textarea "Estes delivering equip 8"
type textarea "x"
type textarea "Estes delivering equip 8/"
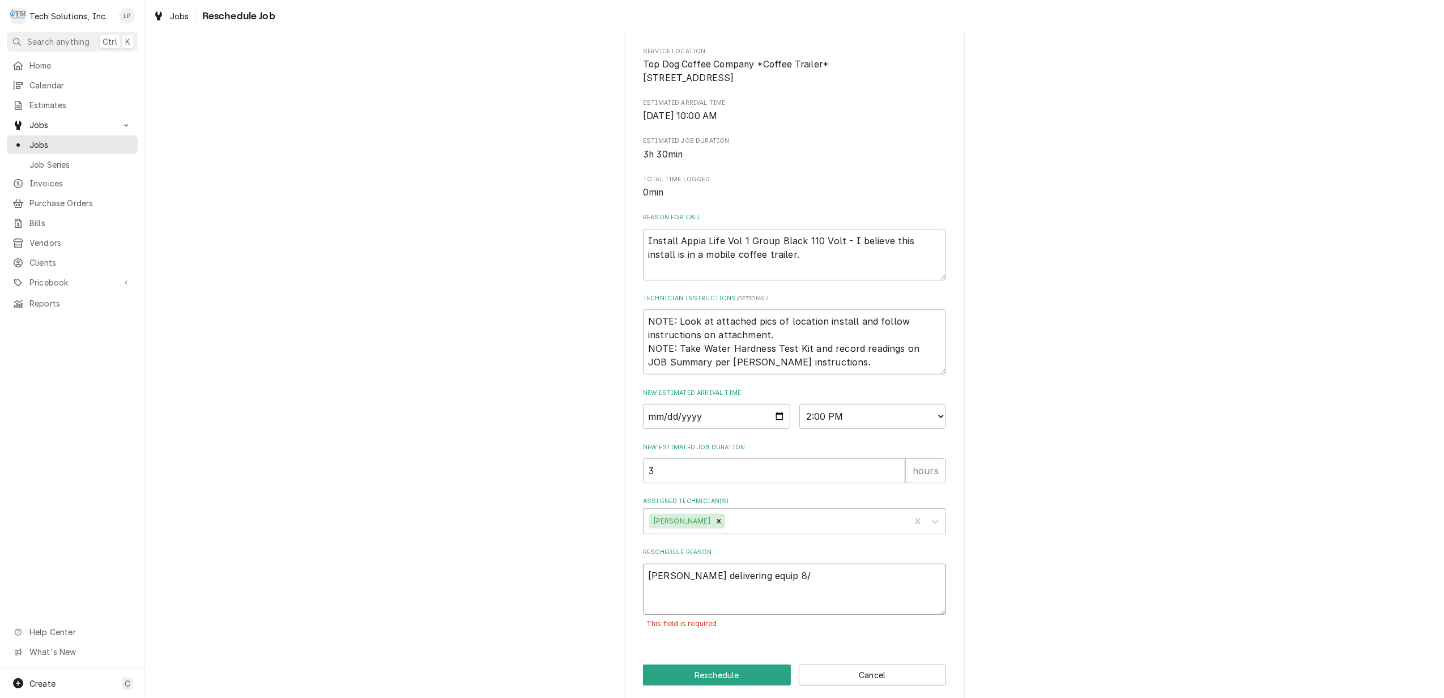
type textarea "x"
type textarea "Estes delivering equip 8/2"
type textarea "x"
type textarea "Estes delivering equip 8/27"
type textarea "x"
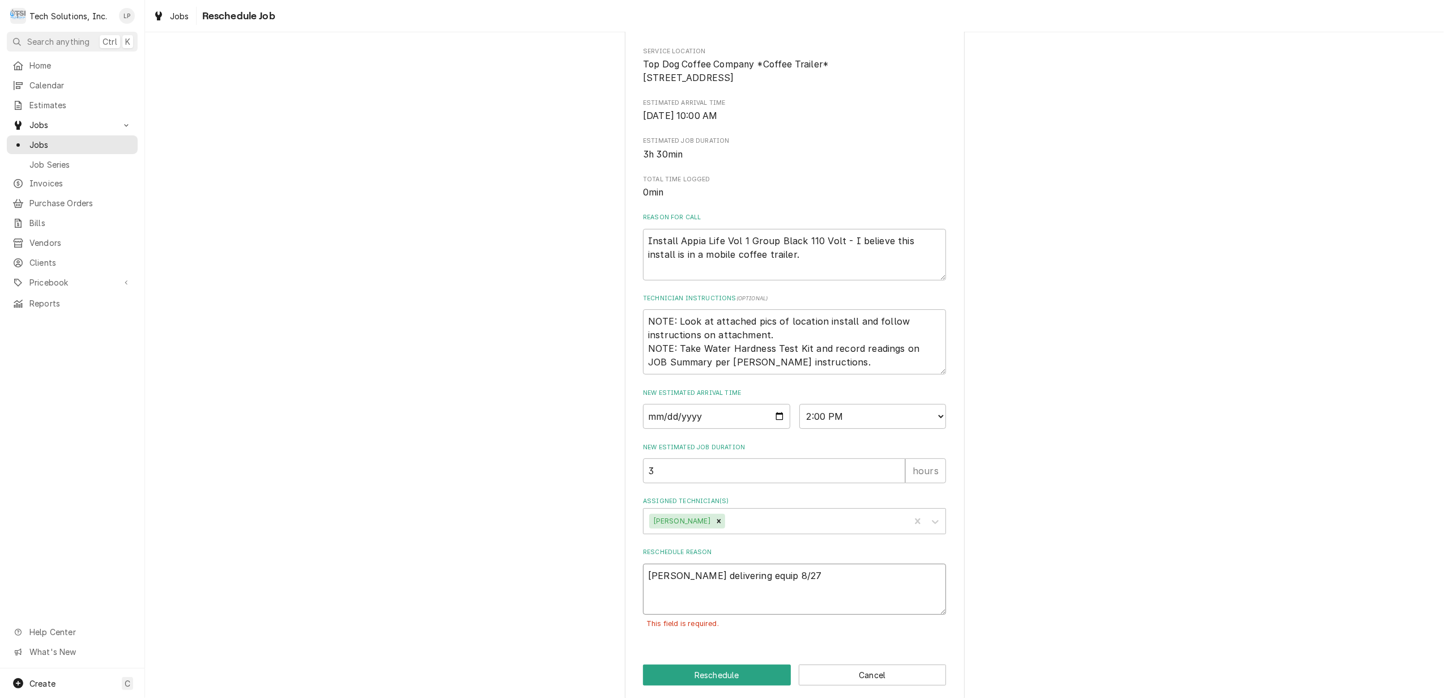
type textarea "Estes delivering equip 8/27/"
type textarea "x"
type textarea "Estes delivering equip 8/27/2"
type textarea "x"
type textarea "Estes delivering equip 8/27/25"
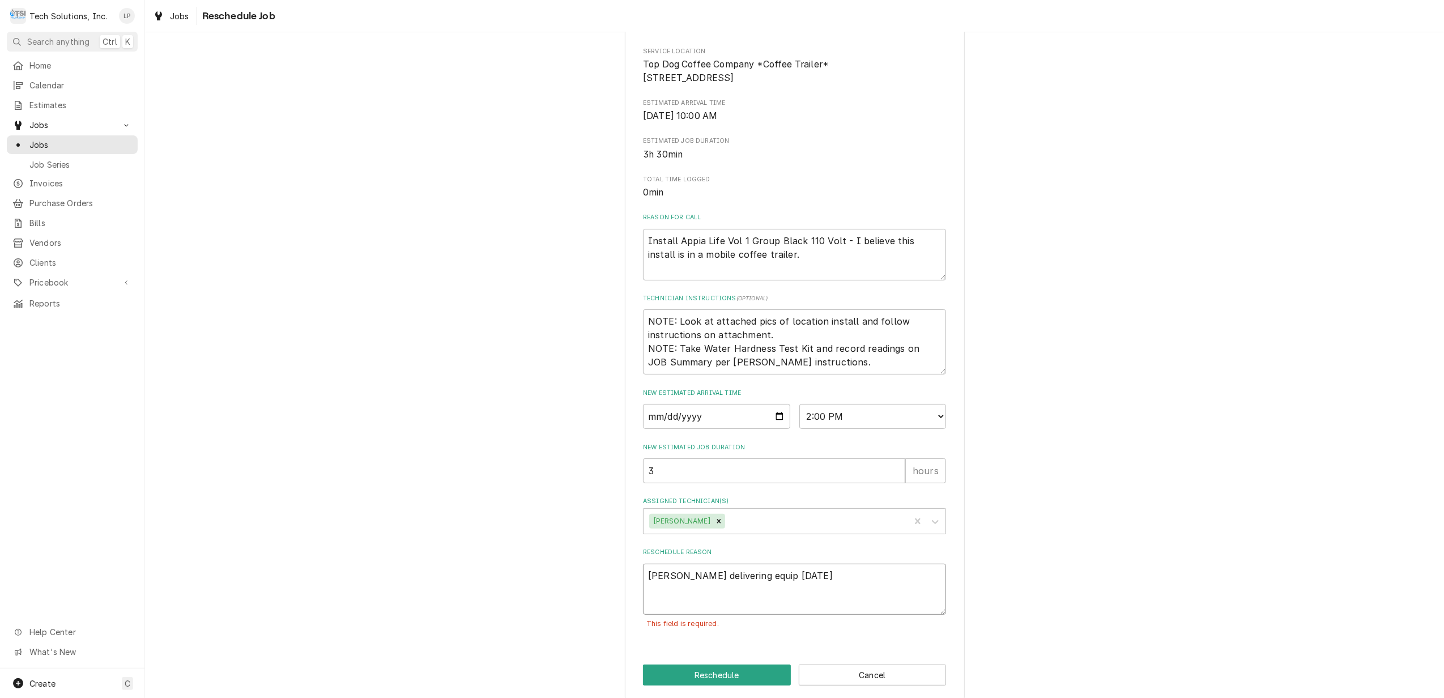
type textarea "x"
type textarea "Estes delivering equip 8/27/25"
type textarea "x"
type textarea "Estes delivering equip 8/27/25 t"
type textarea "x"
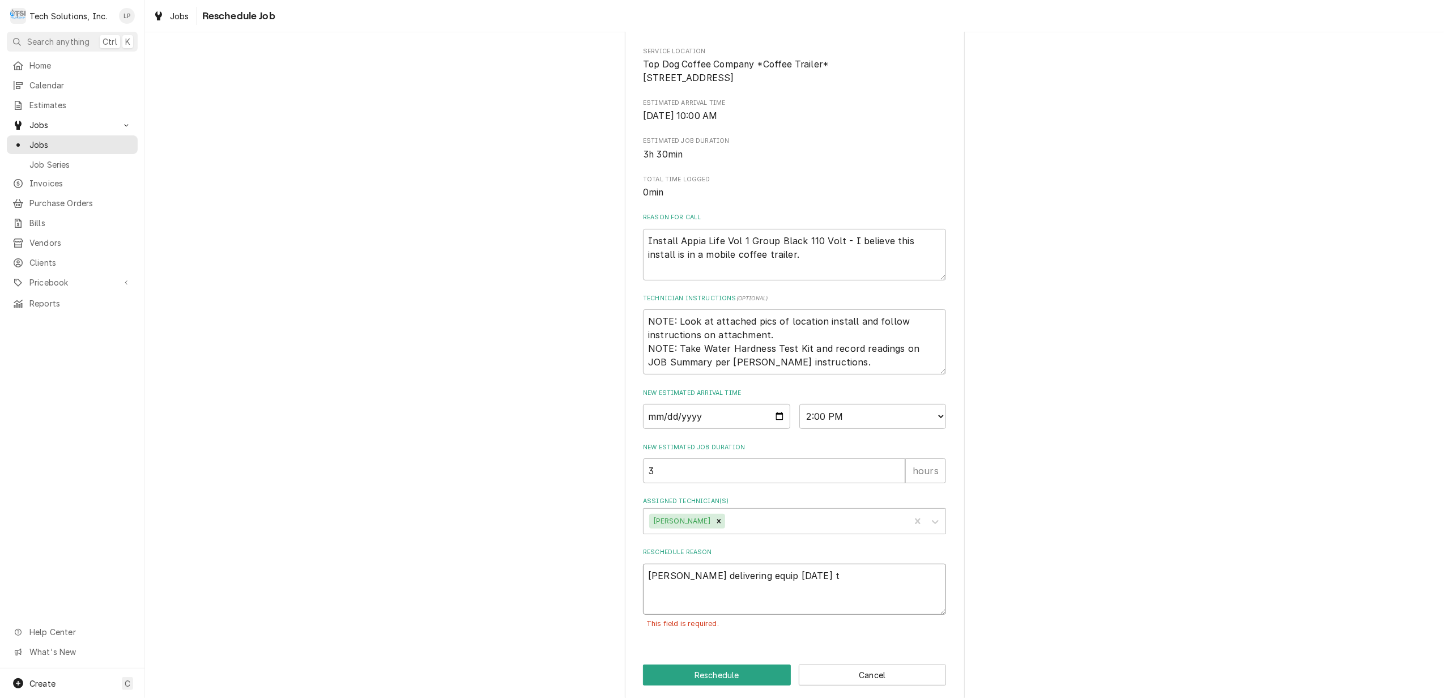
type textarea "Estes delivering equip 8/27/25 to"
type textarea "x"
type textarea "Estes delivering equip 8/27/25 to"
type textarea "x"
type textarea "Estes delivering equip 8/27/25 to T"
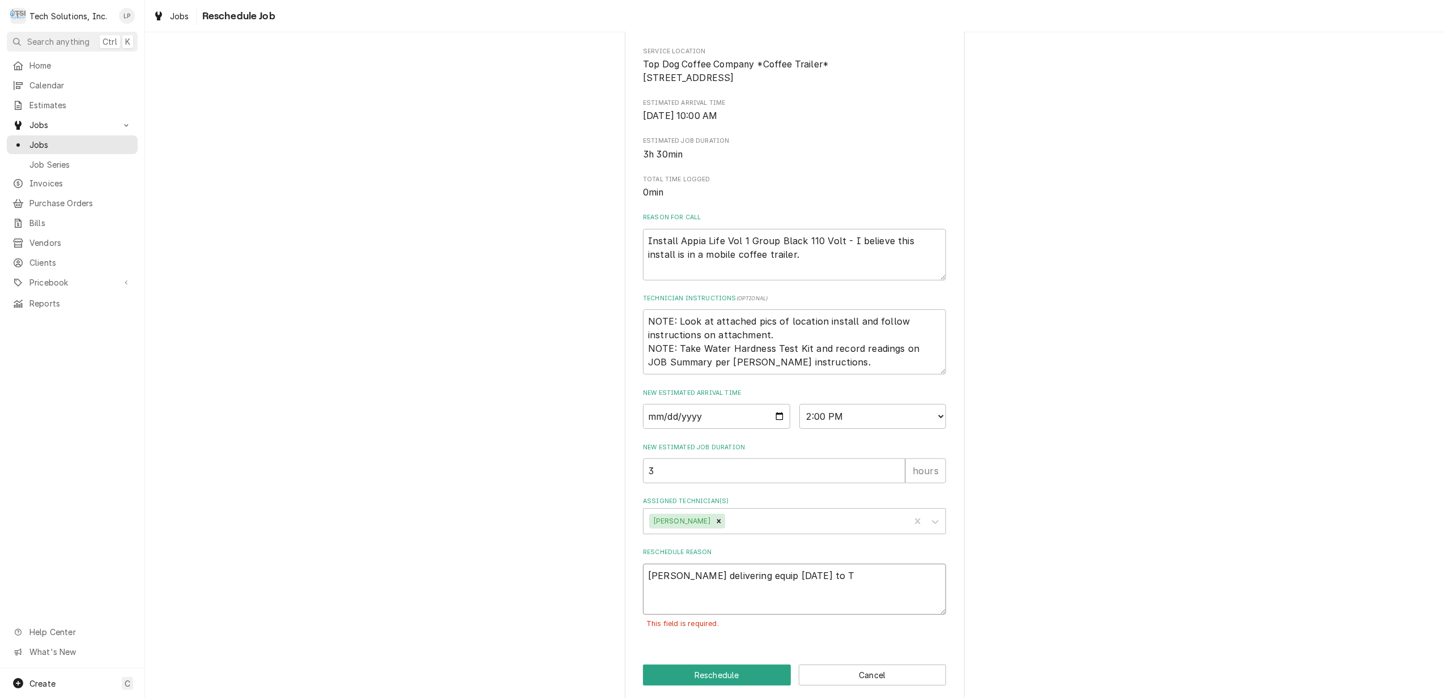
type textarea "x"
type textarea "Estes delivering equip 8/27/25 to Te"
type textarea "x"
type textarea "Estes delivering equip 8/27/25 to Tec"
type textarea "x"
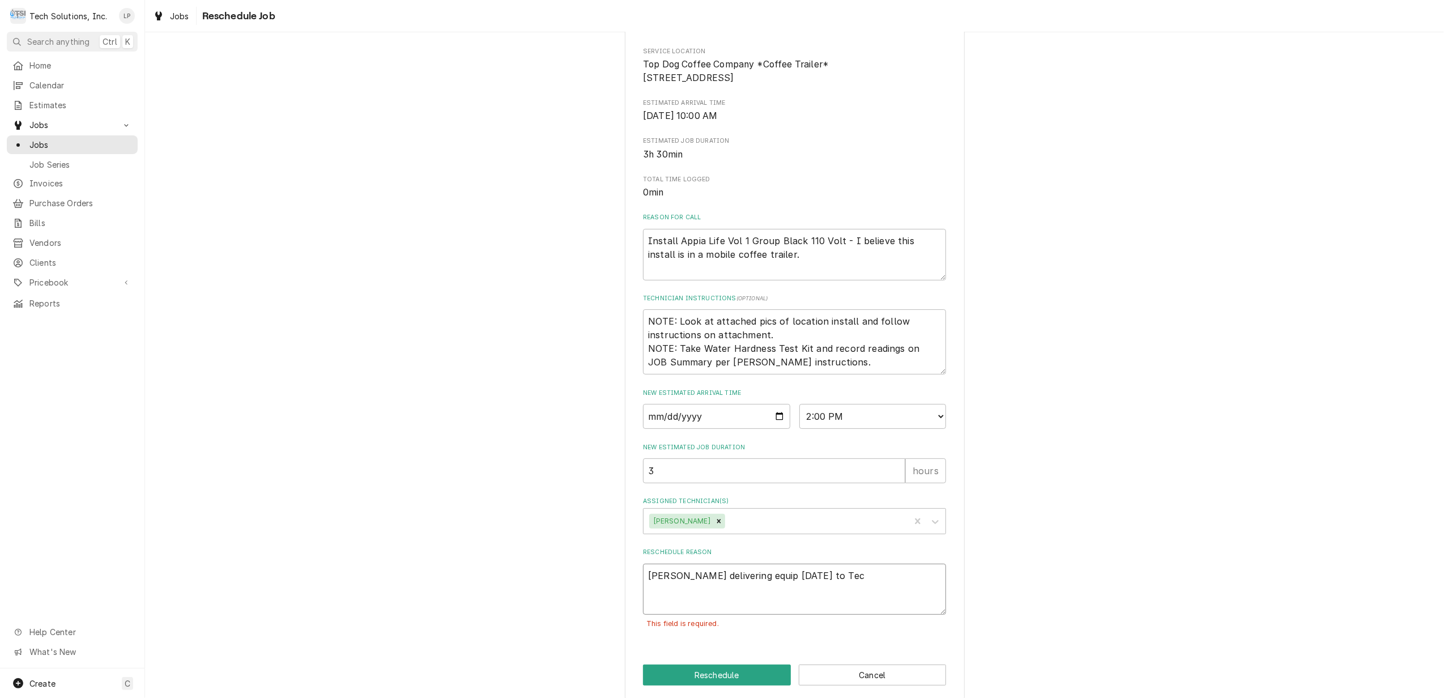
type textarea "Estes delivering equip 8/27/25 to Tech"
type textarea "x"
type textarea "Estes delivering equip 8/27/25 to Tech"
type textarea "x"
type textarea "Estes delivering equip 8/27/25 to Tech S"
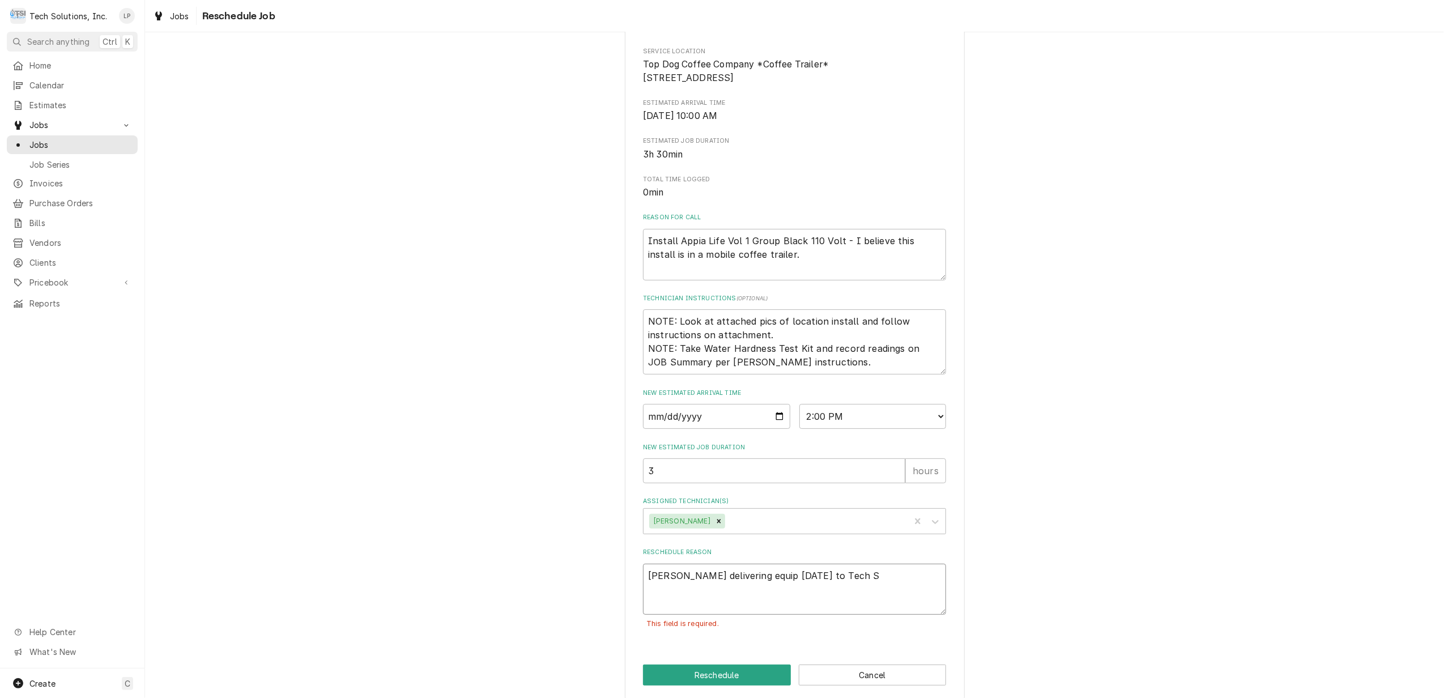
type textarea "x"
type textarea "Estes delivering equip 8/27/25 to Tech So"
type textarea "x"
type textarea "Estes delivering equip 8/27/25 to Tech Sol"
type textarea "x"
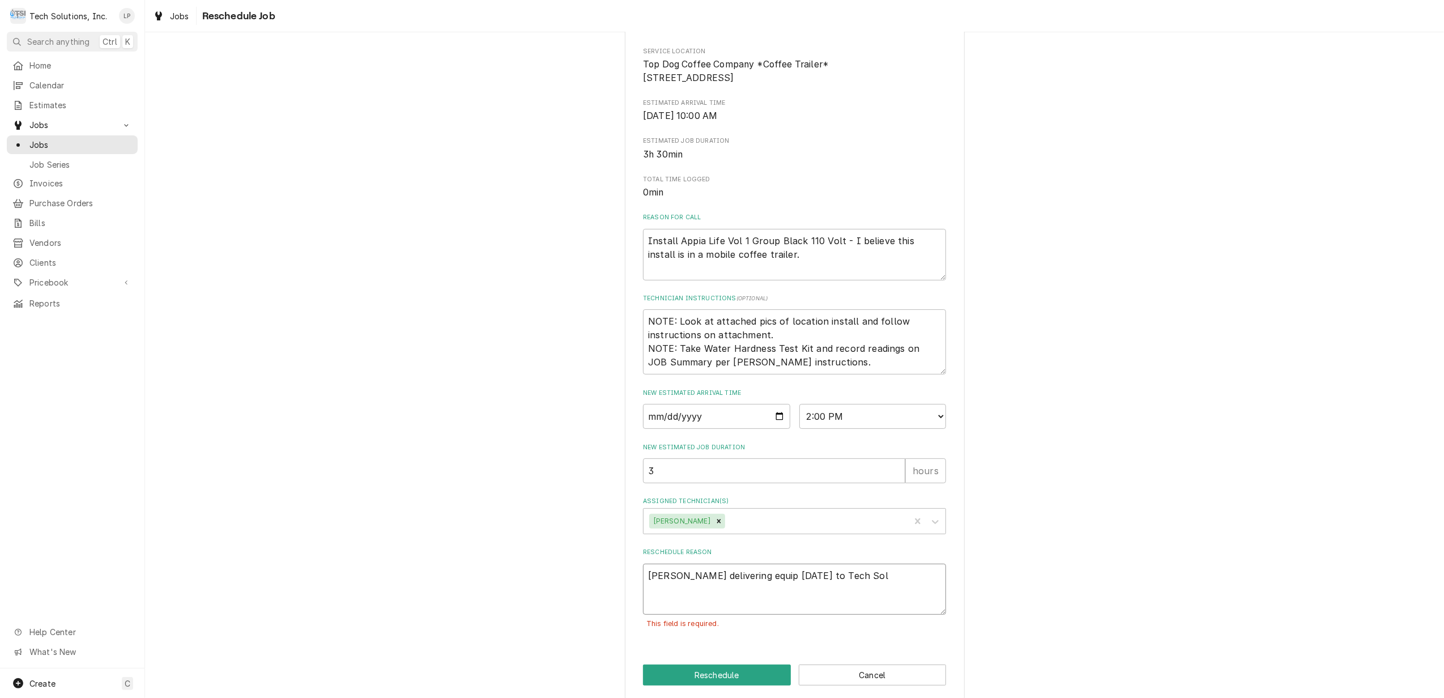
type textarea "Estes delivering equip 8/27/25 to Tech Solu"
type textarea "x"
type textarea "Estes delivering equip 8/27/25 to Tech Solut"
type textarea "x"
type textarea "Estes delivering equip 8/27/25 to Tech Soluti"
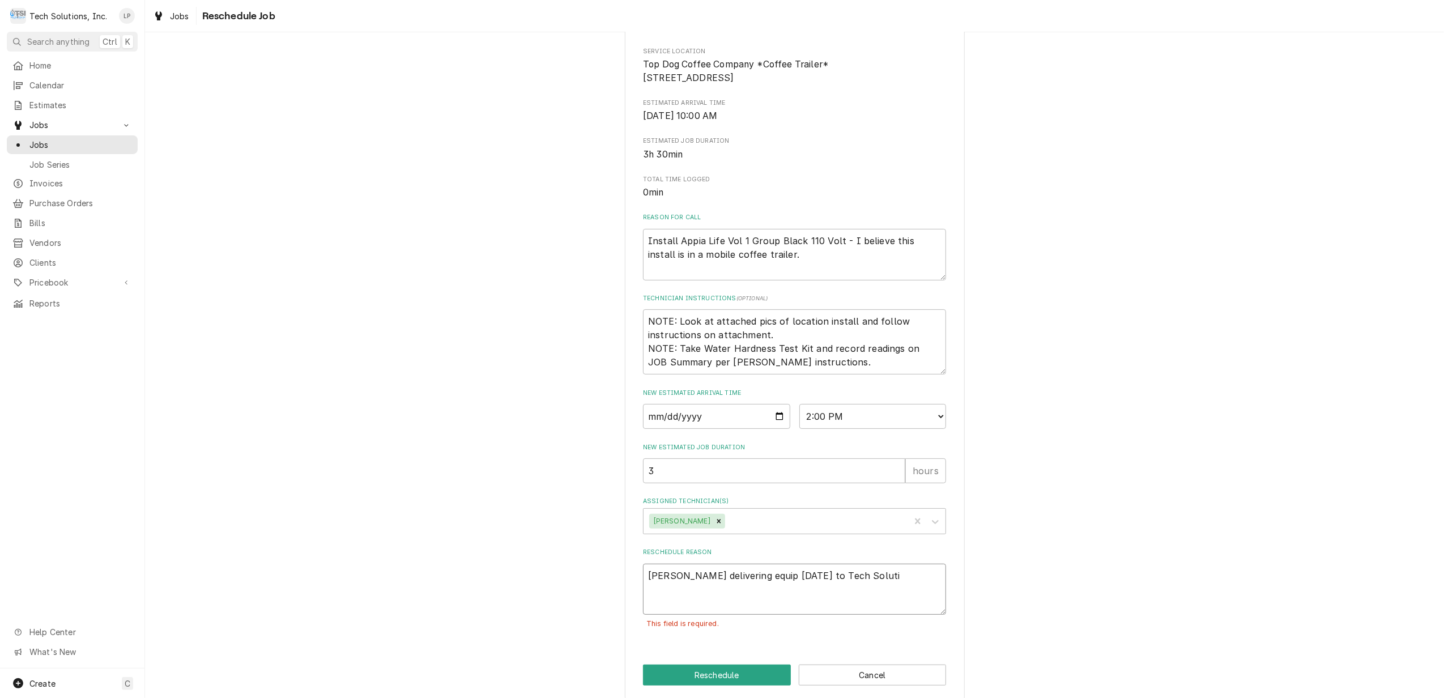
type textarea "x"
type textarea "Estes delivering equip 8/27/25 to Tech Solutio"
type textarea "x"
type textarea "Estes delivering equip 8/27/25 to Tech Solution"
type textarea "x"
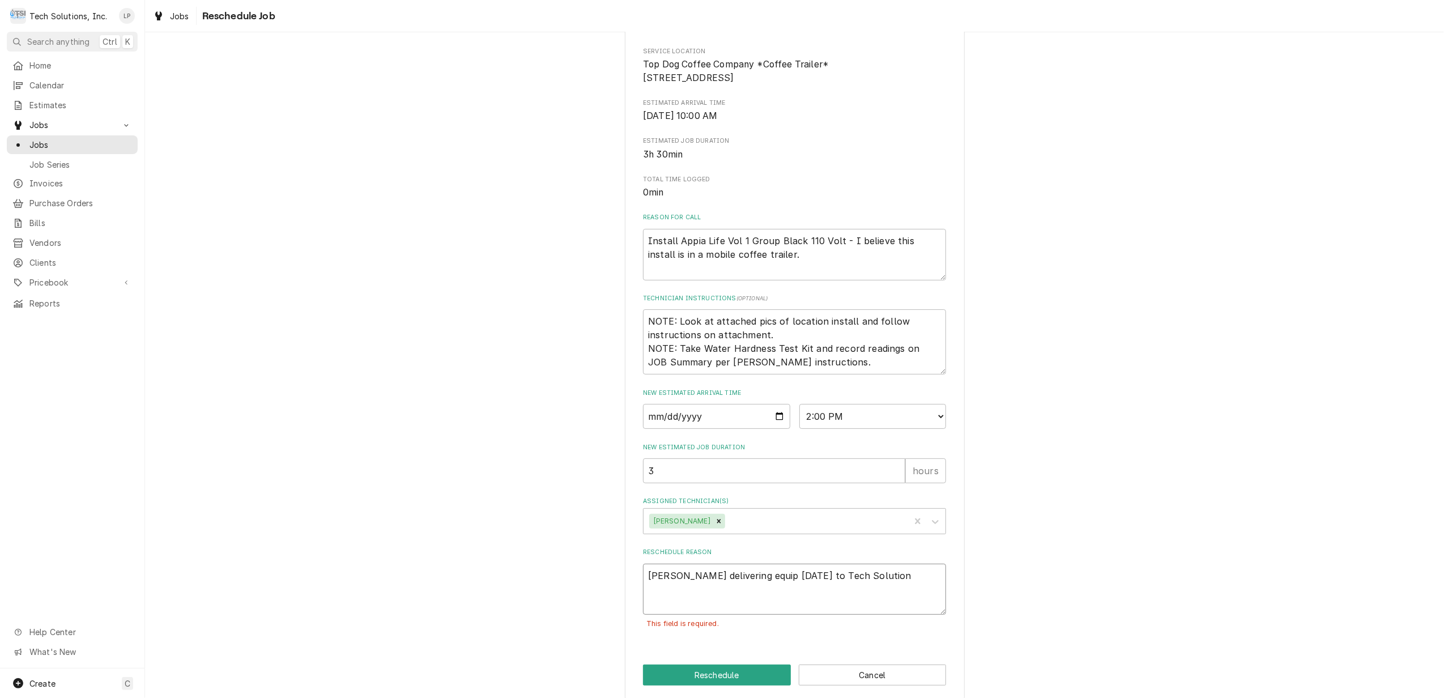
type textarea "Estes delivering equip 8/27/25 to Tech Solutions"
type textarea "x"
type textarea "Estes delivering equip 8/27/25 to Tech Solutions"
type textarea "x"
type textarea "Estes delivering equip 8/27/25 to Tech Solutions -"
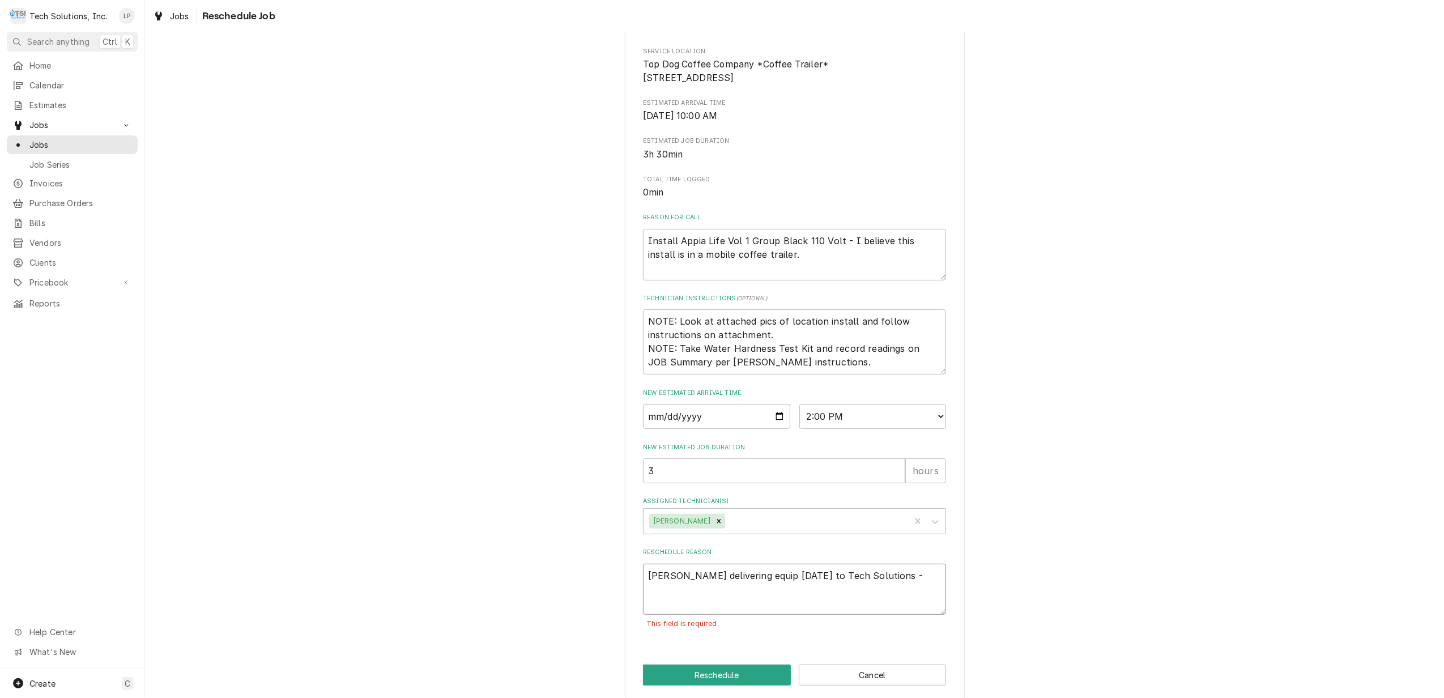
type textarea "x"
type textarea "Estes delivering equip 8/27/25 to Tech Solutions -"
type textarea "x"
type textarea "Estes delivering equip 8/27/25 to Tech Solutions - O"
type textarea "x"
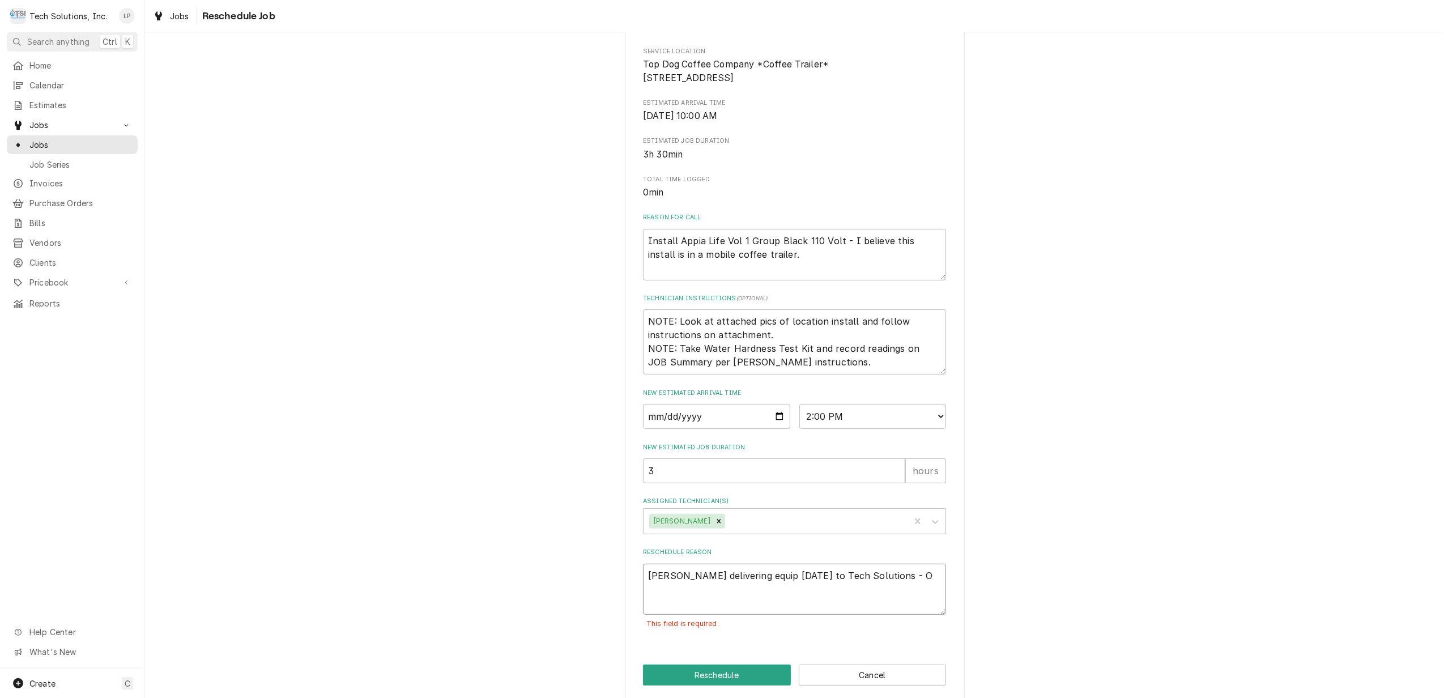
type textarea "Estes delivering equip 8/27/25 to Tech Solutions - Ot"
type textarea "x"
type textarea "Estes delivering equip 8/27/25 to Tech Solutions - Oti"
type textarea "x"
type textarea "Estes delivering equip 8/27/25 to Tech Solutions - Otis"
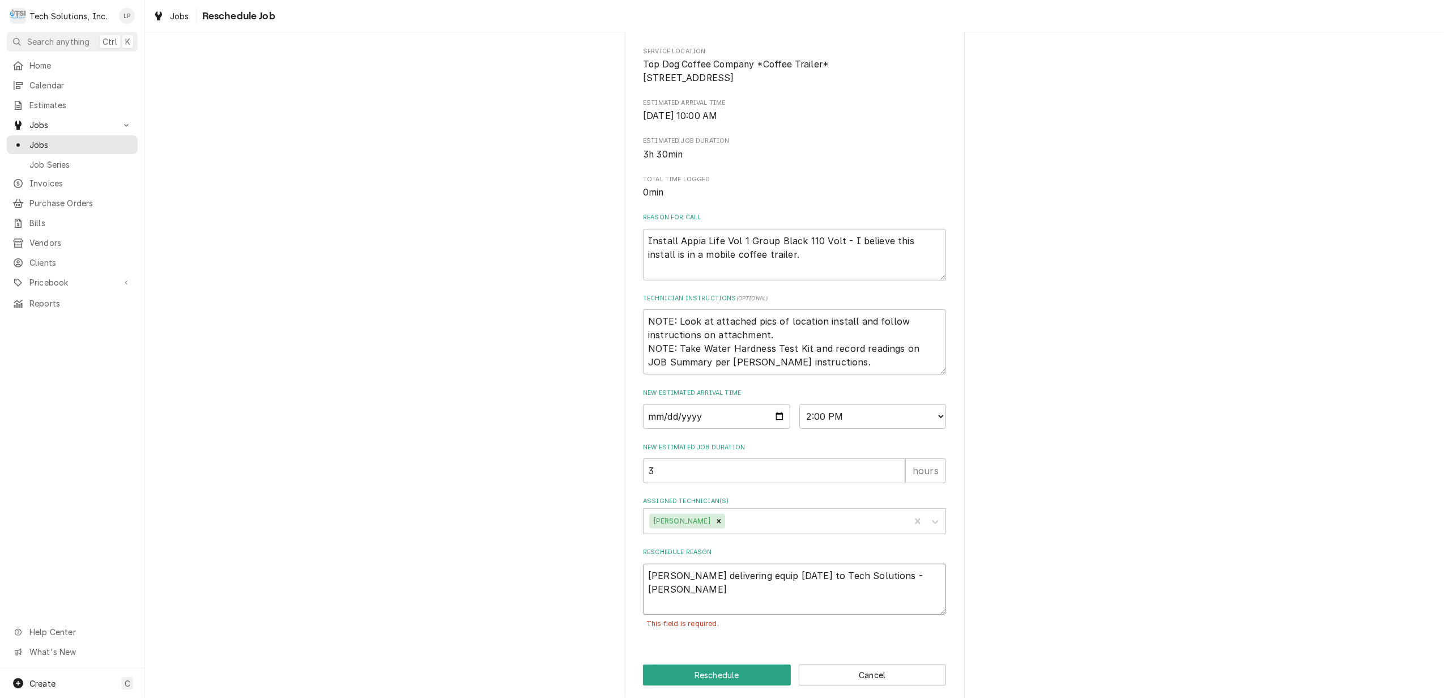
type textarea "x"
type textarea "Estes delivering equip 8/27/25 to Tech Solutions - Otis"
type textarea "x"
type textarea "Estes delivering equip 8/27/25 to Tech Solutions - Otis p"
type textarea "x"
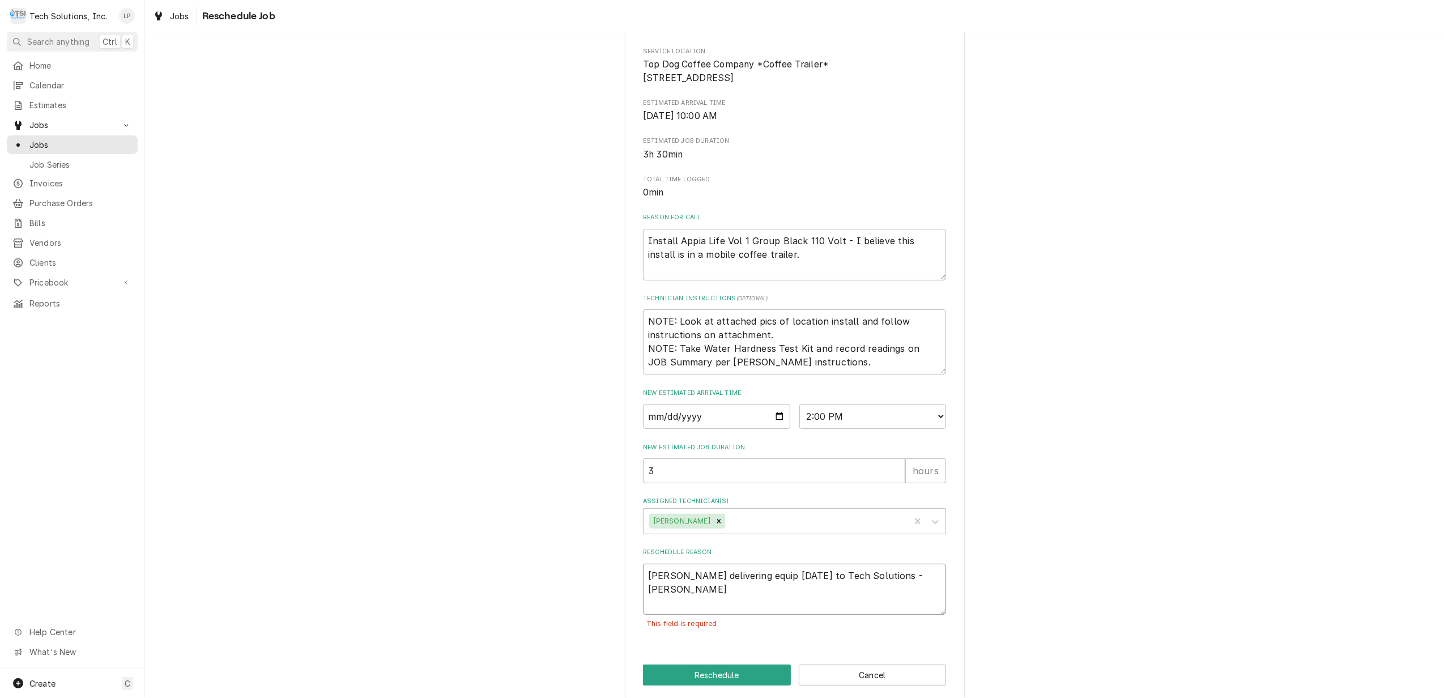
type textarea "Estes delivering equip 8/27/25 to Tech Solutions - Otis pi"
type textarea "x"
type textarea "Estes delivering equip 8/27/25 to Tech Solutions - Otis pic"
type textarea "x"
type textarea "Estes delivering equip 8/27/25 to Tech Solutions - Otis pick"
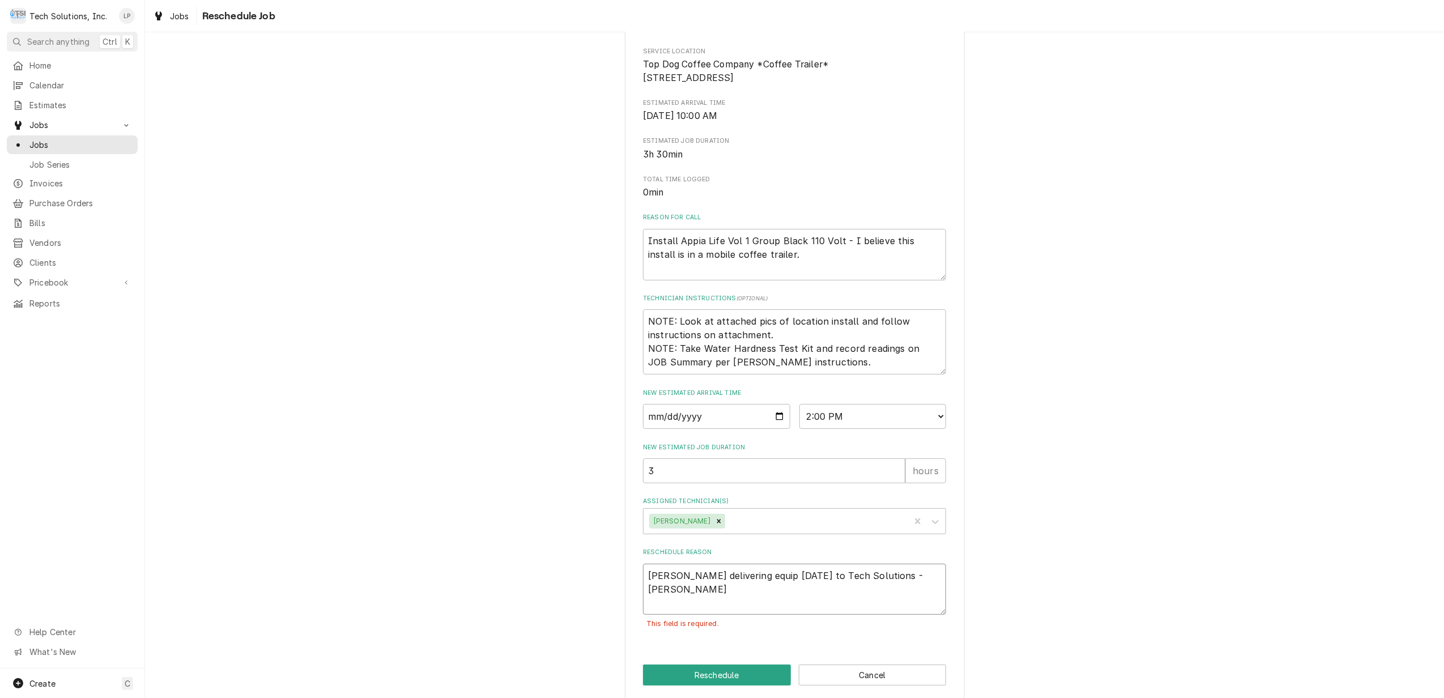
type textarea "x"
type textarea "Estes delivering equip 8/27/25 to Tech Solutions - Otis picki"
type textarea "x"
type textarea "Estes delivering equip 8/27/25 to Tech Solutions - Otis pickin"
type textarea "x"
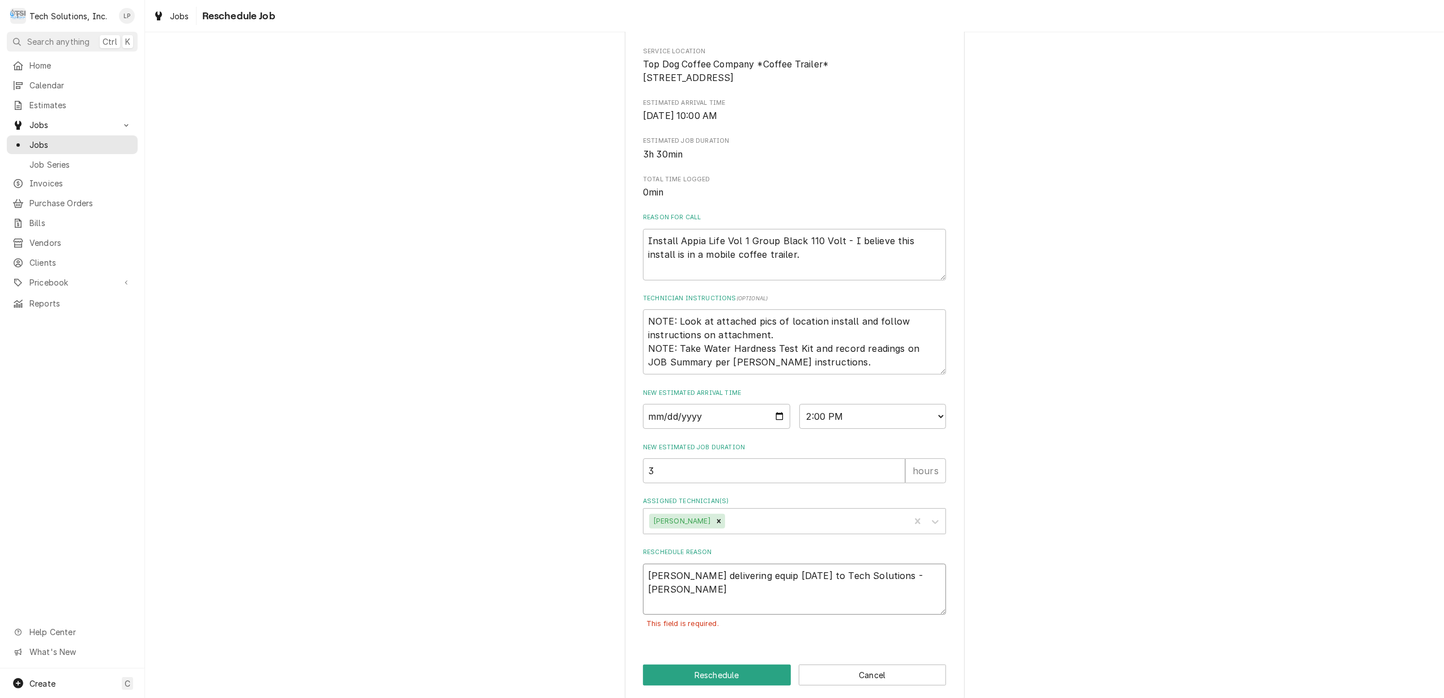
type textarea "Estes delivering equip 8/27/25 to Tech Solutions - Otis picking"
type textarea "x"
type textarea "Estes delivering equip 8/27/25 to Tech Solutions - Otis picking"
type textarea "x"
type textarea "Estes delivering equip 8/27/25 to Tech Solutions - Otis picking u"
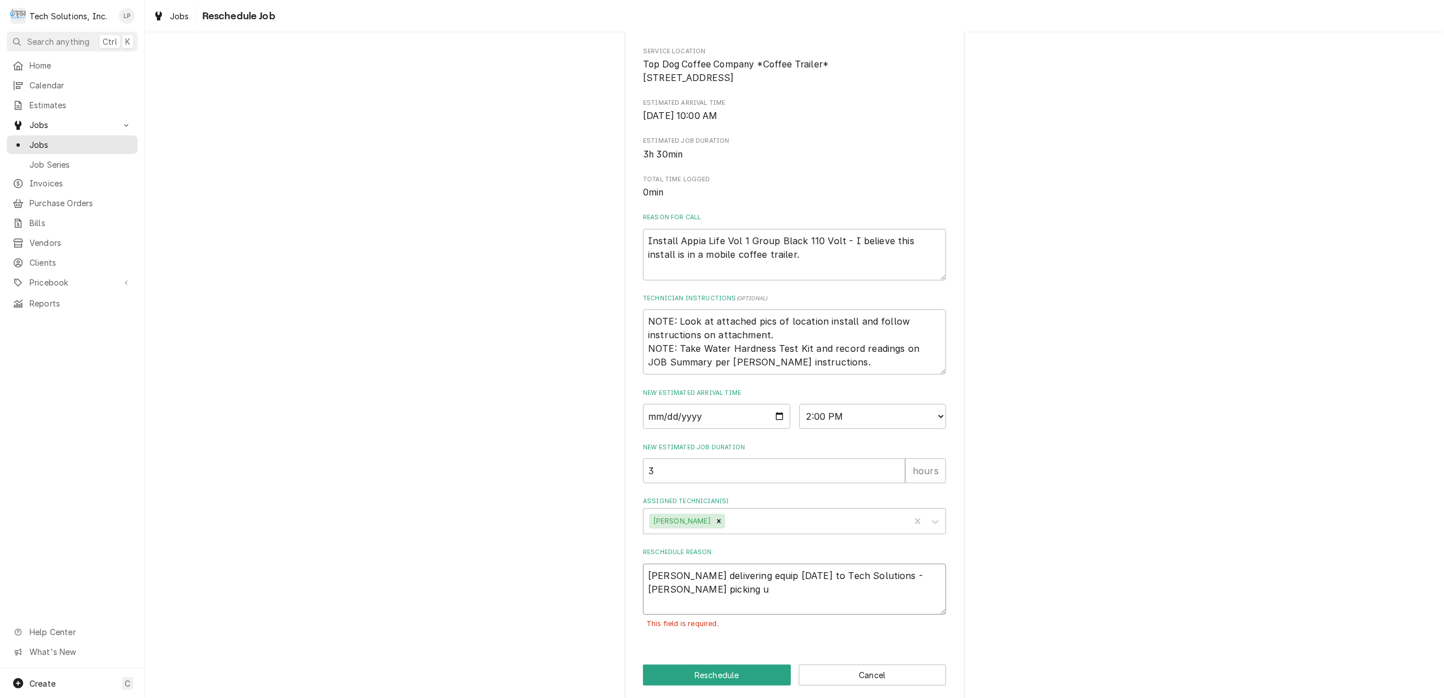
type textarea "x"
type textarea "Estes delivering equip 8/27/25 to Tech Solutions - Otis picking up"
type textarea "x"
type textarea "Estes delivering equip 8/27/25 to Tech Solutions - Otis picking up"
type textarea "x"
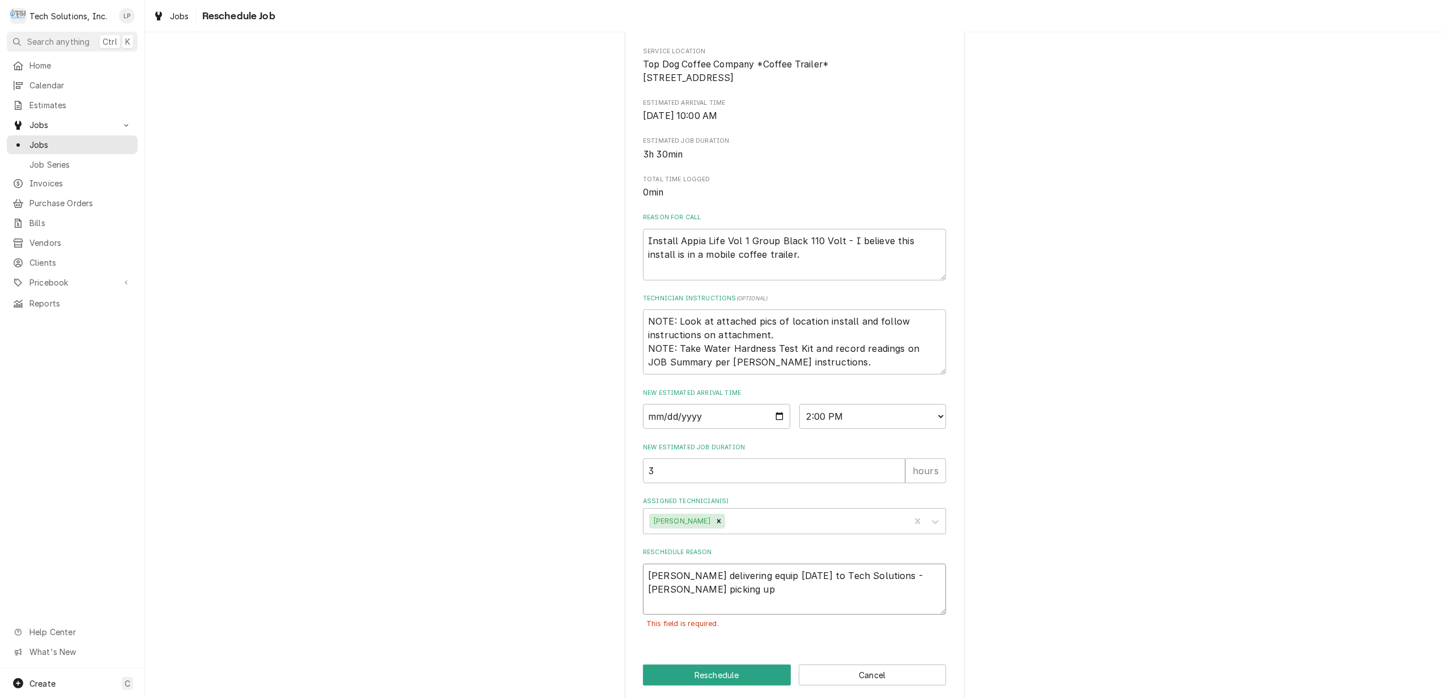
type textarea "Estes delivering equip 8/27/25 to Tech Solutions - Otis picking up U"
type textarea "x"
type textarea "Estes delivering equip 8/27/25 to Tech Solutions - Otis picking up UP"
type textarea "x"
type textarea "Estes delivering equip 8/27/25 to Tech Solutions - Otis picking up UPS"
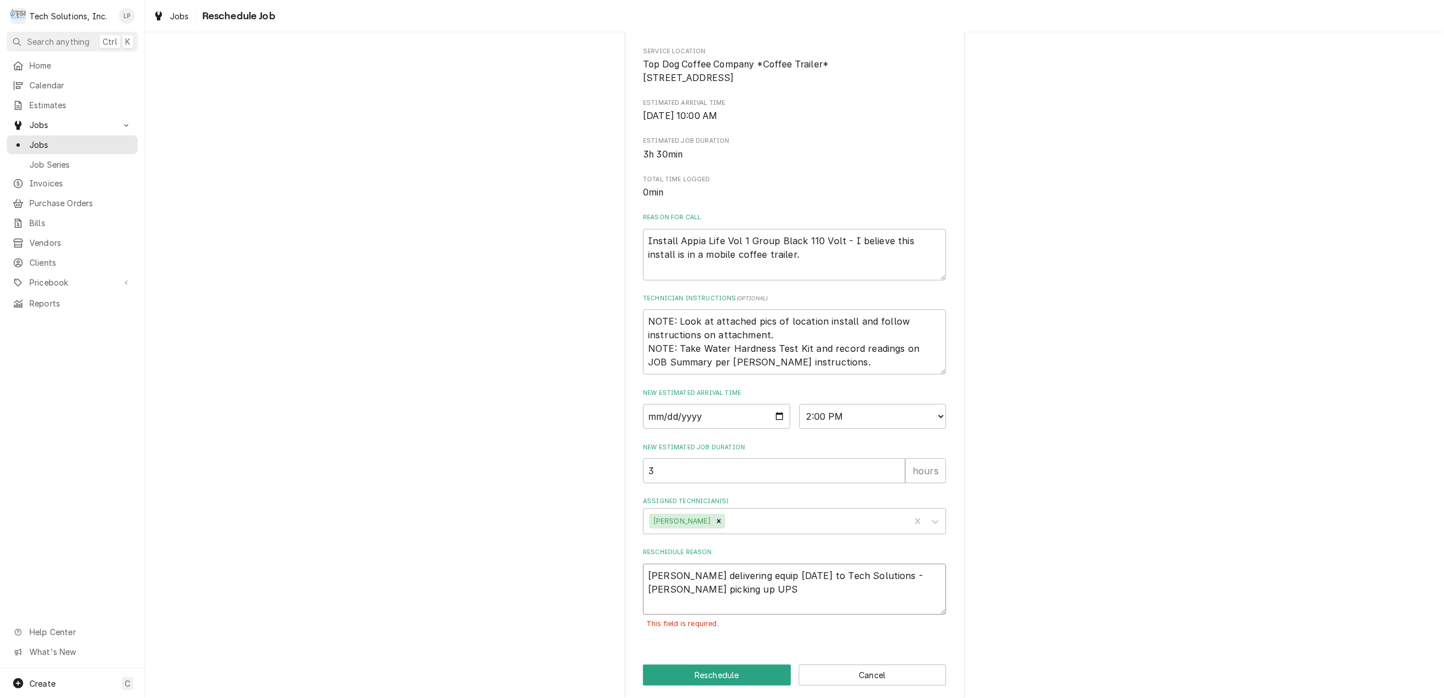
type textarea "x"
type textarea "Estes delivering equip 8/27/25 to Tech Solutions - Otis picking up UPS"
type textarea "x"
type textarea "Estes delivering equip 8/27/25 to Tech Solutions - Otis picking up UPS T"
type textarea "x"
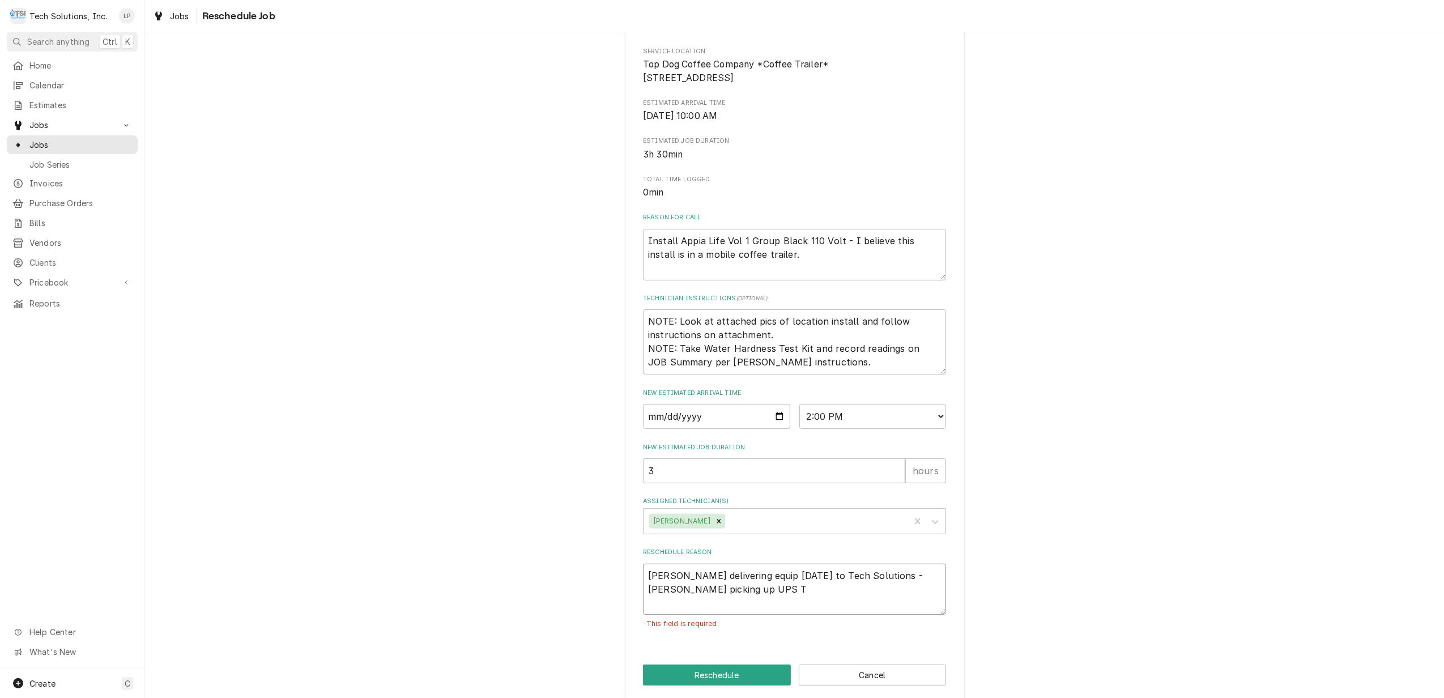
type textarea "Estes delivering equip 8/27/25 to Tech Solutions - Otis picking up UPS Tr"
type textarea "x"
type textarea "Estes delivering equip 8/27/25 to Tech Solutions - Otis picking up UPS Tra"
type textarea "x"
type textarea "Estes delivering equip 8/27/25 to Tech Solutions - Otis picking up UPS Trac"
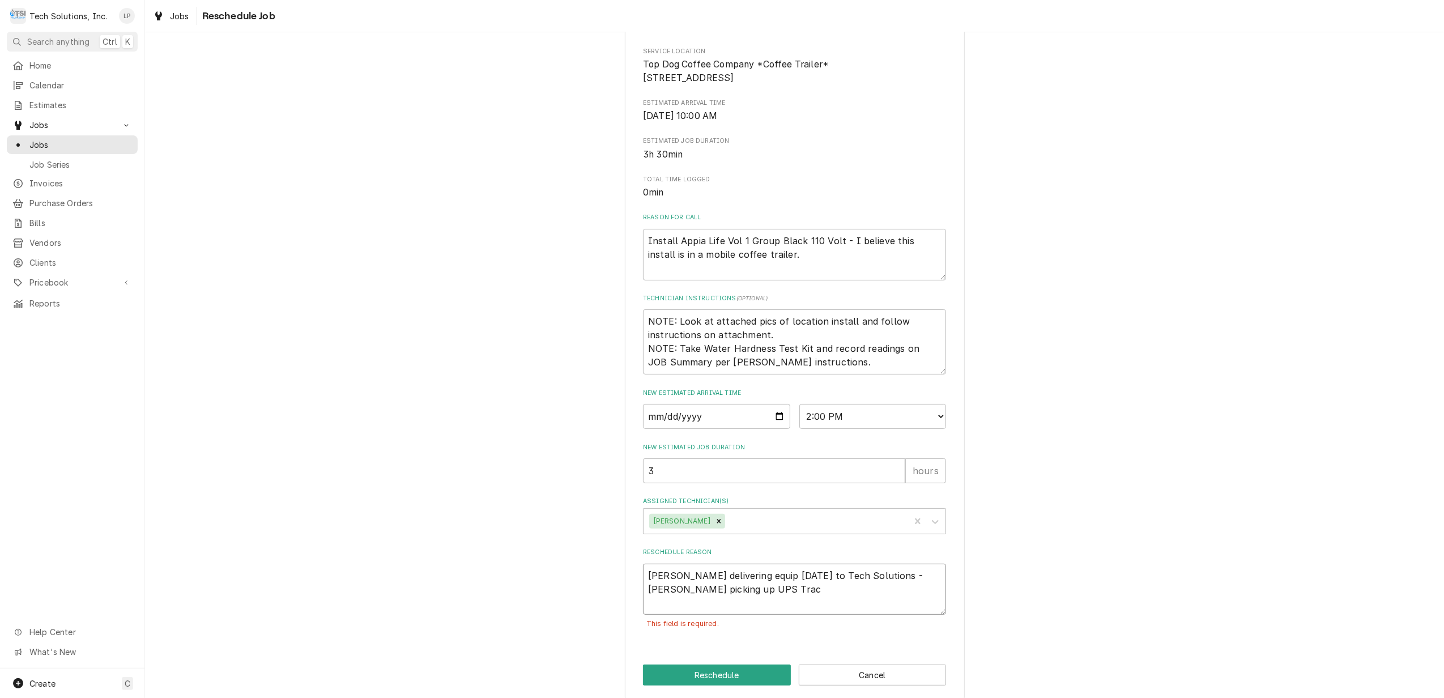
type textarea "x"
type textarea "Estes delivering equip 8/27/25 to Tech Solutions - Otis picking up UPS Track"
type textarea "x"
type textarea "Estes delivering equip 8/27/25 to Tech Solutions - Otis picking up UPS Tracki"
type textarea "x"
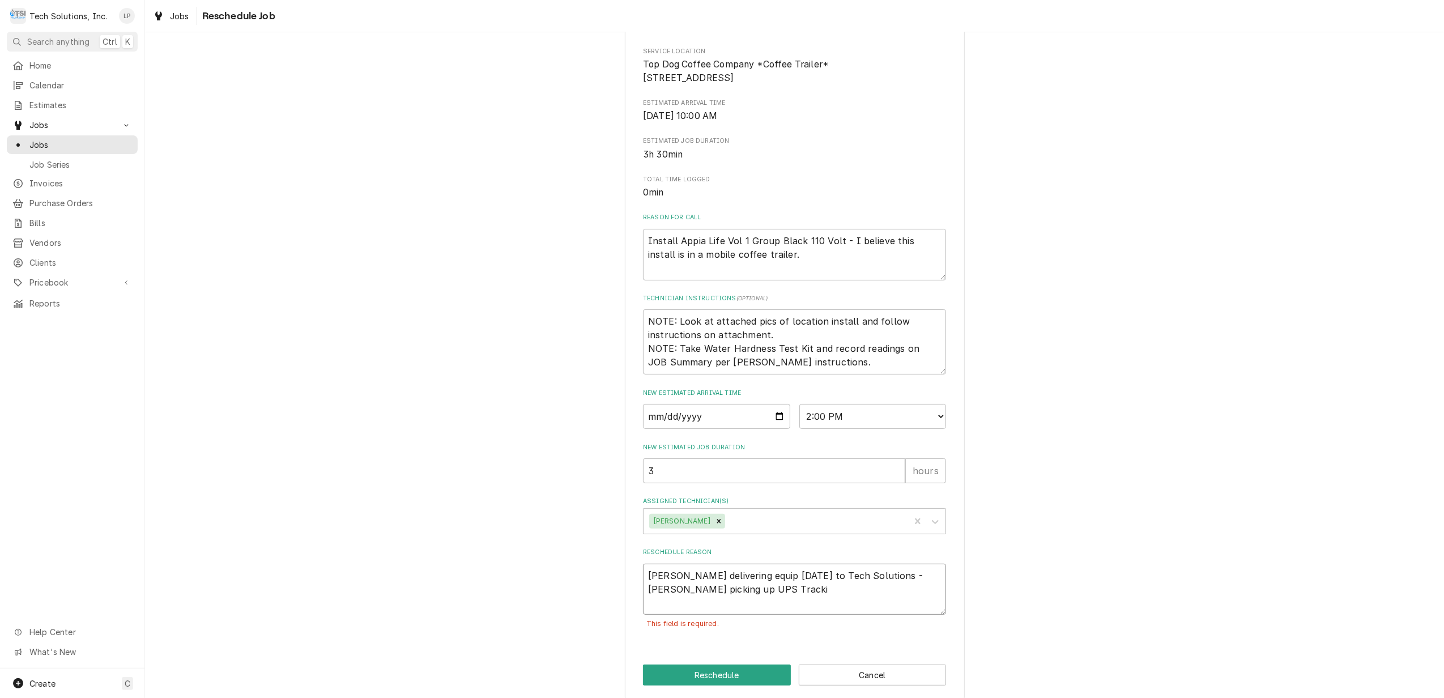
type textarea "Estes delivering equip 8/27/25 to Tech Solutions - Otis picking up UPS Trackin"
type textarea "x"
type textarea "Estes delivering equip 8/27/25 to Tech Solutions - Otis picking up UPS Tracking"
type textarea "x"
type textarea "Estes delivering equip 8/27/25 to Tech Solutions - Otis picking up UPS Tracking"
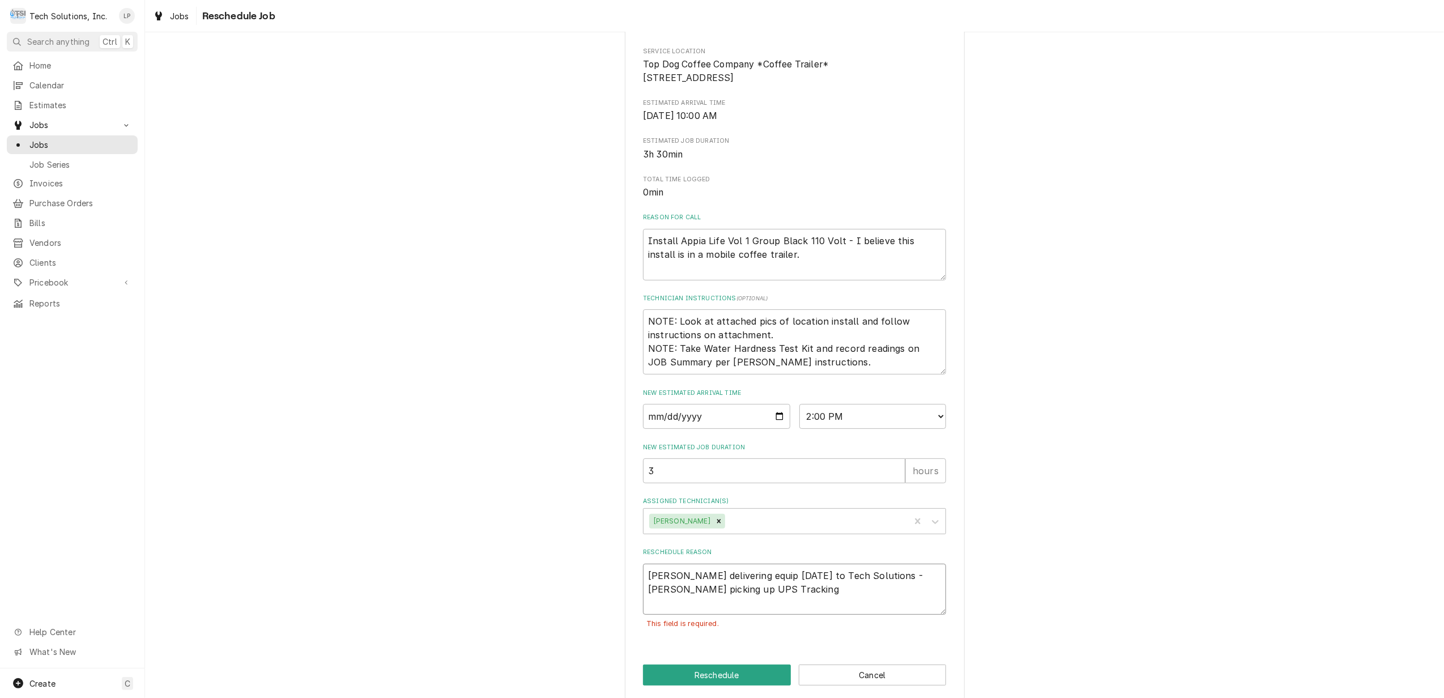
type textarea "x"
type textarea "Estes delivering equip 8/27/25 to Tech Solutions - Otis picking up UPS Tracking…"
type textarea "x"
type textarea "Estes delivering equip 8/27/25 to Tech Solutions - Otis picking up UPS Tracking…"
click at [643, 605] on textarea "Estes delivering equip 8/27/25 to Tech Solutions - Otis picking up UPS Tracking…" at bounding box center [794, 590] width 303 height 52
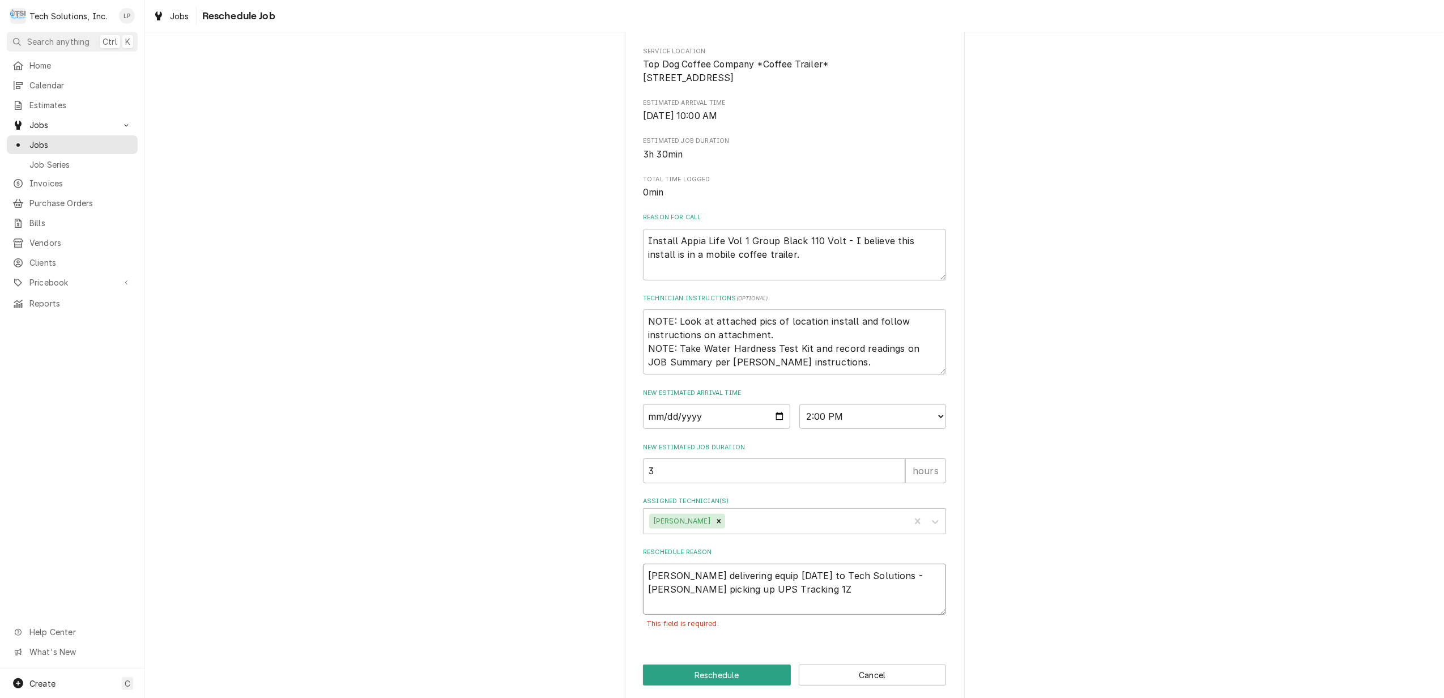
type textarea "x"
type textarea "Estes delivering equip 8/27/25 to Tech Solutions - Otis picking up WUPS Trackin…"
type textarea "x"
type textarea "Estes delivering equip 8/27/25 to Tech Solutions - Otis picking up WaUPS Tracki…"
type textarea "x"
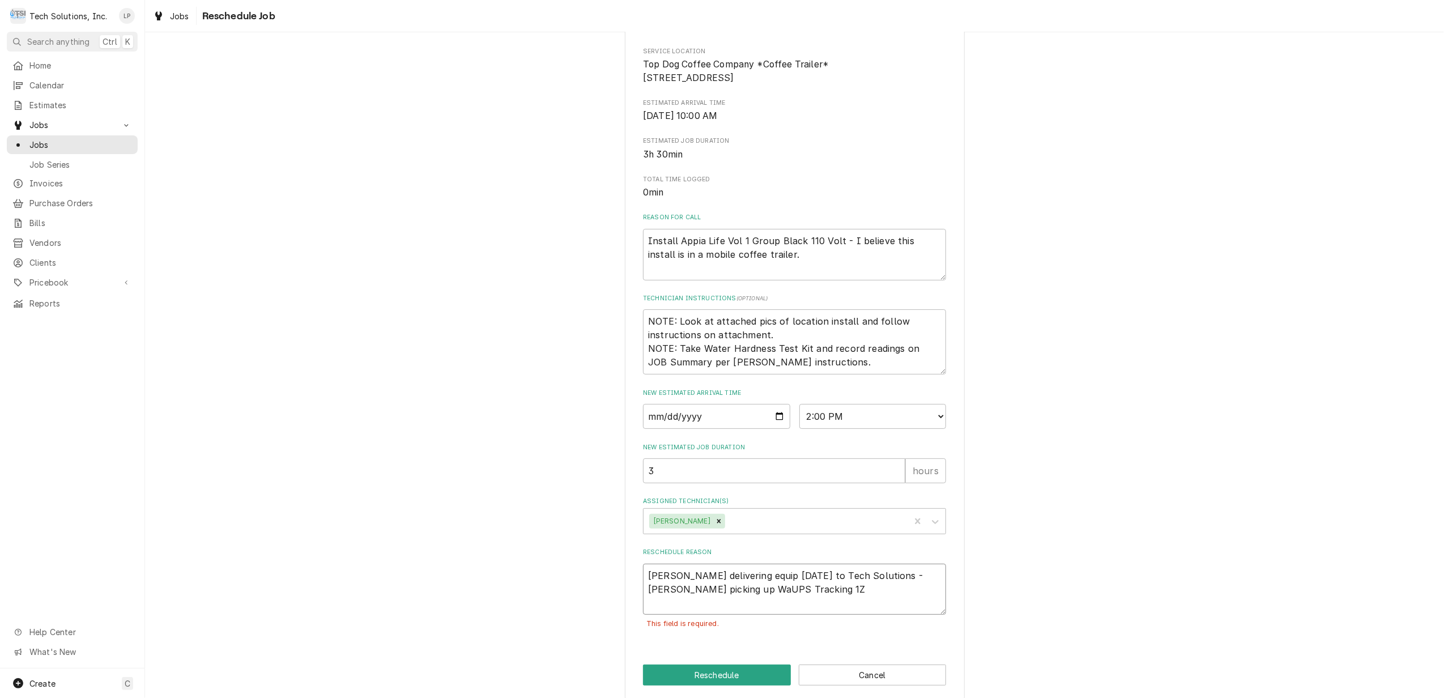
type textarea "Estes delivering equip 8/27/25 to Tech Solutions - Otis picking up WatUPS Track…"
type textarea "x"
type textarea "Estes delivering equip 8/27/25 to Tech Solutions - Otis picking up WateUPS Trac…"
type textarea "x"
type textarea "Estes delivering equip 8/27/25 to Tech Solutions - Otis picking up WaterUPS Tra…"
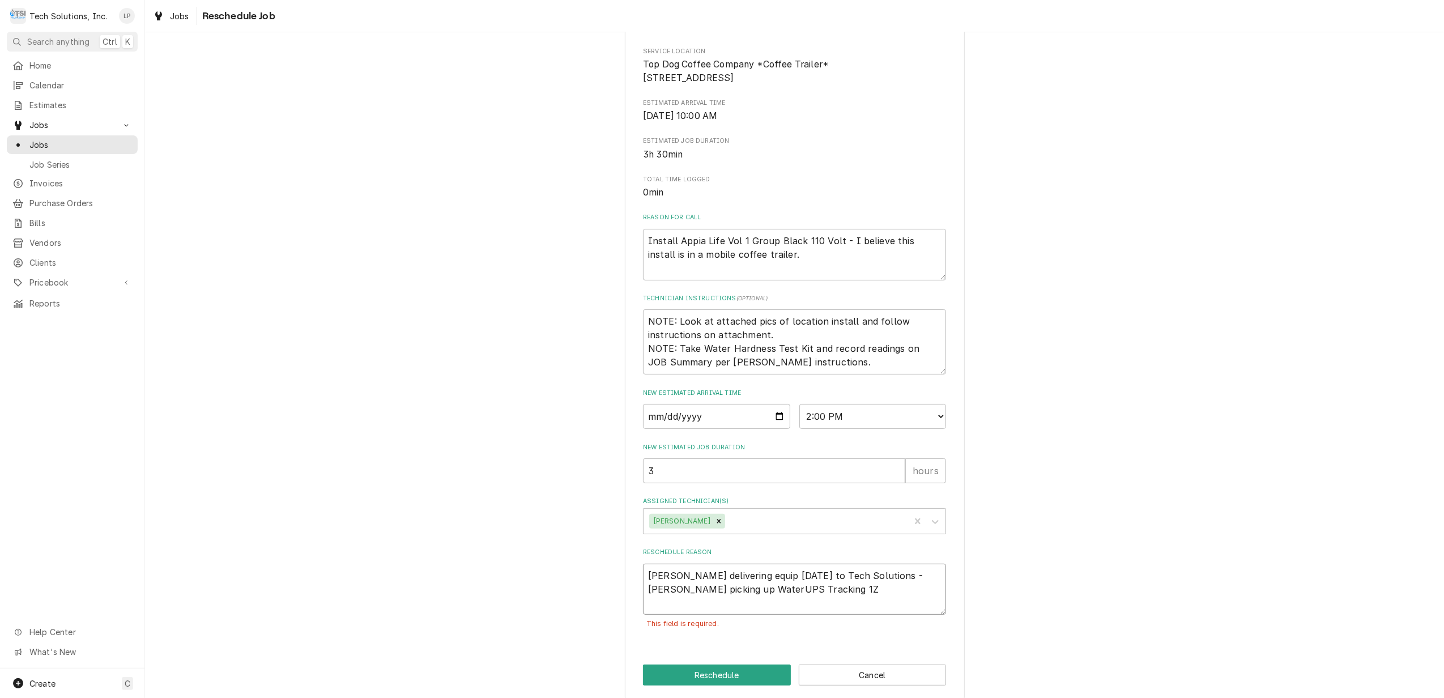
type textarea "x"
type textarea "Estes delivering equip 8/27/25 to Tech Solutions - Otis picking up Water UPS Tr…"
type textarea "x"
type textarea "Estes delivering equip 8/27/25 to Tech Solutions - Otis picking up Water HUPS T…"
type textarea "x"
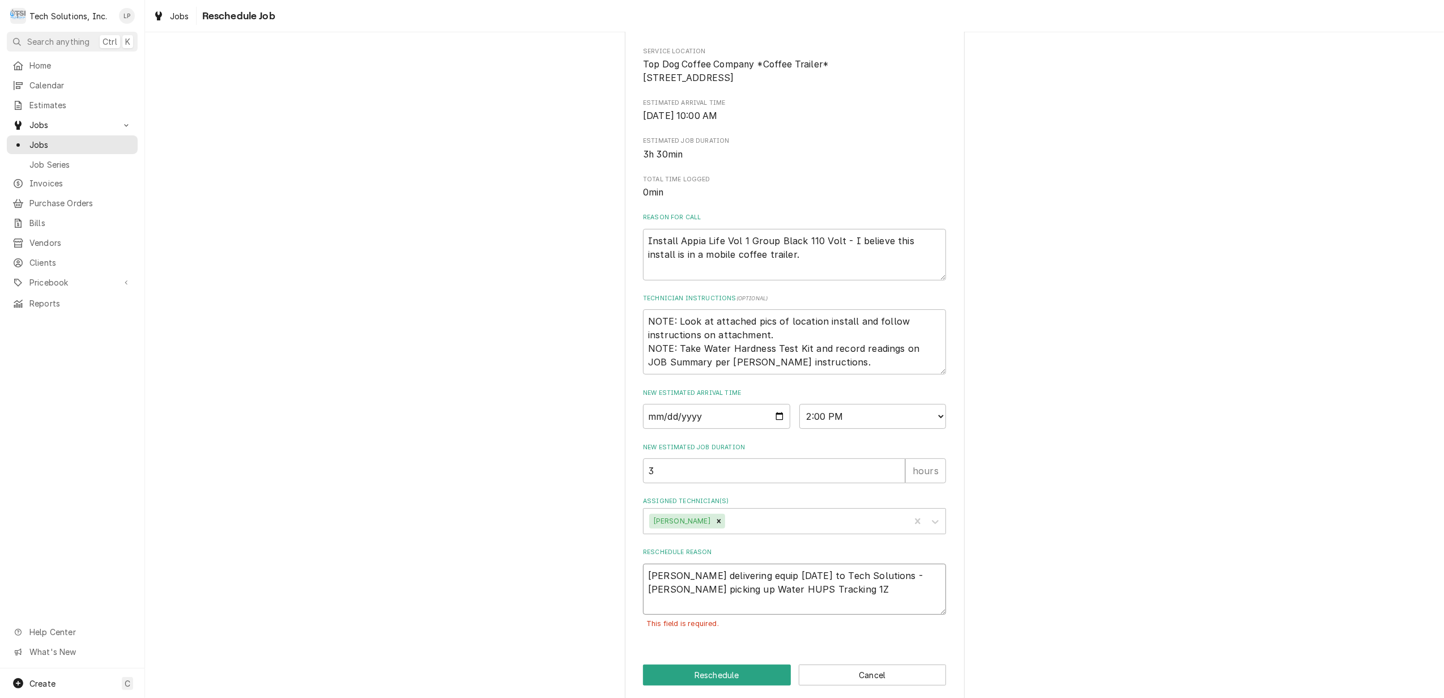
type textarea "Estes delivering equip 8/27/25 to Tech Solutions - Otis picking up Water HaUPS …"
type textarea "x"
type textarea "Estes delivering equip 8/27/25 to Tech Solutions - Otis picking up Water HarUPS…"
type textarea "x"
type textarea "Estes delivering equip 8/27/25 to Tech Solutions - Otis picking up Water HardUP…"
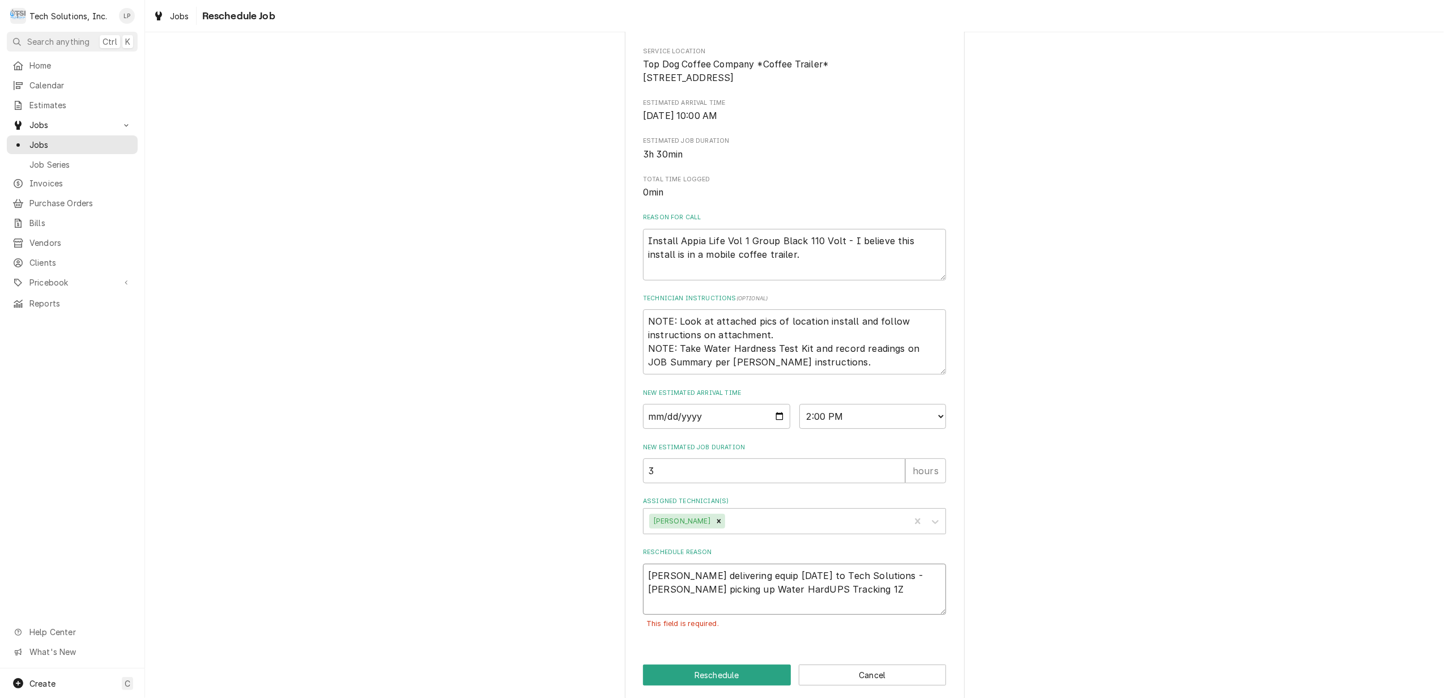
type textarea "x"
type textarea "Estes delivering equip 8/27/25 to Tech Solutions - Otis picking up Water HardnU…"
type textarea "x"
click at [848, 600] on textarea "Estes delivering equip 8/27/25 to Tech Solutions - Otis picking up Water Hardne…" at bounding box center [794, 590] width 303 height 52
click at [730, 613] on textarea "Estes delivering equip 8/27/25 to Tech Solutions - Otis picking up Water Hardne…" at bounding box center [794, 590] width 303 height 52
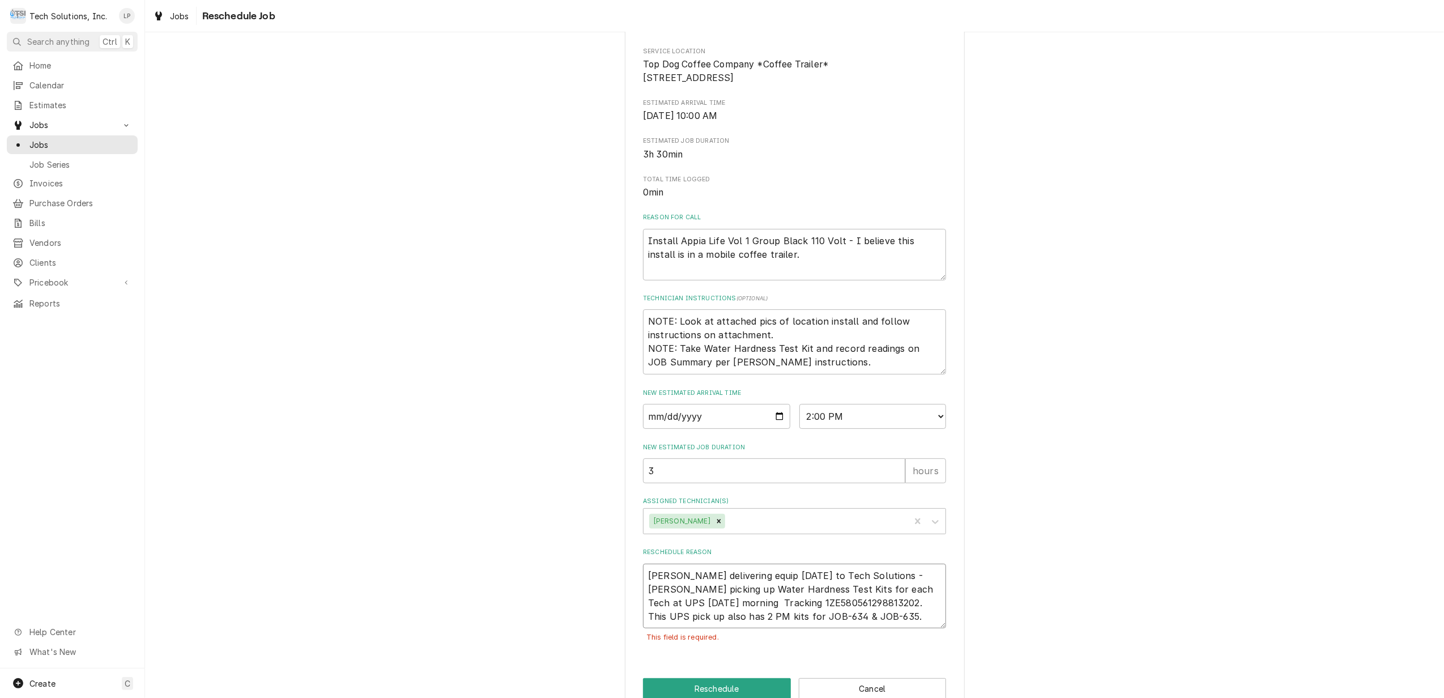
scroll to position [204, 0]
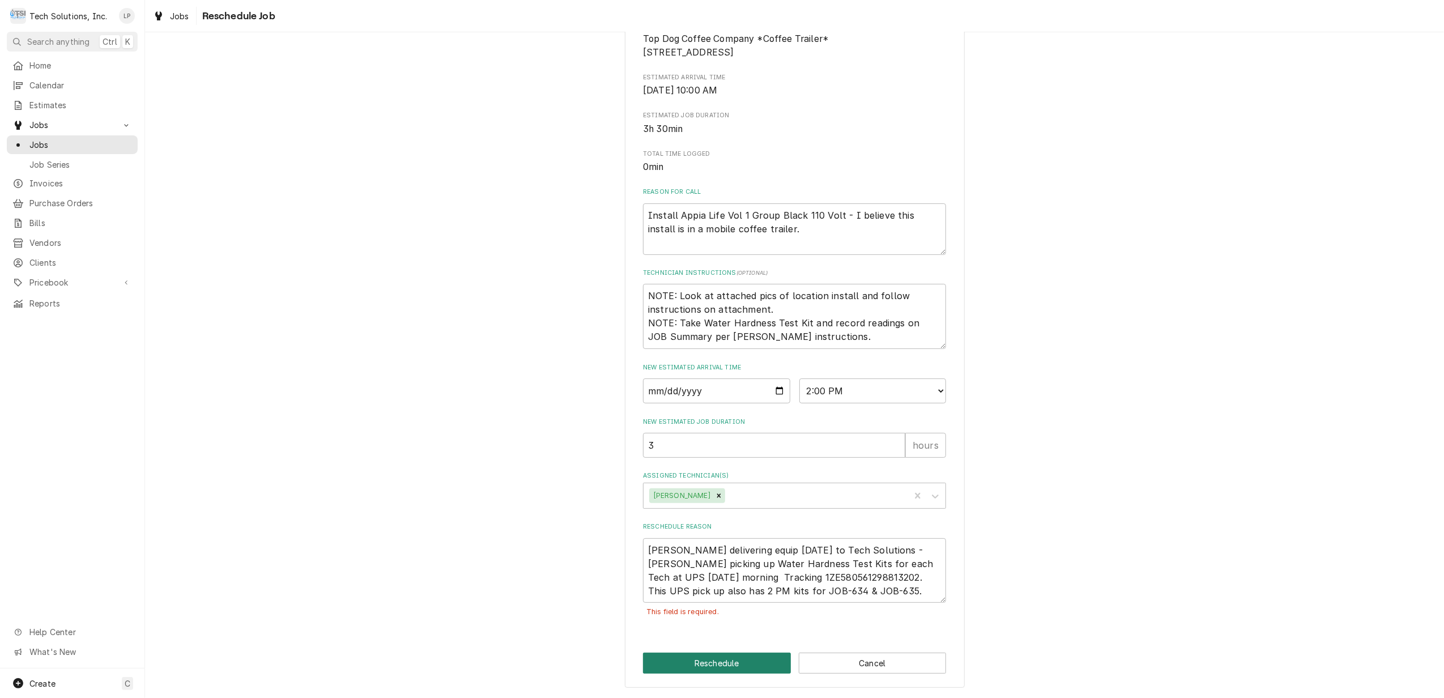
click at [745, 665] on button "Reschedule" at bounding box center [717, 662] width 148 height 21
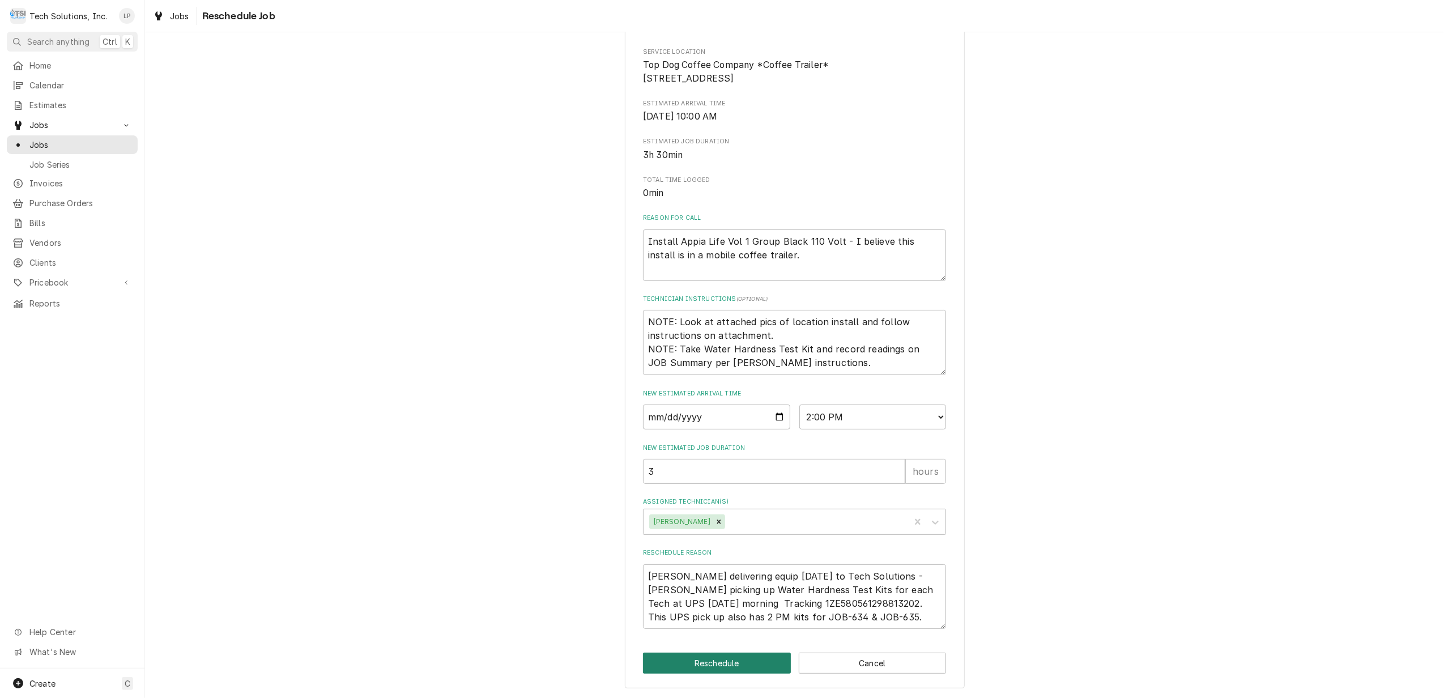
scroll to position [178, 0]
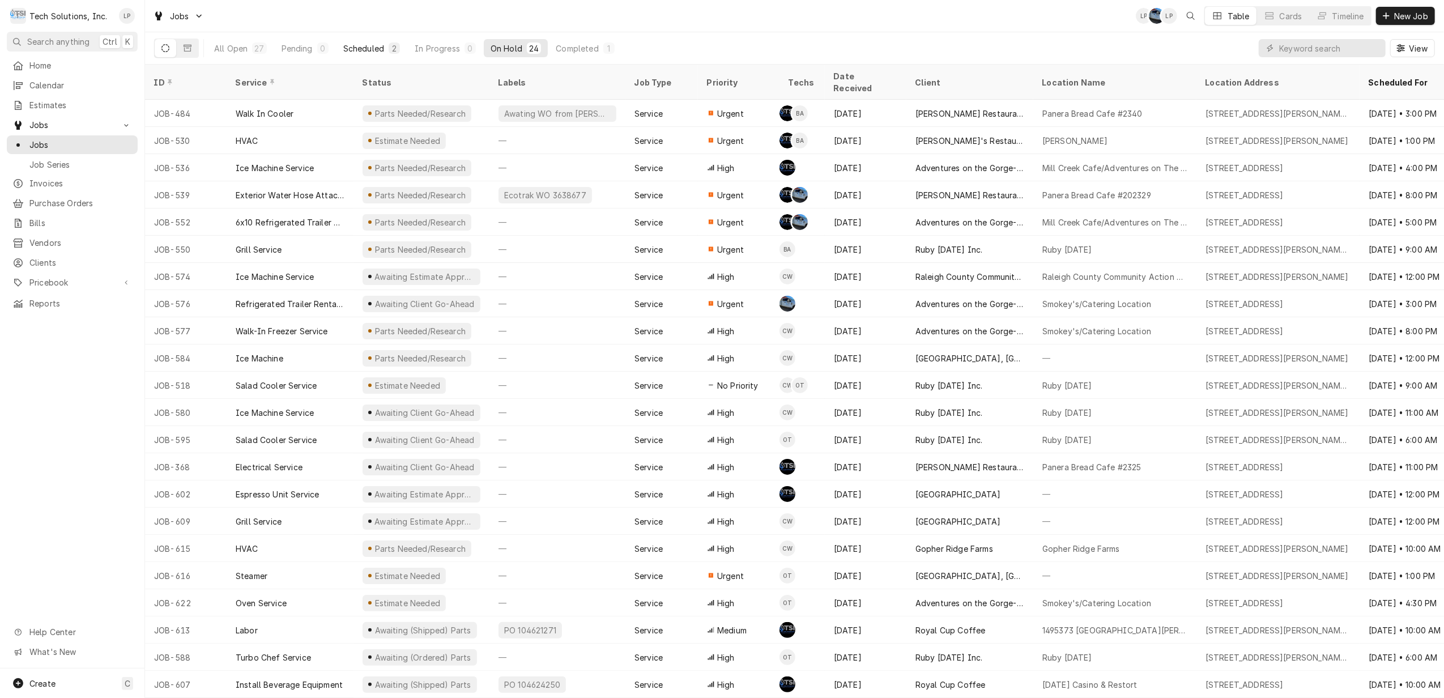
click at [353, 50] on div "Scheduled" at bounding box center [363, 48] width 41 height 12
